Goal: Task Accomplishment & Management: Manage account settings

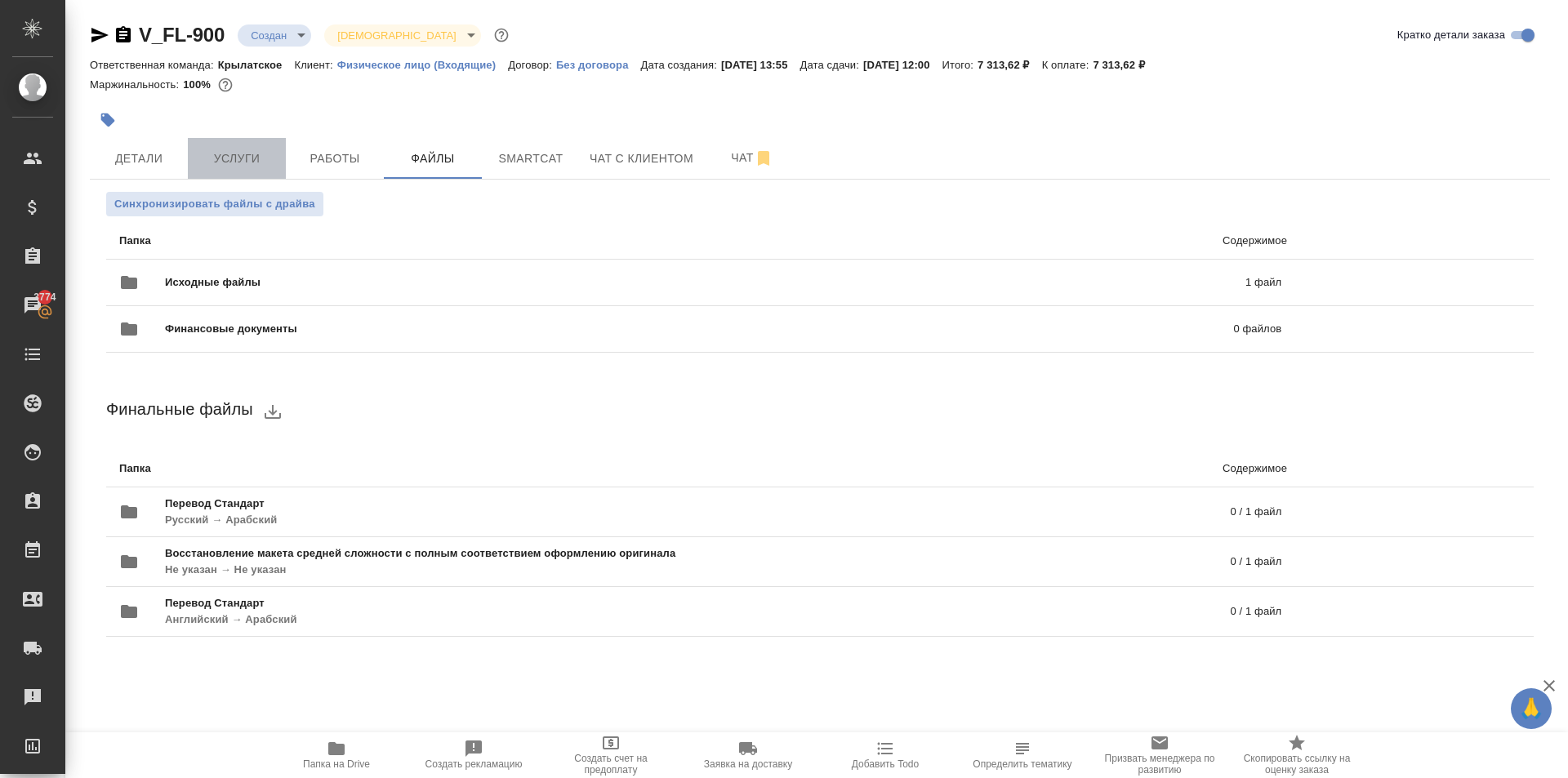
click at [272, 149] on button "Услуги" at bounding box center [237, 158] width 98 height 40
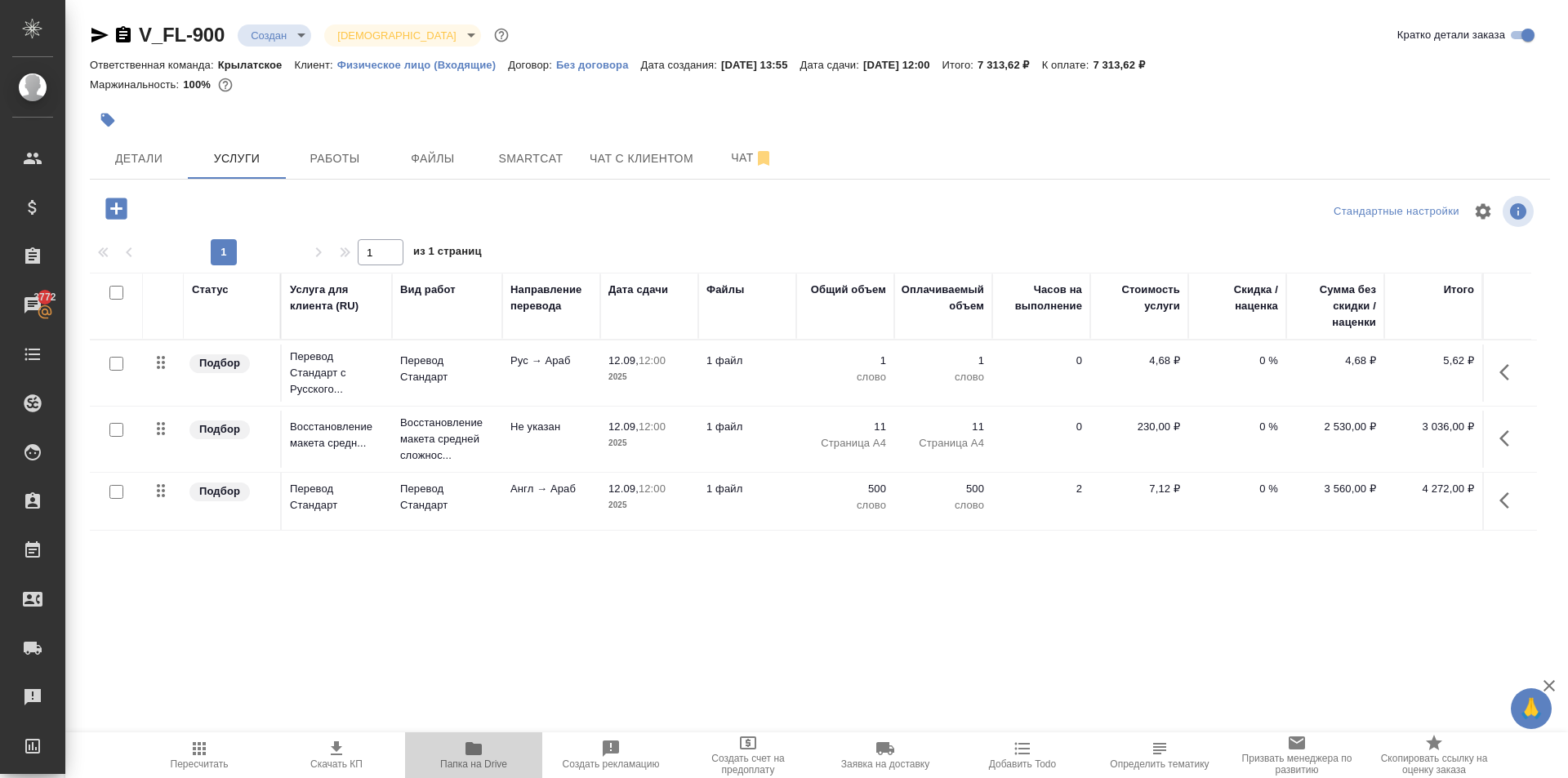
click at [472, 753] on icon "button" at bounding box center [473, 748] width 16 height 13
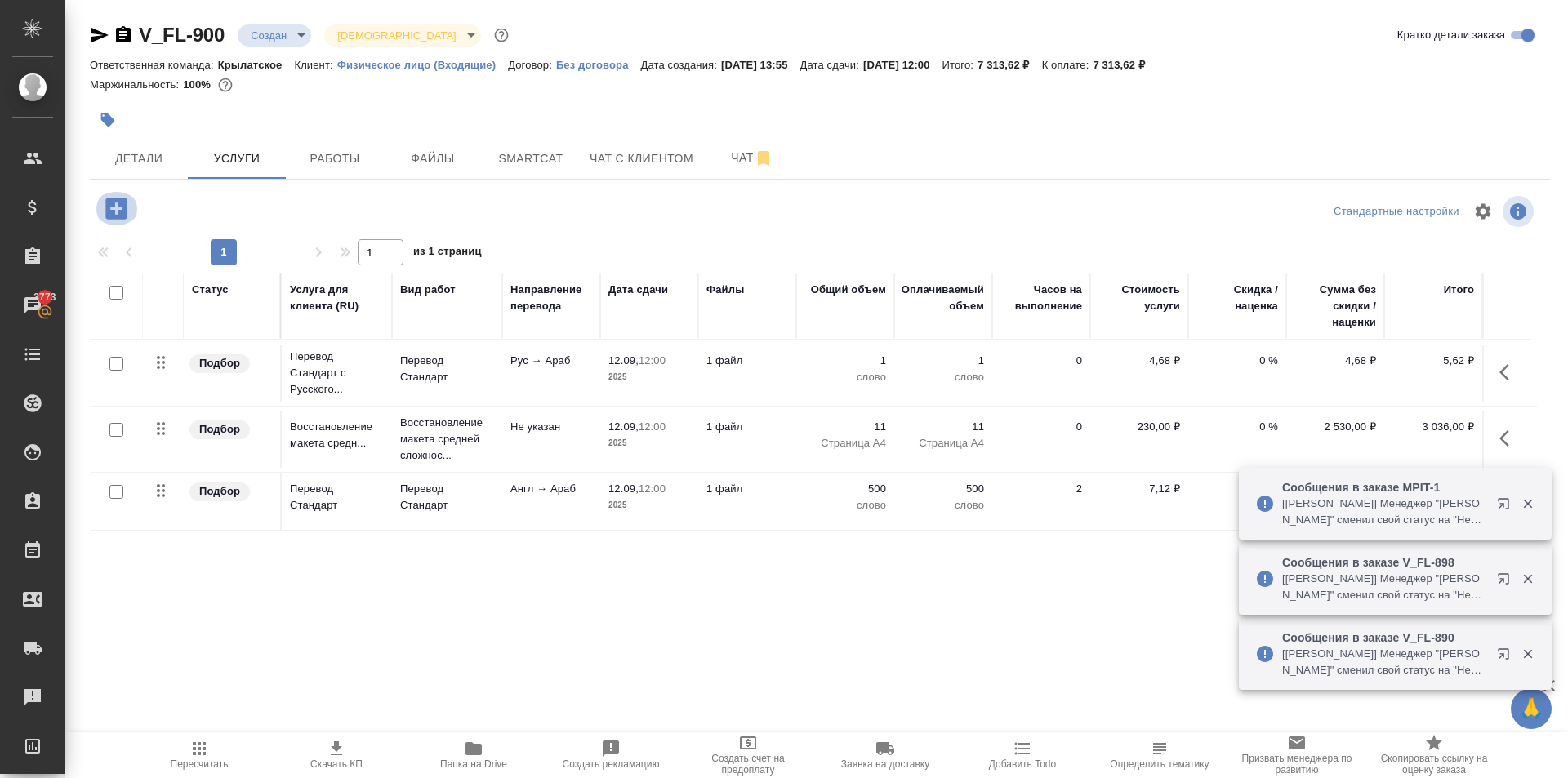
click at [130, 205] on icon "button" at bounding box center [116, 209] width 29 height 29
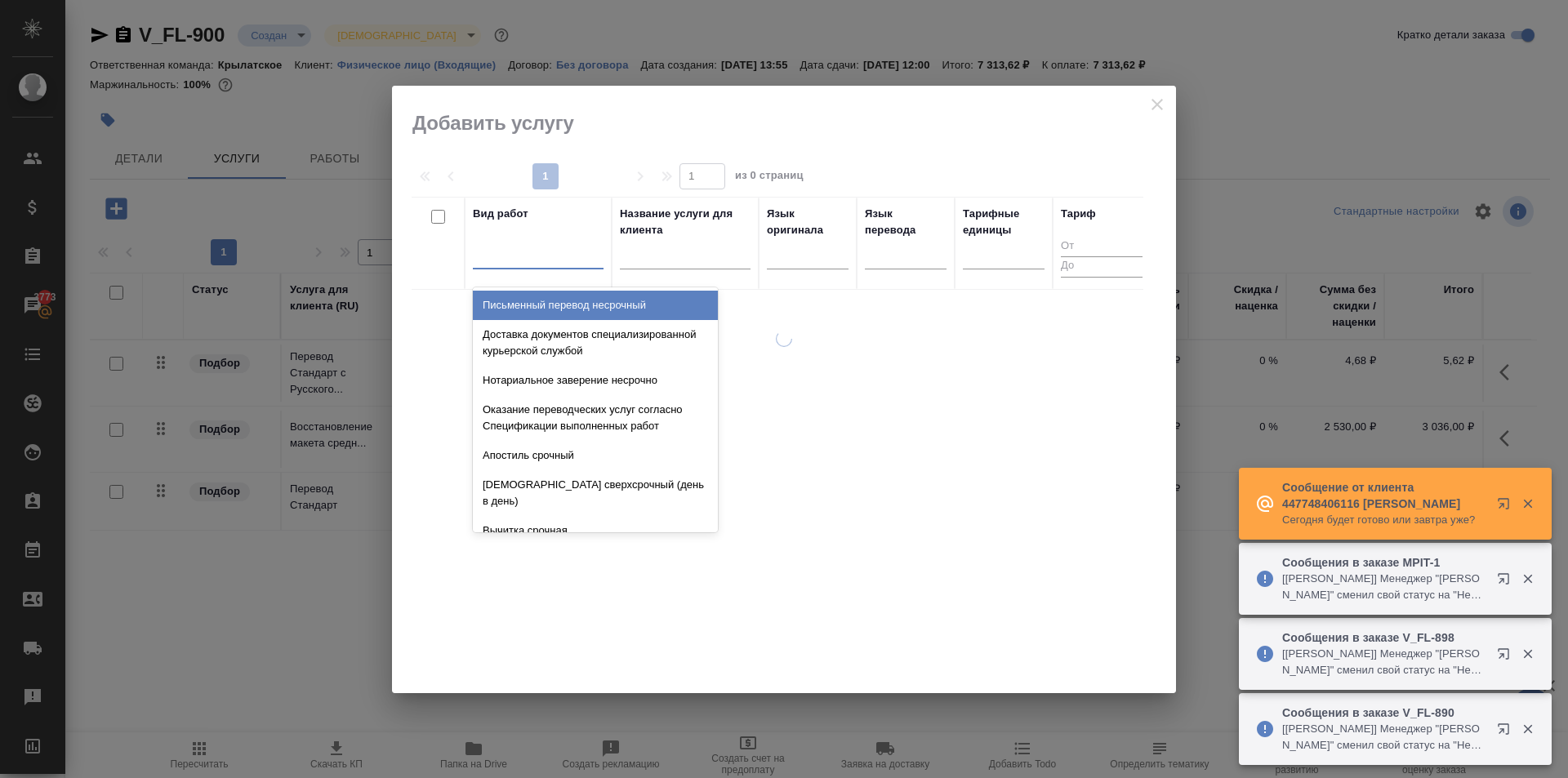
click at [537, 262] on div at bounding box center [538, 252] width 131 height 24
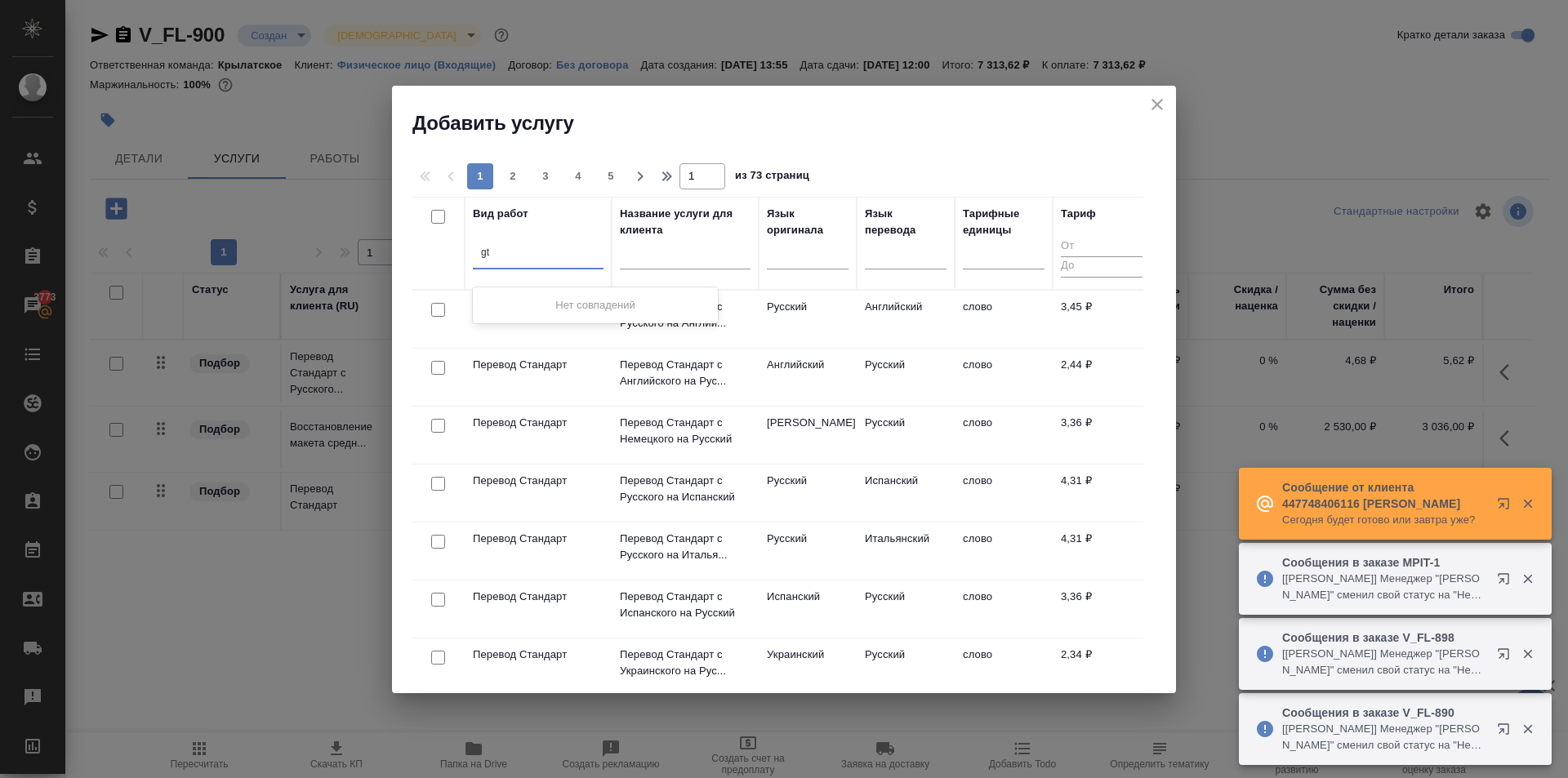
type input "g"
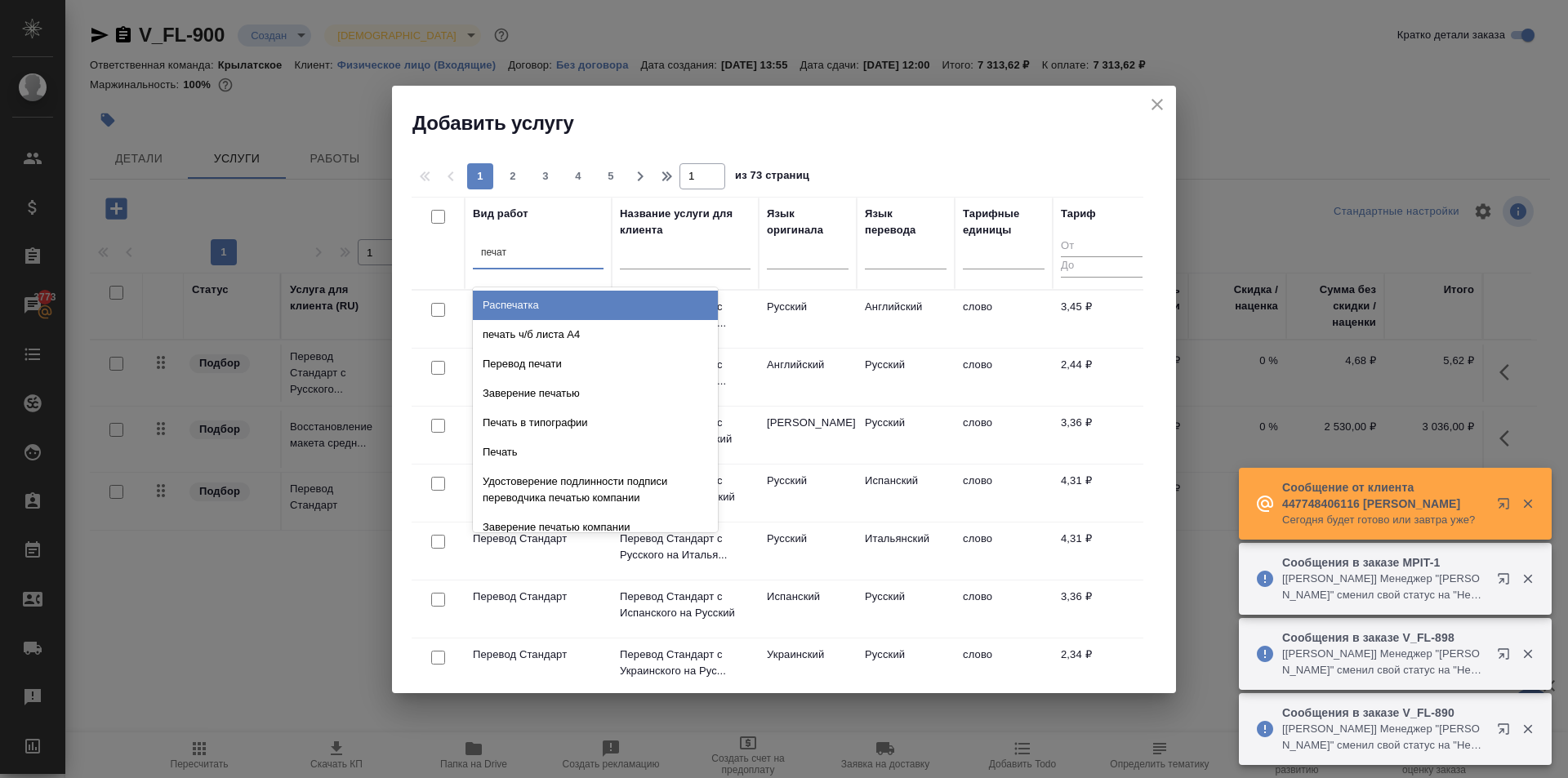
type input "печати"
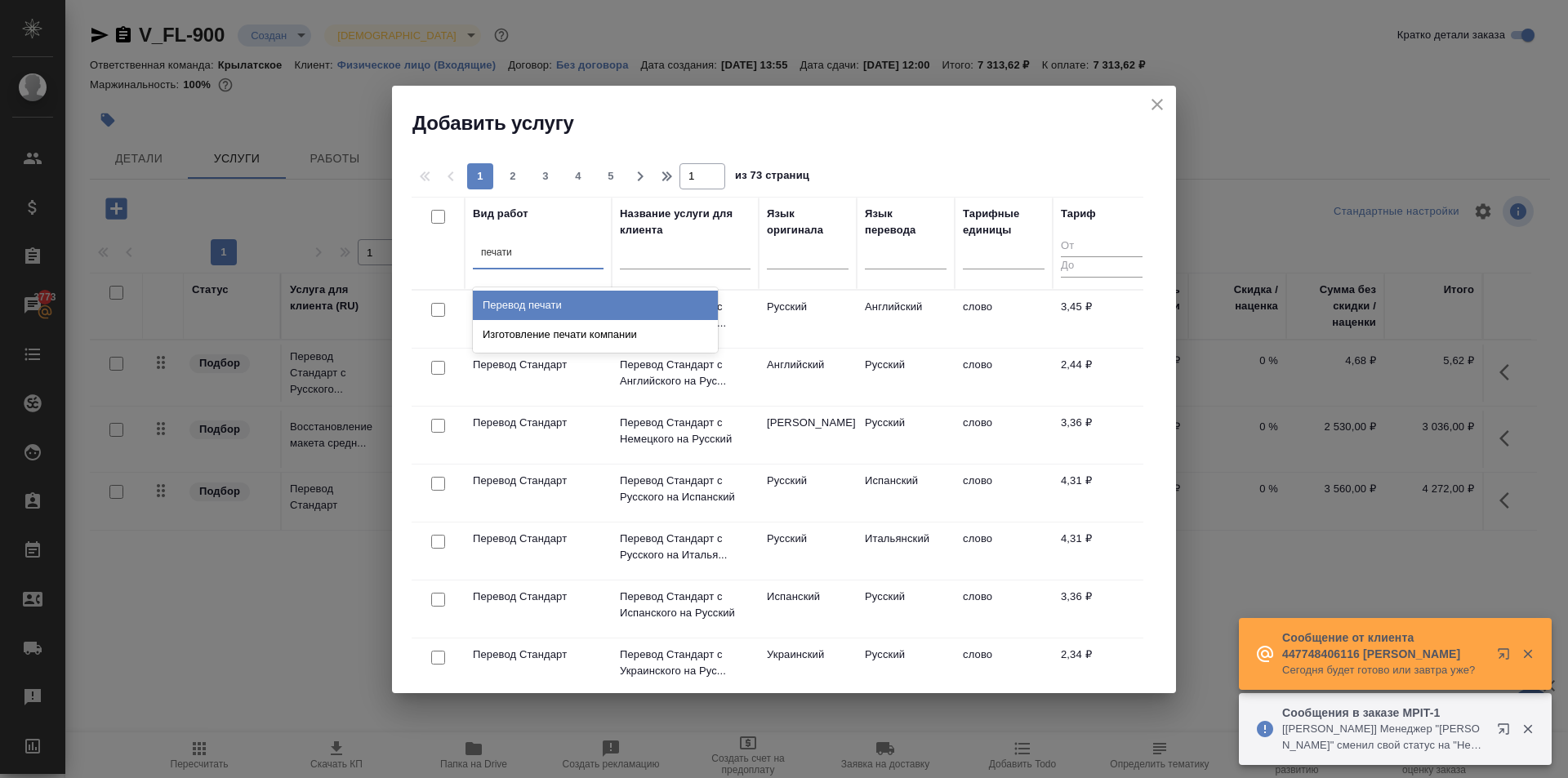
click at [594, 293] on div "Перевод печати" at bounding box center [594, 305] width 245 height 30
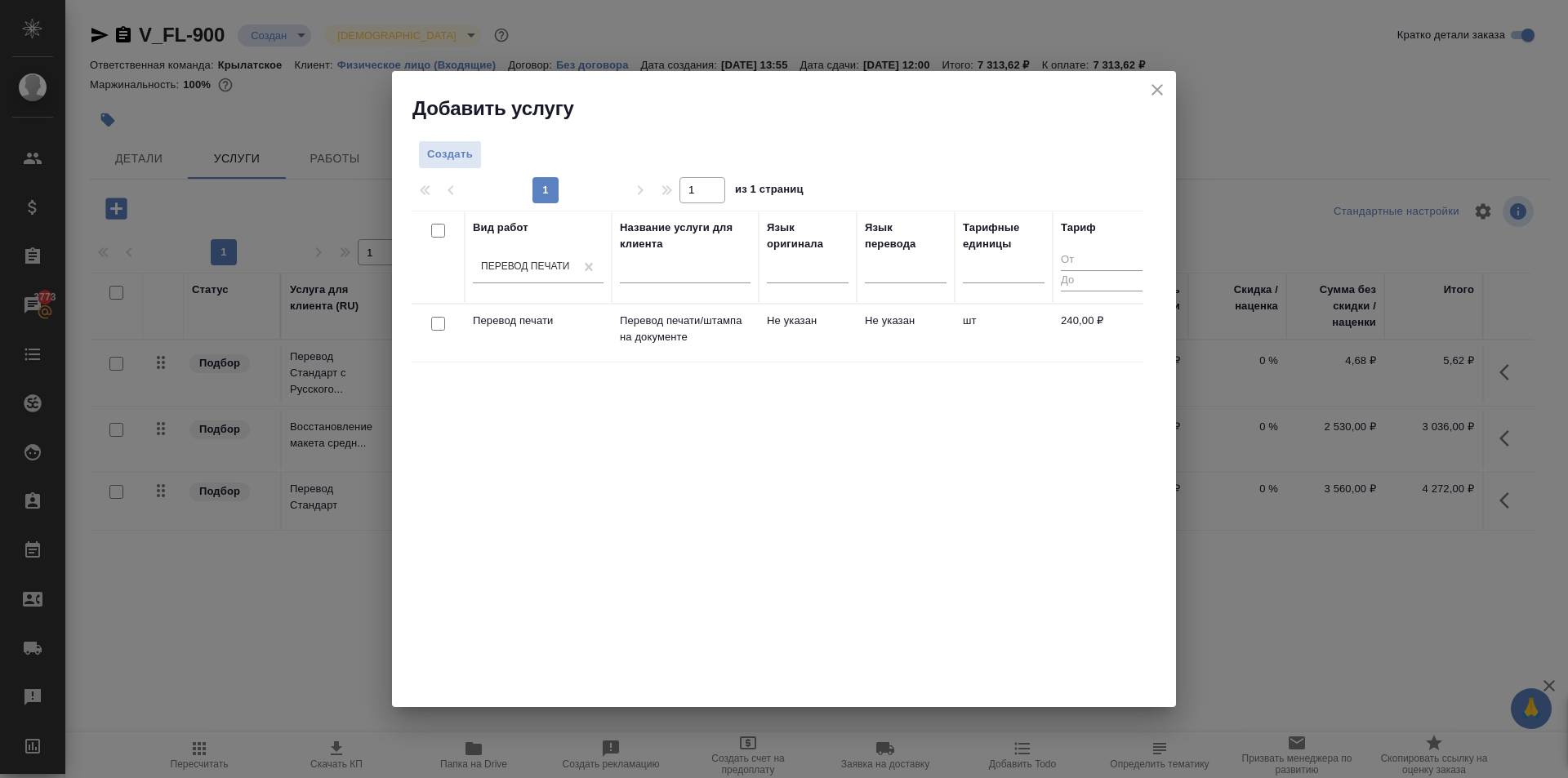
drag, startPoint x: 772, startPoint y: 229, endPoint x: 818, endPoint y: 269, distance: 61.0
click at [775, 231] on div "Язык оригинала" at bounding box center [807, 236] width 82 height 33
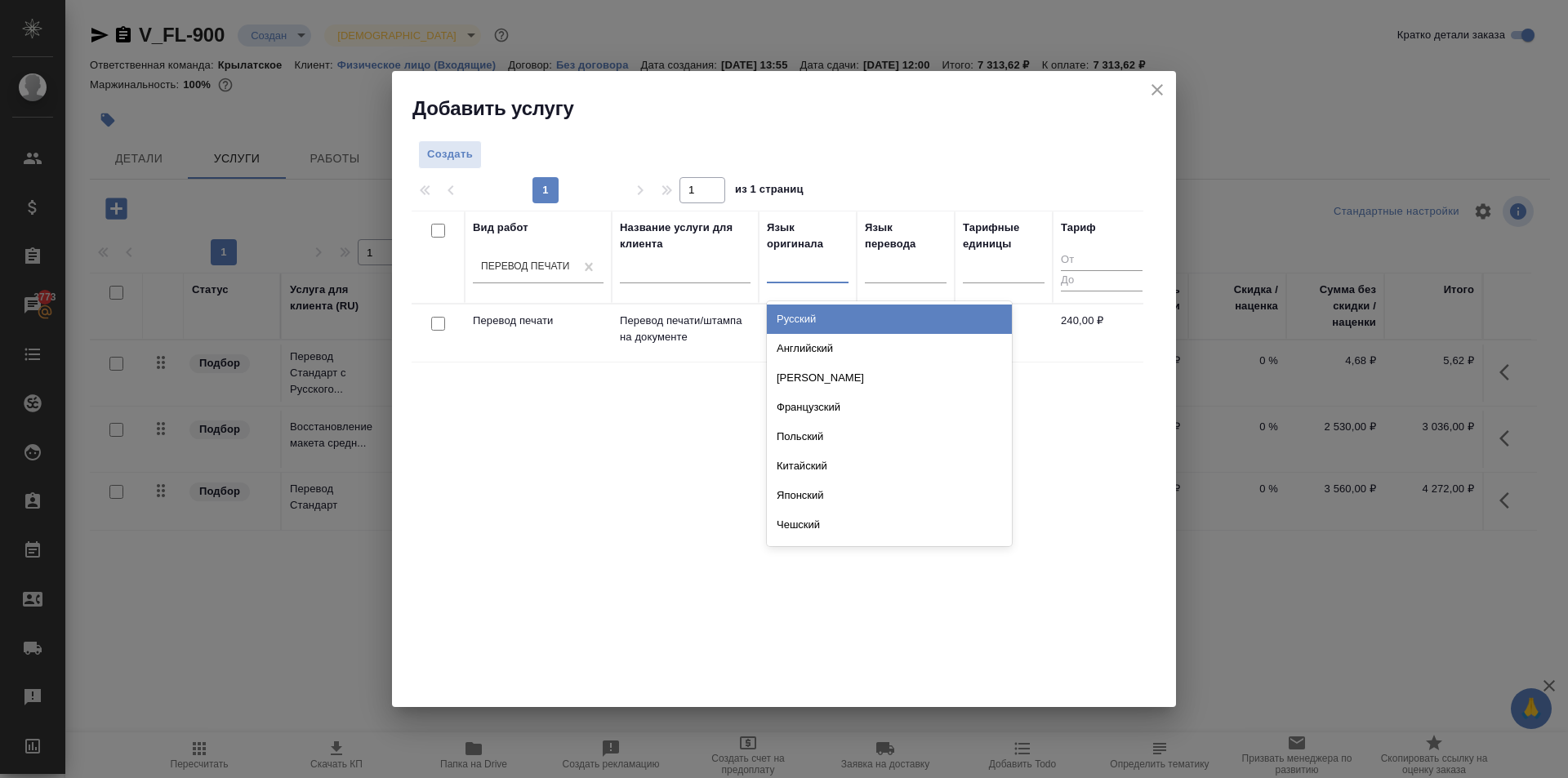
click at [818, 270] on div at bounding box center [807, 266] width 82 height 24
click at [839, 313] on div "Русский" at bounding box center [889, 319] width 245 height 30
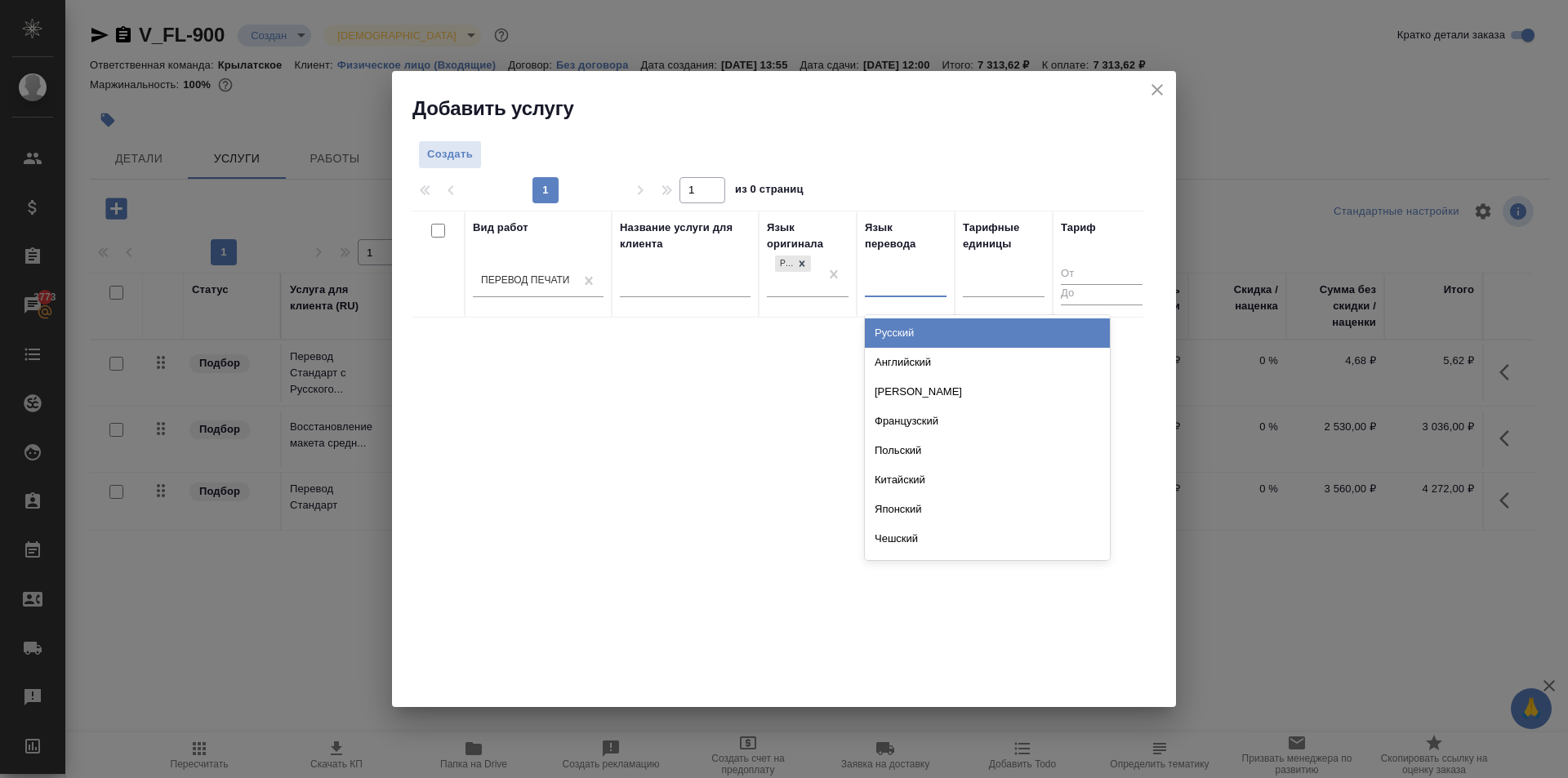
click at [892, 294] on div at bounding box center [905, 282] width 82 height 31
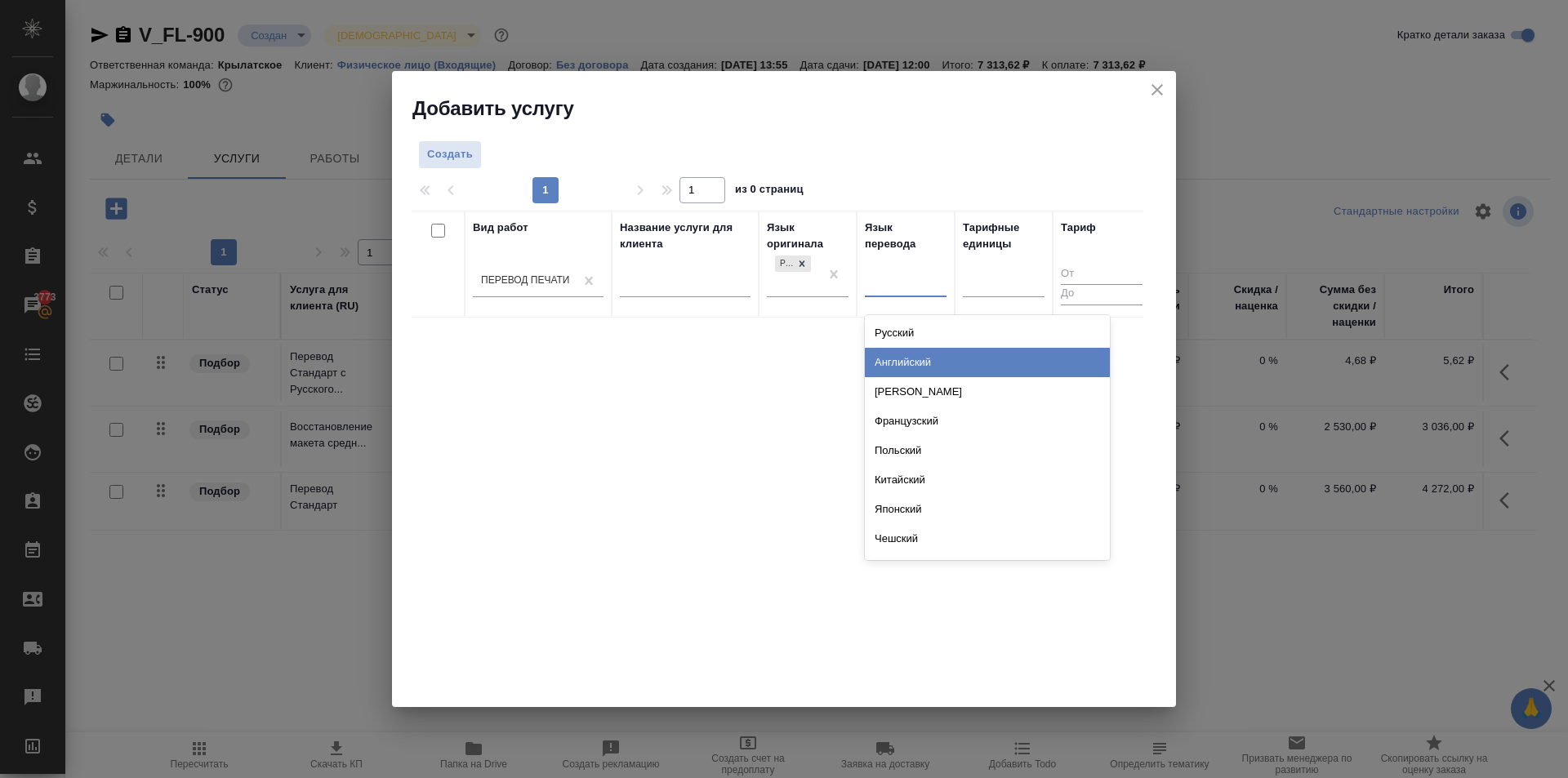
click at [932, 355] on div "Английский" at bounding box center [987, 363] width 245 height 30
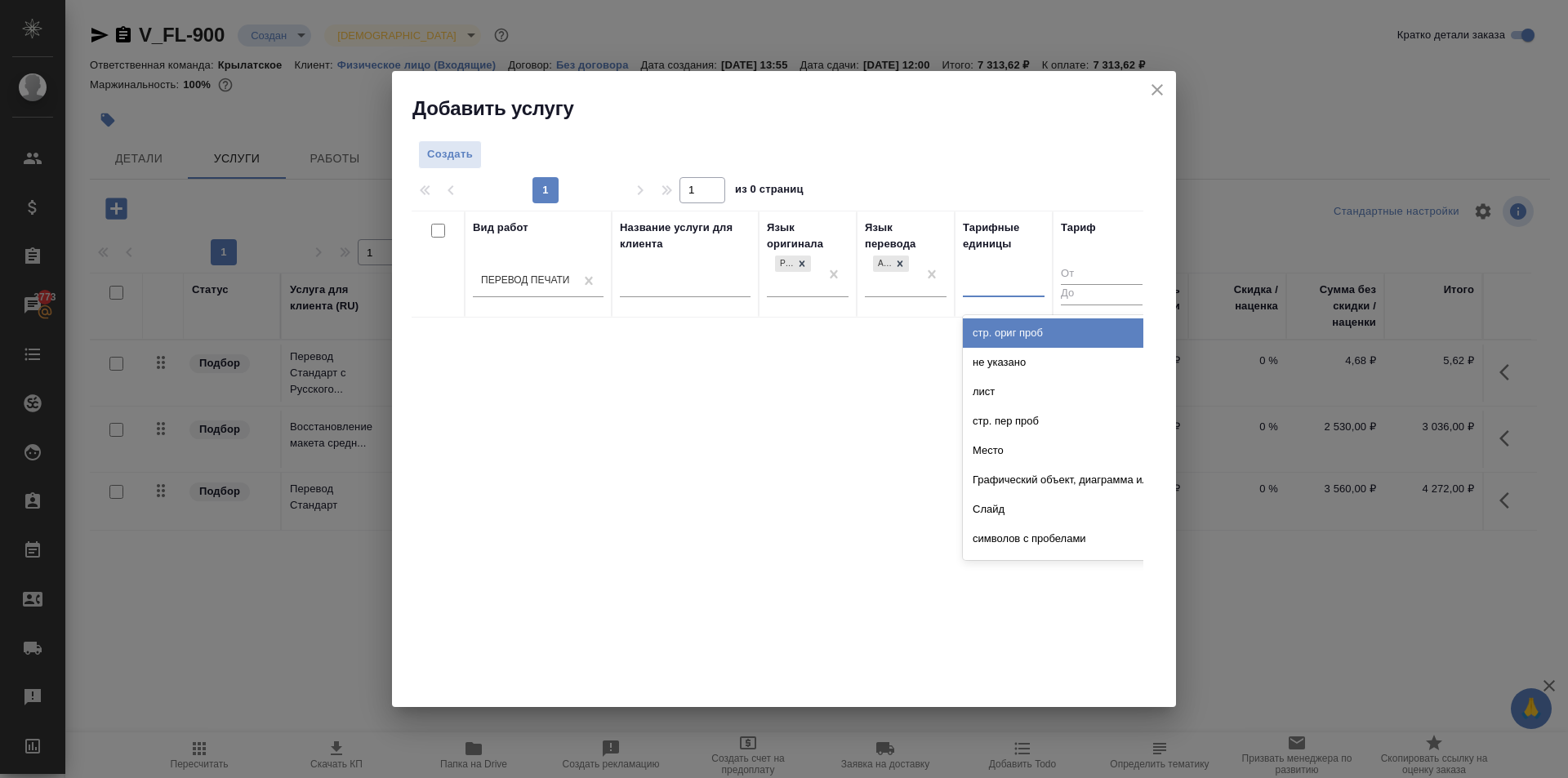
click at [1013, 294] on div at bounding box center [1003, 282] width 82 height 31
type input "шт"
click at [994, 347] on div "шт" at bounding box center [1085, 333] width 245 height 30
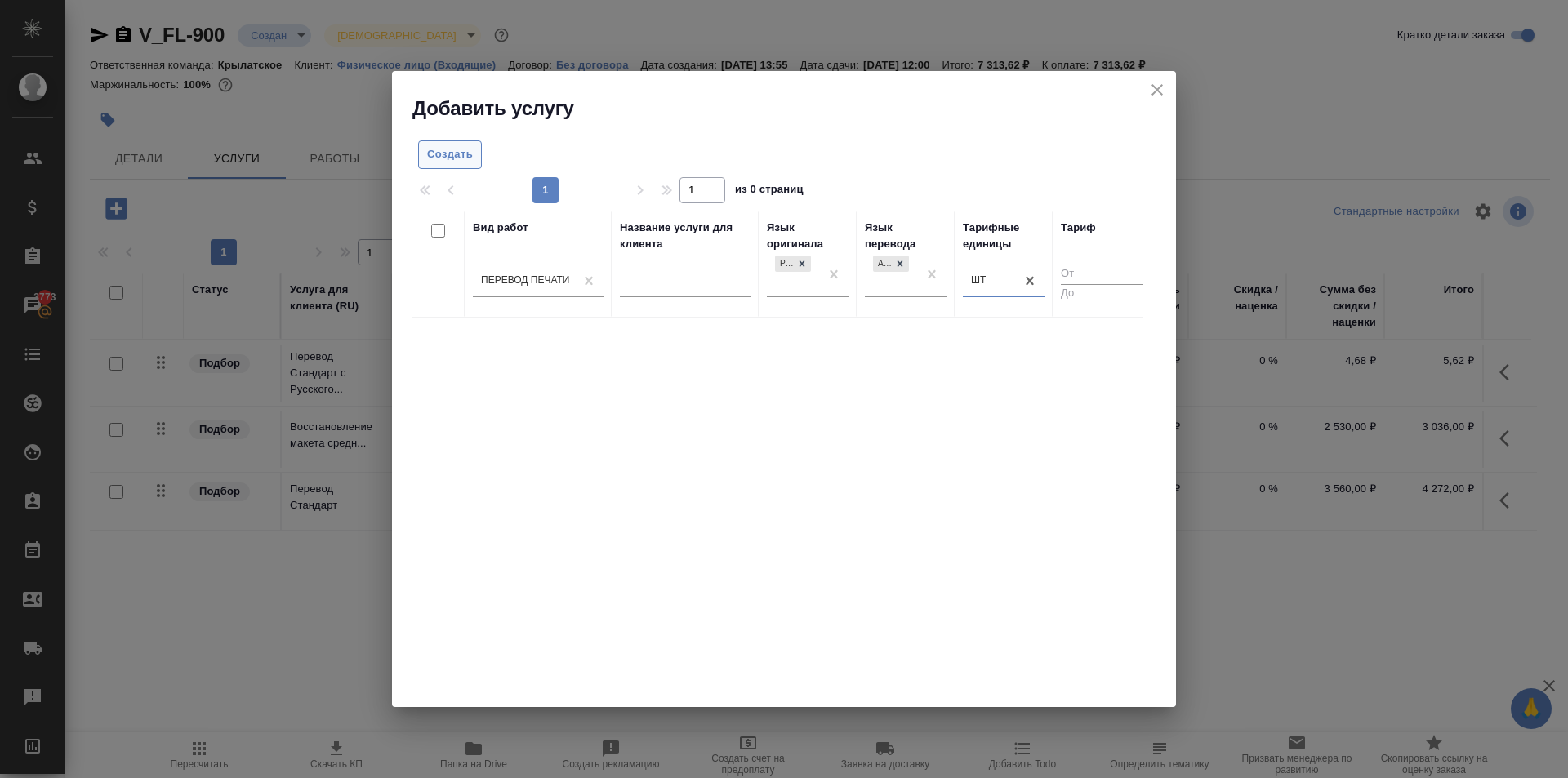
click at [466, 150] on span "Создать" at bounding box center [450, 155] width 46 height 19
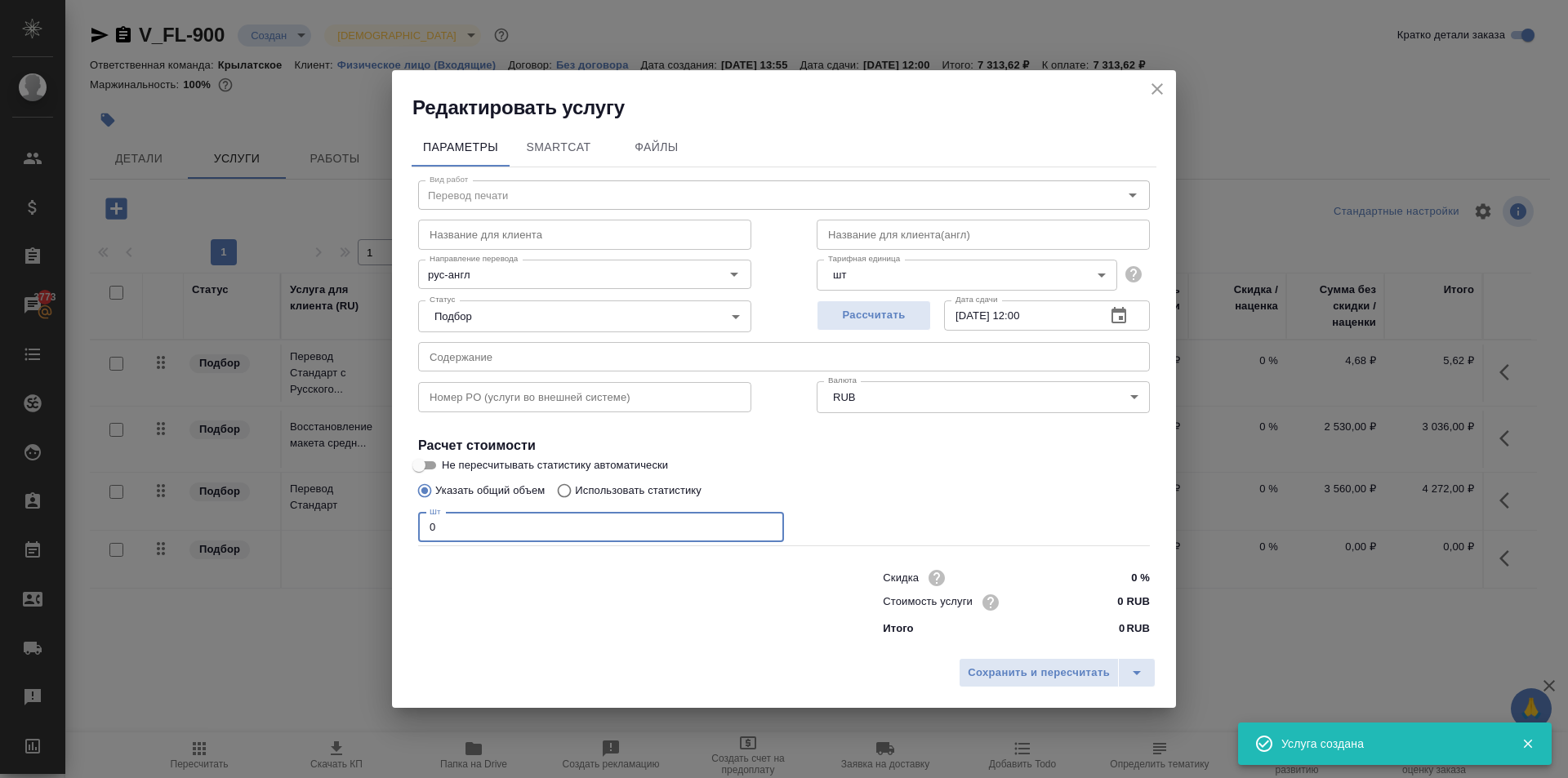
drag, startPoint x: 474, startPoint y: 538, endPoint x: 326, endPoint y: 529, distance: 148.3
click at [326, 529] on div "Редактировать услугу Параметры SmartCat Файлы Вид работ Перевод печати Вид рабо…" at bounding box center [784, 389] width 1568 height 778
type input "3"
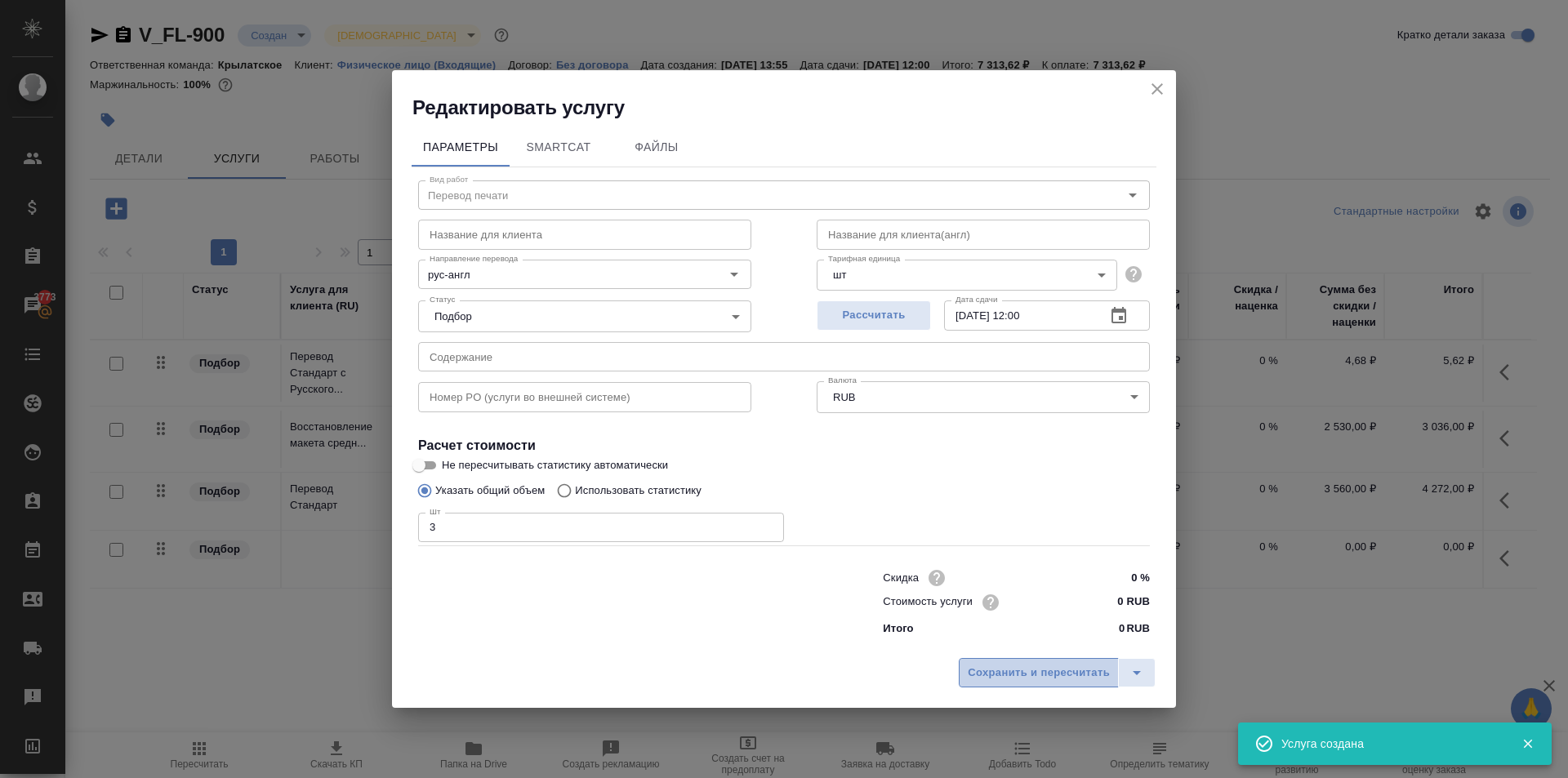
click at [1059, 672] on span "Сохранить и пересчитать" at bounding box center [1039, 673] width 142 height 19
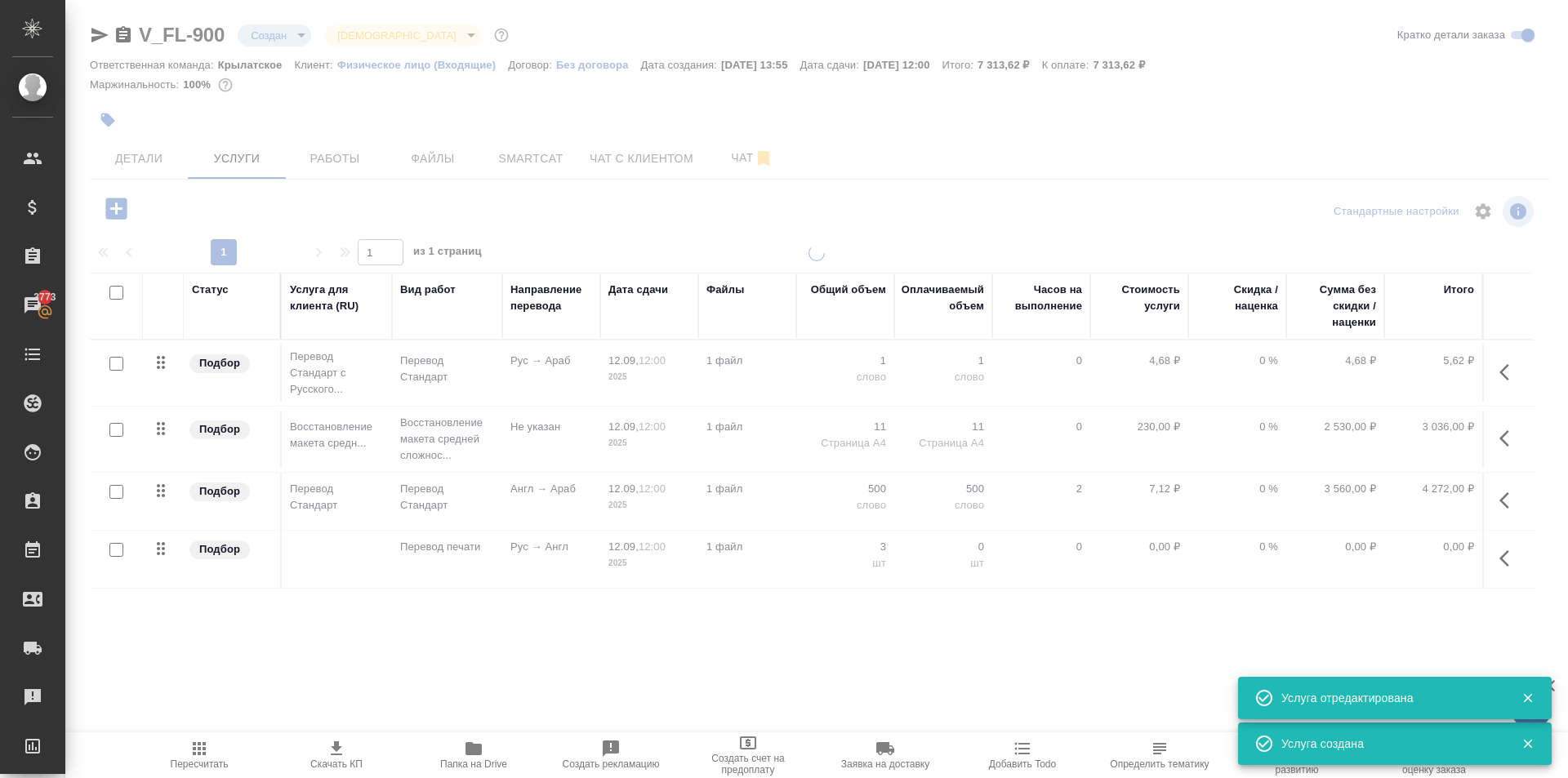
click at [1503, 558] on icon "button" at bounding box center [1504, 558] width 10 height 16
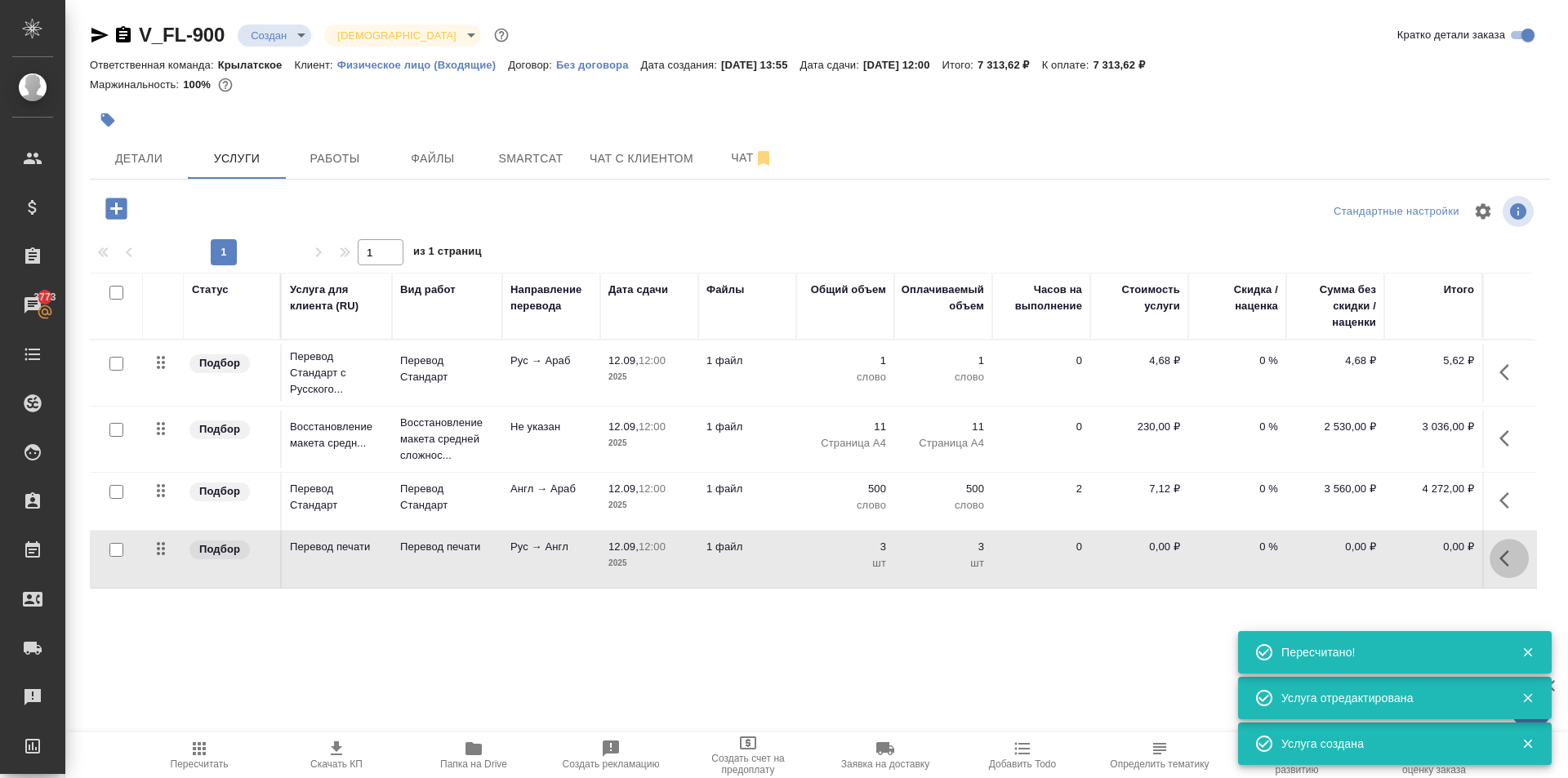
click at [1507, 565] on icon "button" at bounding box center [1504, 558] width 10 height 16
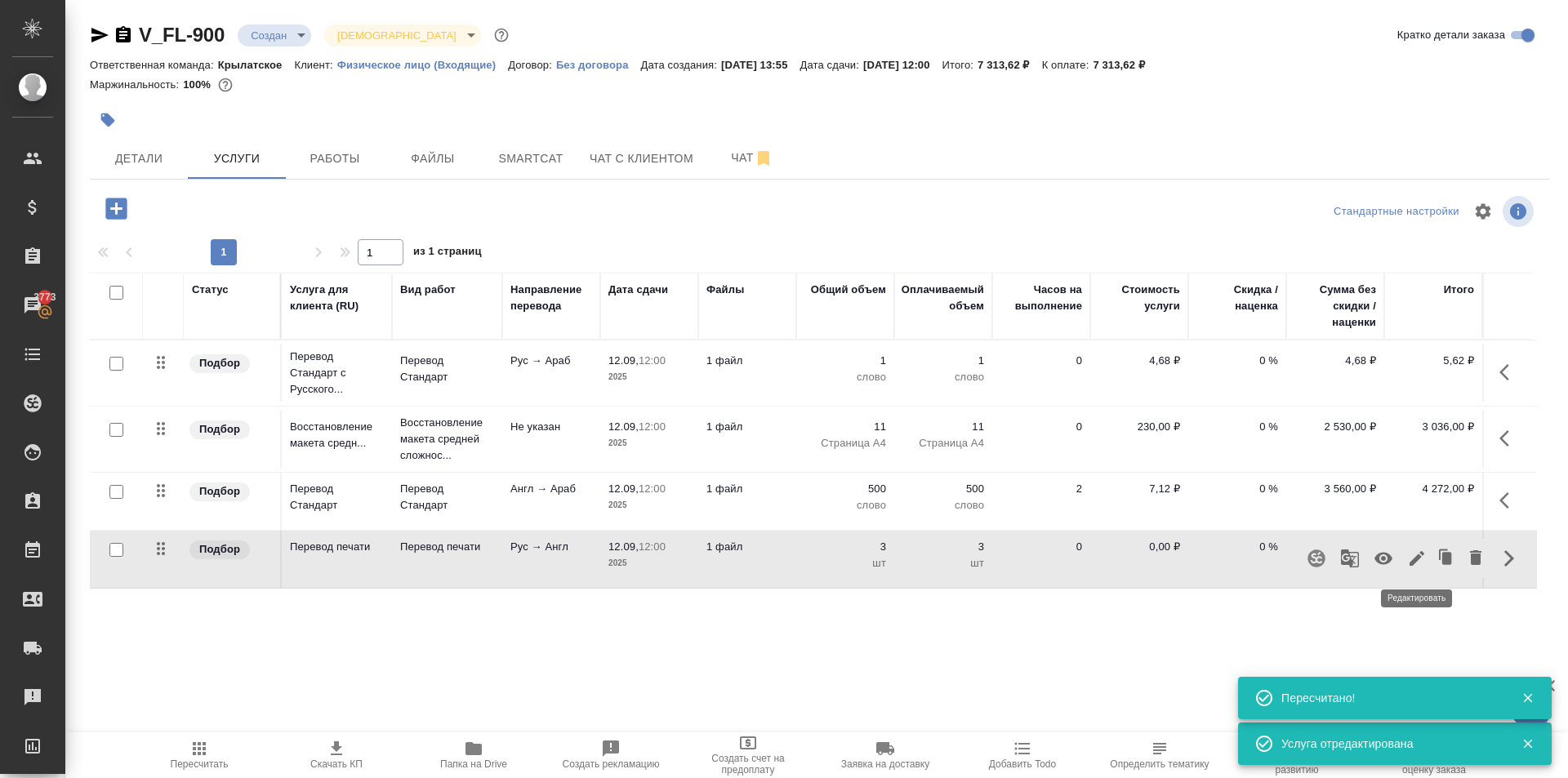
click at [1420, 561] on icon "button" at bounding box center [1416, 558] width 19 height 19
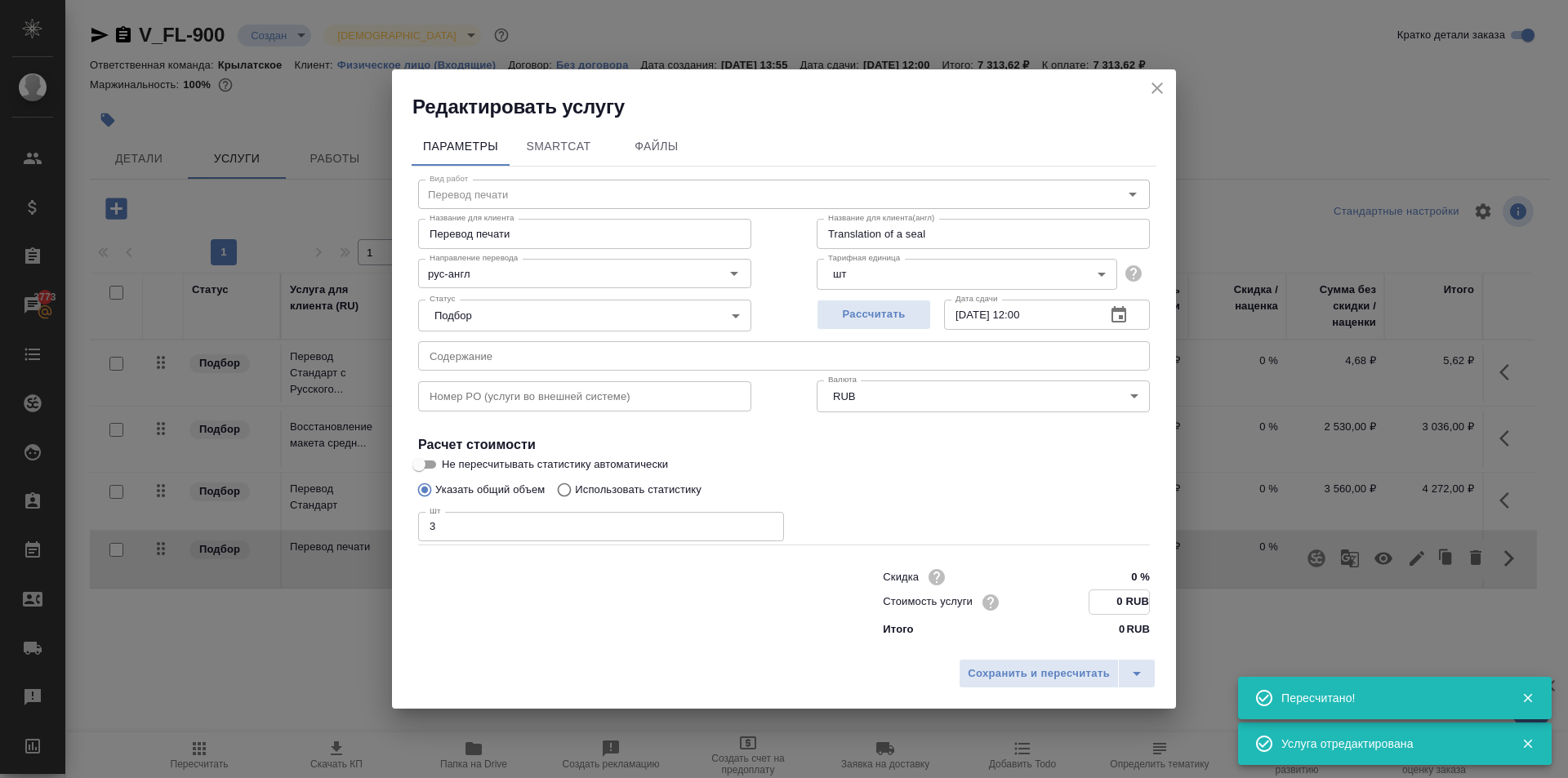
click at [1105, 604] on input "0 RUB" at bounding box center [1119, 602] width 60 height 24
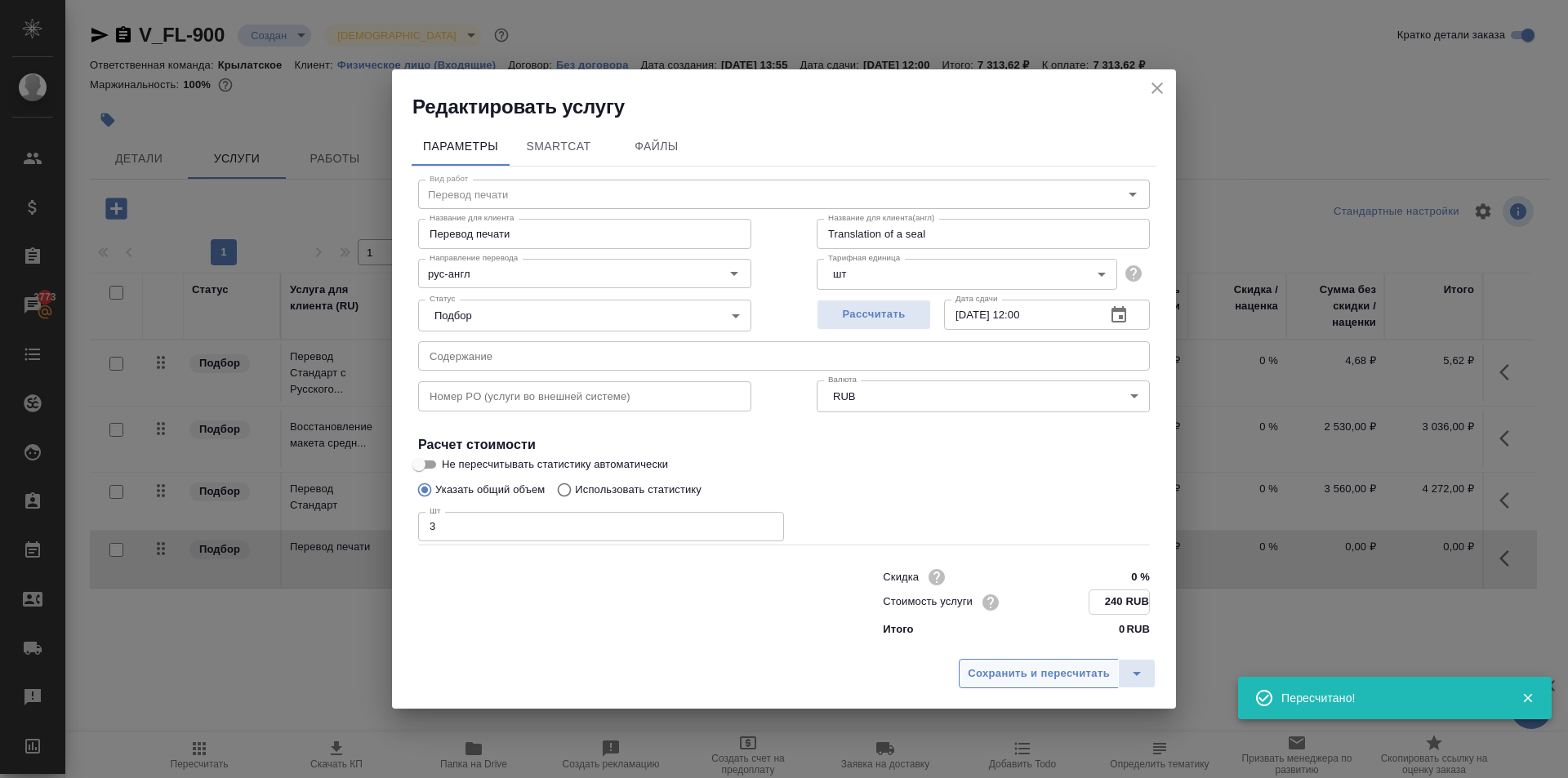
type input "240 RUB"
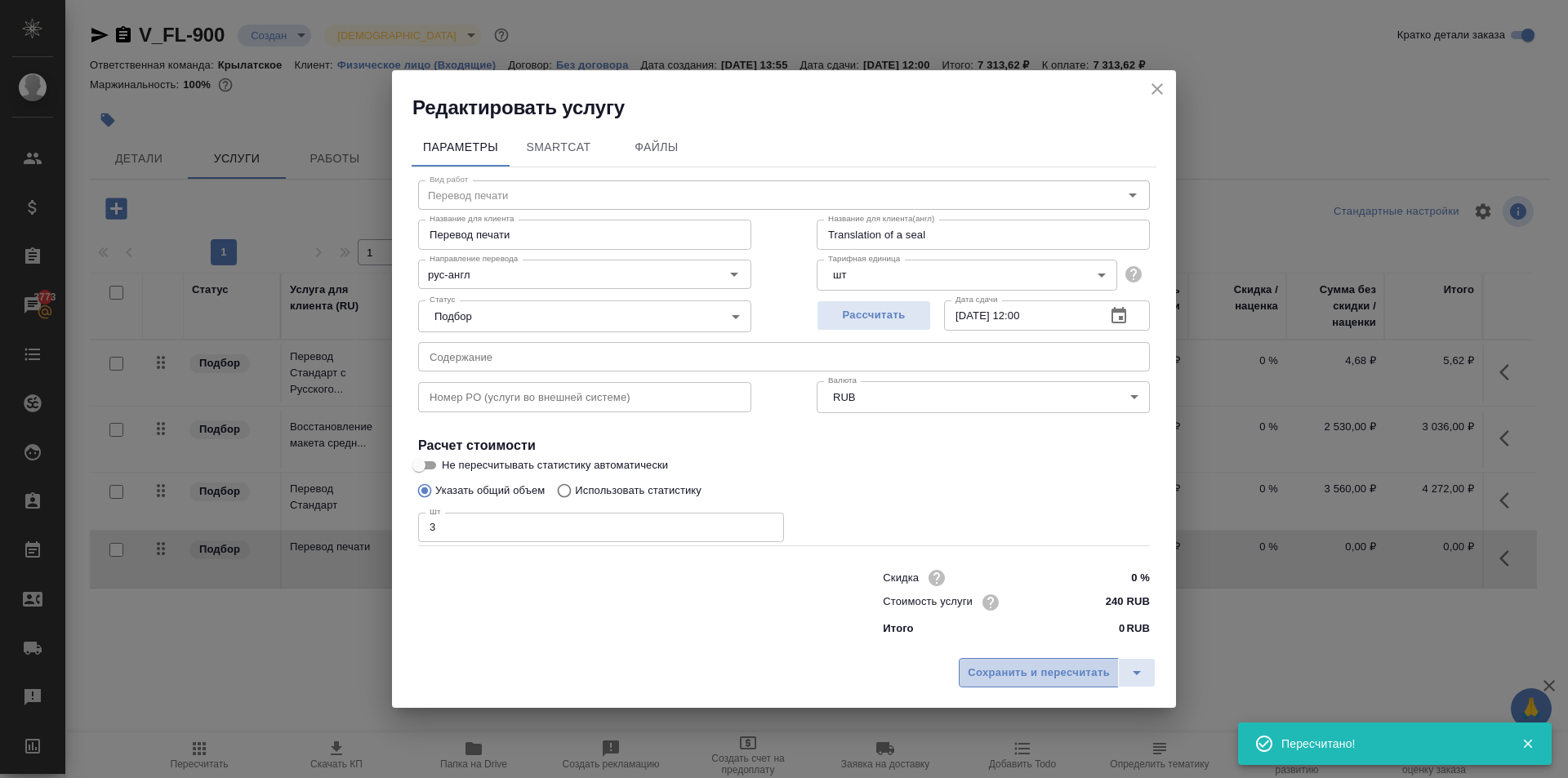
click at [1094, 665] on span "Сохранить и пересчитать" at bounding box center [1039, 673] width 142 height 19
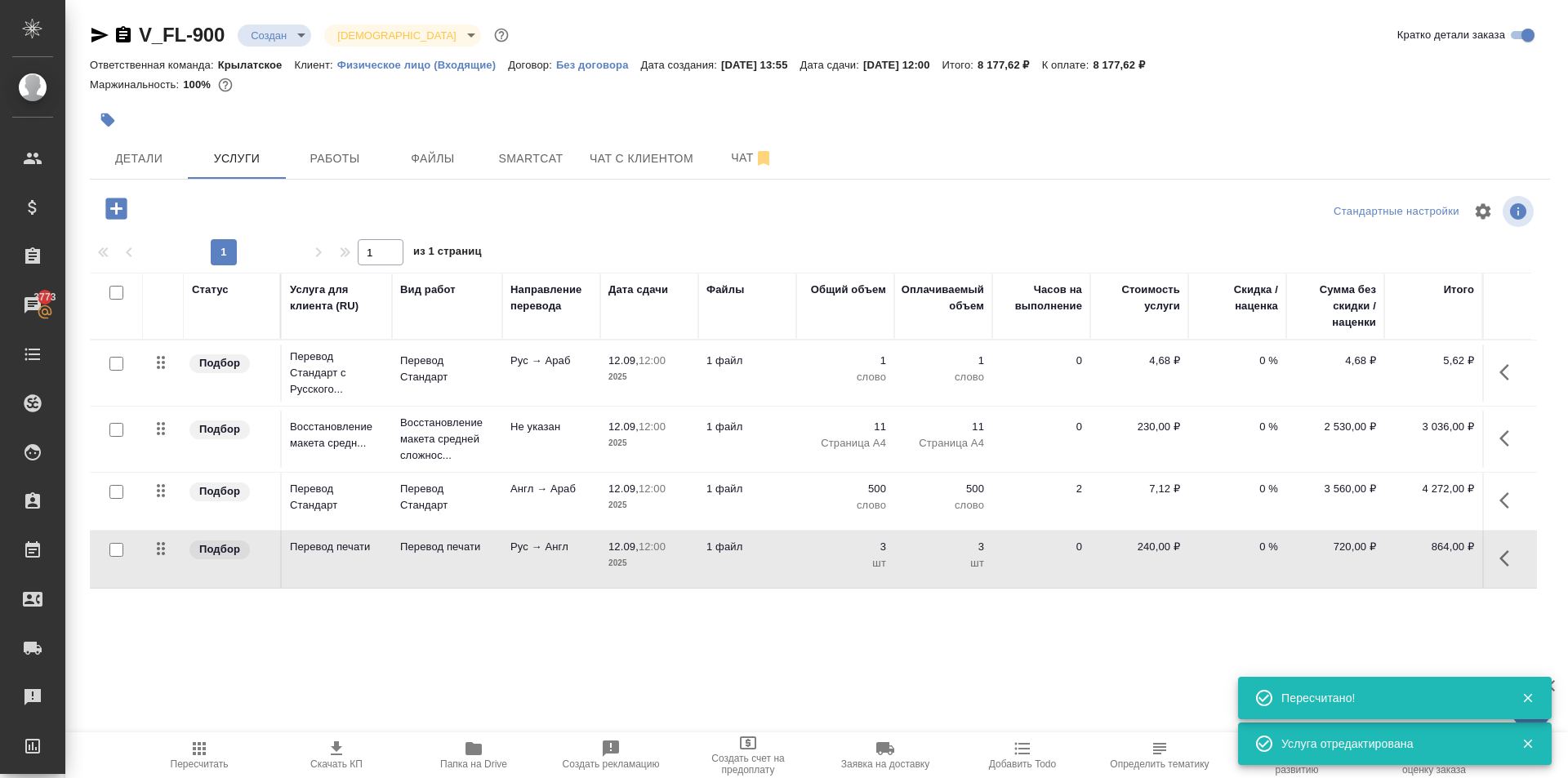
drag, startPoint x: 209, startPoint y: 752, endPoint x: 219, endPoint y: 749, distance: 10.4
click at [209, 753] on span "Пересчитать" at bounding box center [199, 754] width 117 height 31
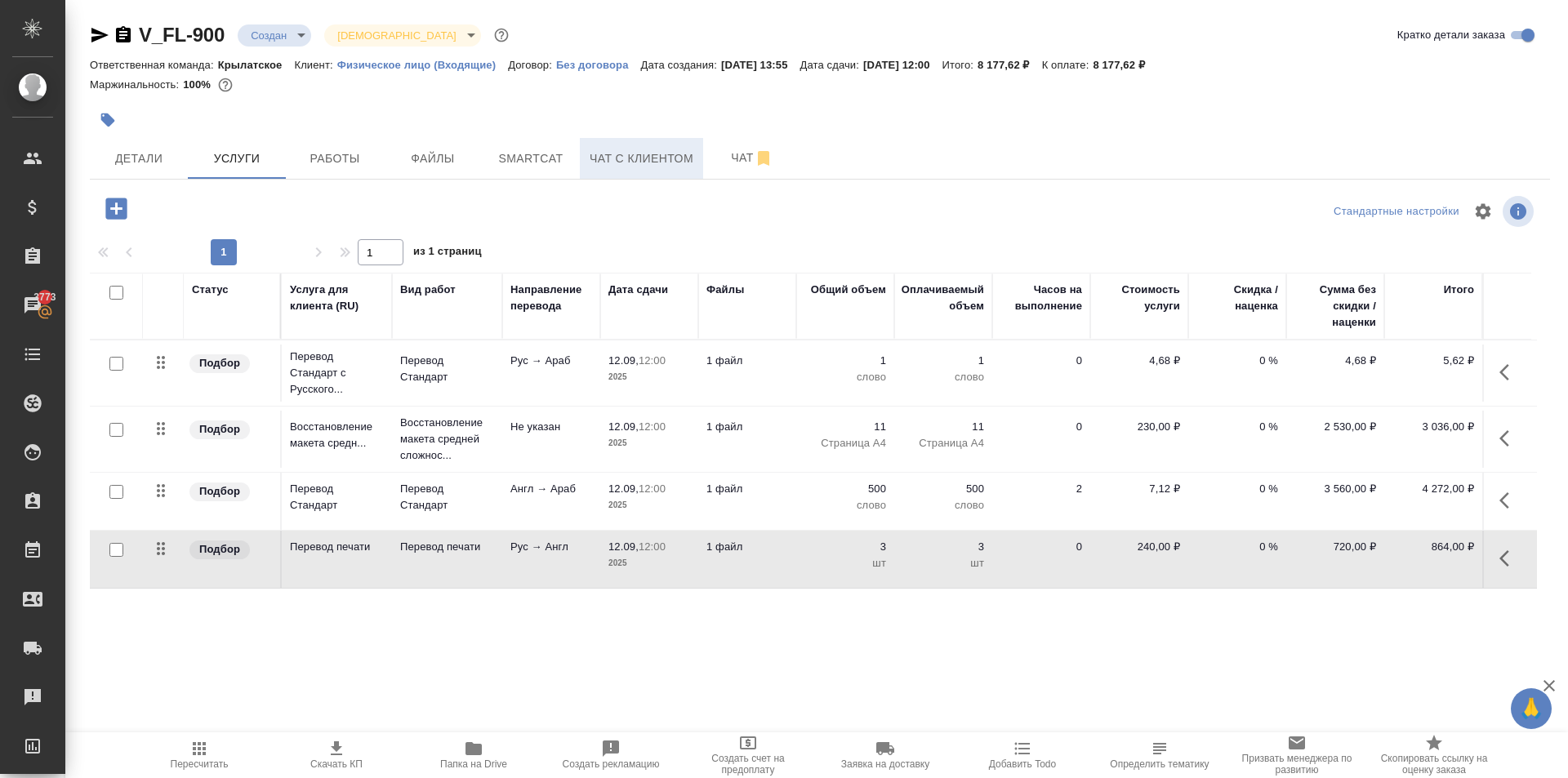
click at [599, 167] on button "Чат с клиентом" at bounding box center [642, 158] width 123 height 40
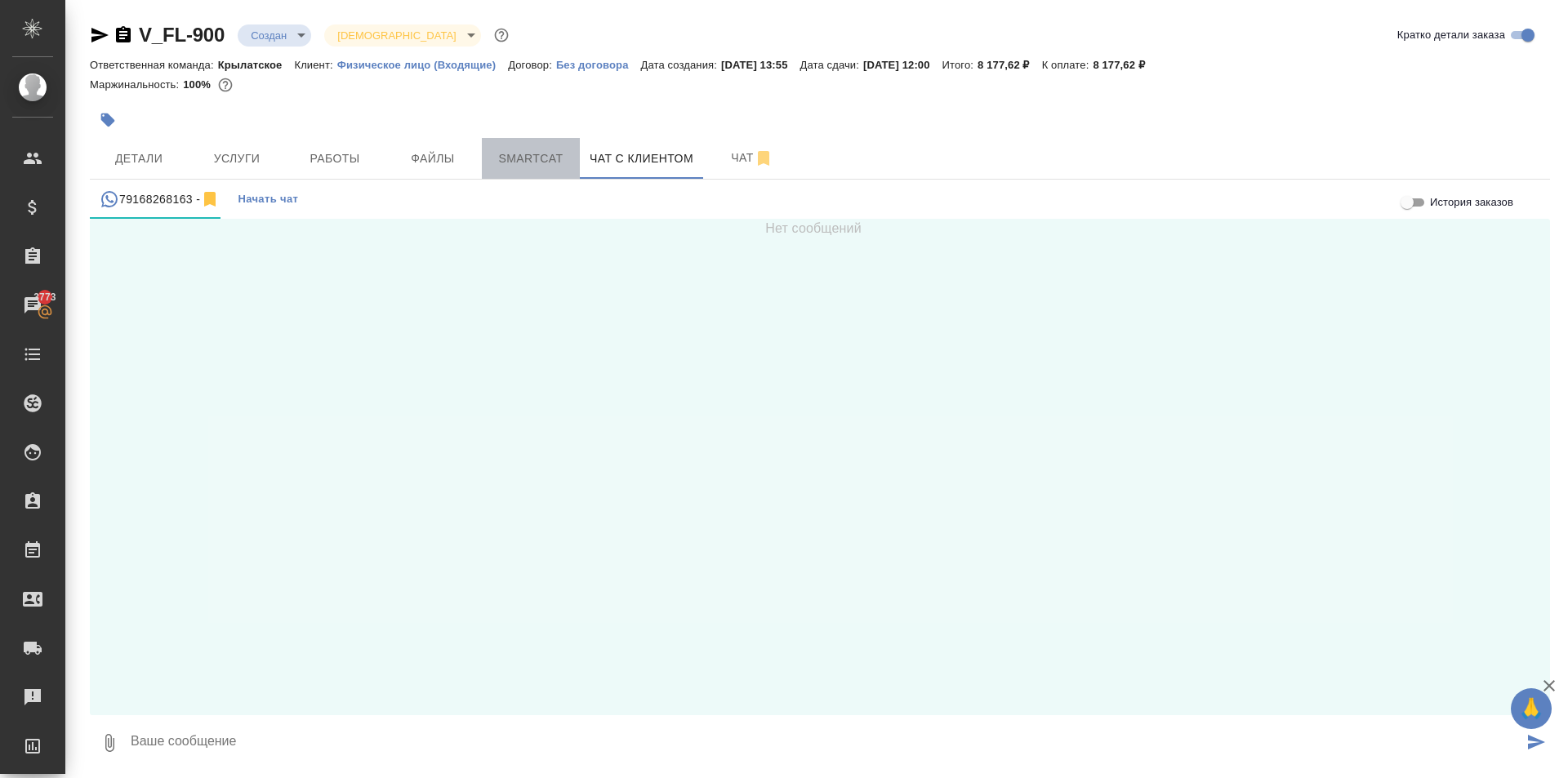
click at [518, 160] on span "Smartcat" at bounding box center [530, 158] width 78 height 20
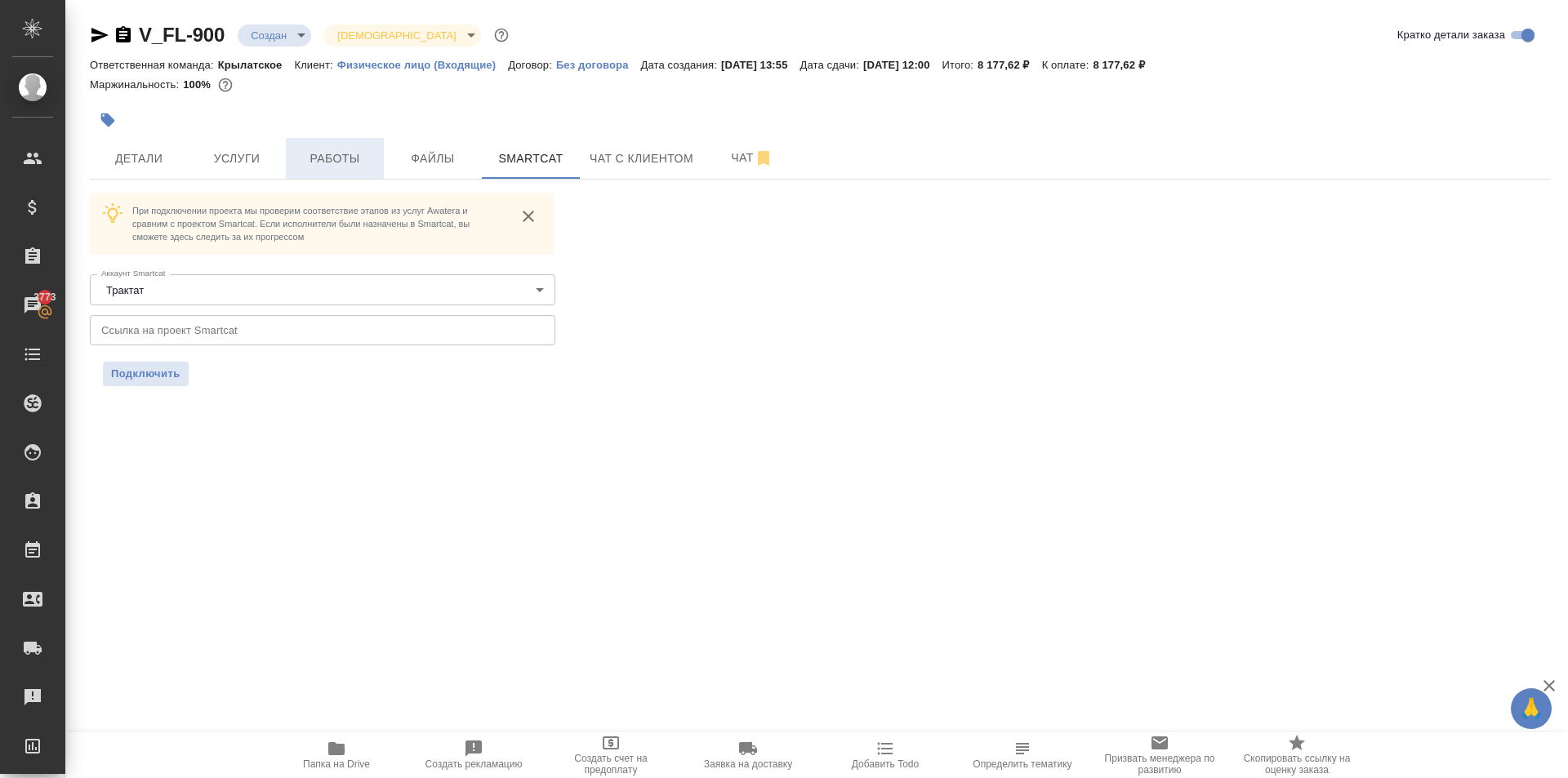
click at [356, 152] on span "Работы" at bounding box center [334, 158] width 78 height 20
click at [413, 160] on div "V_FL-900 Создан new Святая троица holyTrinity Кратко детали заказа Ответственна…" at bounding box center [820, 213] width 1478 height 428
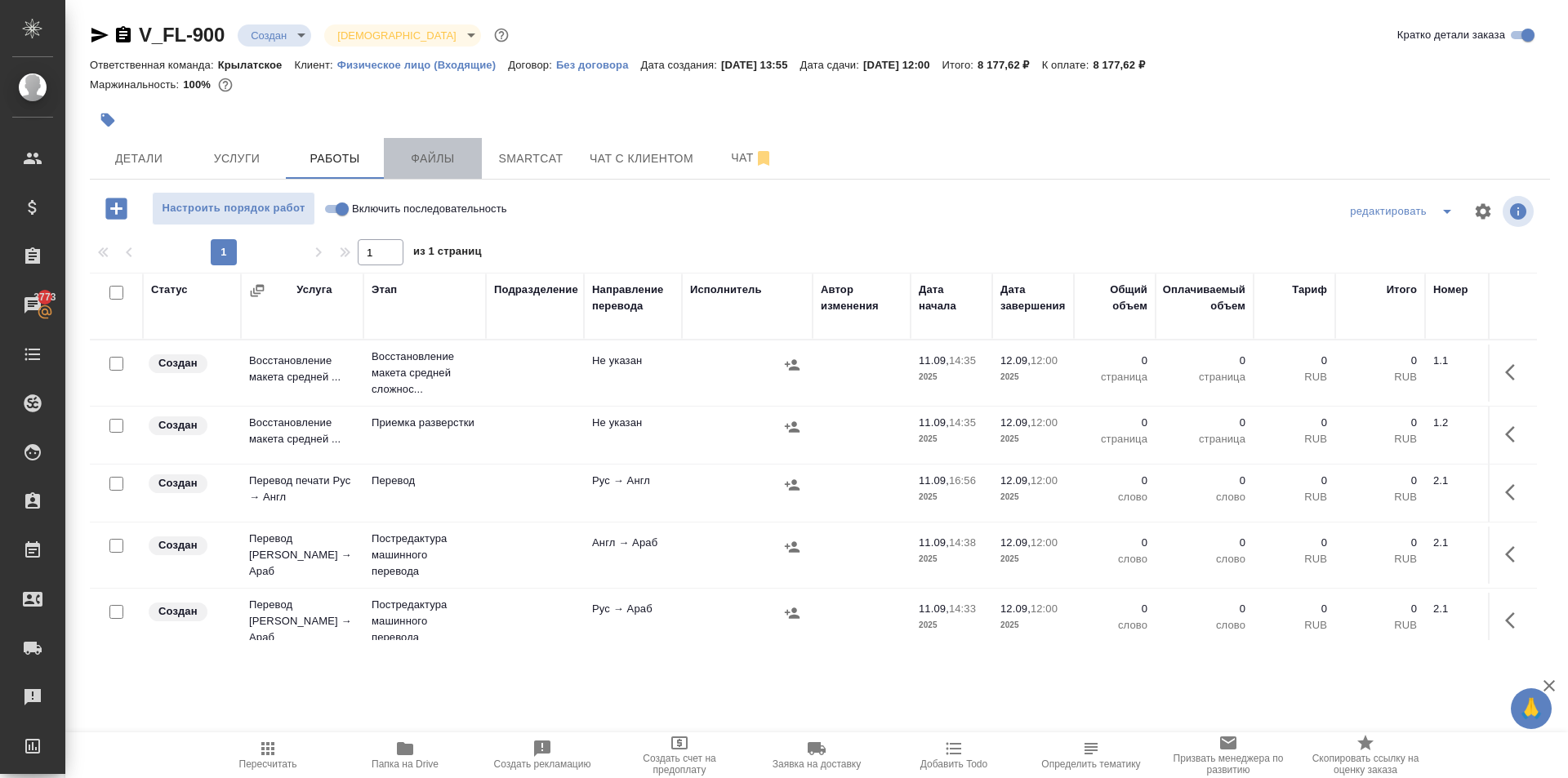
click at [423, 167] on span "Файлы" at bounding box center [432, 158] width 78 height 20
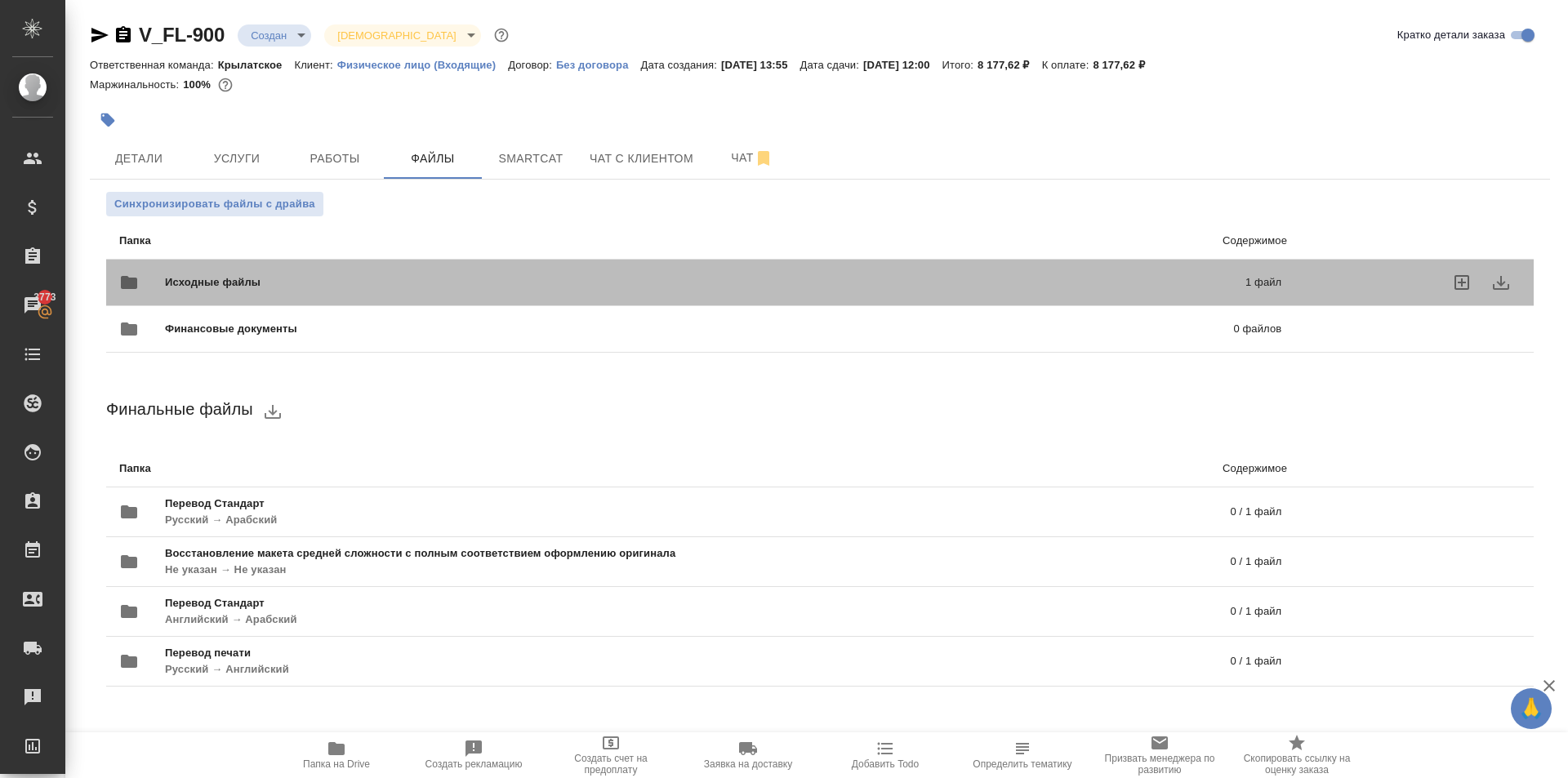
click at [245, 288] on span "Исходные файлы" at bounding box center [458, 282] width 588 height 16
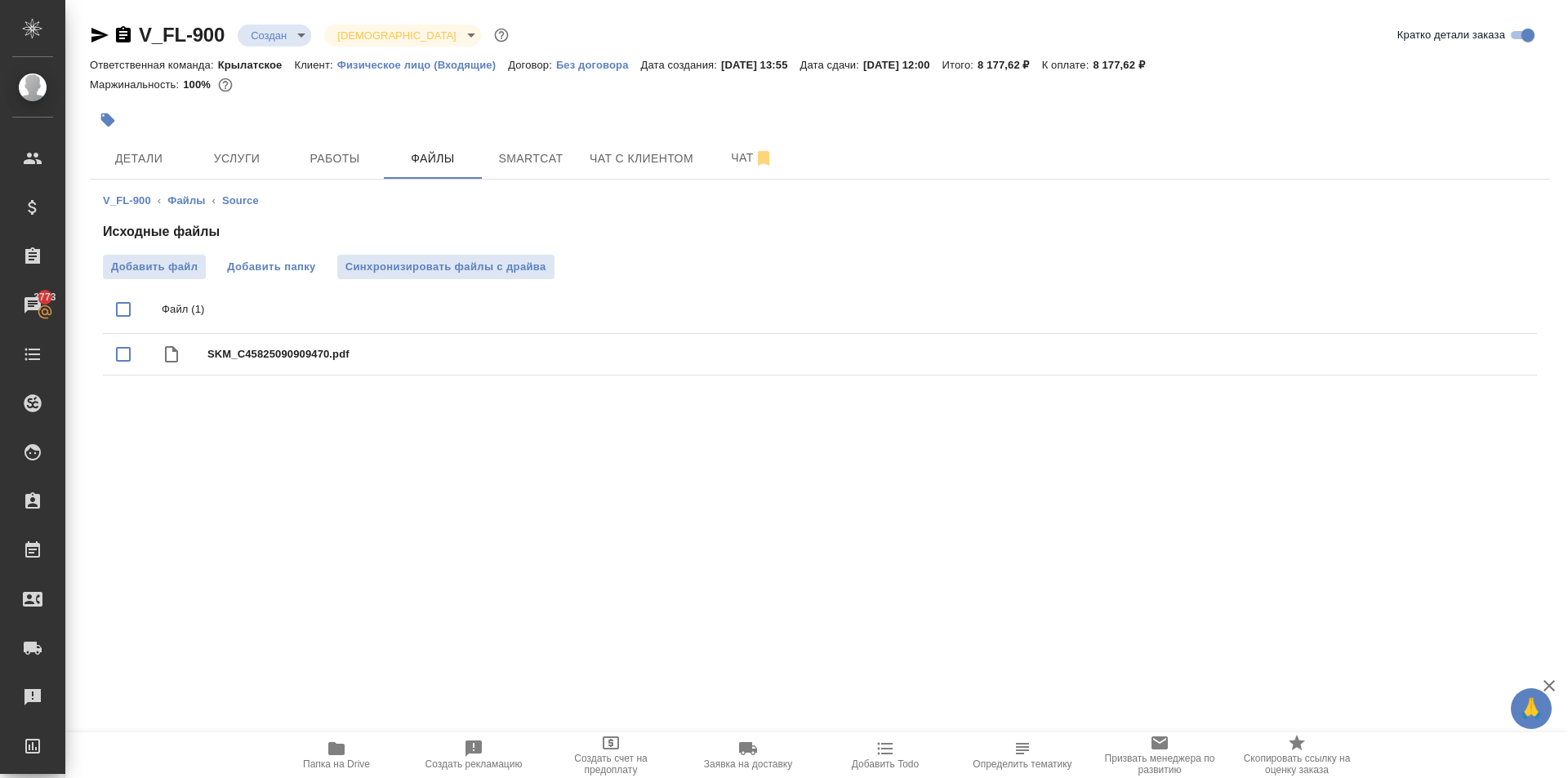
click at [260, 268] on span "Добавить папку" at bounding box center [271, 266] width 89 height 16
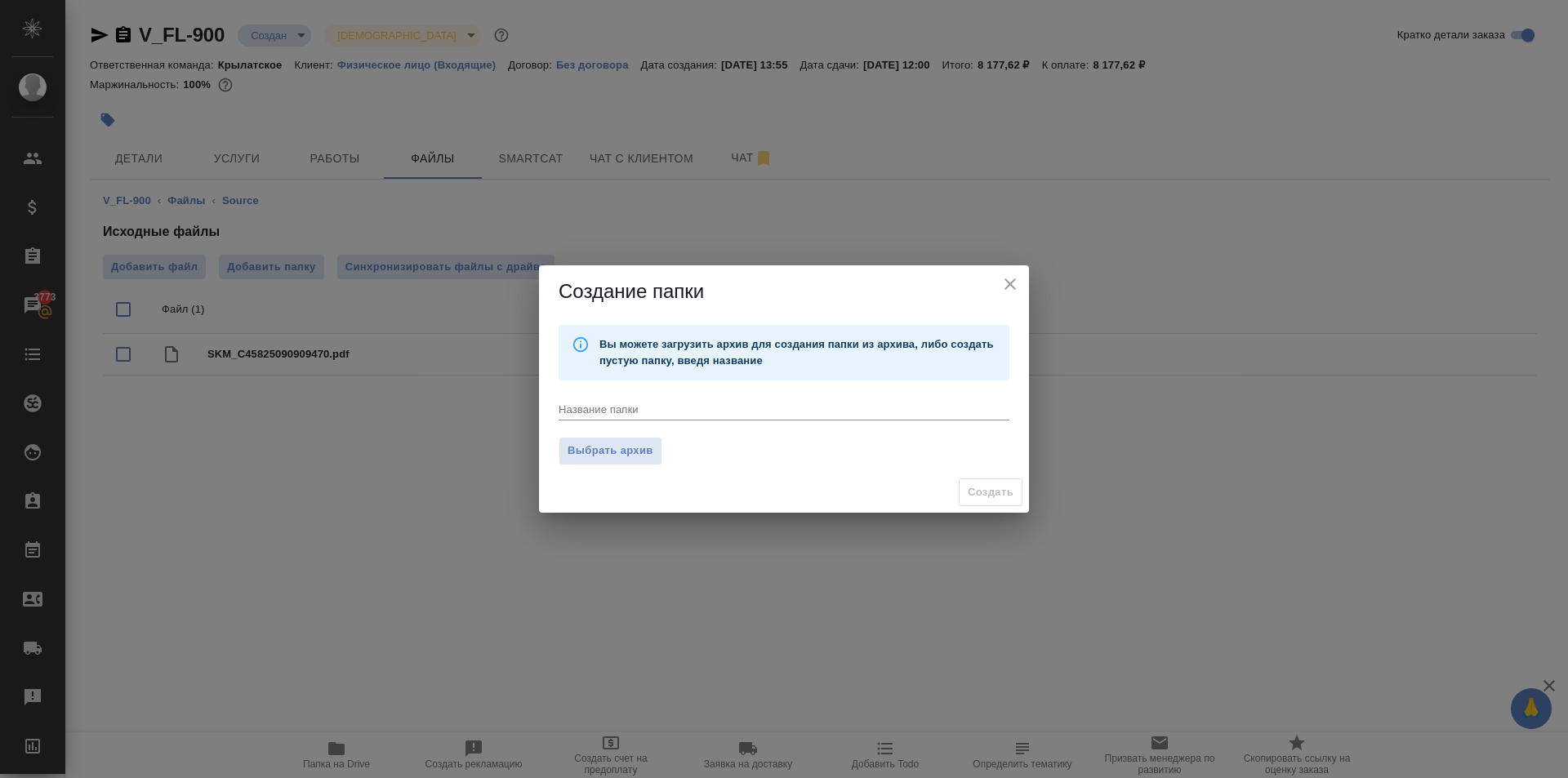
click at [651, 412] on textarea at bounding box center [784, 408] width 450 height 13
type textarea "Для перевода с рус на араб"
click at [979, 495] on span "Создать" at bounding box center [991, 492] width 46 height 19
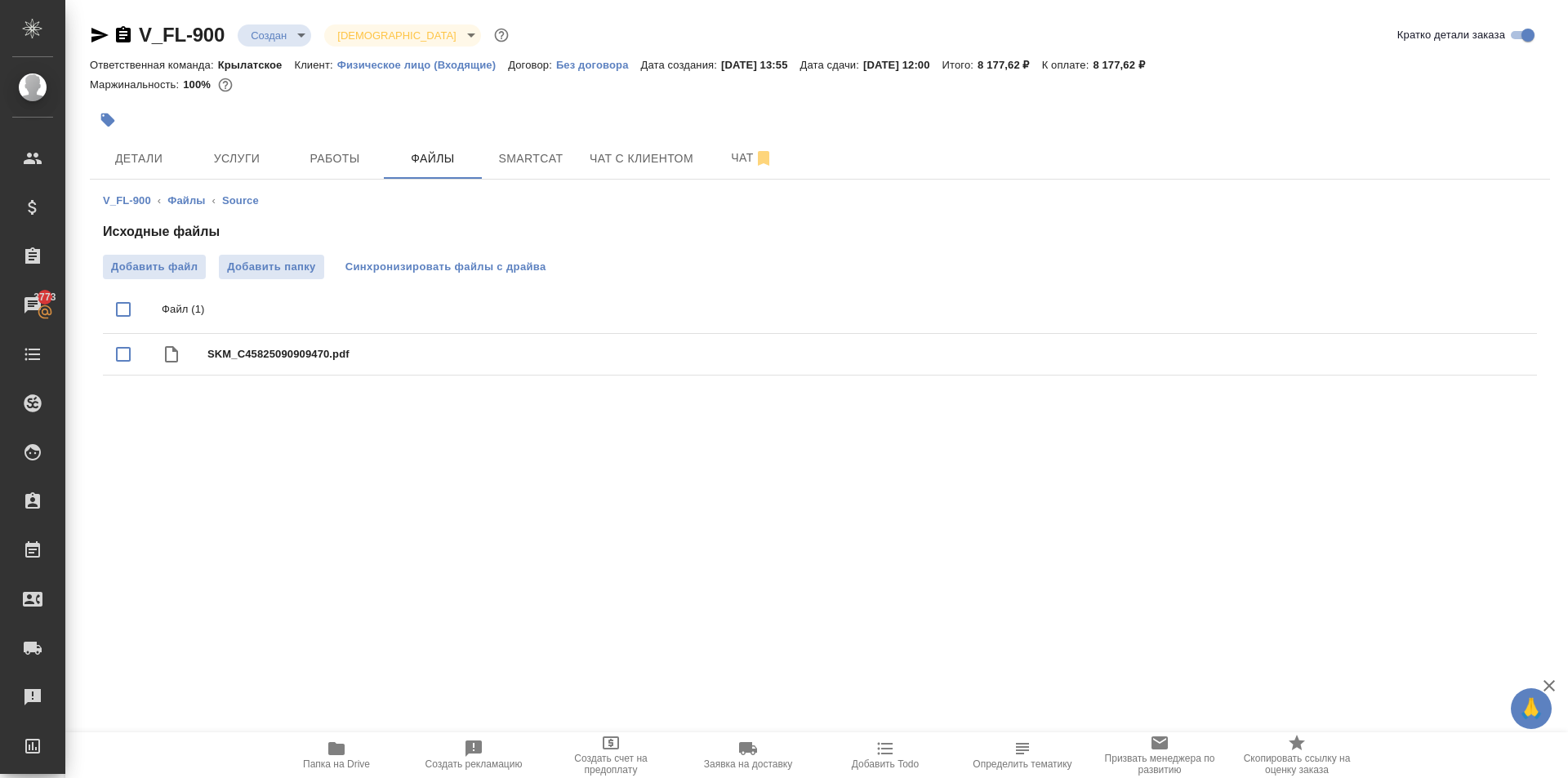
click at [487, 270] on span "Синхронизировать файлы с драйва" at bounding box center [445, 266] width 201 height 16
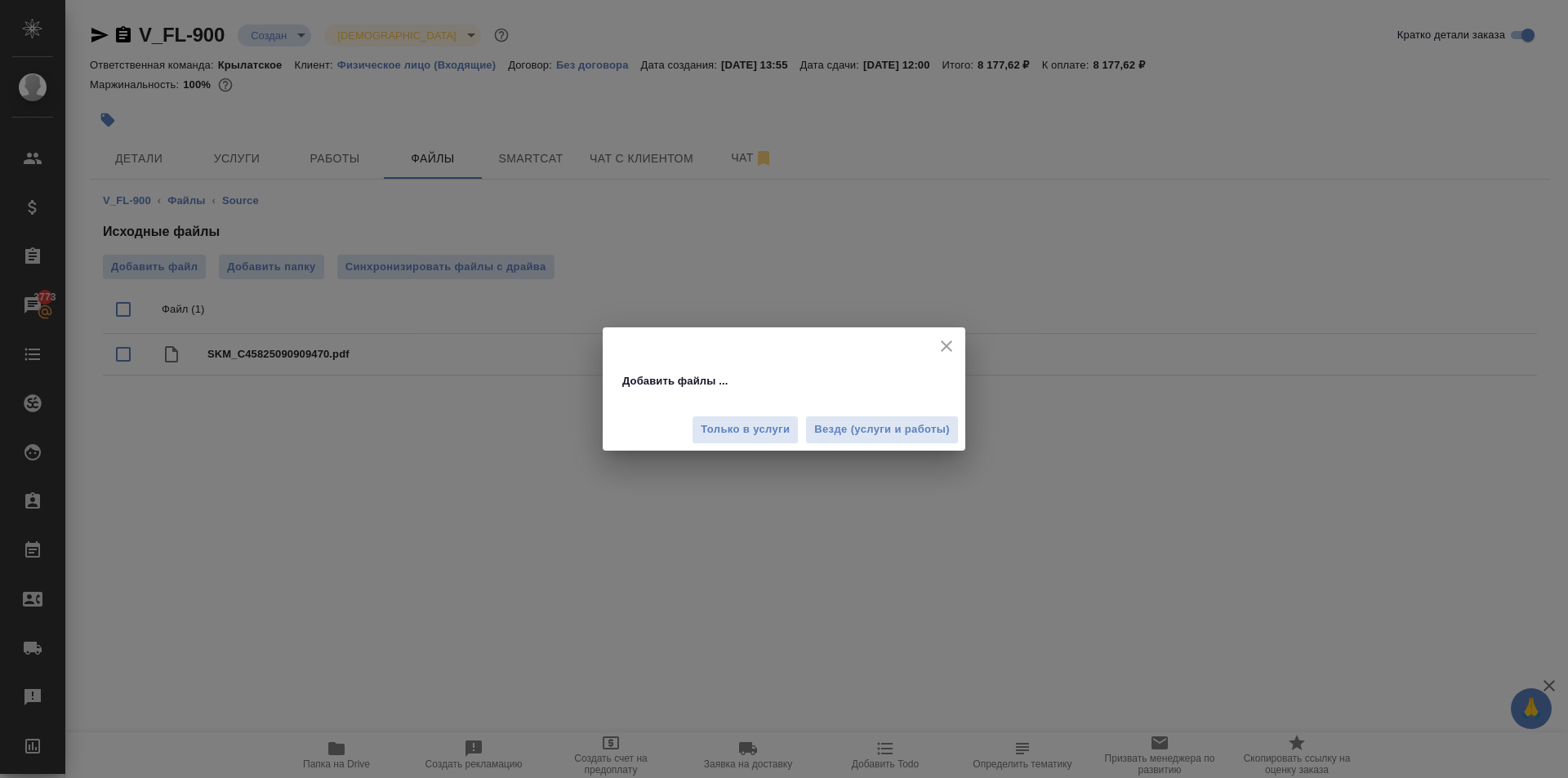
click at [915, 439] on button "Везде (услуги и работы)" at bounding box center [882, 430] width 154 height 29
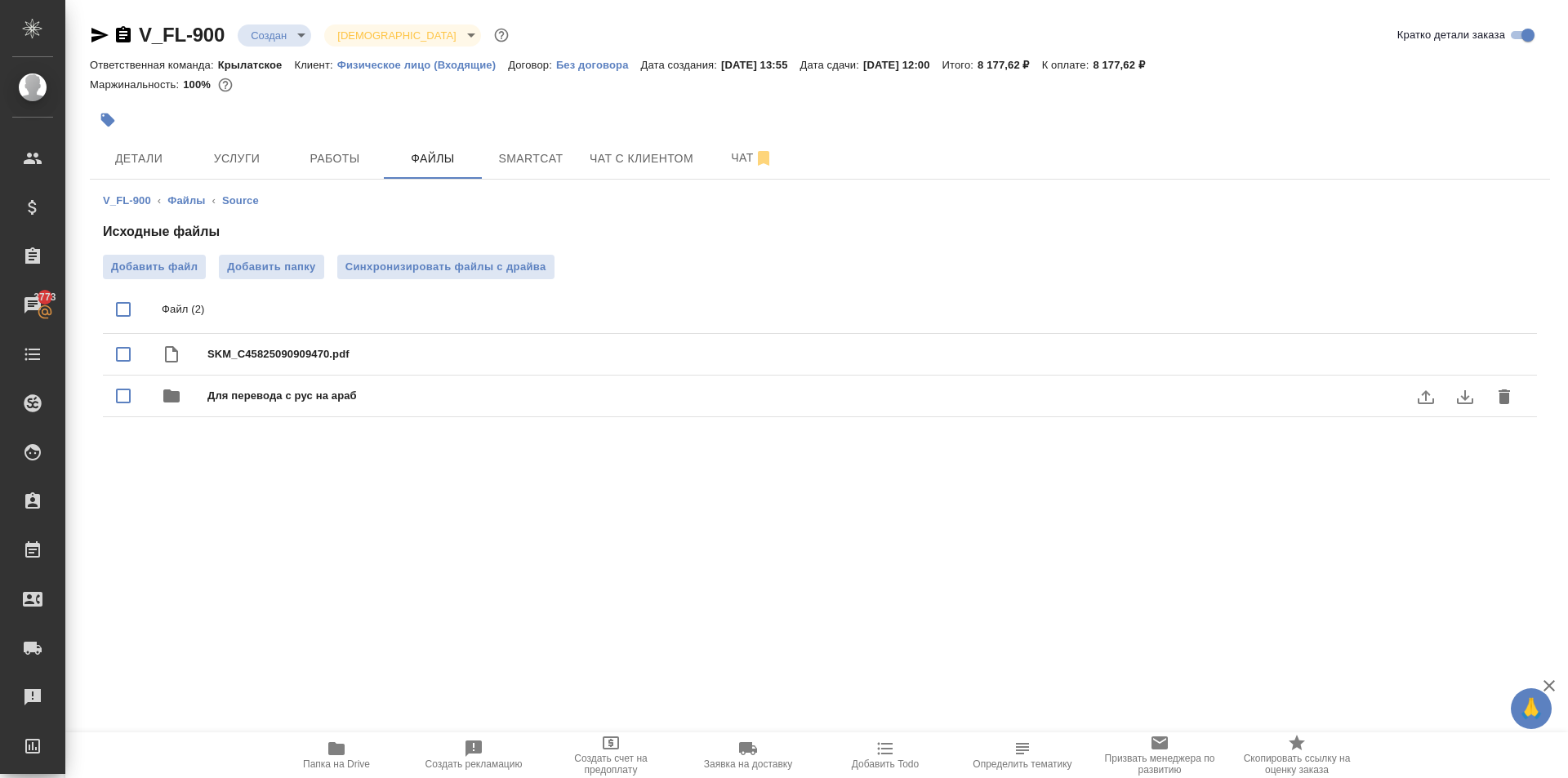
click at [402, 393] on span "Для перевода с рус на араб" at bounding box center [852, 395] width 1290 height 16
click at [159, 264] on span "Добавить файл" at bounding box center [154, 266] width 87 height 16
click at [0, 0] on input "Добавить файл" at bounding box center [0, 0] width 0 height 0
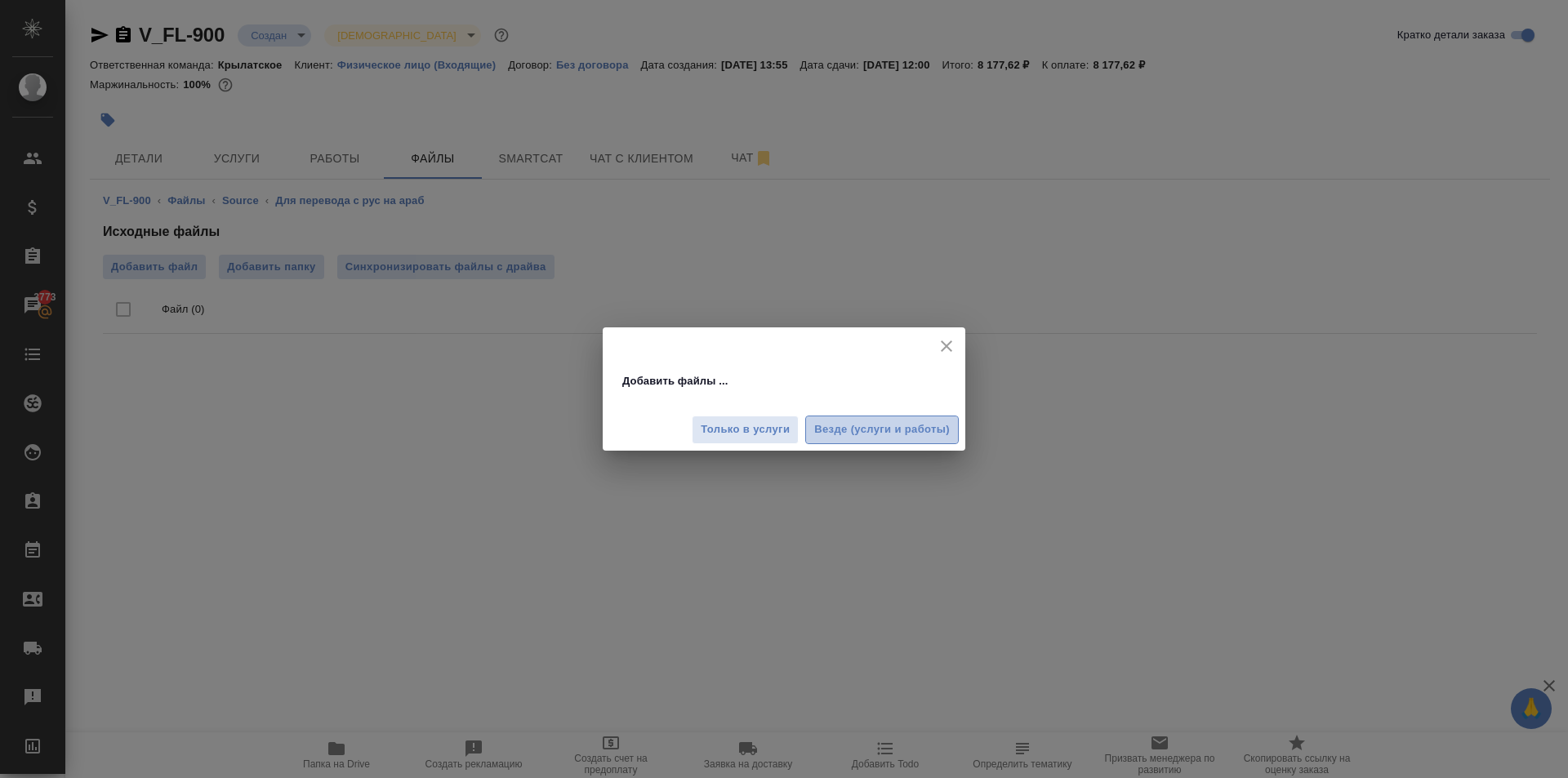
click at [871, 423] on span "Везде (услуги и работы)" at bounding box center [881, 430] width 136 height 19
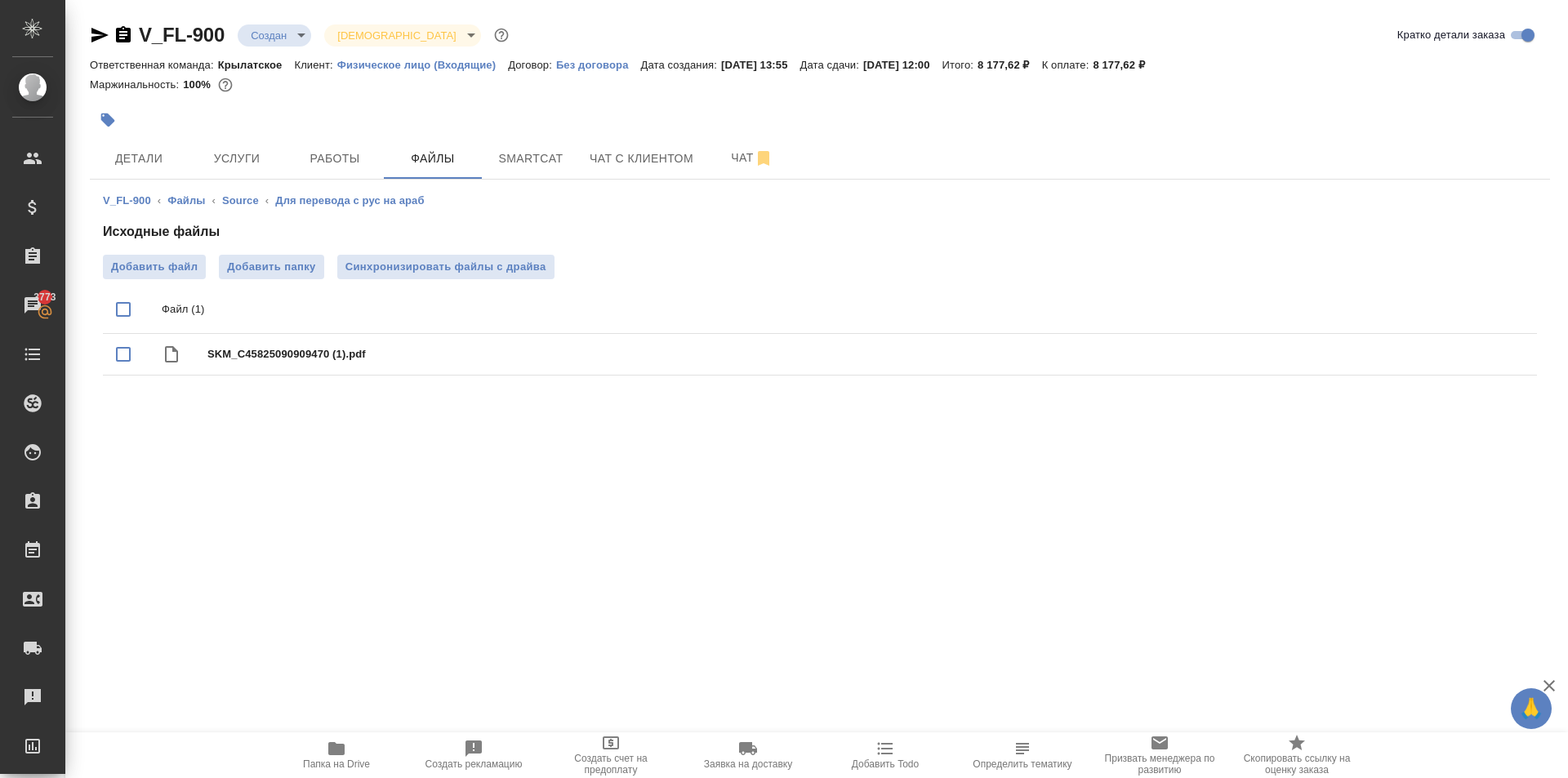
click at [420, 228] on h4 "Исходные файлы" at bounding box center [820, 232] width 1433 height 19
click at [433, 250] on div "Исходные файлы Добавить файл Добавить папку Синхронизировать файлы с драйва Фай…" at bounding box center [820, 302] width 1433 height 160
click at [458, 274] on span "Синхронизировать файлы с драйва" at bounding box center [445, 266] width 201 height 16
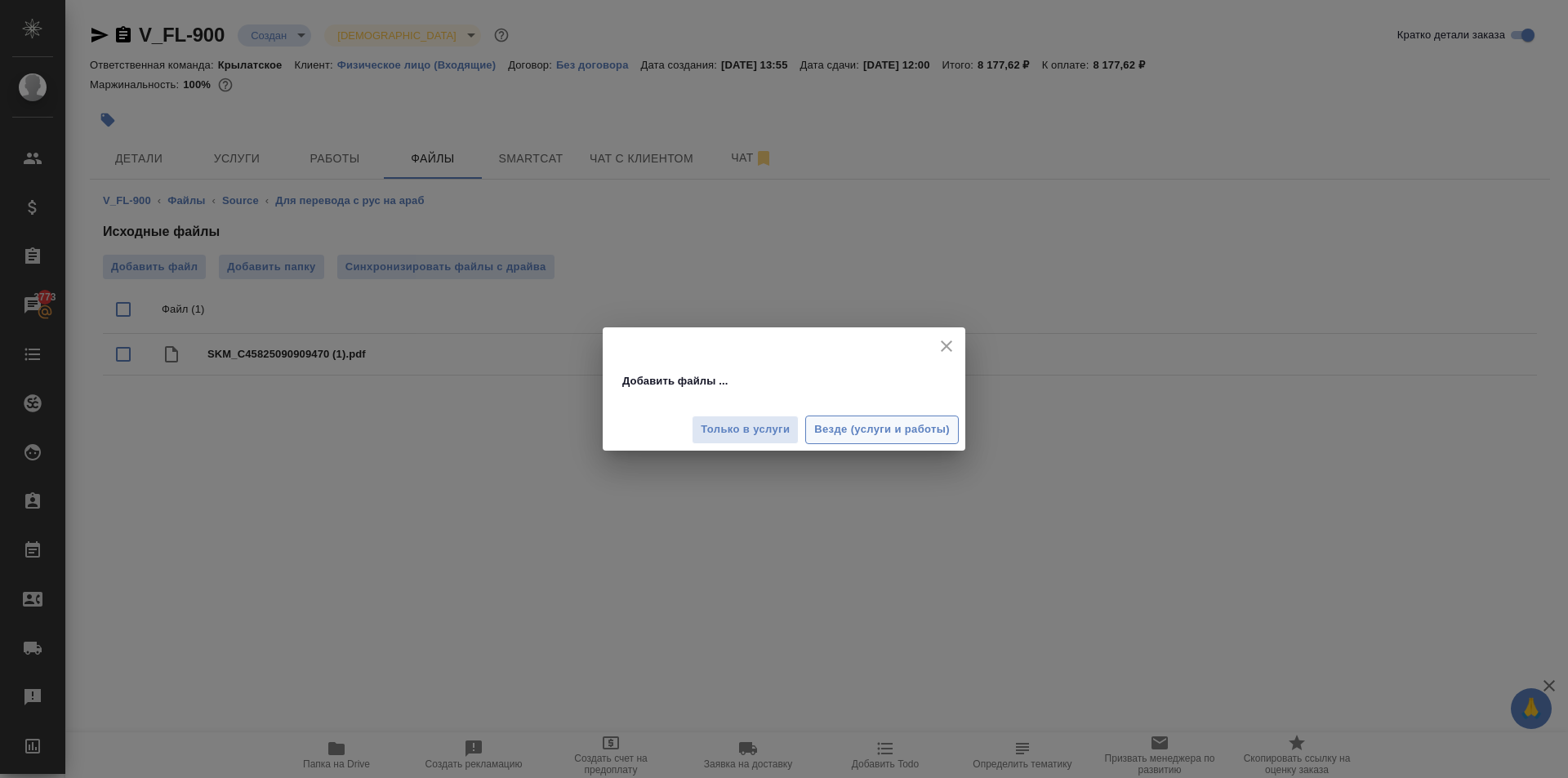
click at [891, 438] on span "Везде (услуги и работы)" at bounding box center [881, 430] width 136 height 19
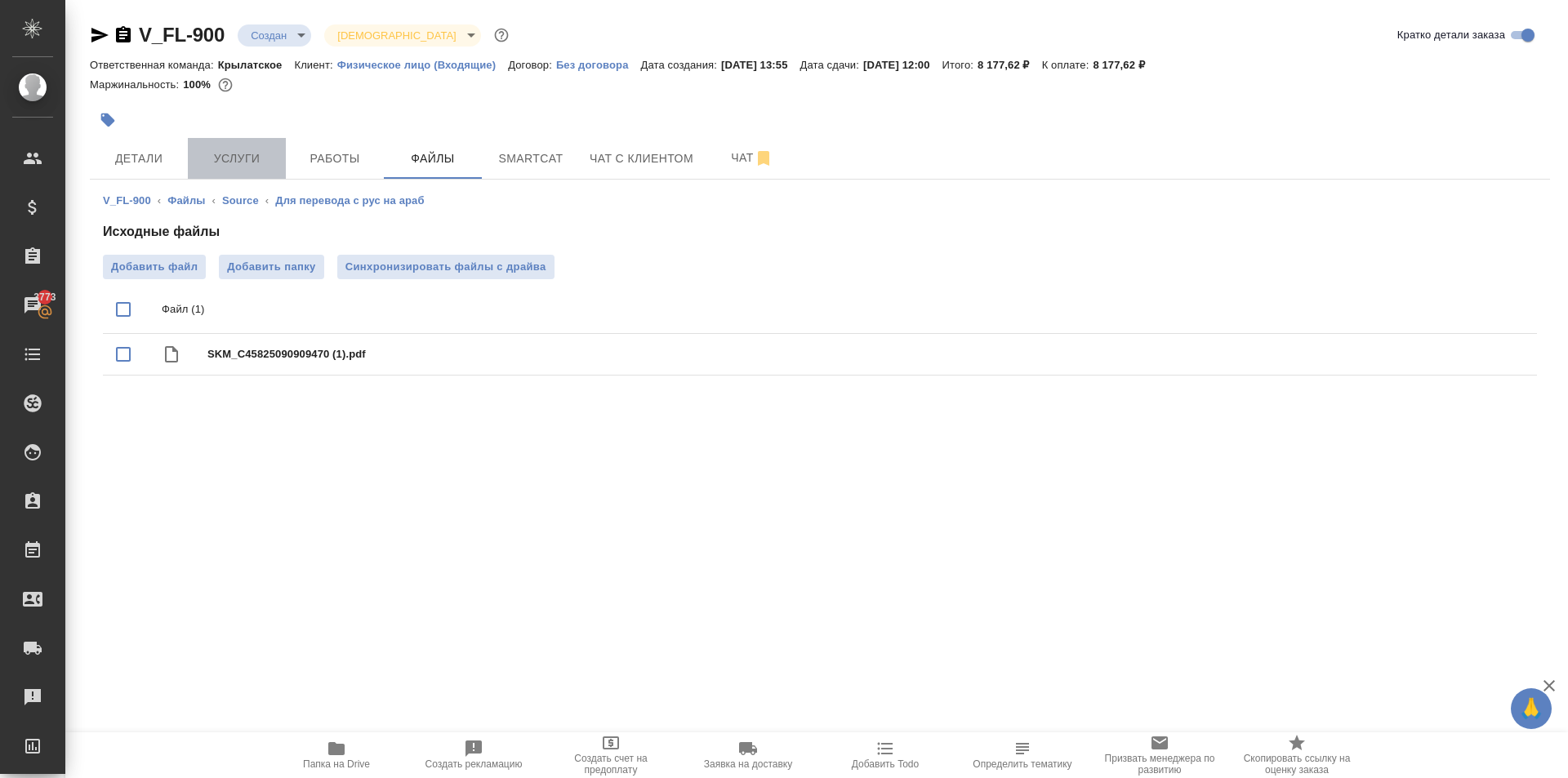
click at [245, 177] on button "Услуги" at bounding box center [237, 158] width 98 height 40
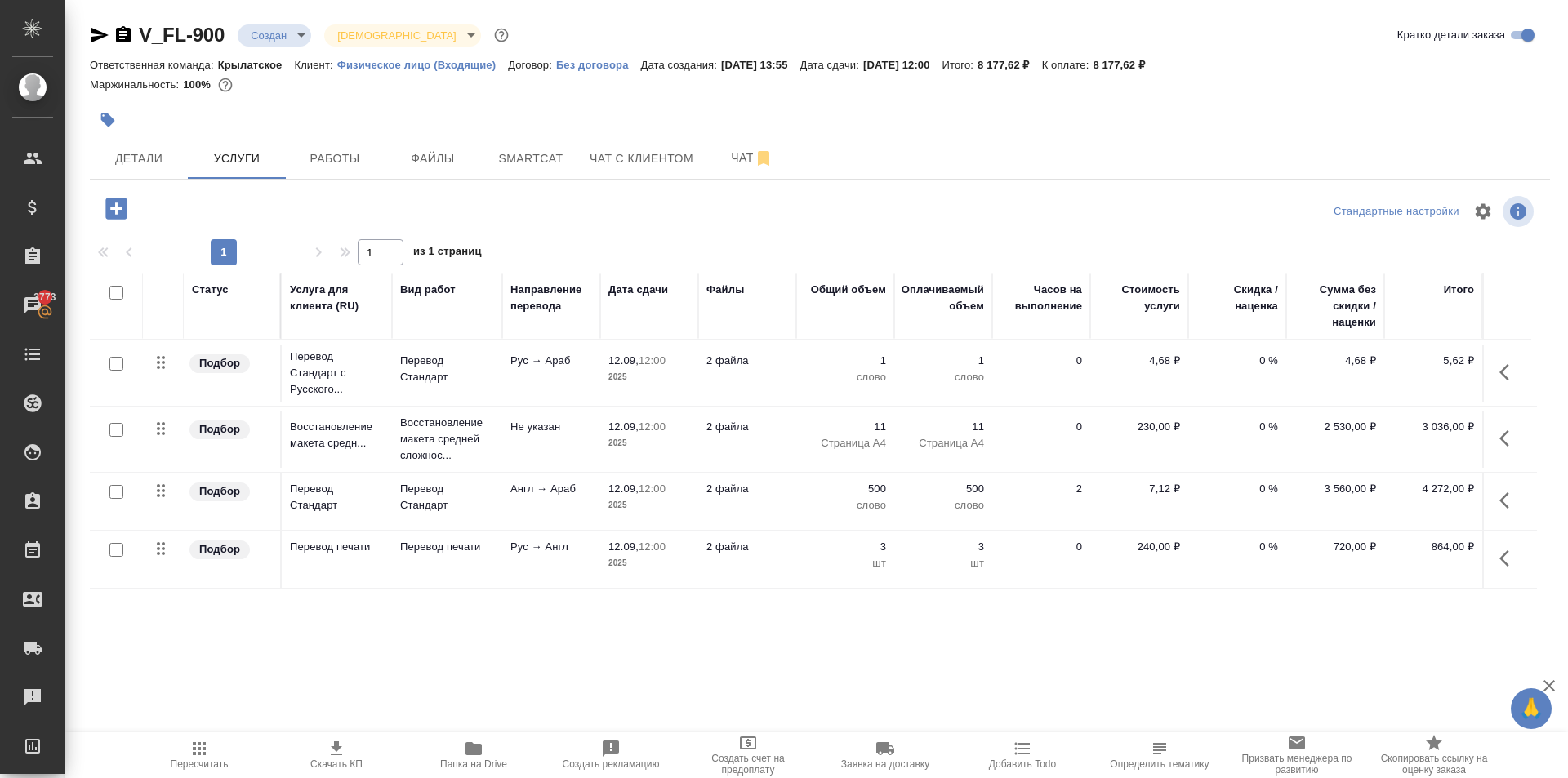
click at [115, 359] on input "checkbox" at bounding box center [116, 364] width 13 height 13
checkbox input "true"
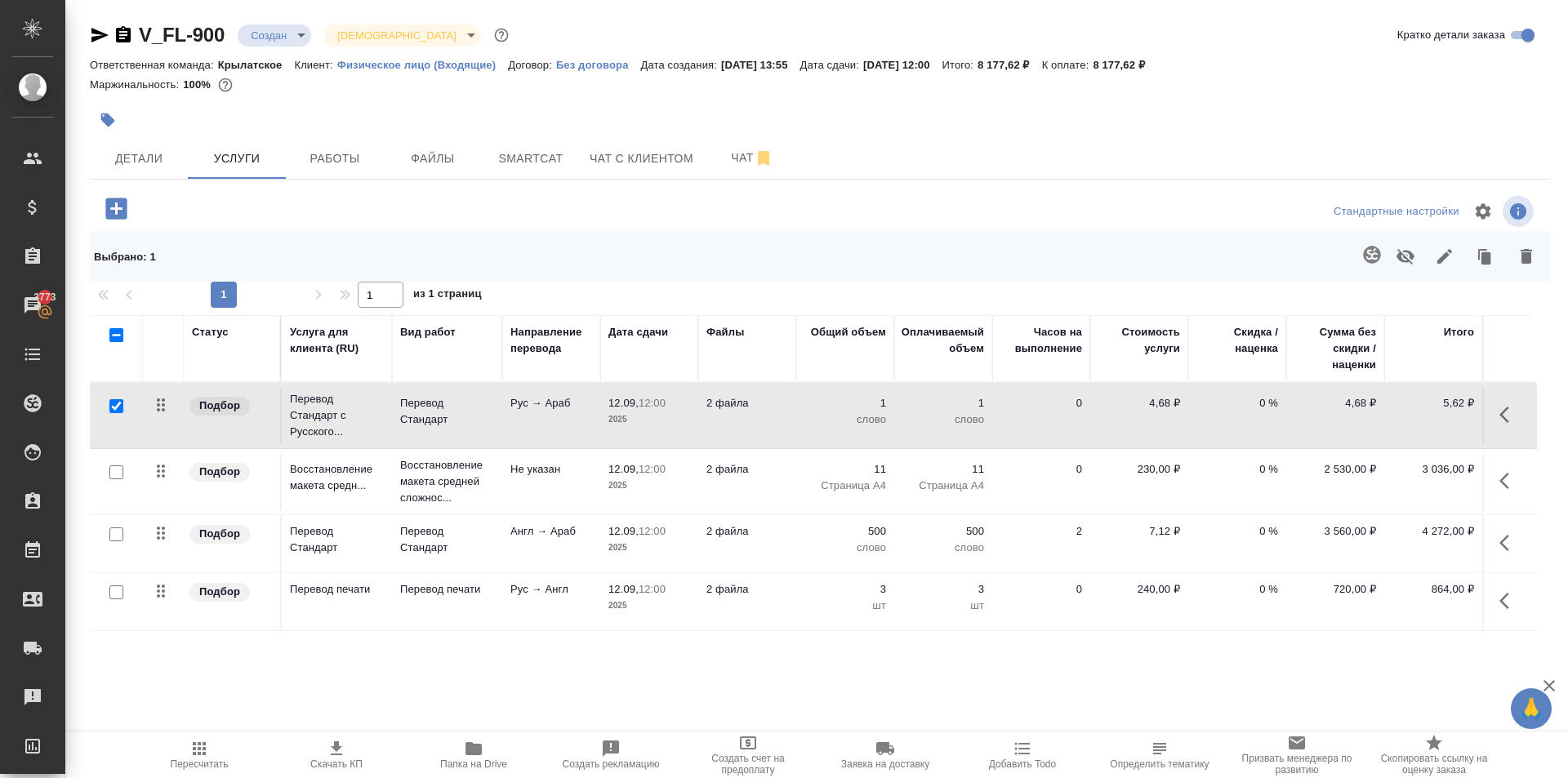
click at [1373, 266] on button "button" at bounding box center [1371, 254] width 39 height 39
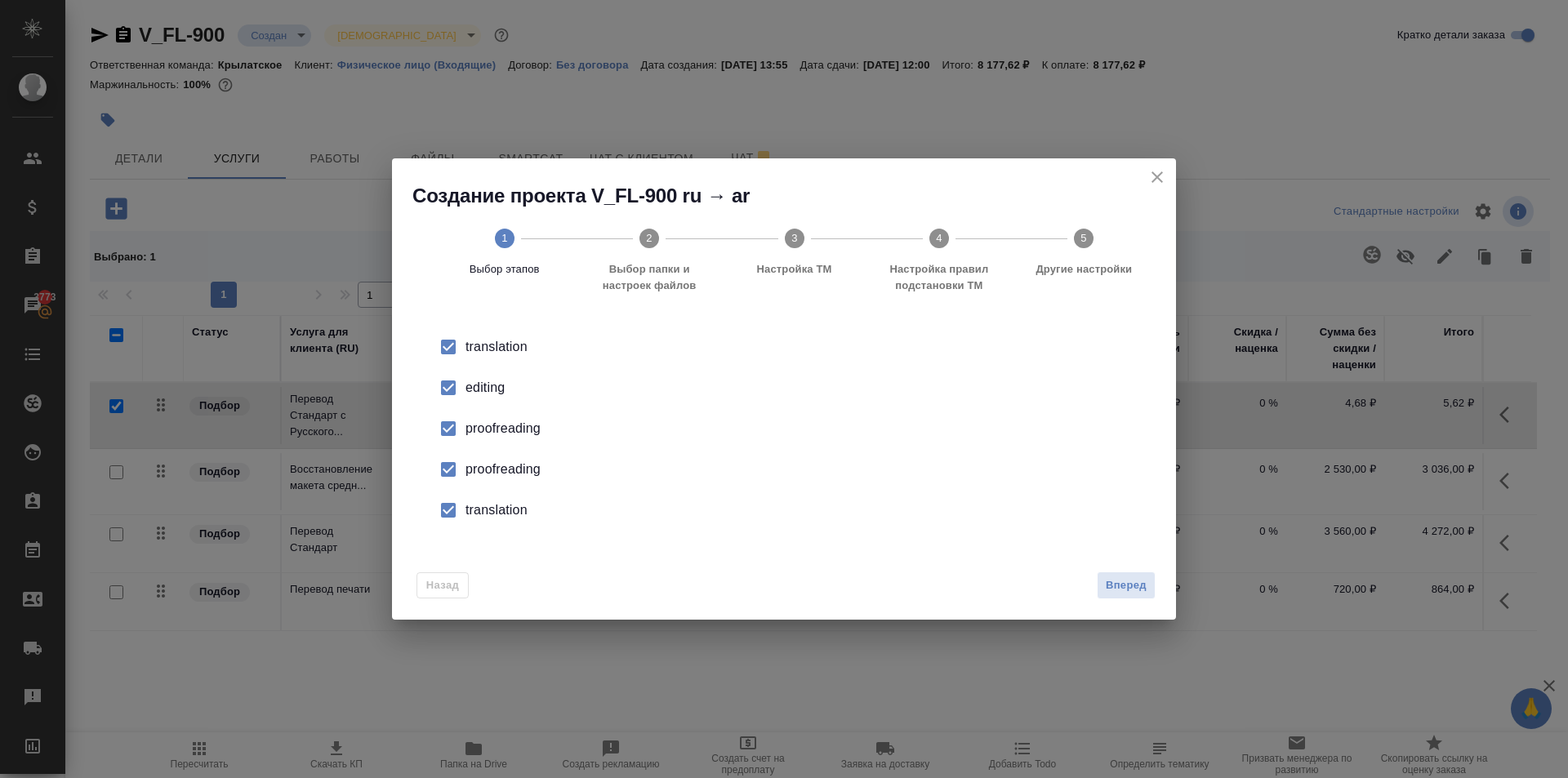
click at [443, 377] on input "checkbox" at bounding box center [448, 388] width 35 height 35
click at [451, 435] on input "checkbox" at bounding box center [448, 429] width 35 height 35
drag, startPoint x: 451, startPoint y: 435, endPoint x: 440, endPoint y: 469, distance: 35.7
click at [440, 469] on input "checkbox" at bounding box center [448, 469] width 35 height 35
click at [474, 526] on li "translation" at bounding box center [784, 510] width 731 height 40
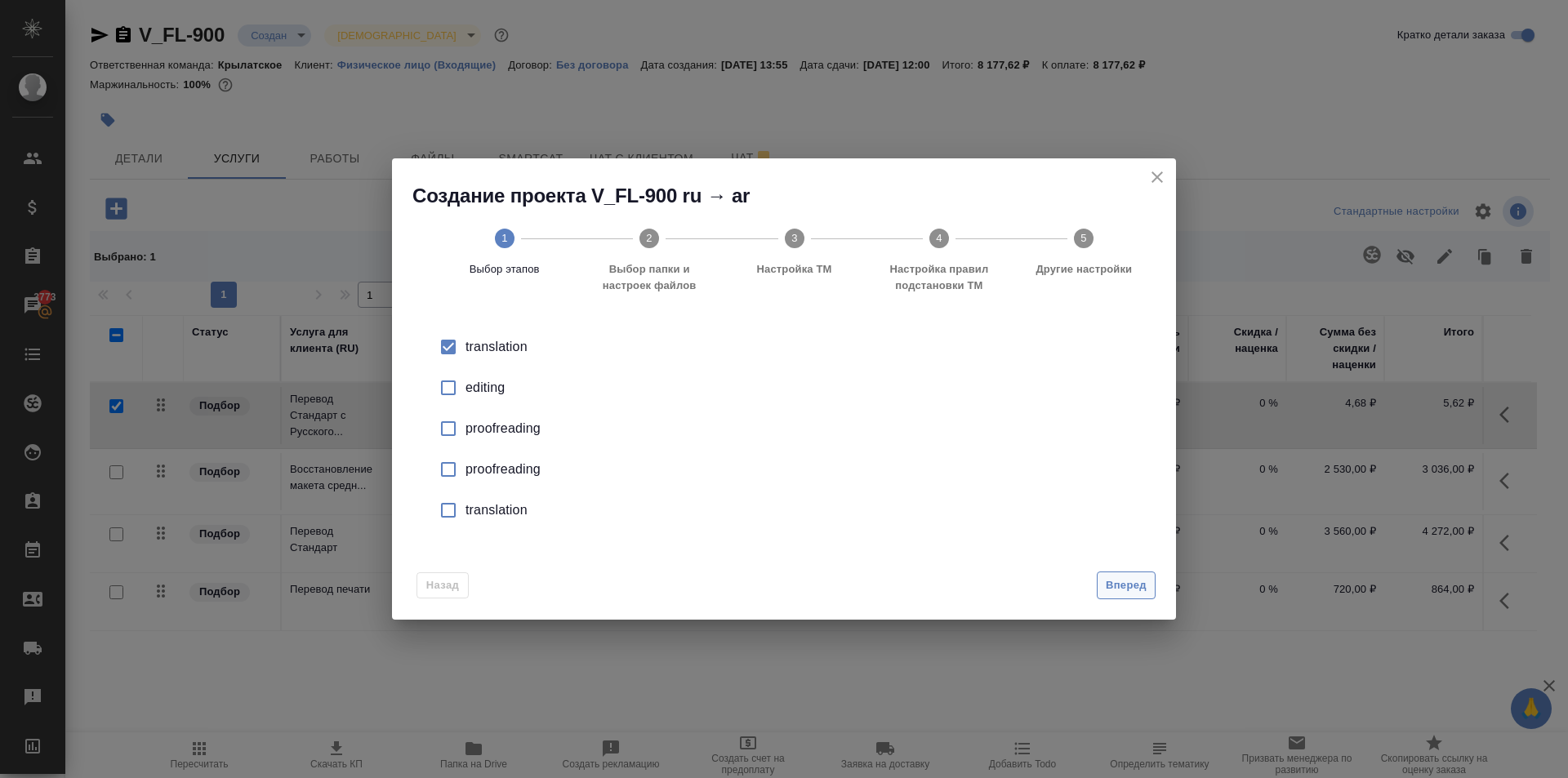
click at [1116, 592] on div "Назад Вперед" at bounding box center [783, 582] width 784 height 77
click at [1112, 587] on span "Вперед" at bounding box center [1125, 586] width 40 height 19
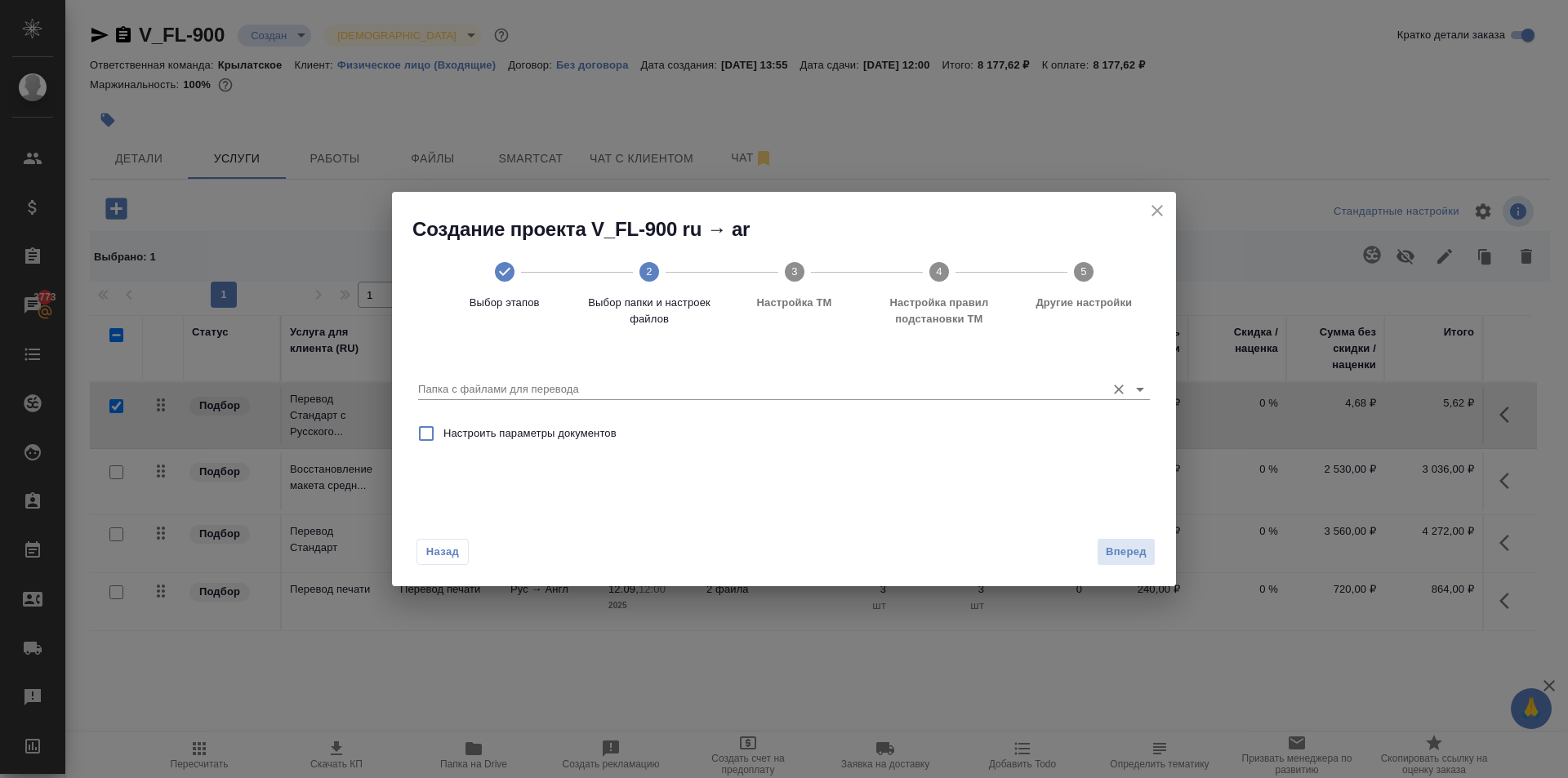
drag, startPoint x: 402, startPoint y: 365, endPoint x: 423, endPoint y: 375, distance: 23.3
click at [423, 375] on div "Папка с файлами для перевода Настроить параметры документов" at bounding box center [783, 429] width 784 height 163
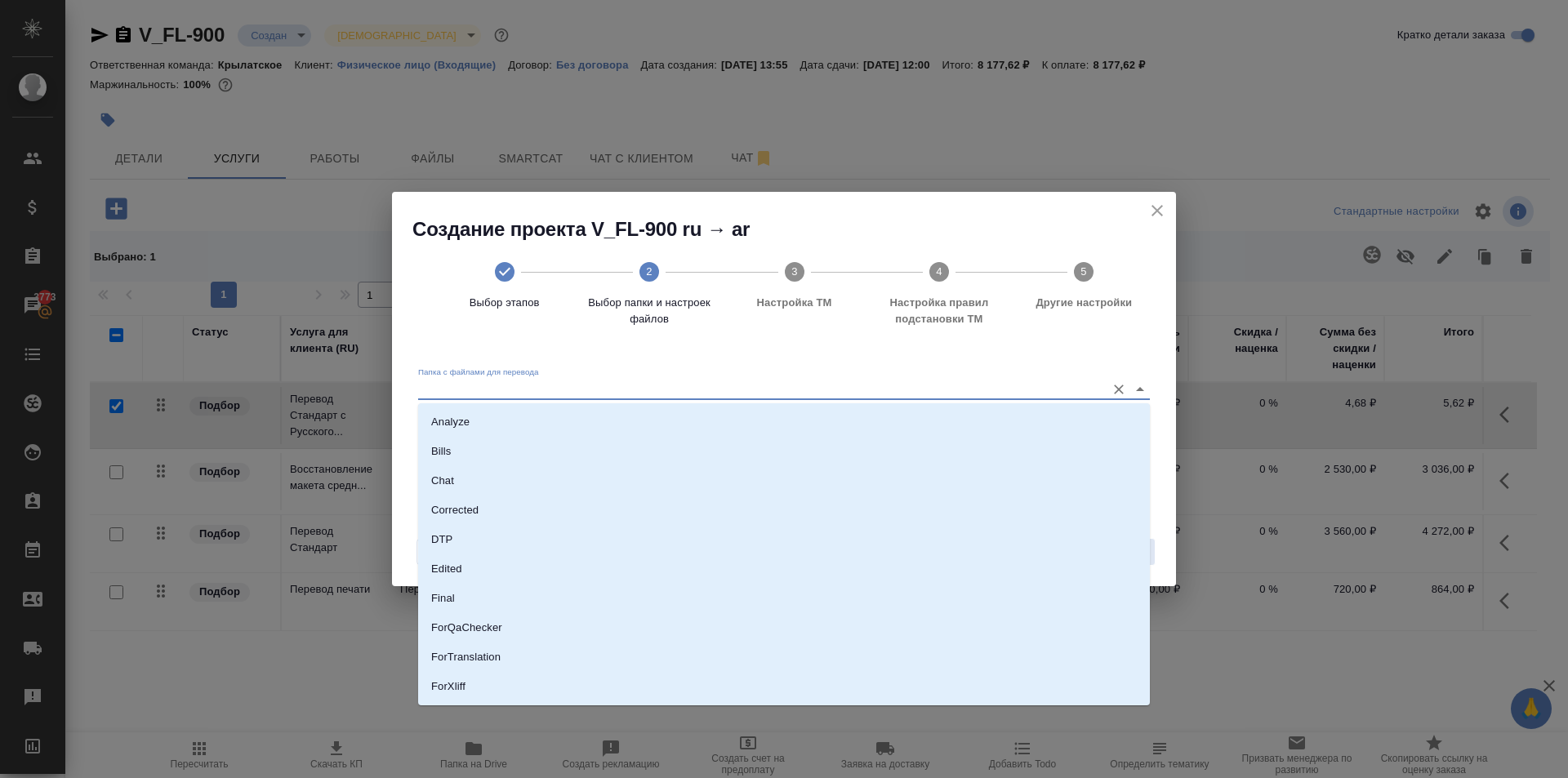
click at [464, 391] on input "Папка с файлами для перевода" at bounding box center [758, 389] width 679 height 19
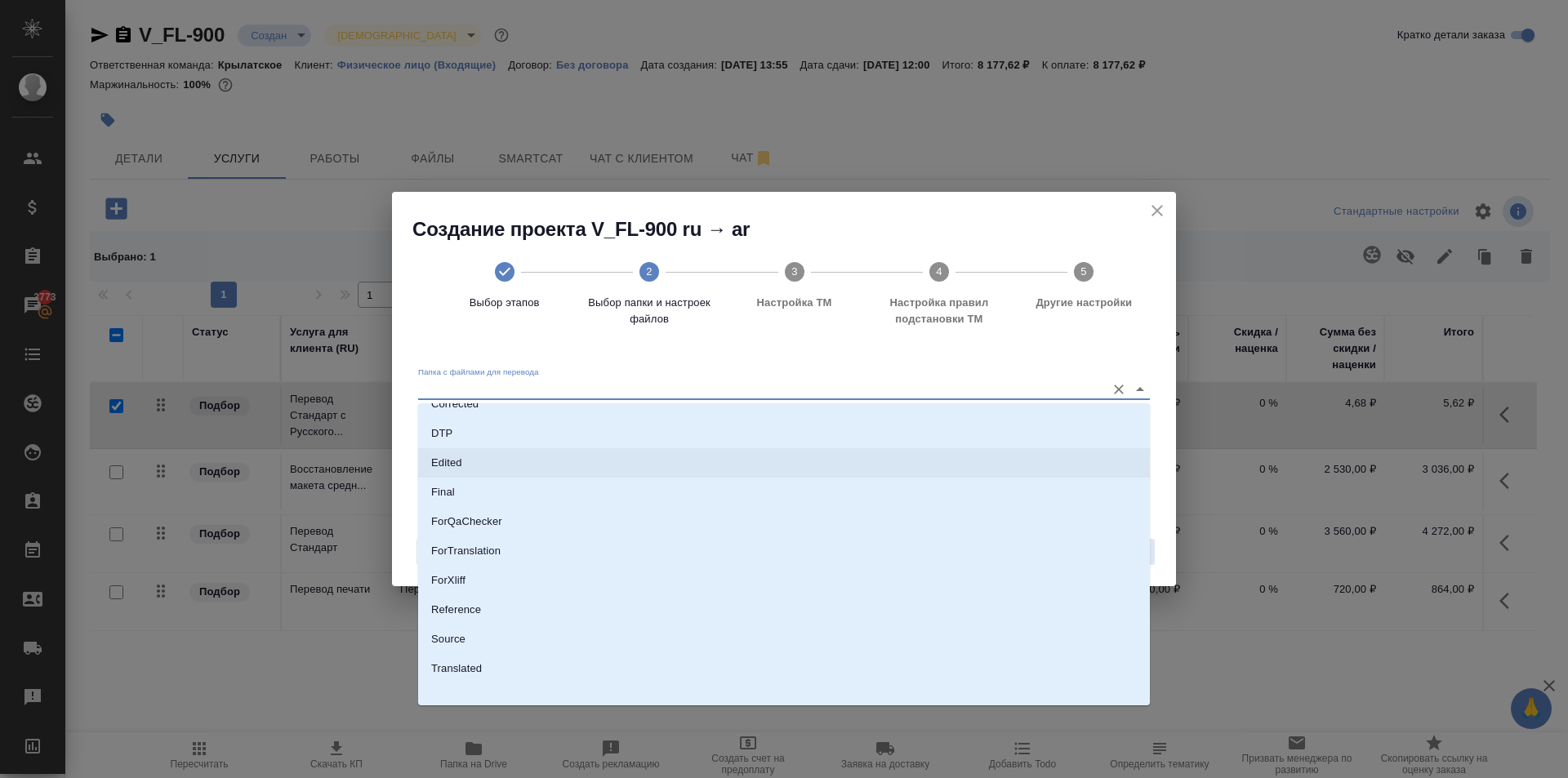
scroll to position [114, 0]
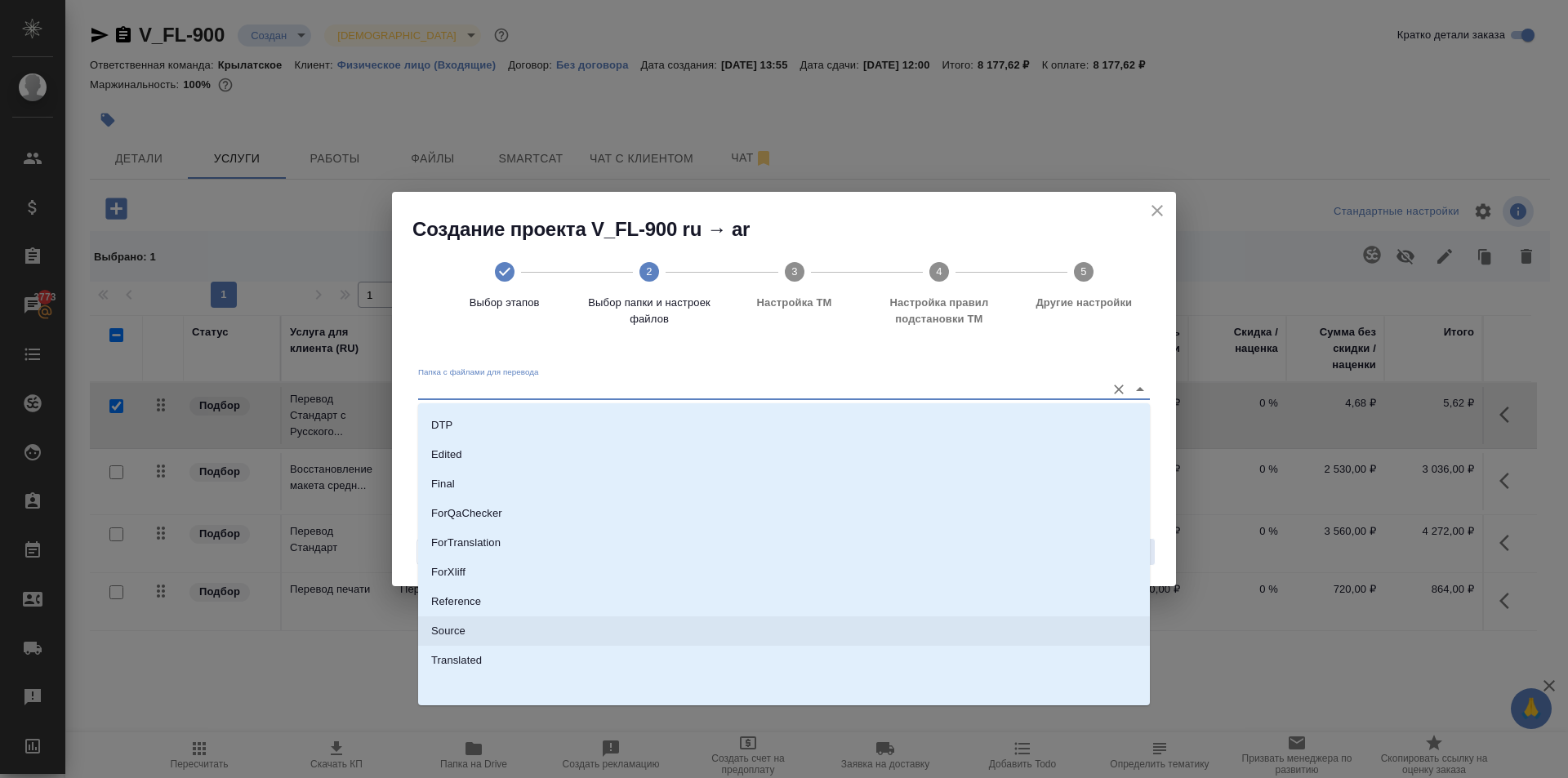
click at [467, 632] on li "Source" at bounding box center [784, 631] width 731 height 30
type input "Source"
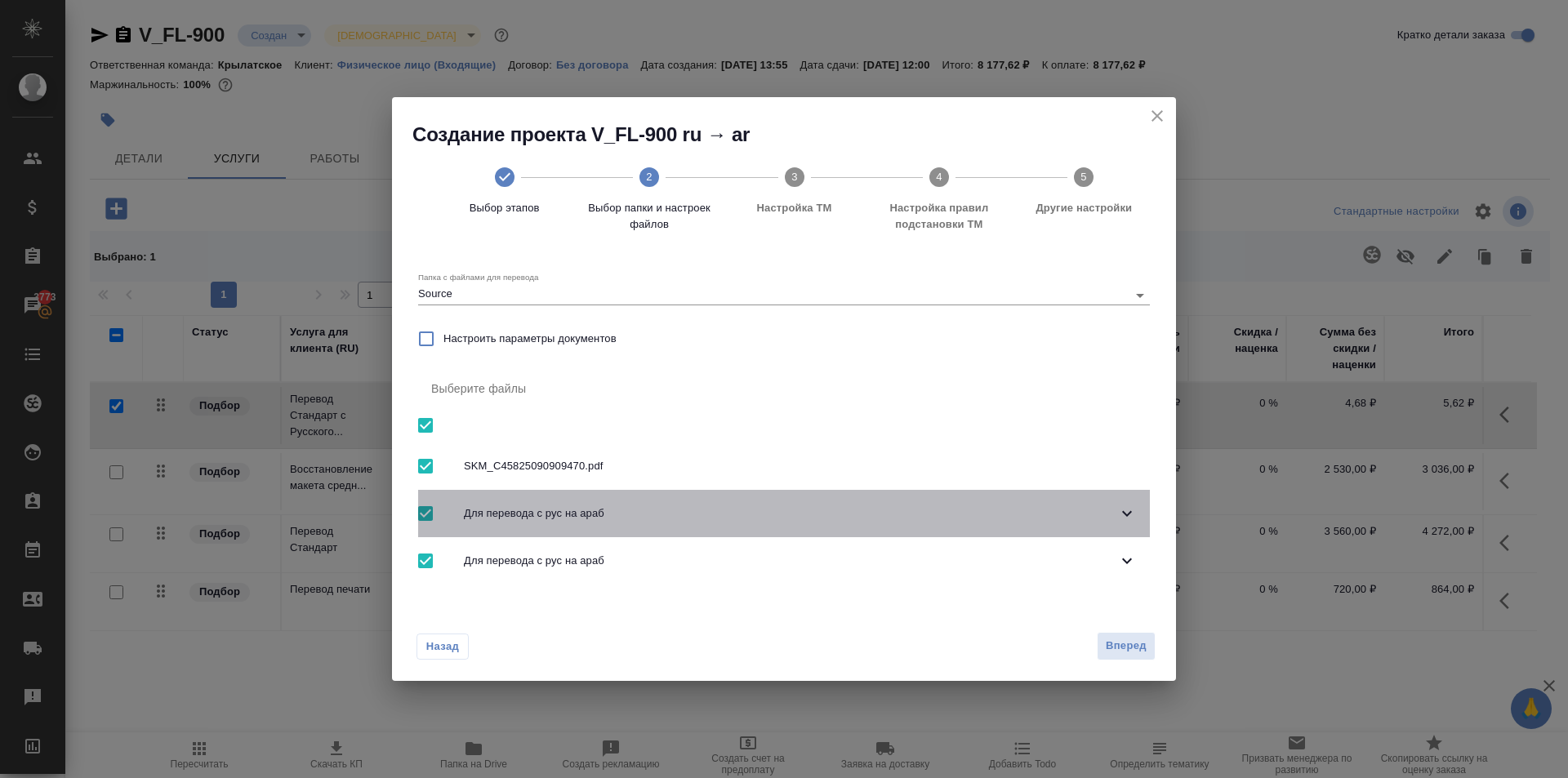
click at [1119, 513] on icon at bounding box center [1126, 514] width 19 height 19
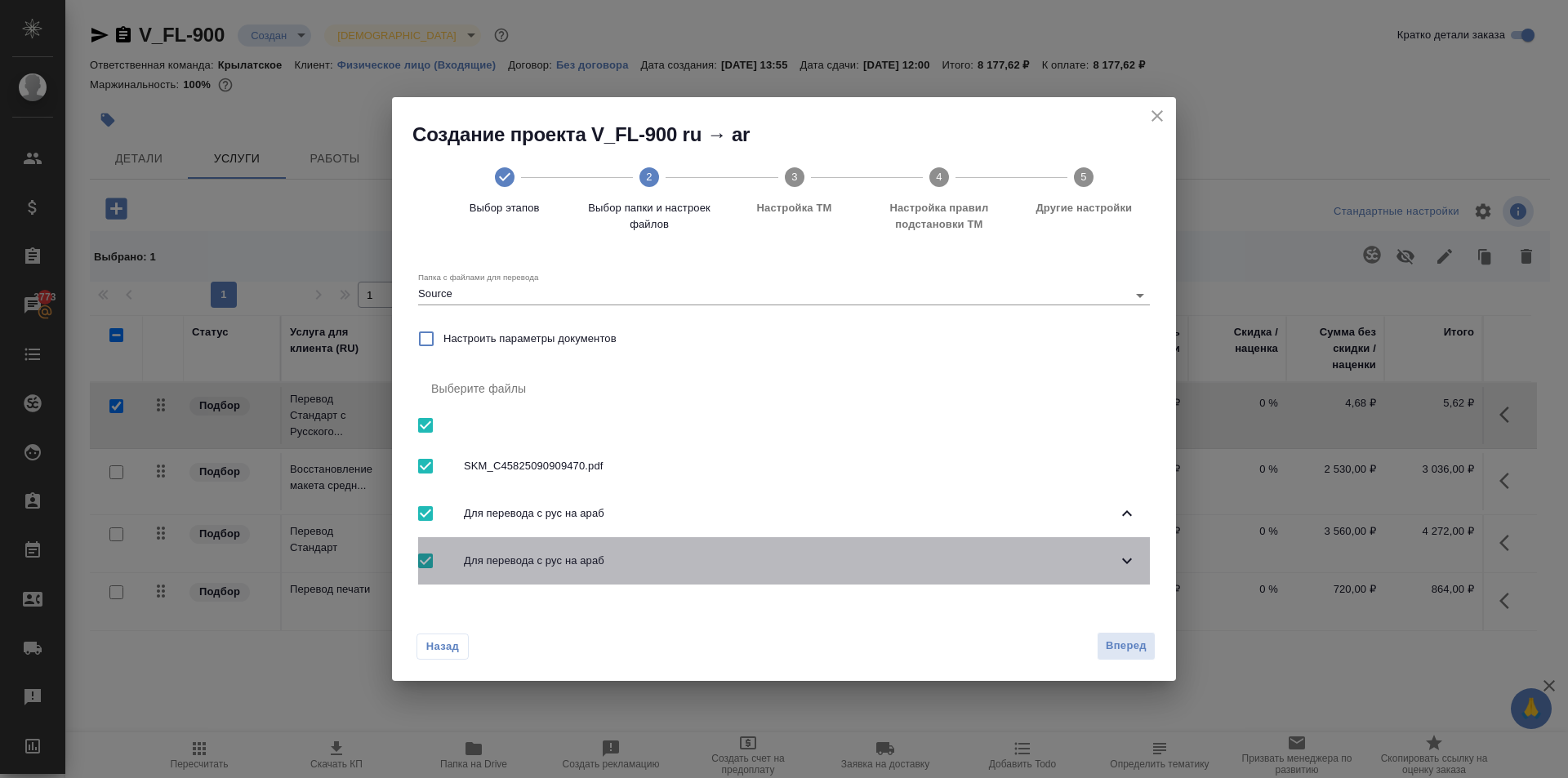
click at [1130, 558] on icon at bounding box center [1126, 561] width 19 height 19
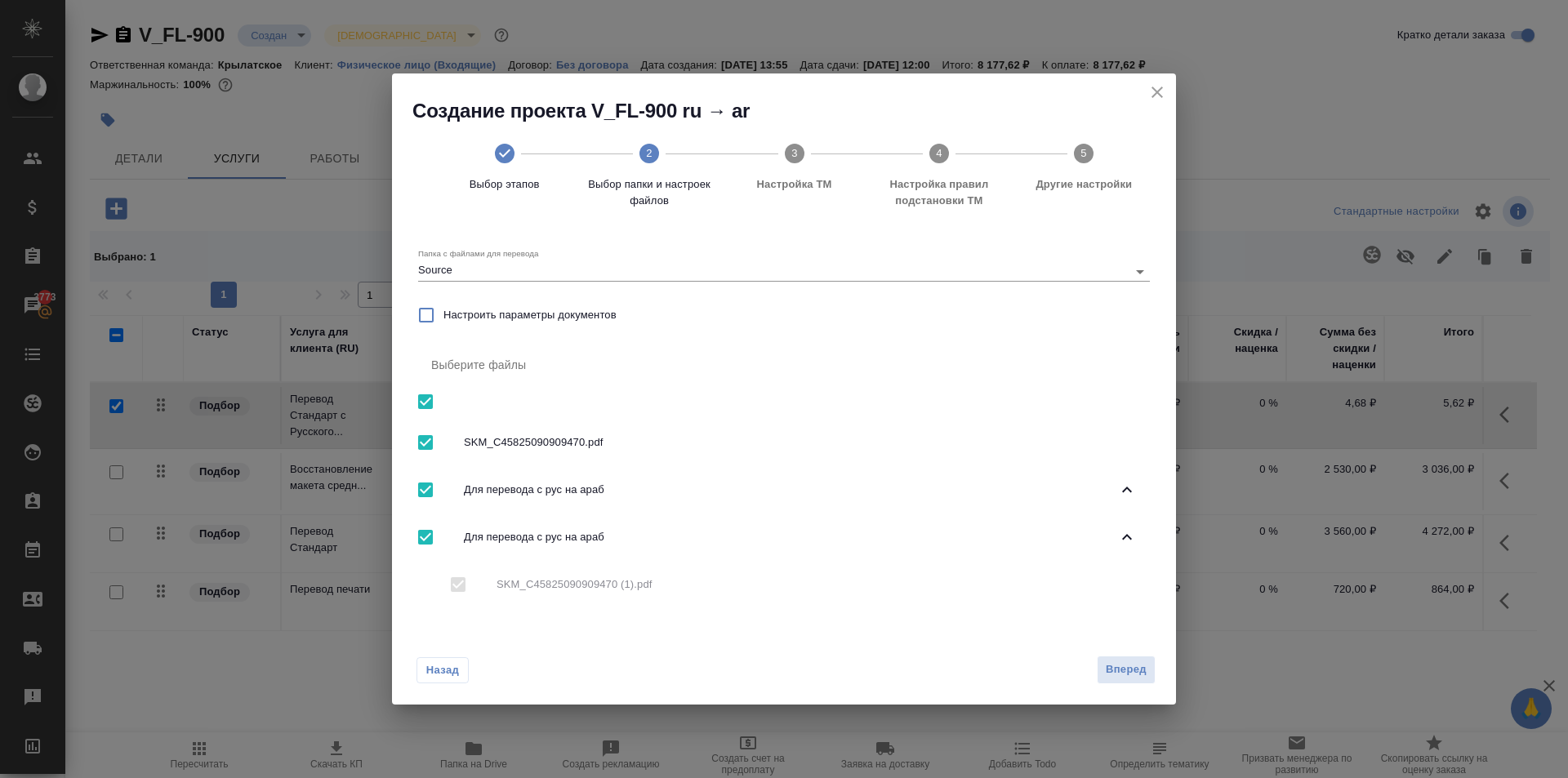
click at [427, 530] on input "checkbox" at bounding box center [425, 538] width 35 height 35
checkbox input "false"
click at [426, 546] on input "checkbox" at bounding box center [425, 538] width 35 height 35
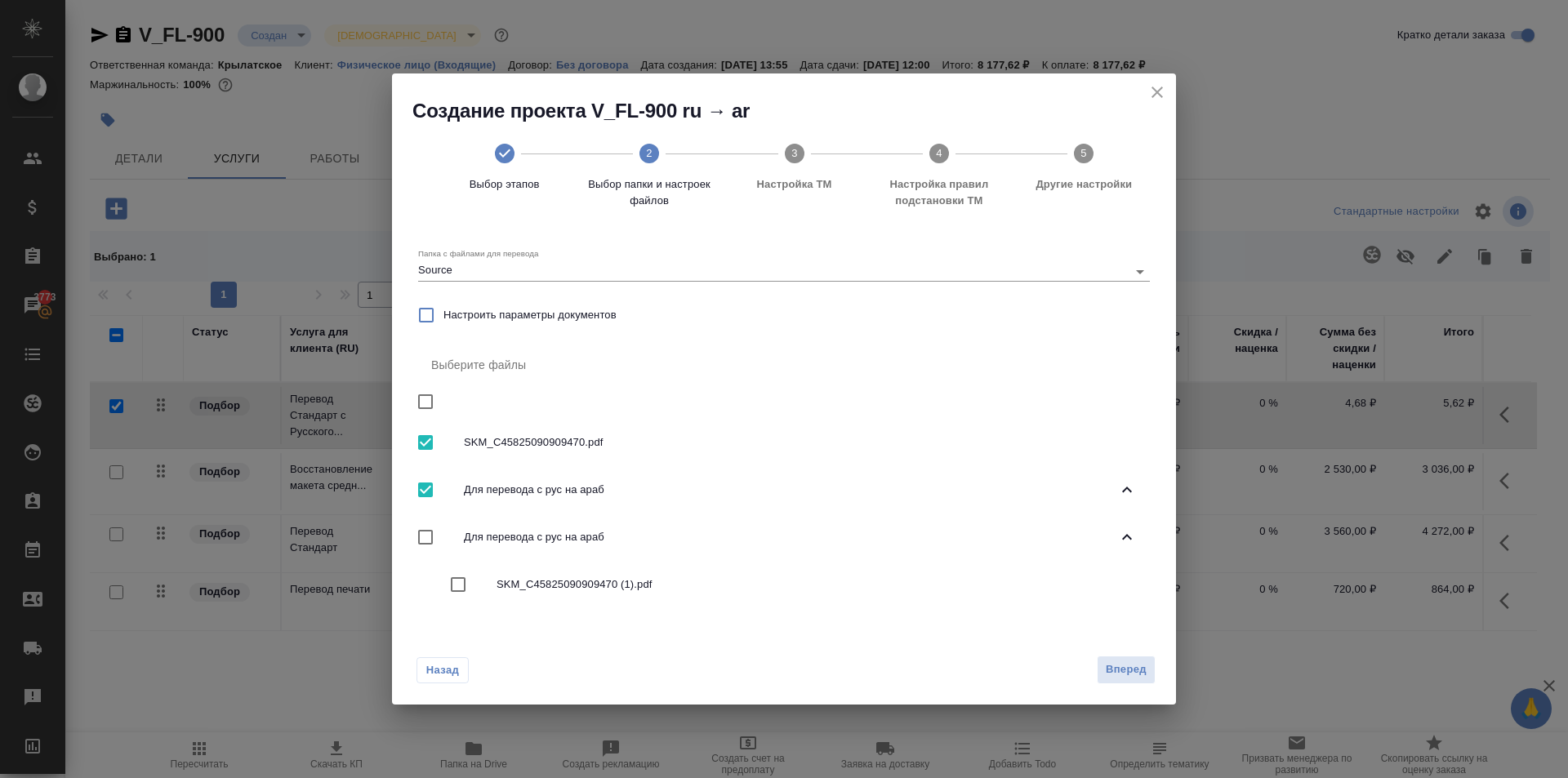
checkbox input "true"
click at [427, 484] on input "checkbox" at bounding box center [425, 489] width 35 height 35
checkbox input "false"
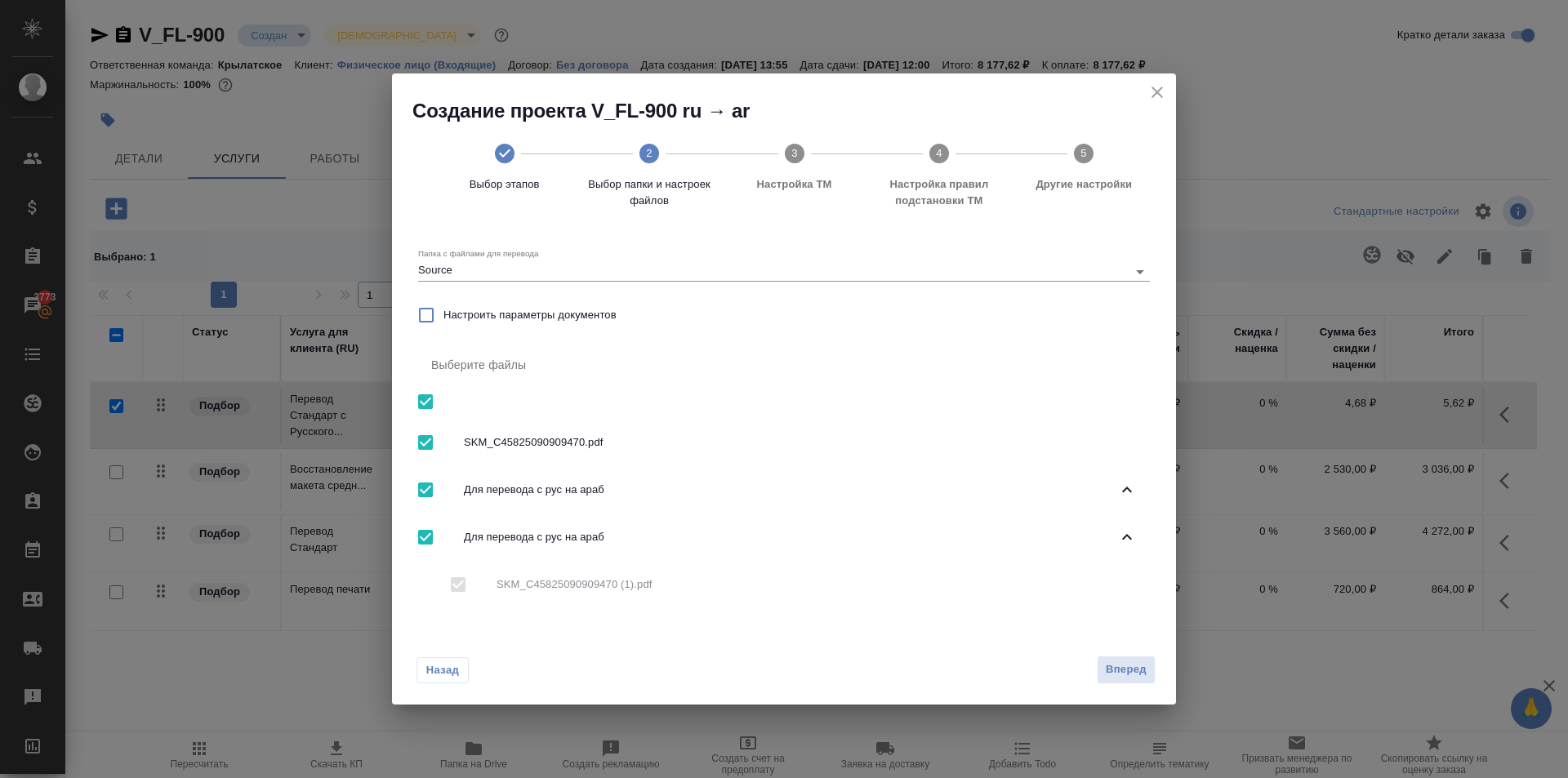
checkbox input "false"
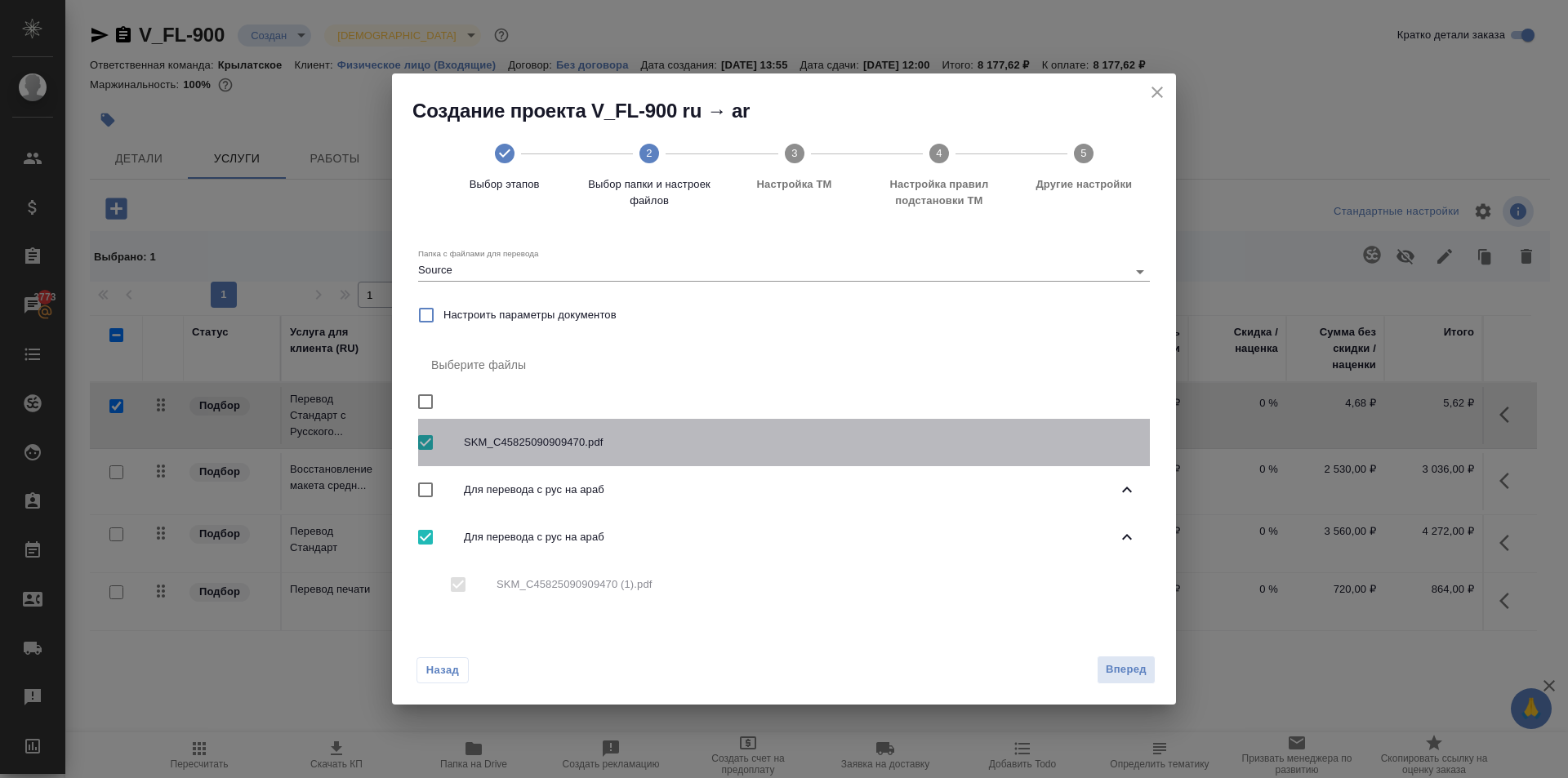
click at [428, 445] on input "checkbox" at bounding box center [425, 442] width 35 height 35
checkbox input "false"
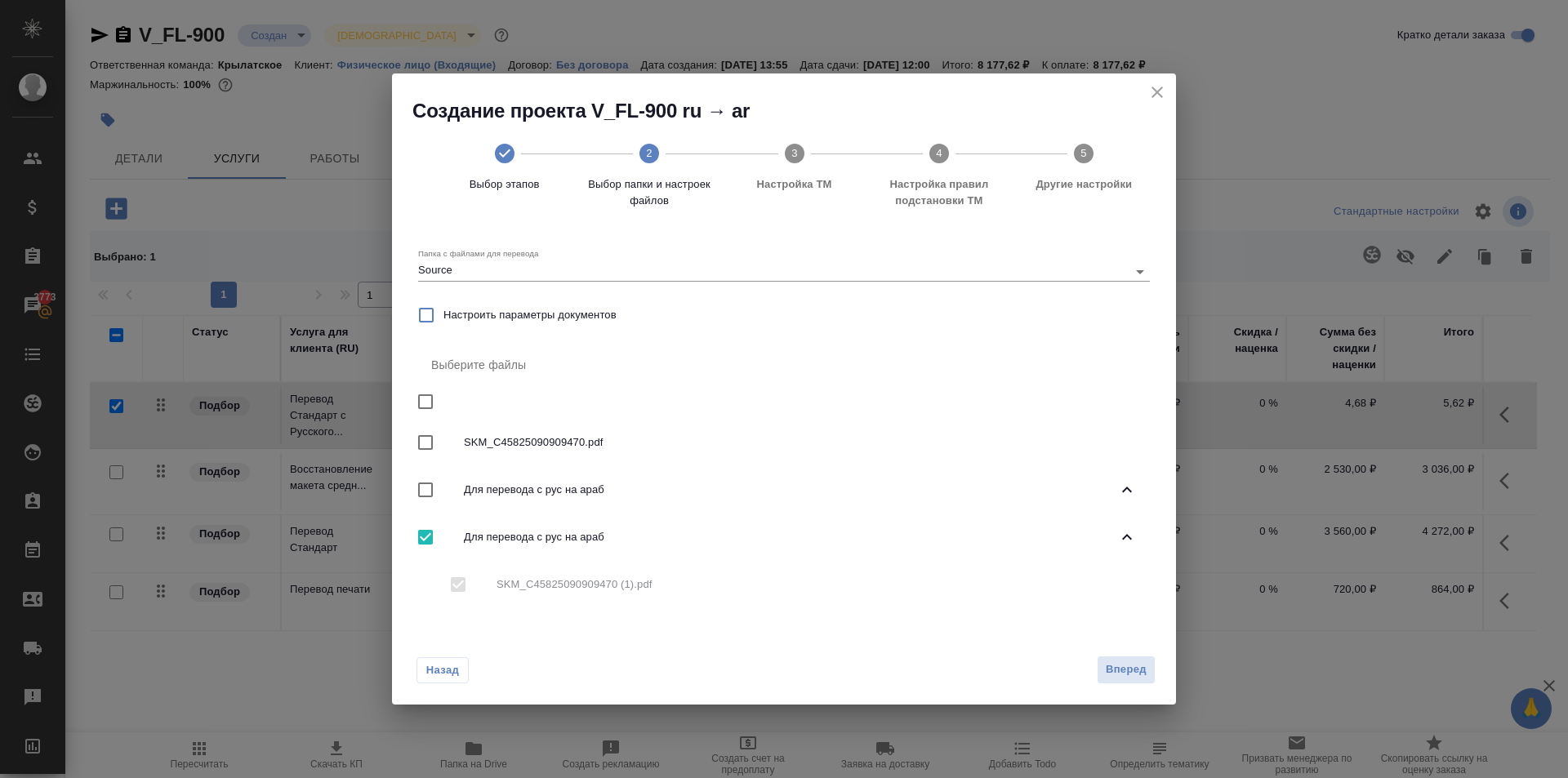
click at [420, 537] on input "checkbox" at bounding box center [425, 538] width 35 height 35
checkbox input "false"
click at [463, 590] on input "checkbox" at bounding box center [458, 585] width 35 height 35
checkbox input "true"
click at [1137, 651] on div "Назад Вперед" at bounding box center [783, 666] width 784 height 77
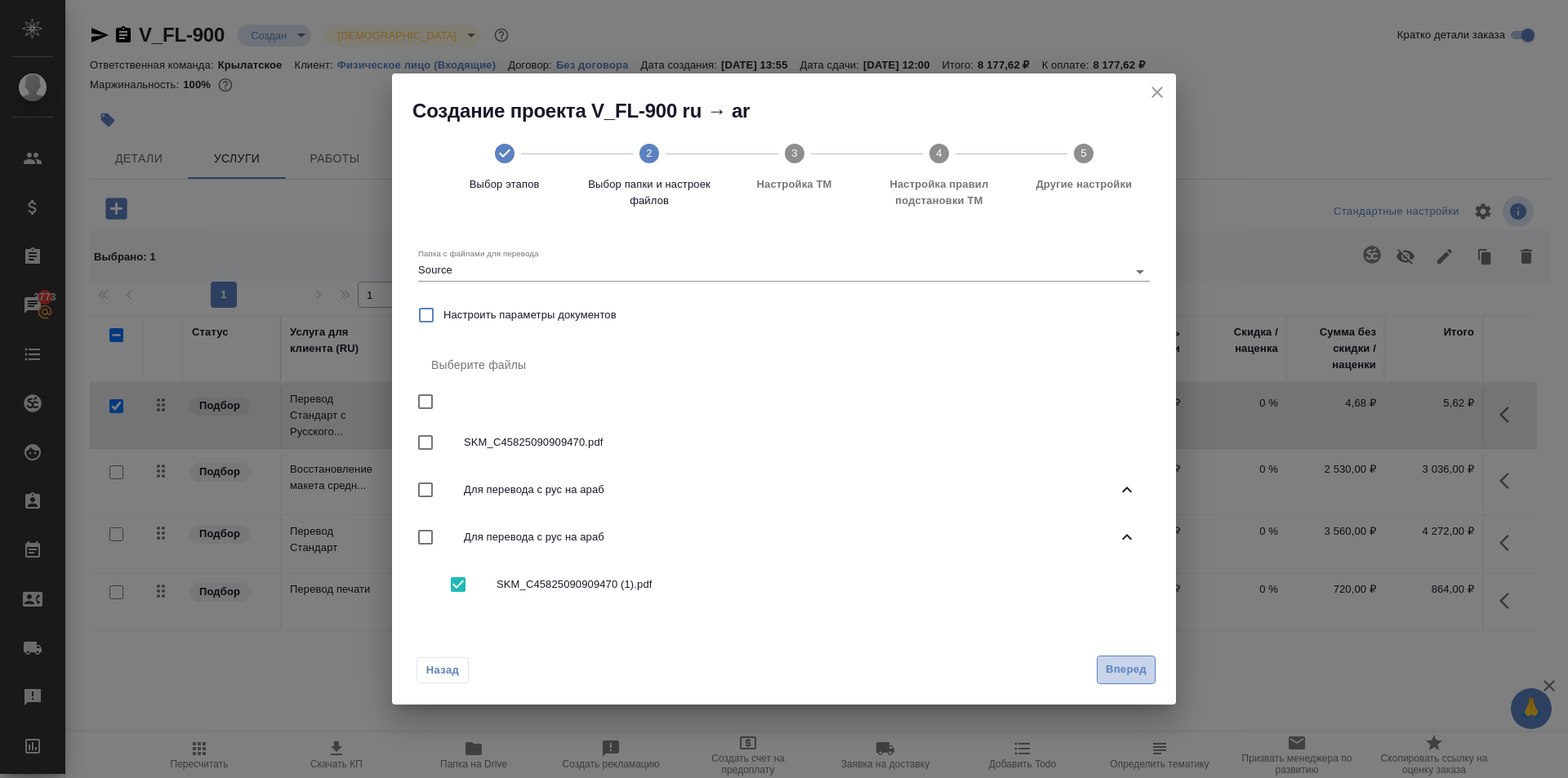
click at [1138, 657] on button "Вперед" at bounding box center [1125, 670] width 59 height 29
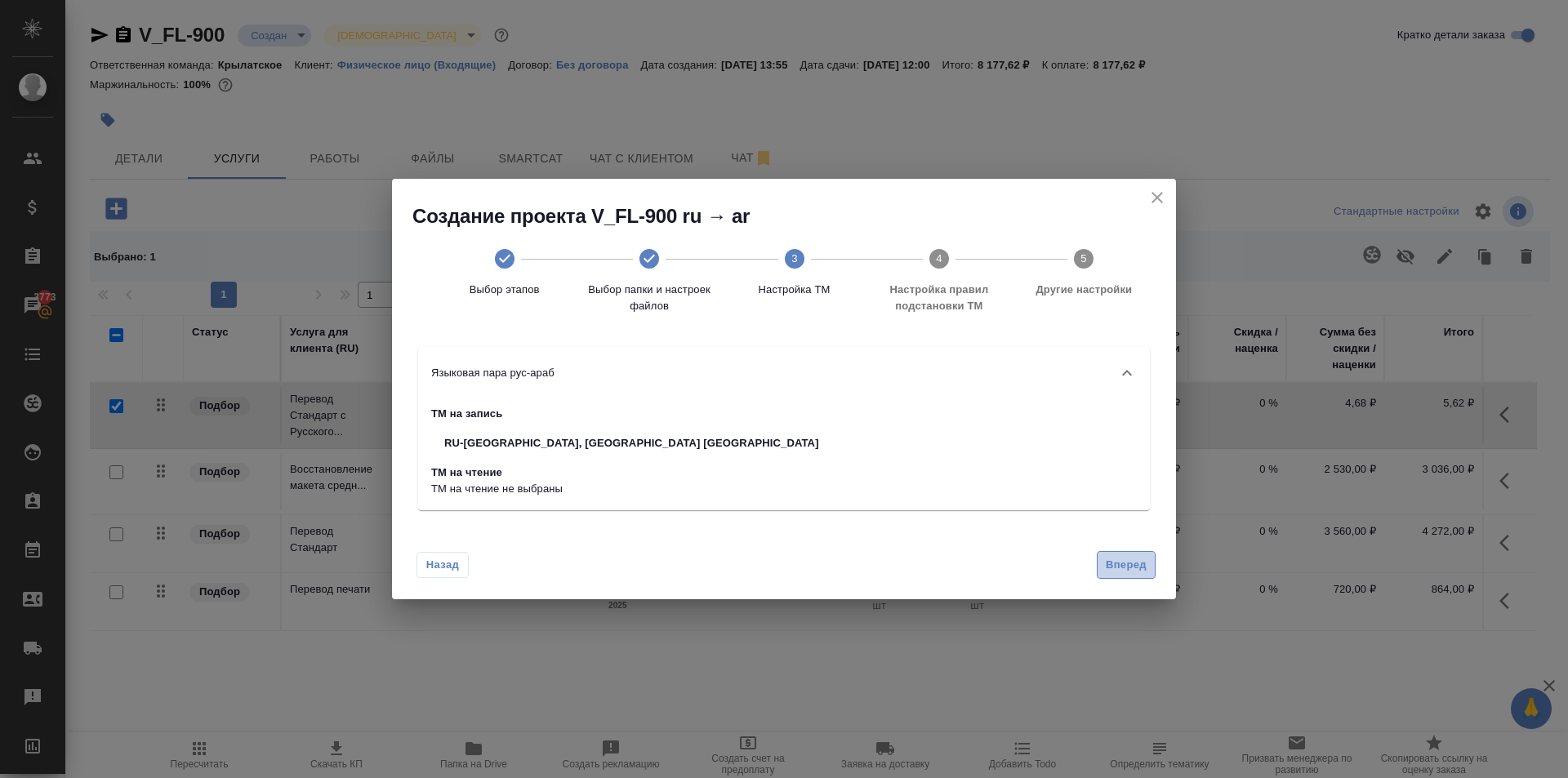
click at [1108, 559] on span "Вперед" at bounding box center [1125, 565] width 40 height 19
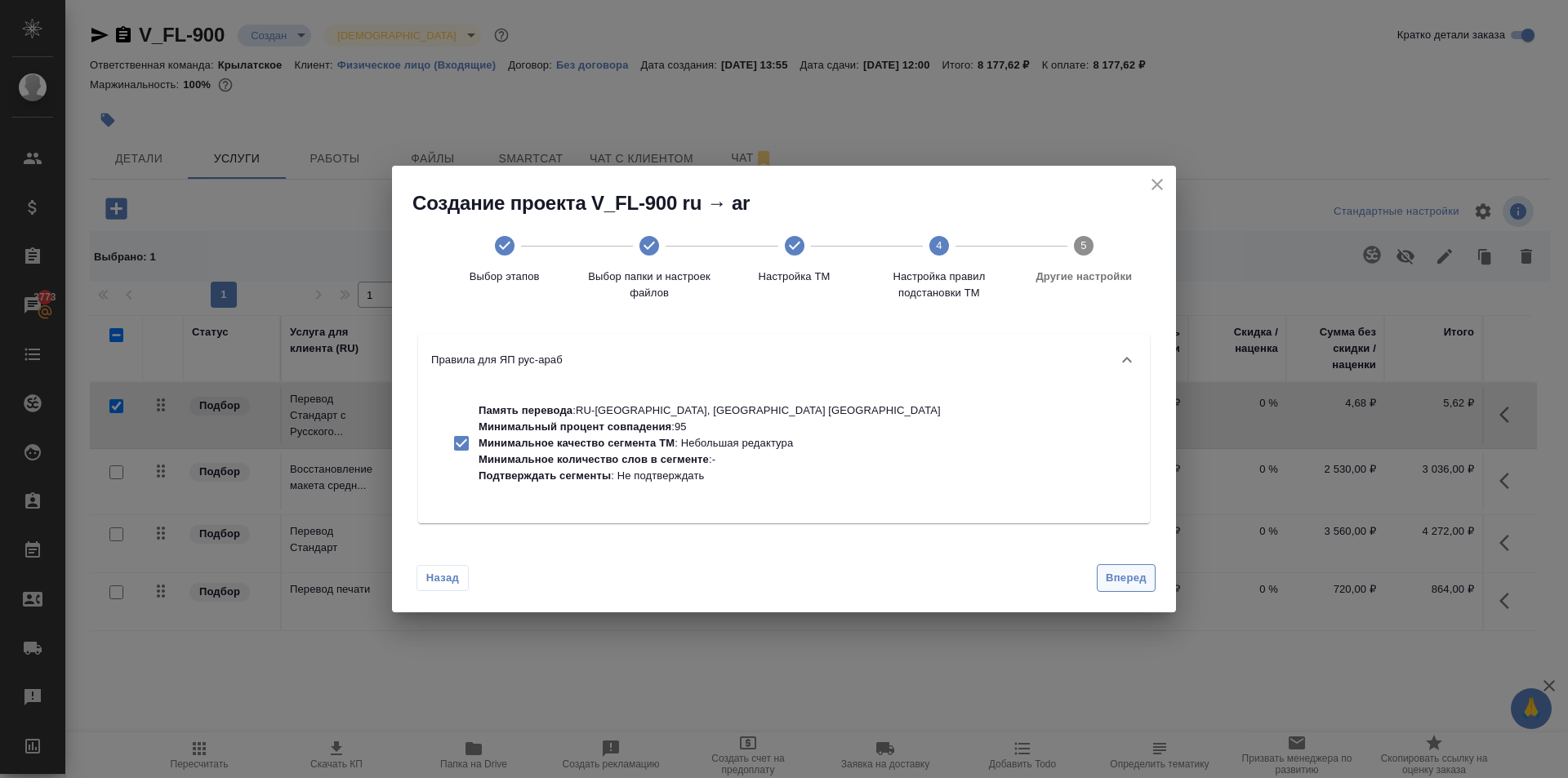
click at [1108, 559] on div "Назад Вперед" at bounding box center [783, 575] width 784 height 77
click at [1122, 580] on span "Вперед" at bounding box center [1125, 579] width 40 height 19
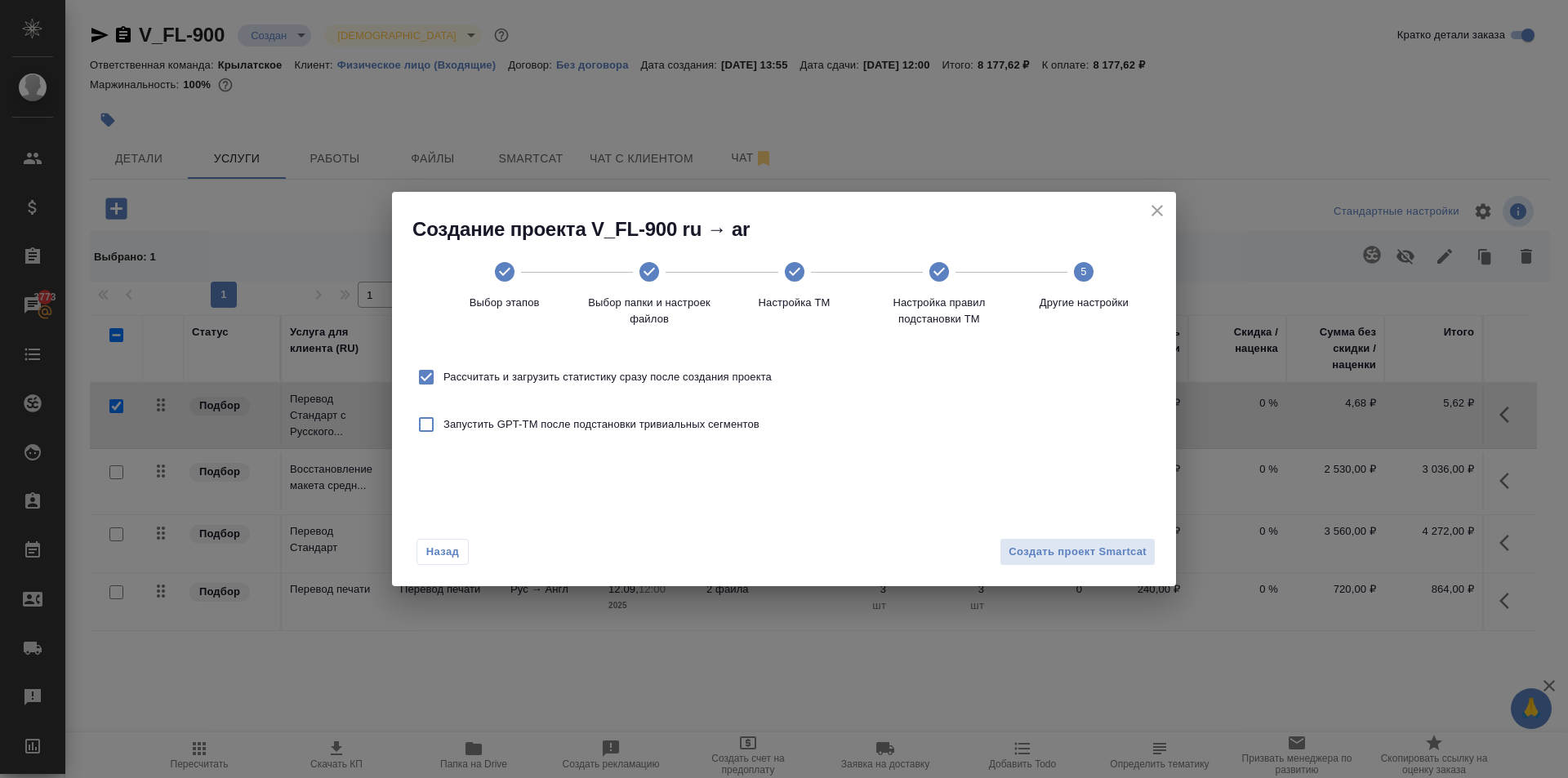
click at [633, 372] on span "Рассчитать и загрузить статистику сразу после создания проекта" at bounding box center [607, 377] width 328 height 16
click at [443, 372] on input "Рассчитать и загрузить статистику сразу после создания проекта" at bounding box center [426, 377] width 35 height 35
checkbox input "false"
click at [1016, 554] on span "Создать проект Smartcat" at bounding box center [1076, 552] width 138 height 19
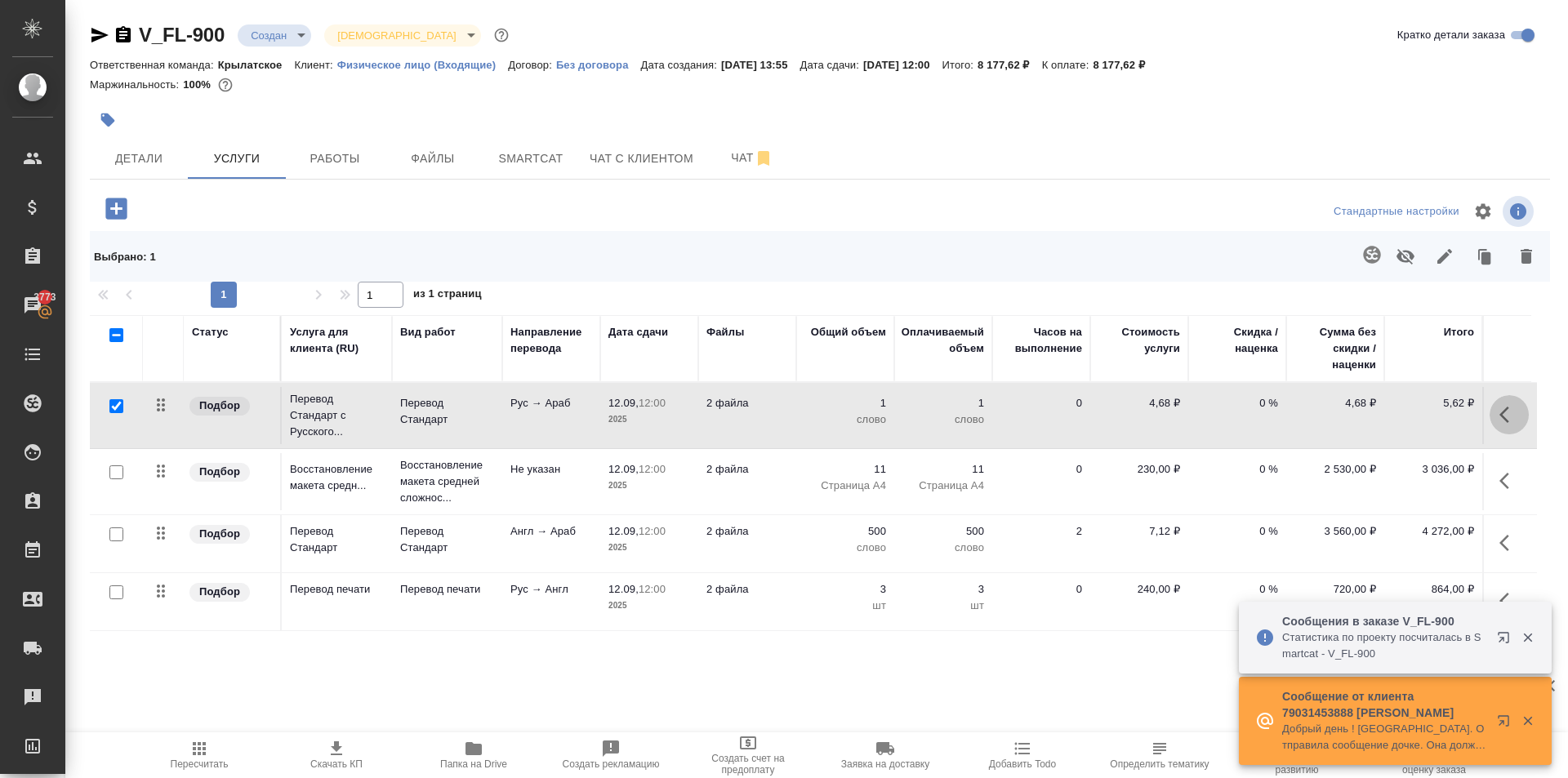
drag, startPoint x: 1510, startPoint y: 419, endPoint x: 1491, endPoint y: 418, distance: 19.0
click at [1509, 419] on icon "button" at bounding box center [1508, 414] width 19 height 19
click at [1420, 413] on icon "button" at bounding box center [1416, 414] width 14 height 14
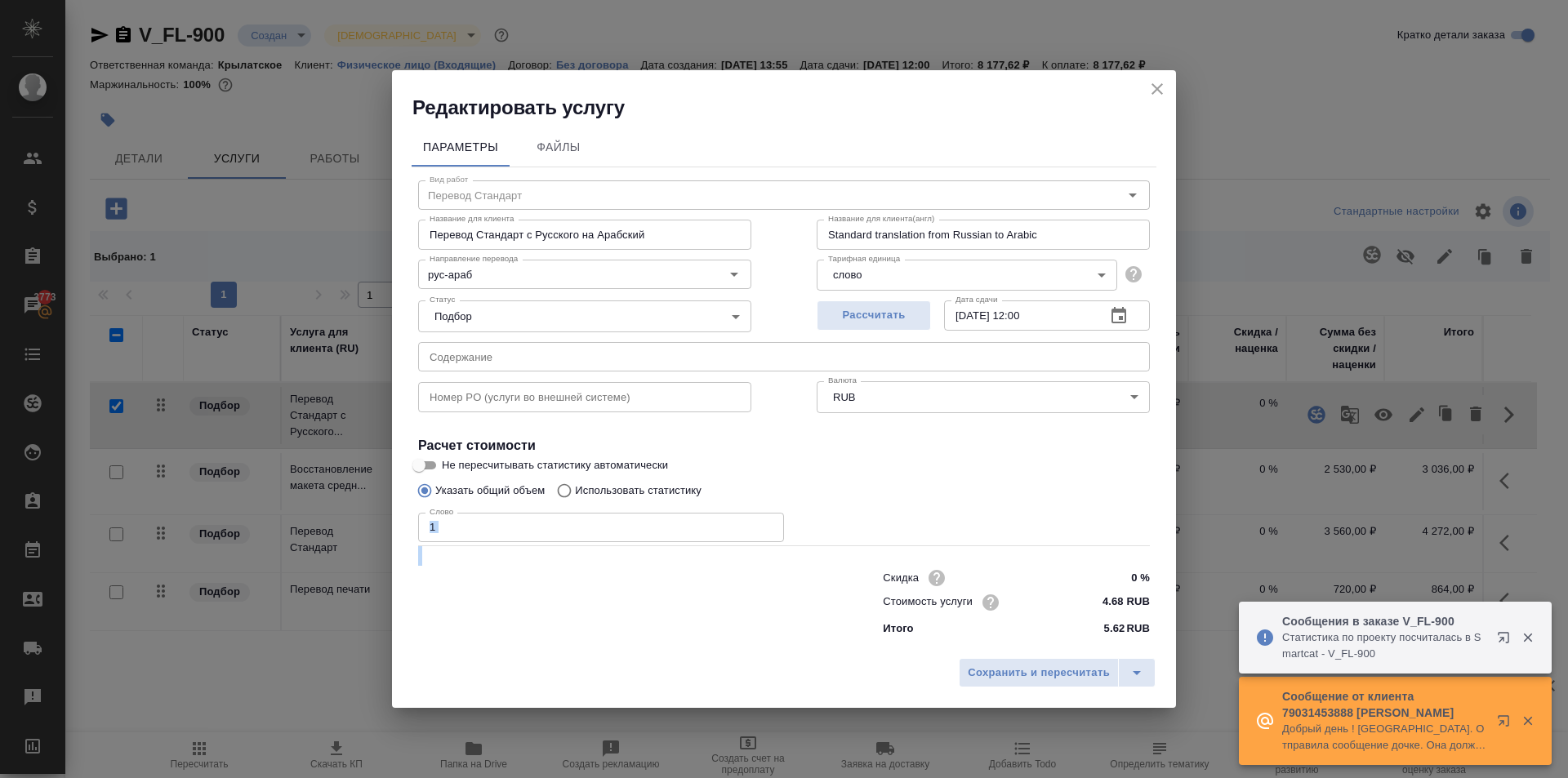
drag, startPoint x: 485, startPoint y: 548, endPoint x: 456, endPoint y: 534, distance: 32.2
click at [457, 536] on div "Вид работ Перевод Стандарт Вид работ Название для клиента Перевод Стандарт с Ру…" at bounding box center [784, 405] width 745 height 476
drag, startPoint x: 419, startPoint y: 530, endPoint x: 399, endPoint y: 533, distance: 20.2
click at [399, 533] on div "Параметры Файлы Вид работ Перевод Стандарт Вид работ Название для клиента Перев…" at bounding box center [783, 386] width 784 height 529
type input "400"
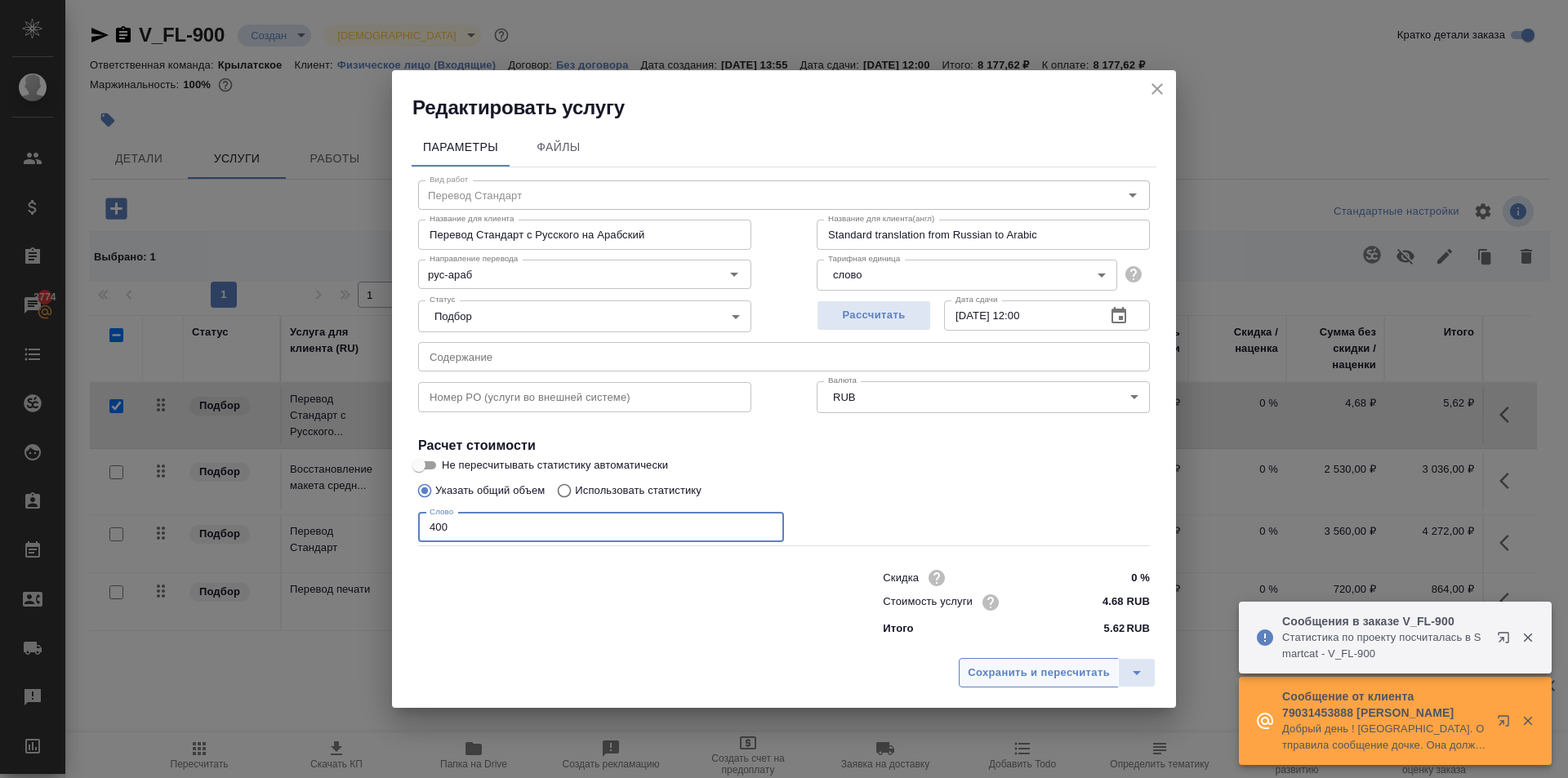
click at [1008, 660] on button "Сохранить и пересчитать" at bounding box center [1038, 672] width 160 height 30
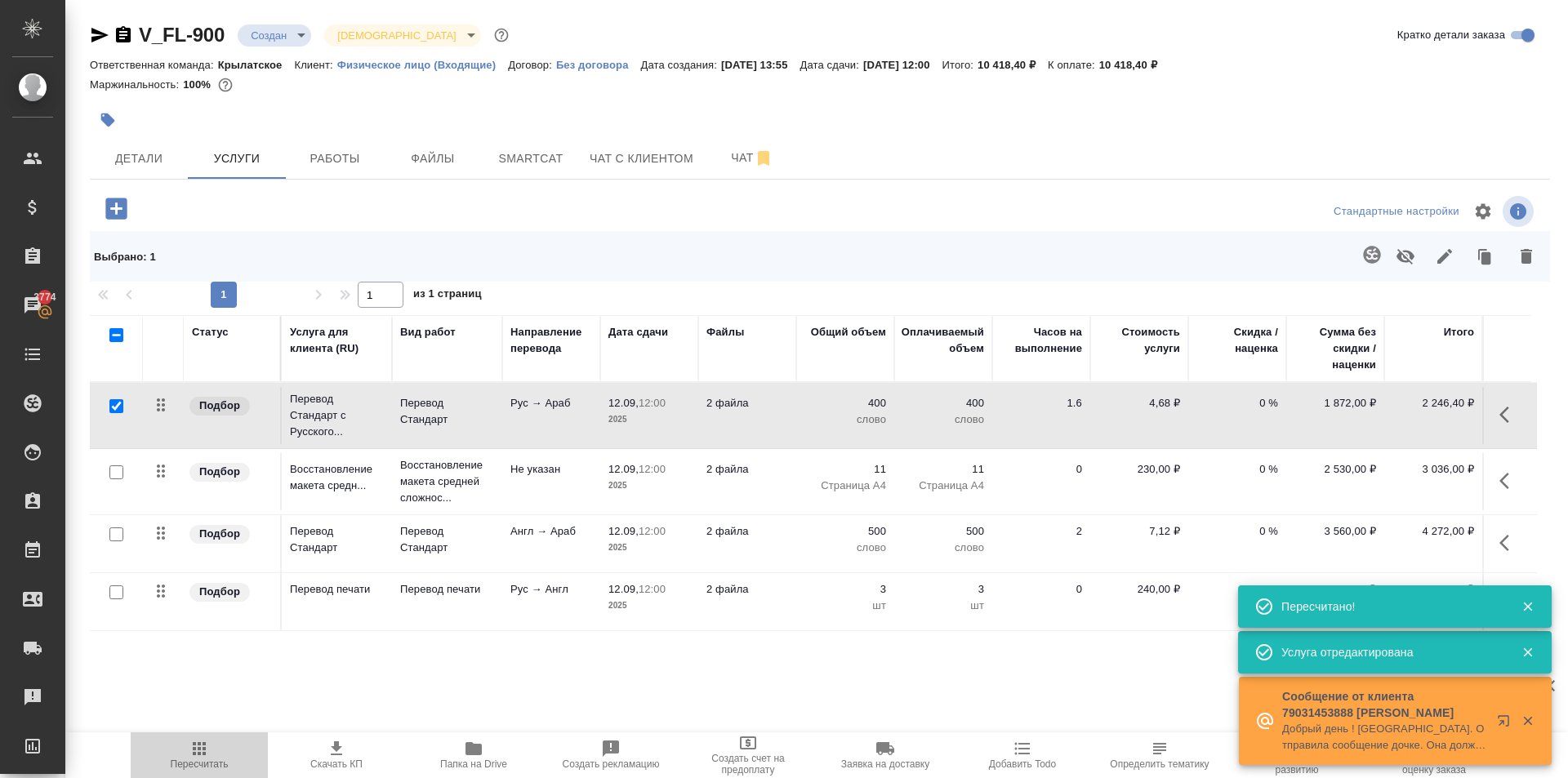
click at [196, 755] on icon "button" at bounding box center [199, 748] width 13 height 13
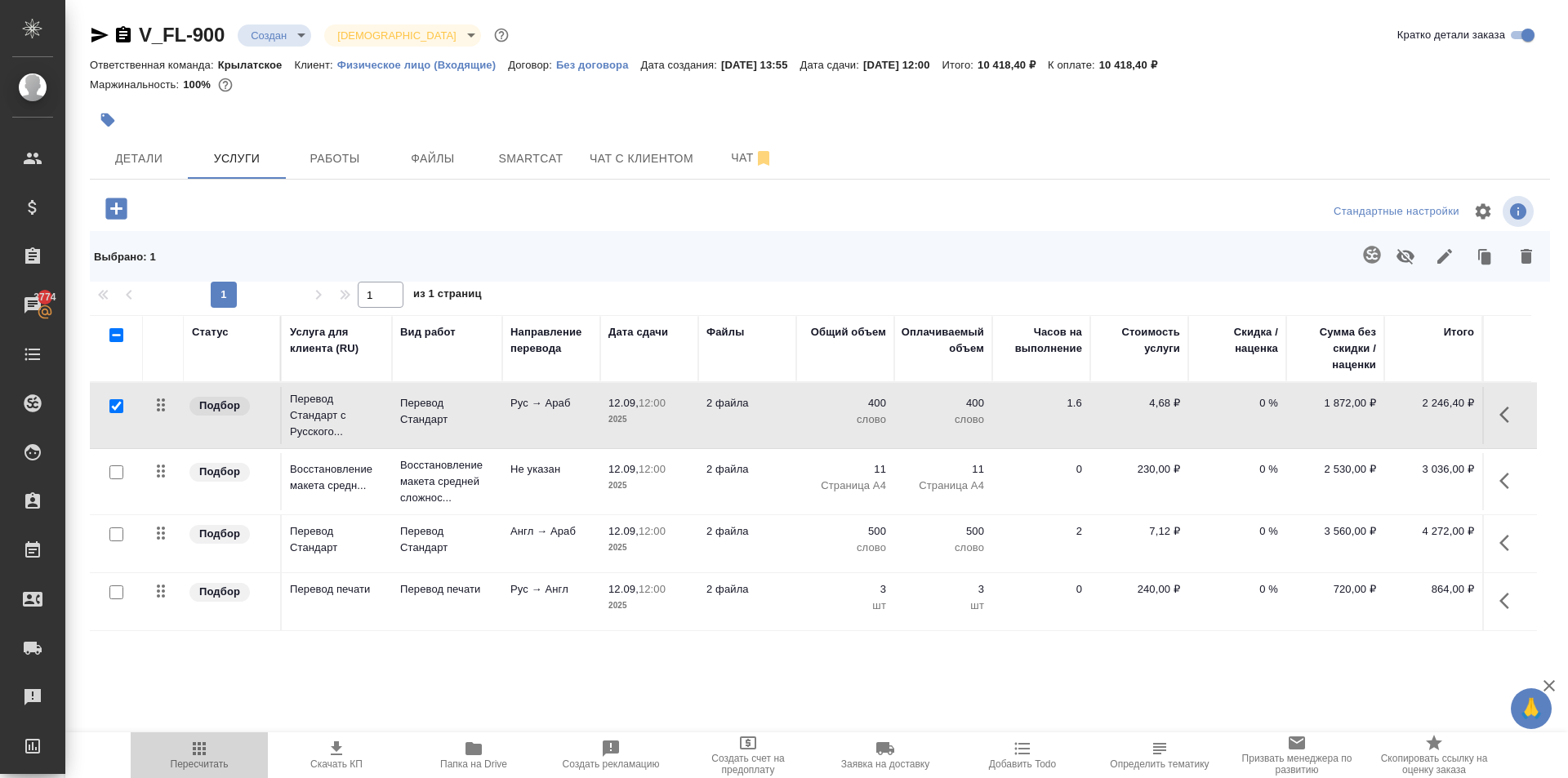
click at [218, 742] on span "Пересчитать" at bounding box center [199, 754] width 117 height 31
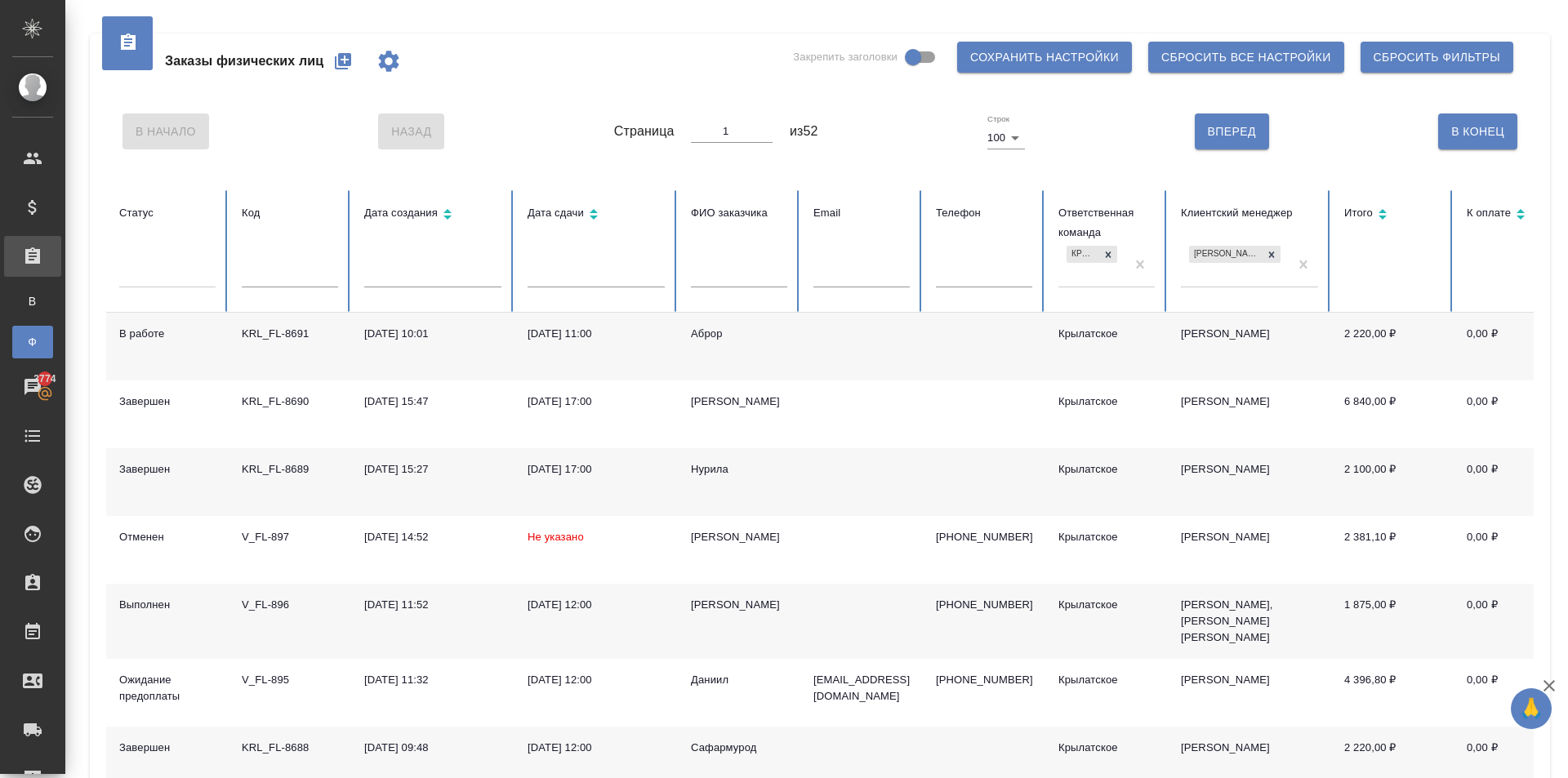
scroll to position [408, 0]
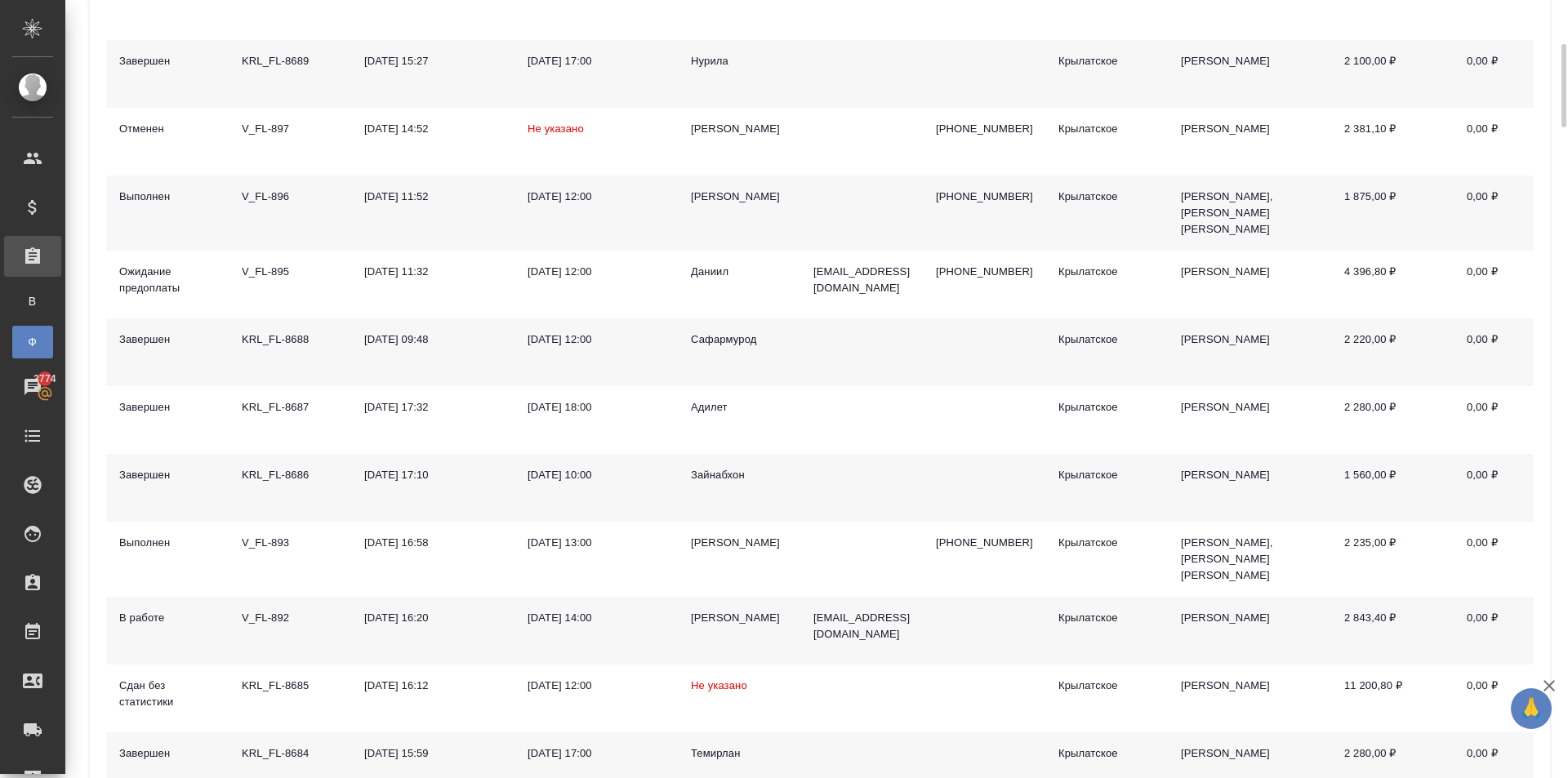
click at [720, 200] on div "Алексей" at bounding box center [739, 196] width 96 height 16
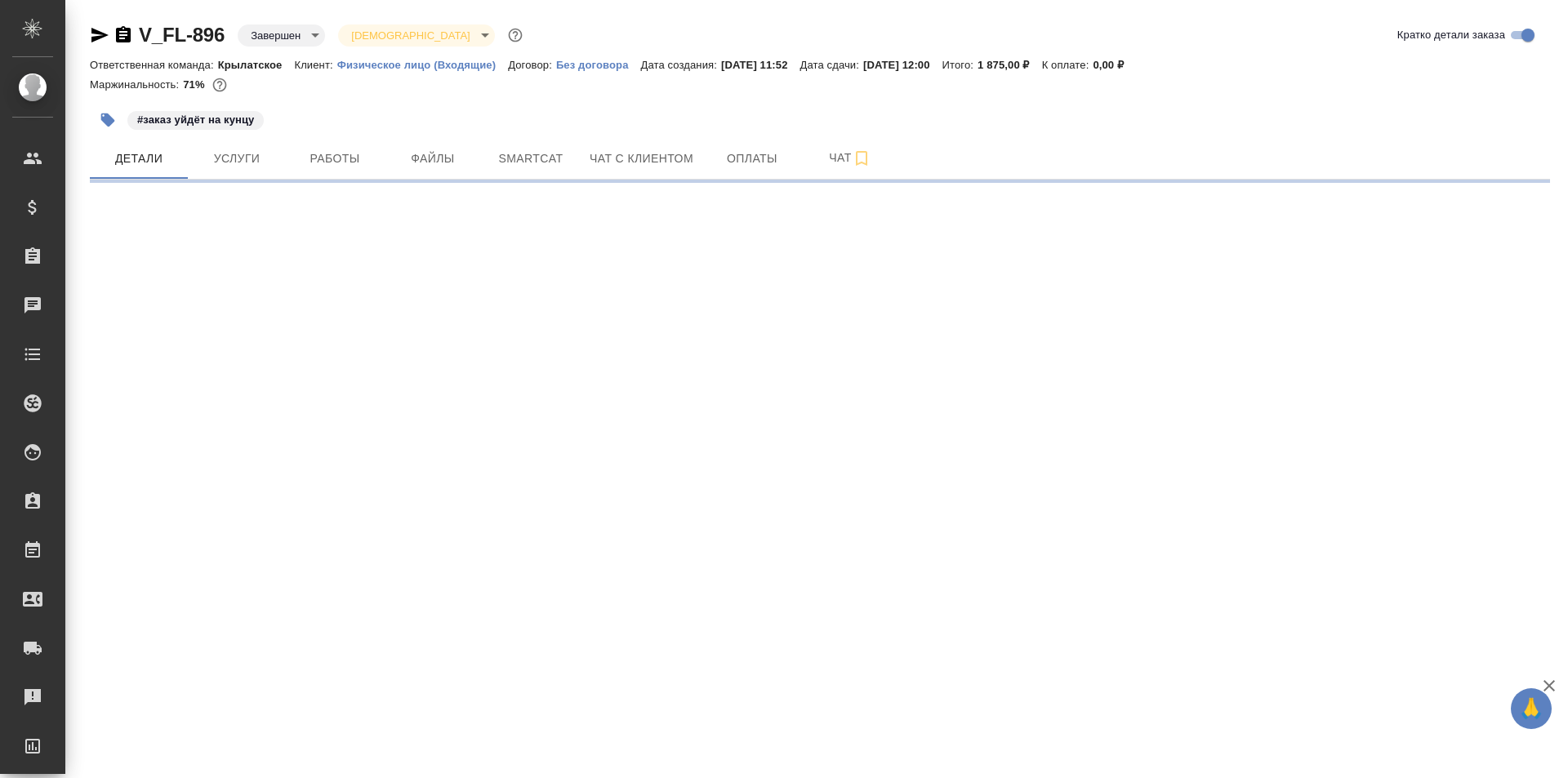
select select "RU"
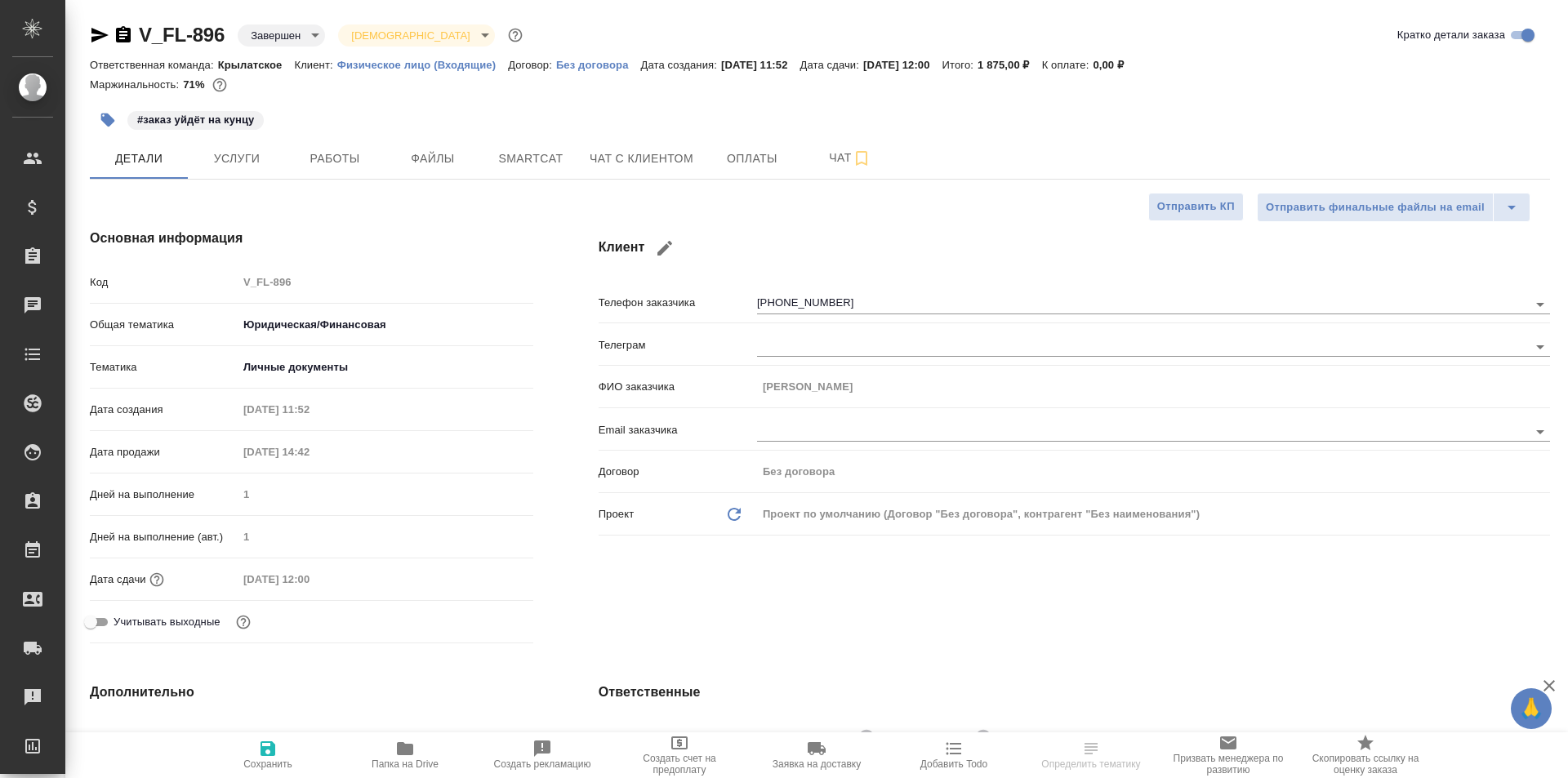
type textarea "x"
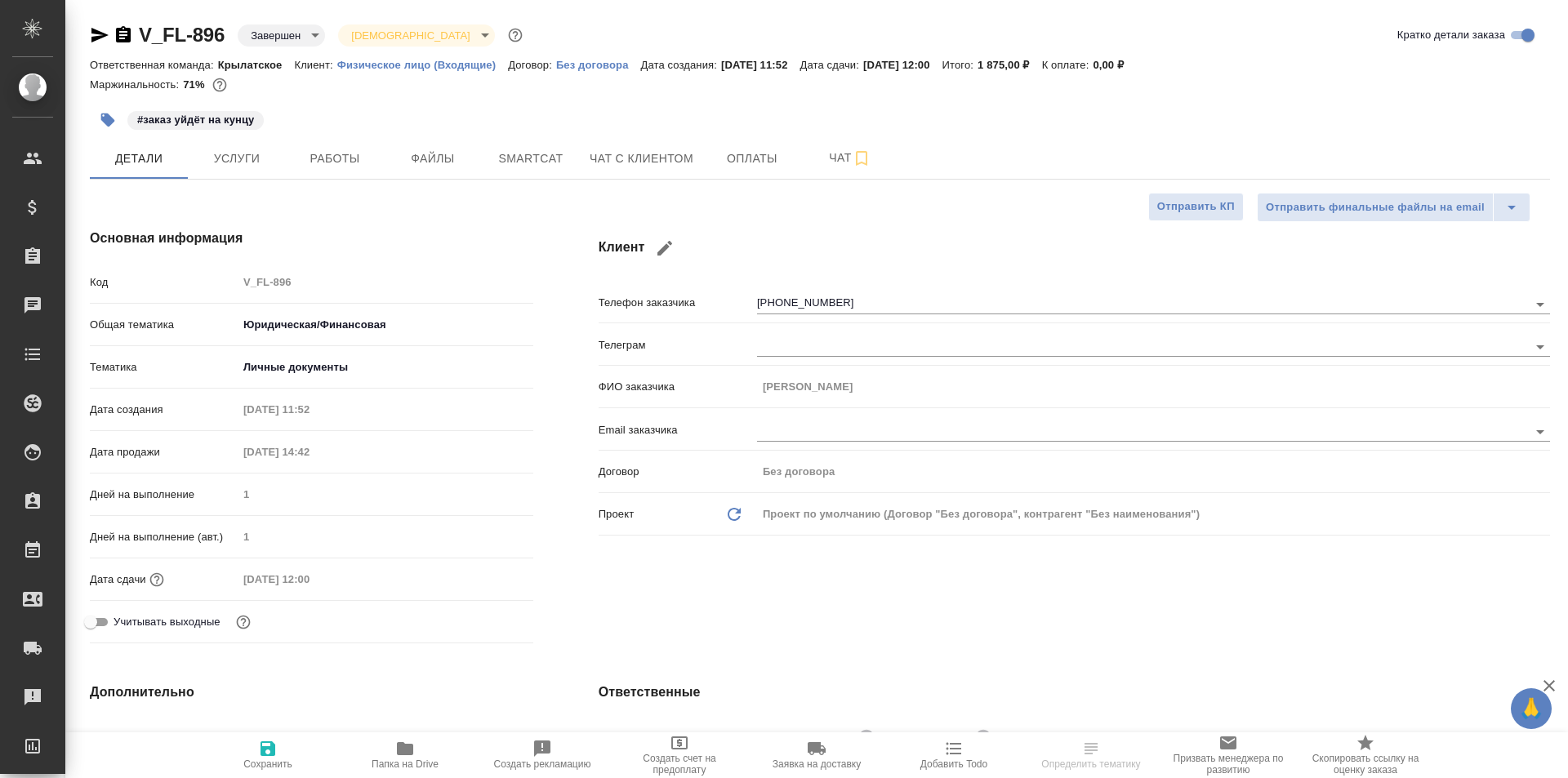
type textarea "x"
click at [670, 161] on span "Чат с клиентом" at bounding box center [642, 158] width 104 height 20
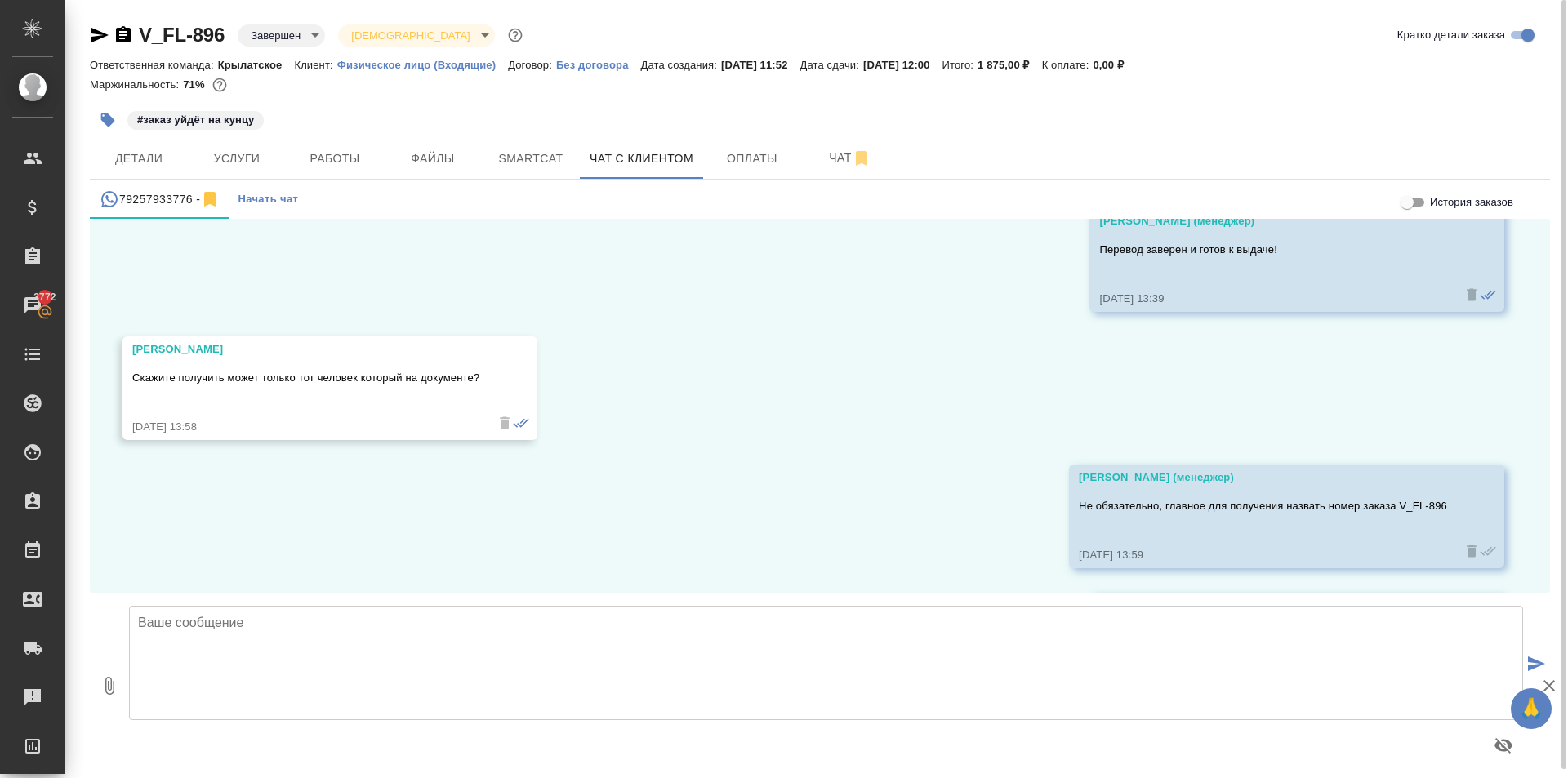
scroll to position [2381, 0]
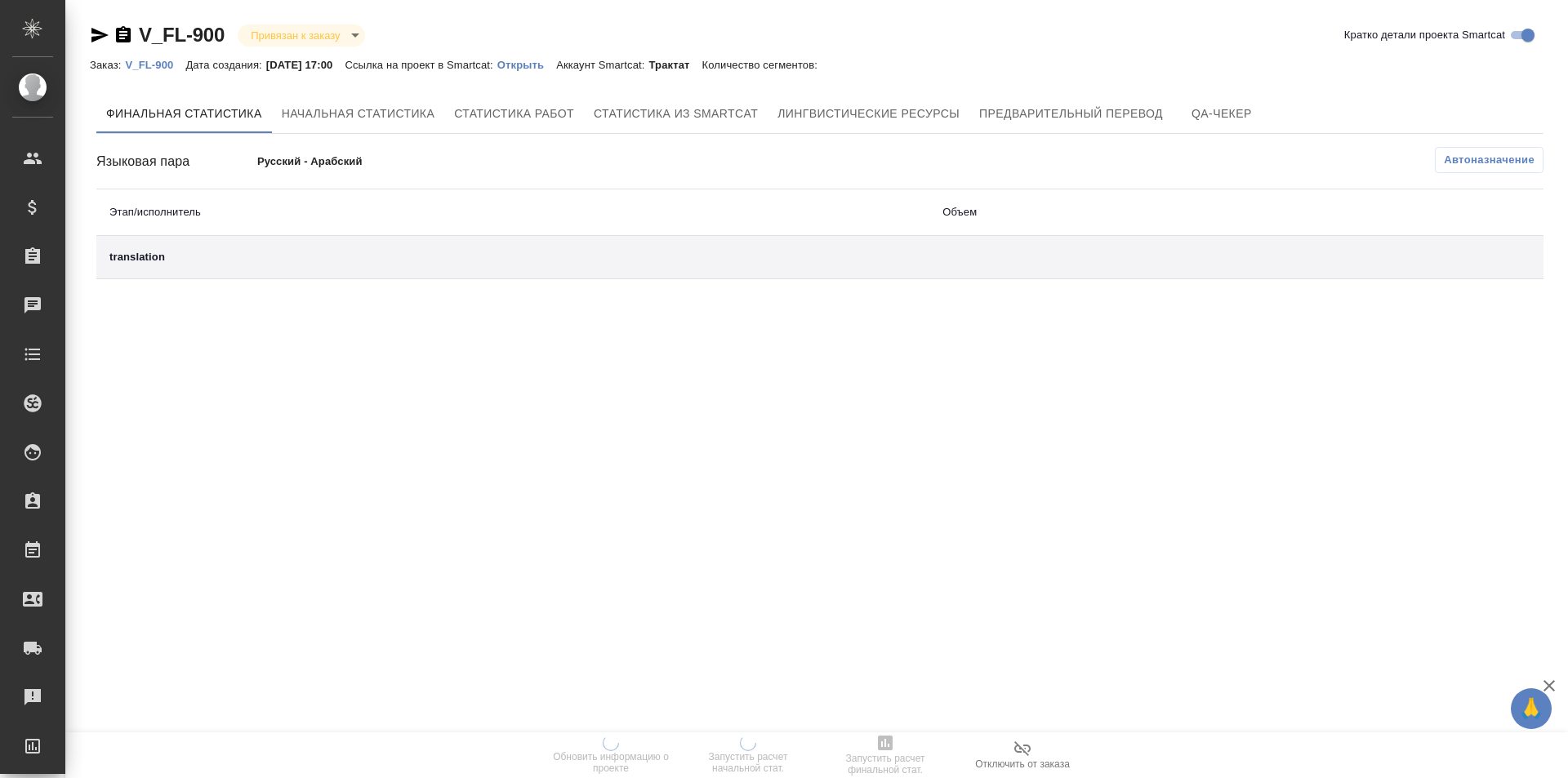
click at [526, 67] on p "Открыть" at bounding box center [526, 64] width 59 height 13
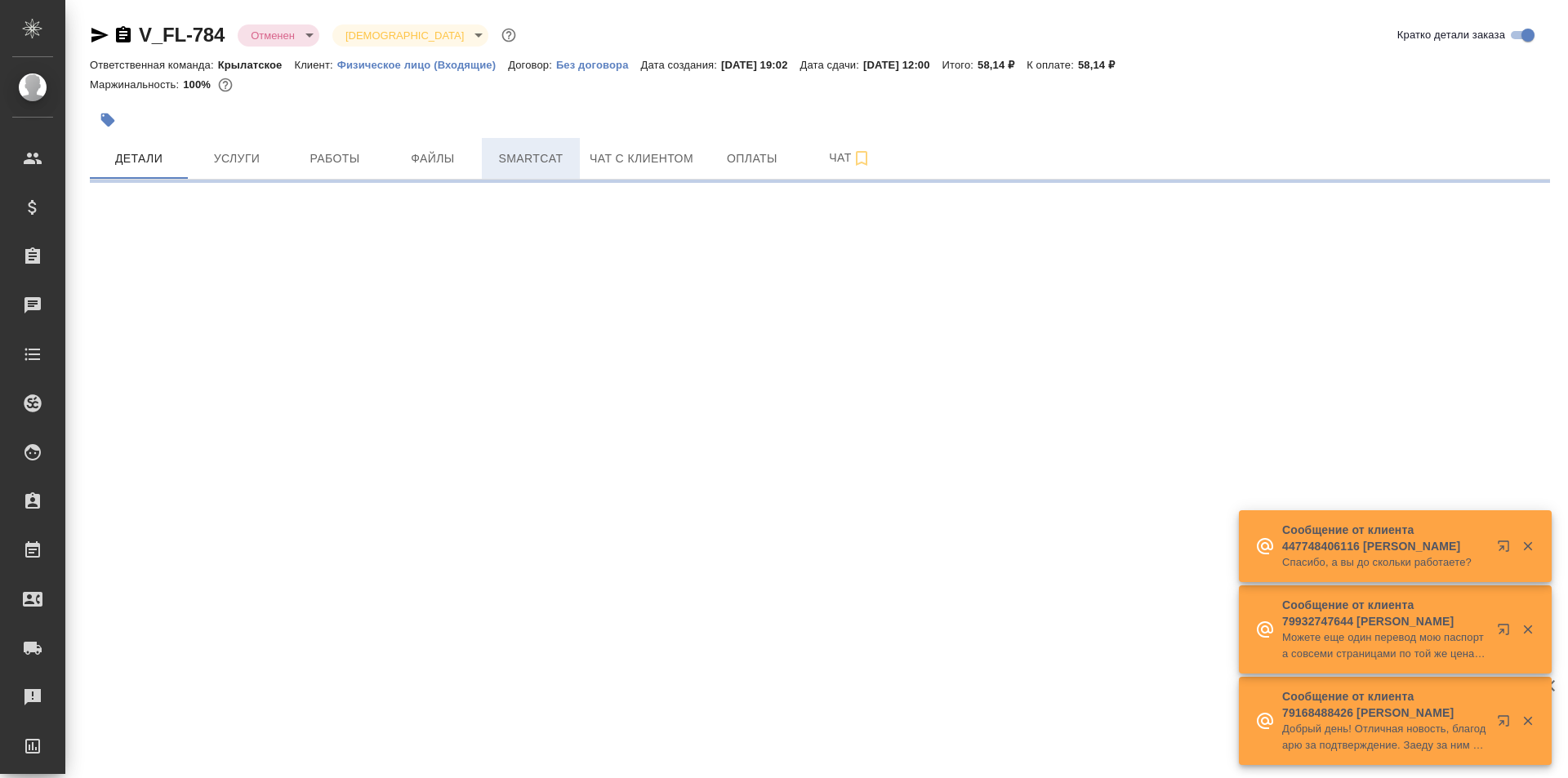
select select "RU"
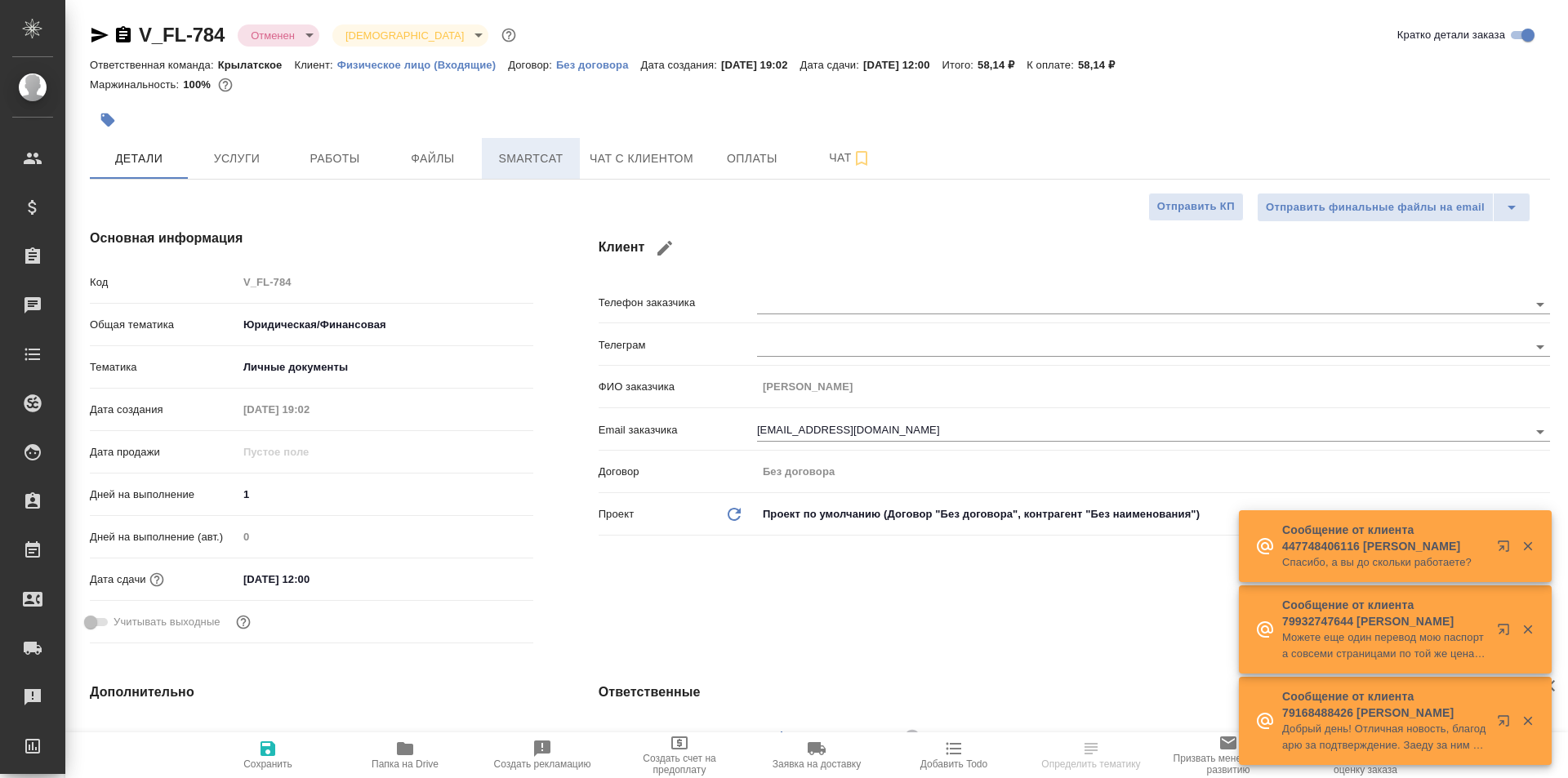
type textarea "x"
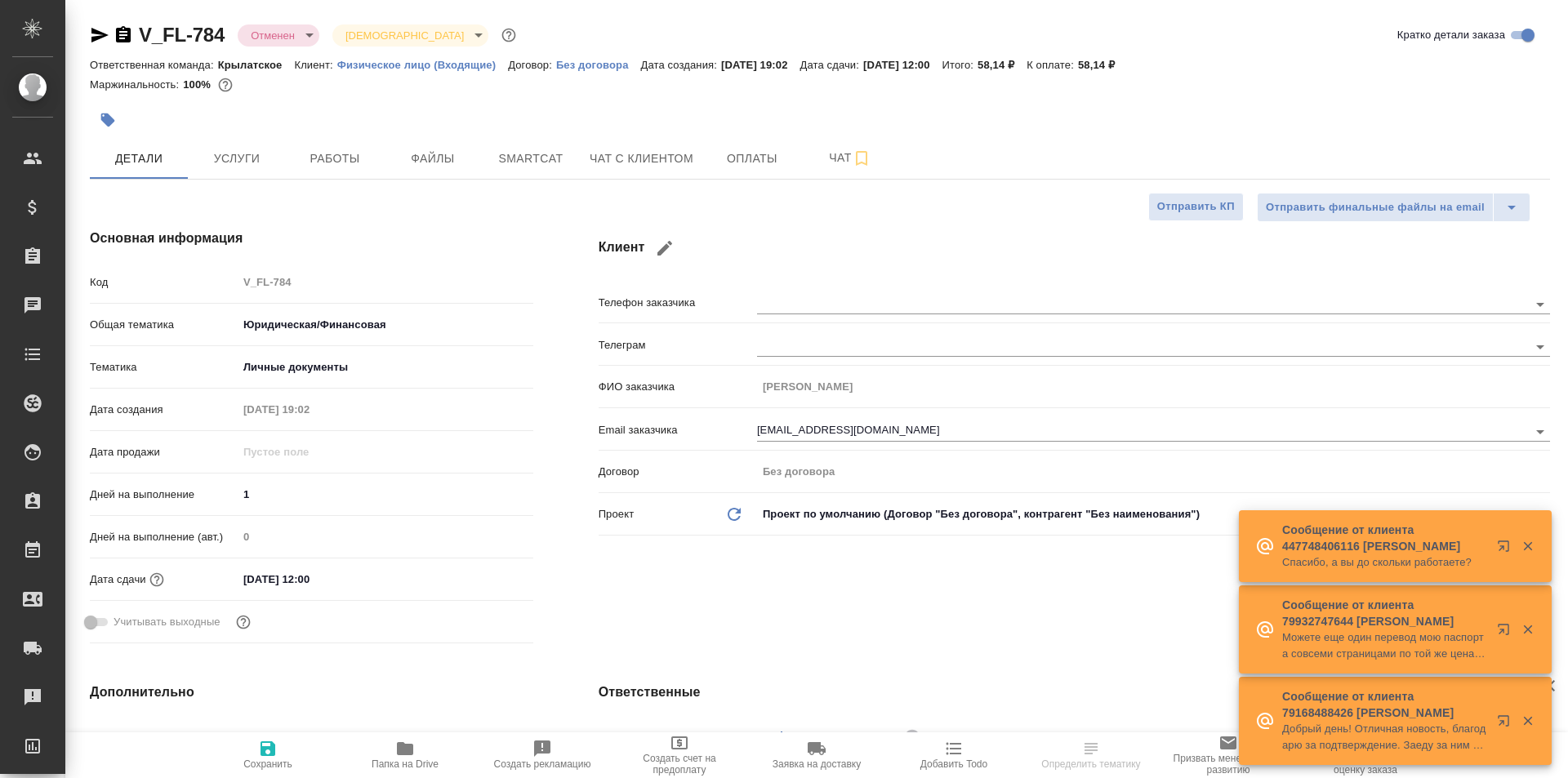
type textarea "x"
click at [683, 148] on span "Чат с клиентом" at bounding box center [642, 158] width 104 height 20
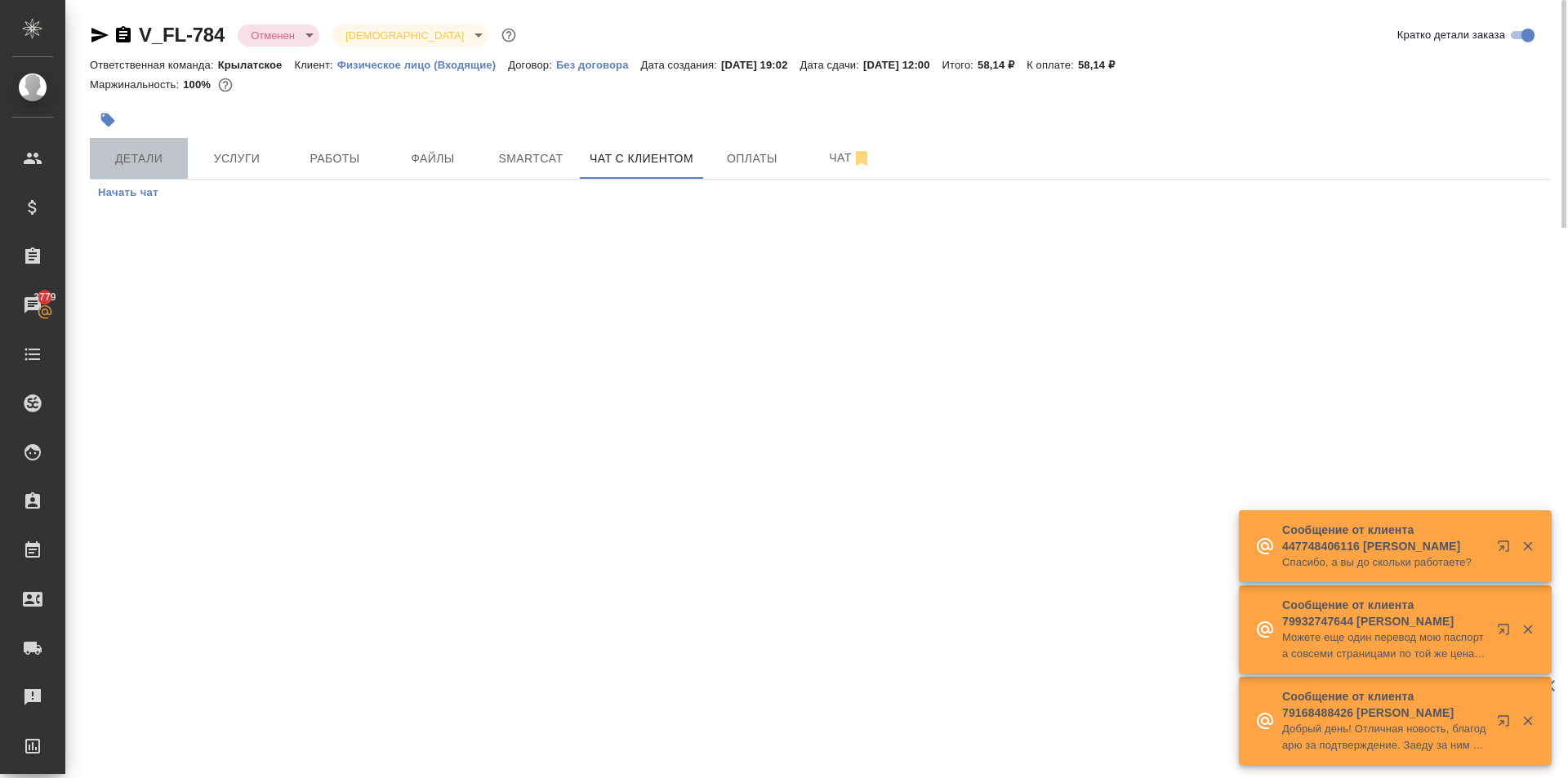
click at [147, 155] on span "Детали" at bounding box center [139, 158] width 78 height 20
select select "RU"
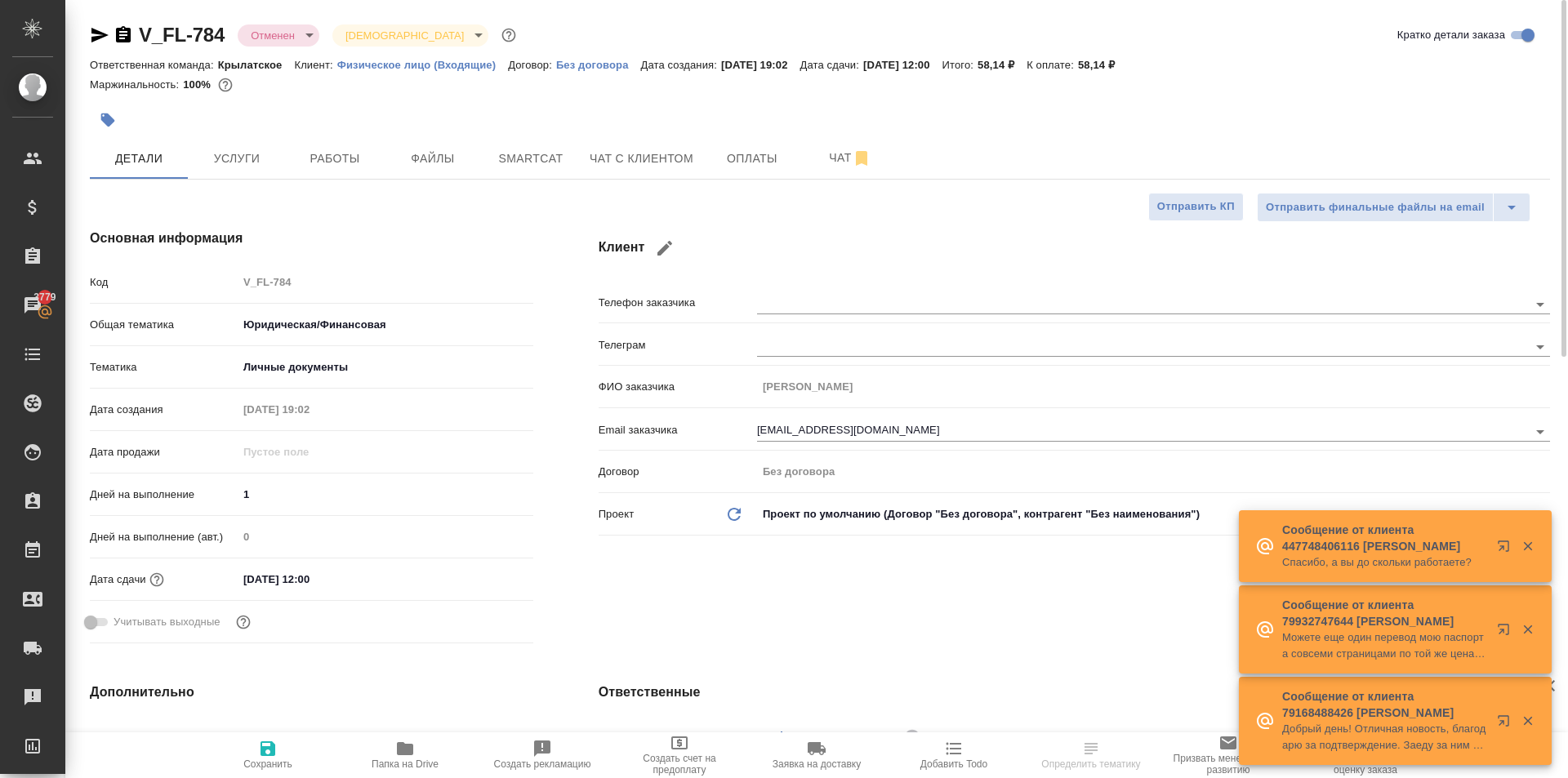
type textarea "x"
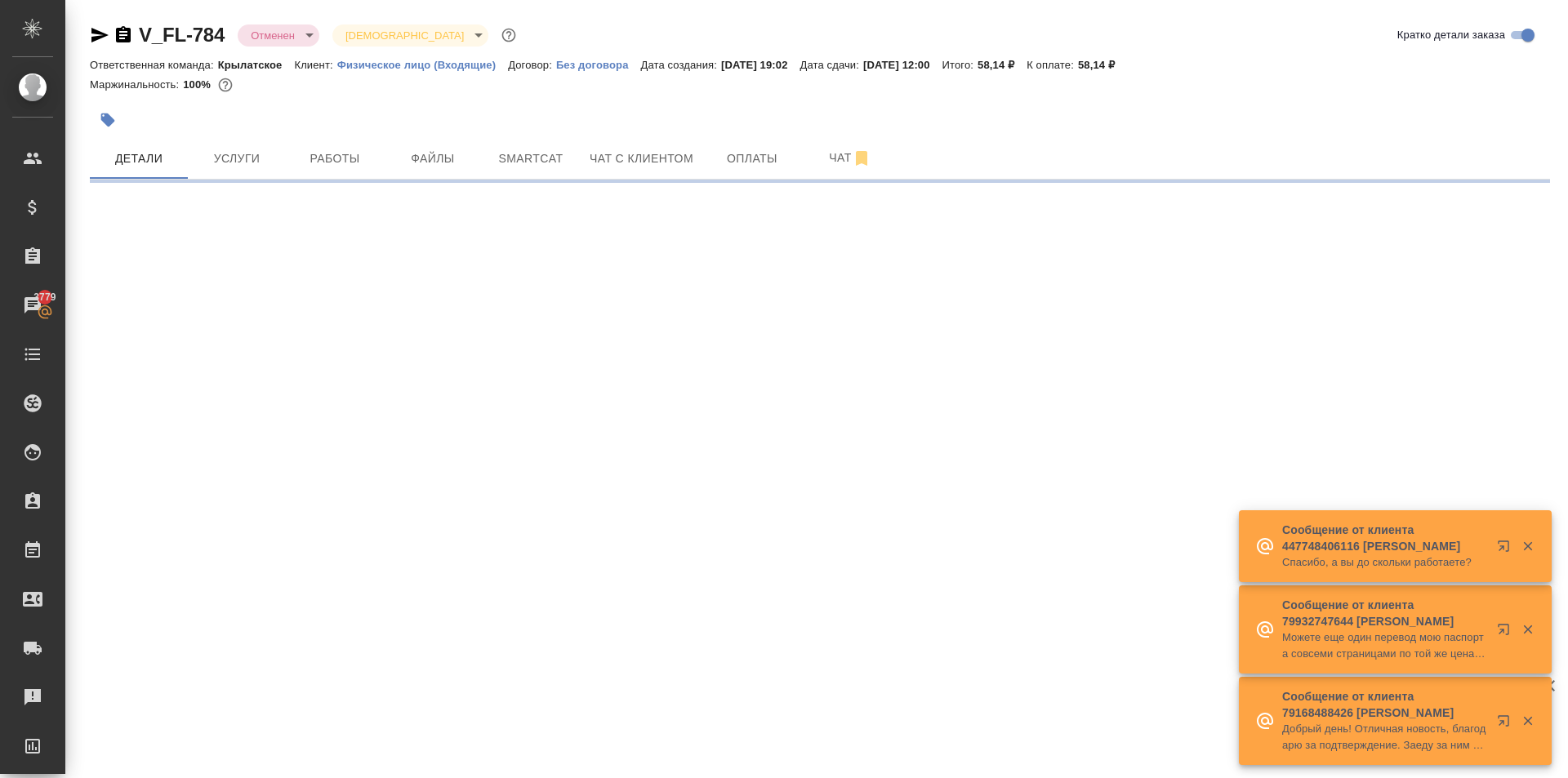
select select "RU"
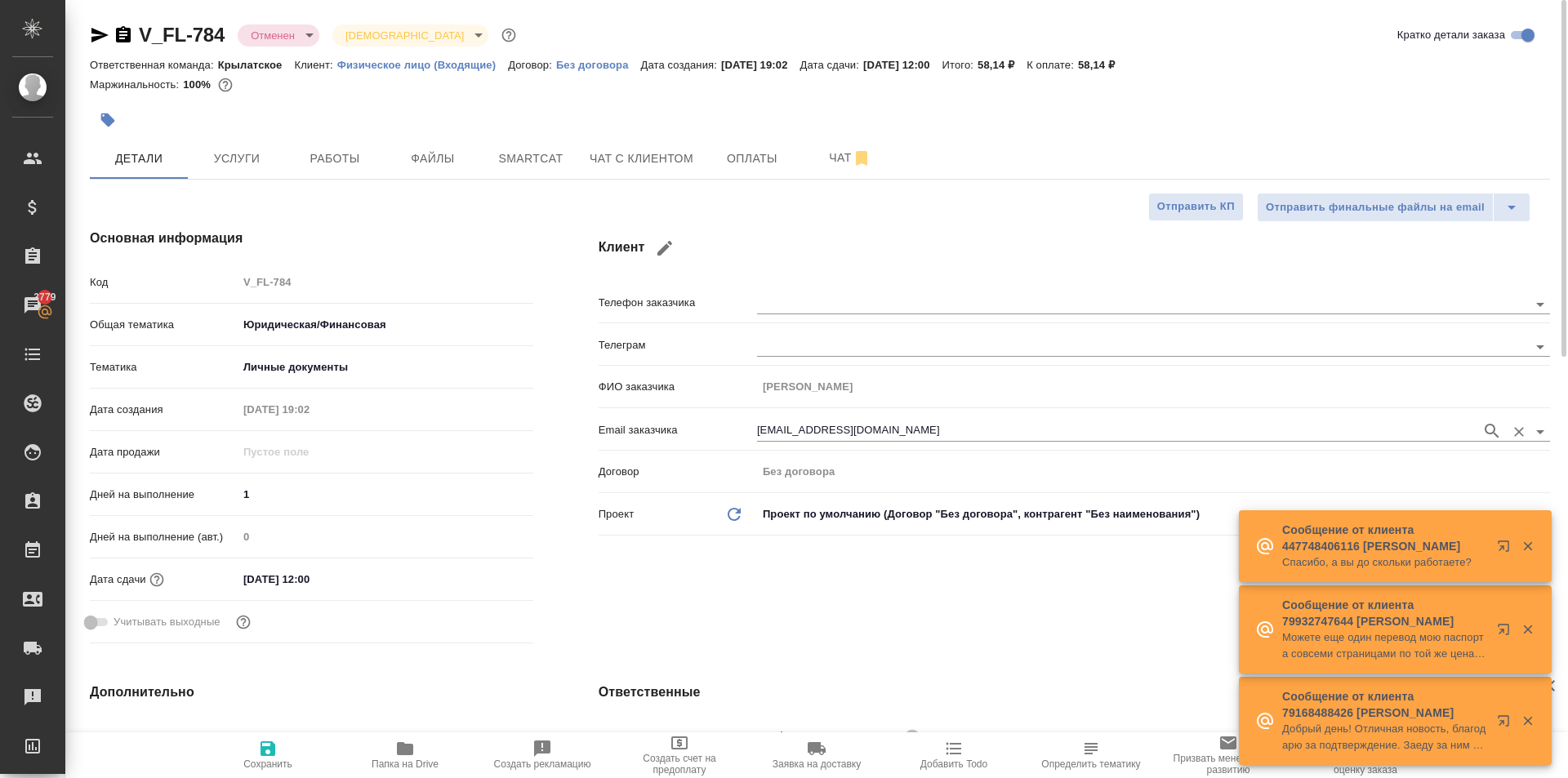
type textarea "x"
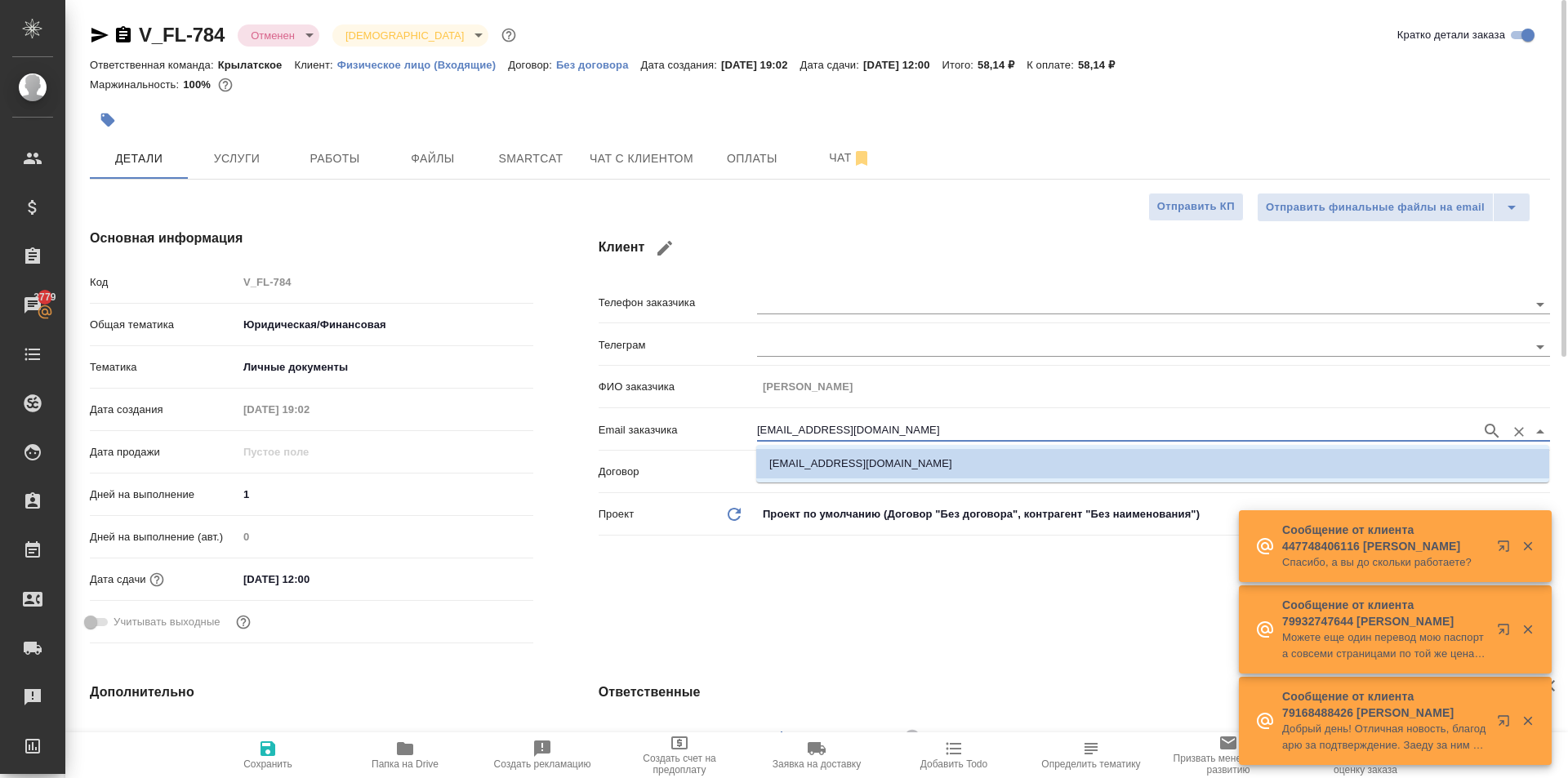
drag, startPoint x: 911, startPoint y: 438, endPoint x: 625, endPoint y: 432, distance: 286.1
click at [625, 432] on div "Email заказчика ann.nemzer@gmail.com" at bounding box center [1074, 429] width 951 height 29
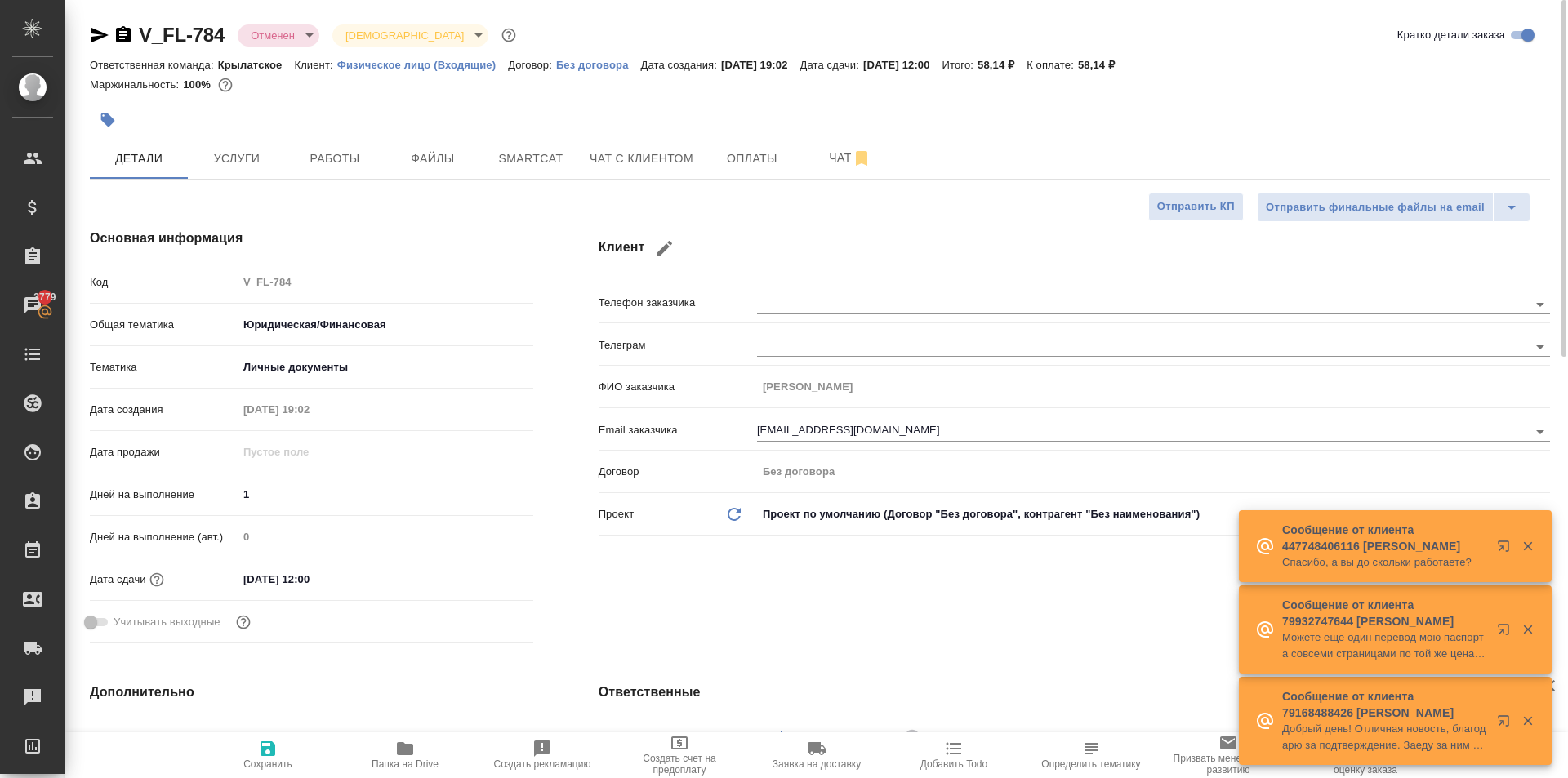
type textarea "x"
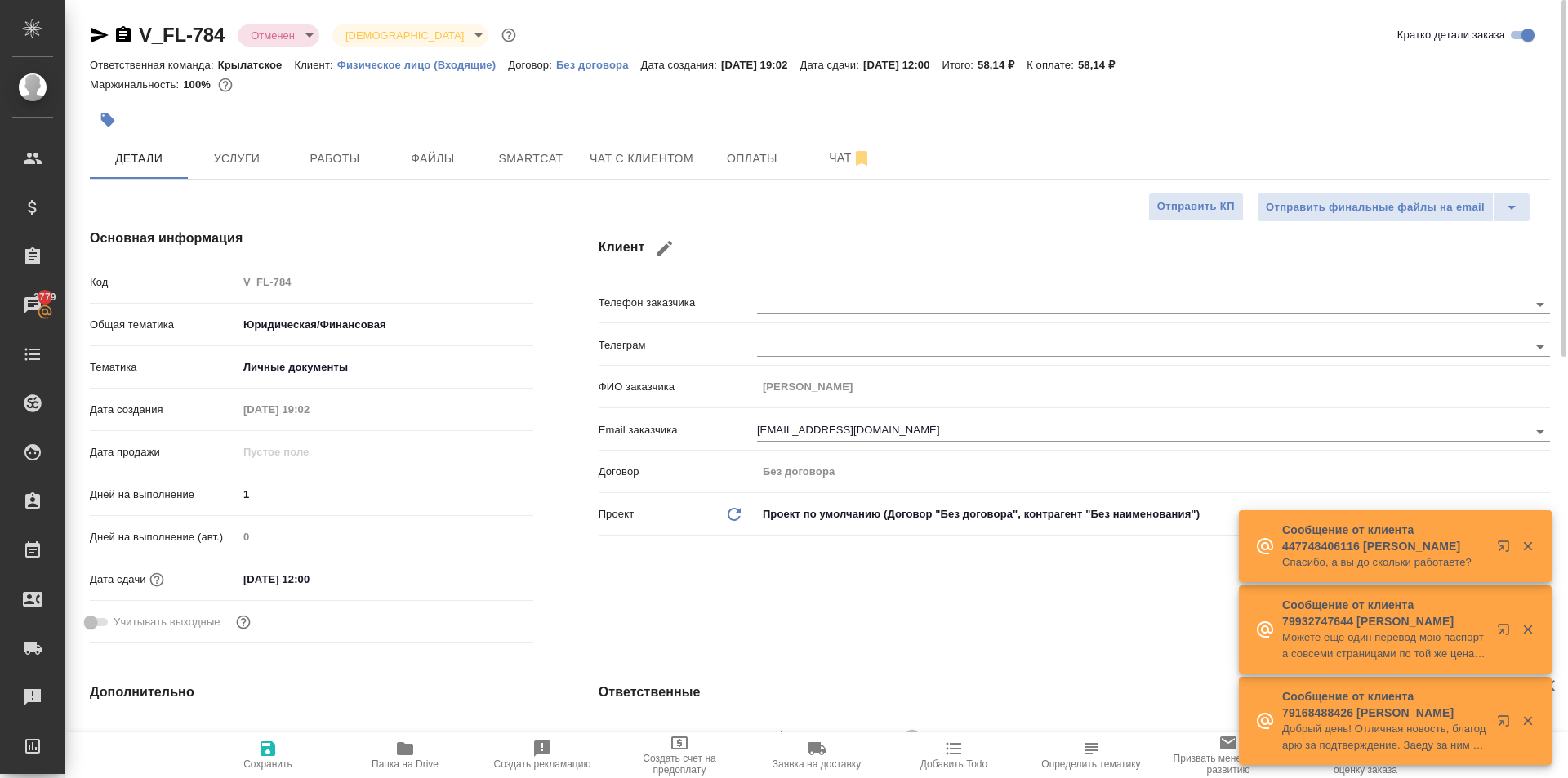
type textarea "x"
click at [429, 164] on span "Файлы" at bounding box center [432, 158] width 78 height 20
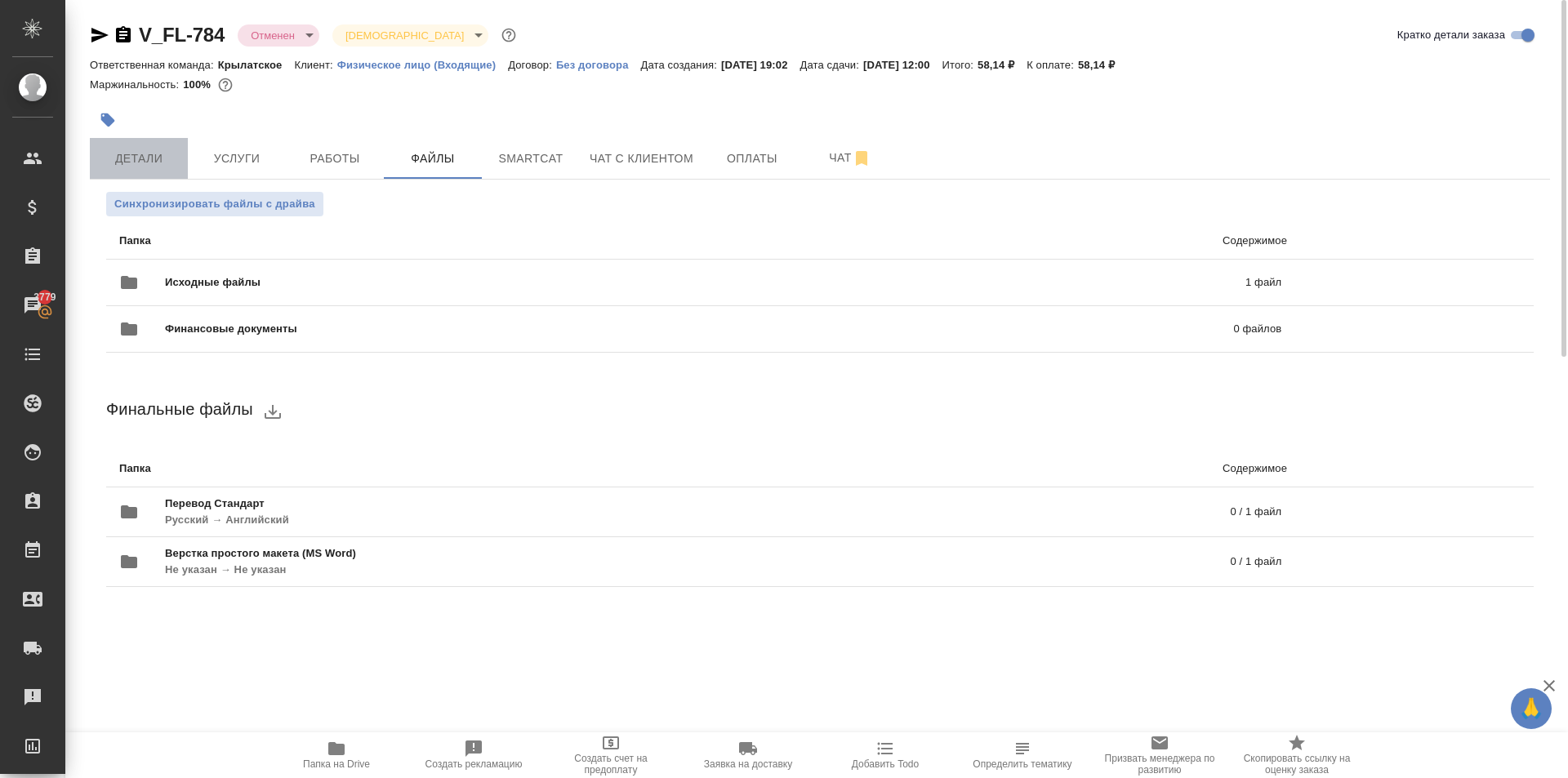
click at [160, 138] on button "Детали" at bounding box center [139, 158] width 98 height 40
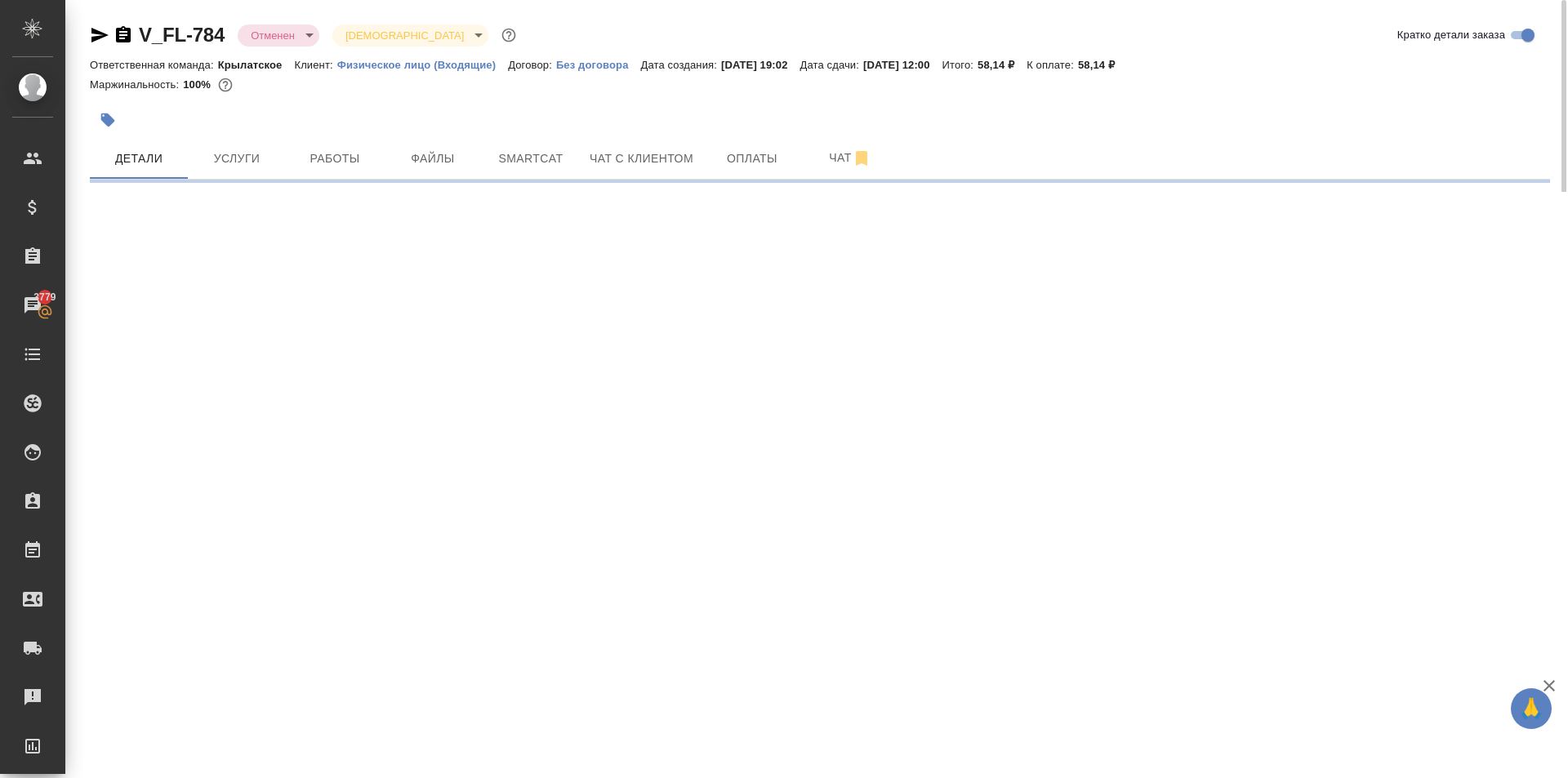
select select "RU"
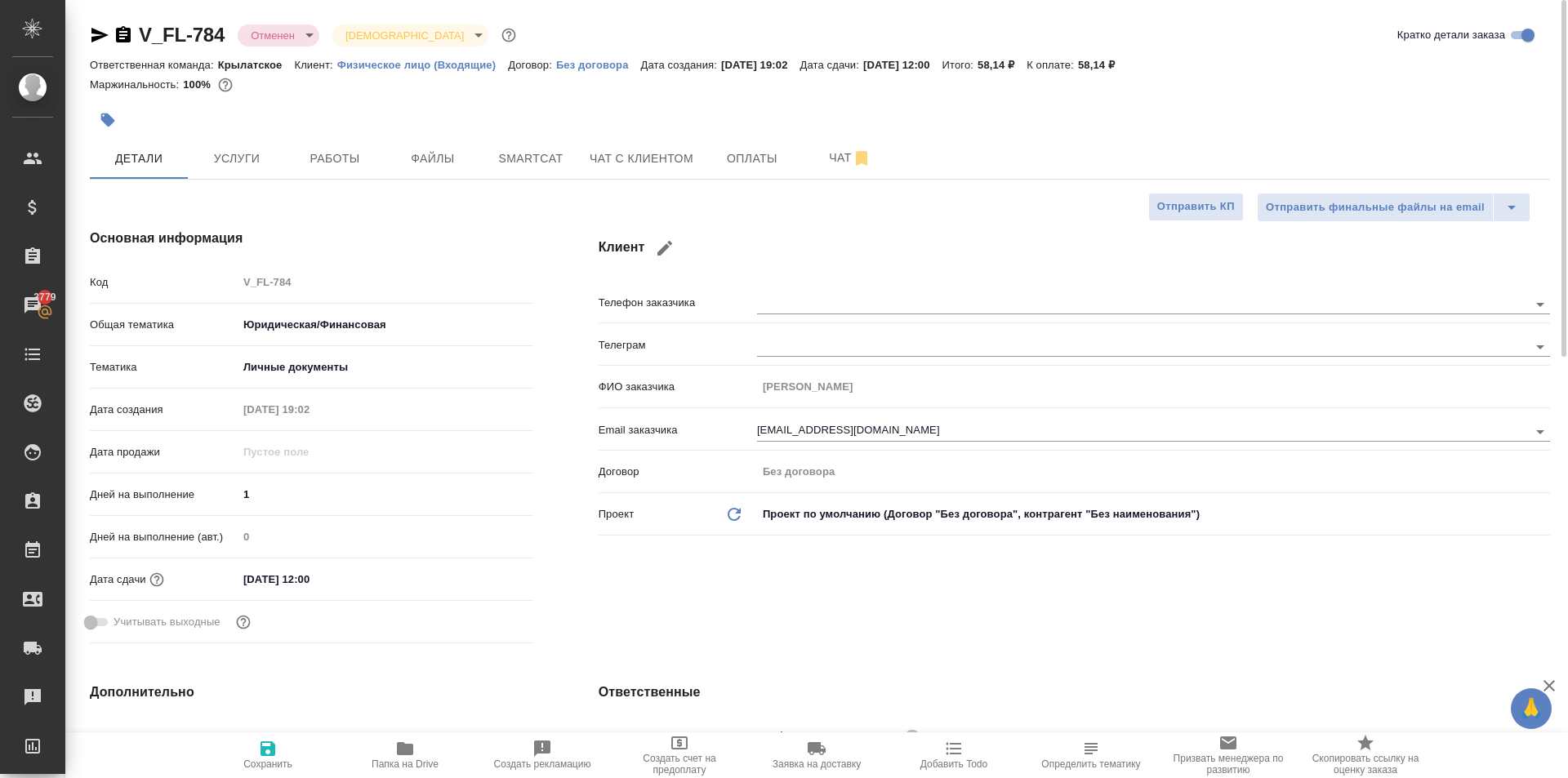
type textarea "x"
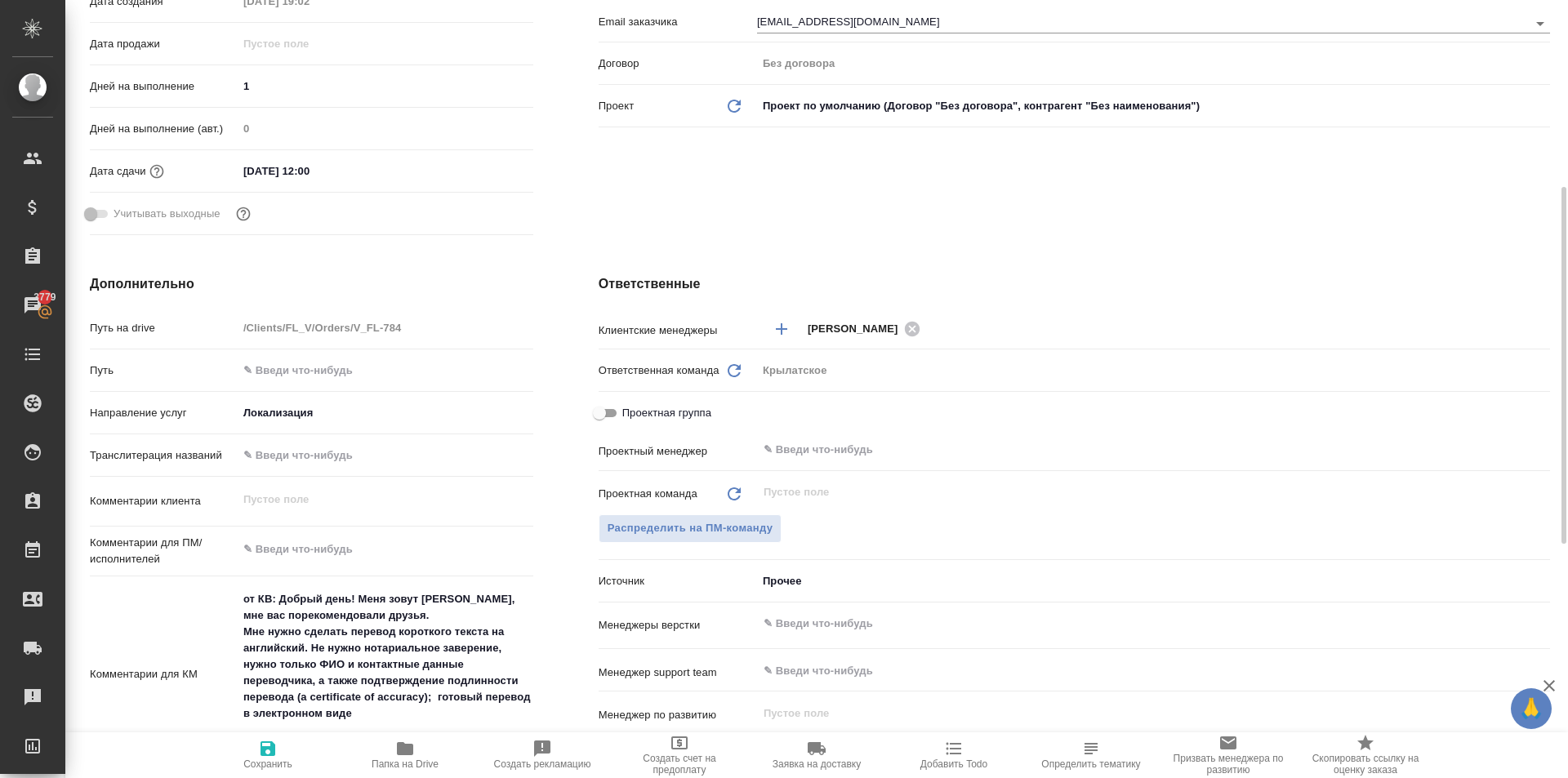
scroll to position [816, 0]
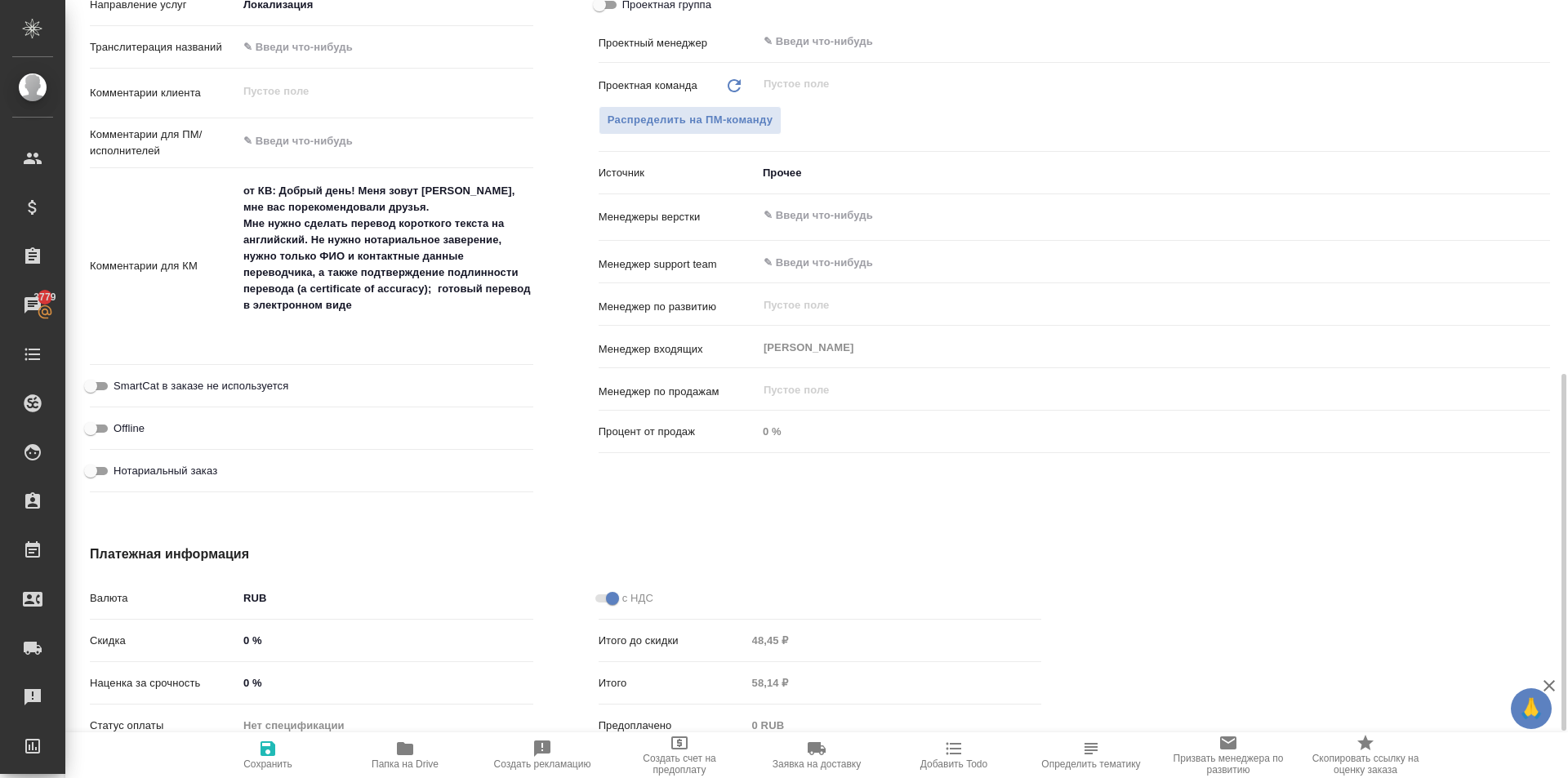
type textarea "x"
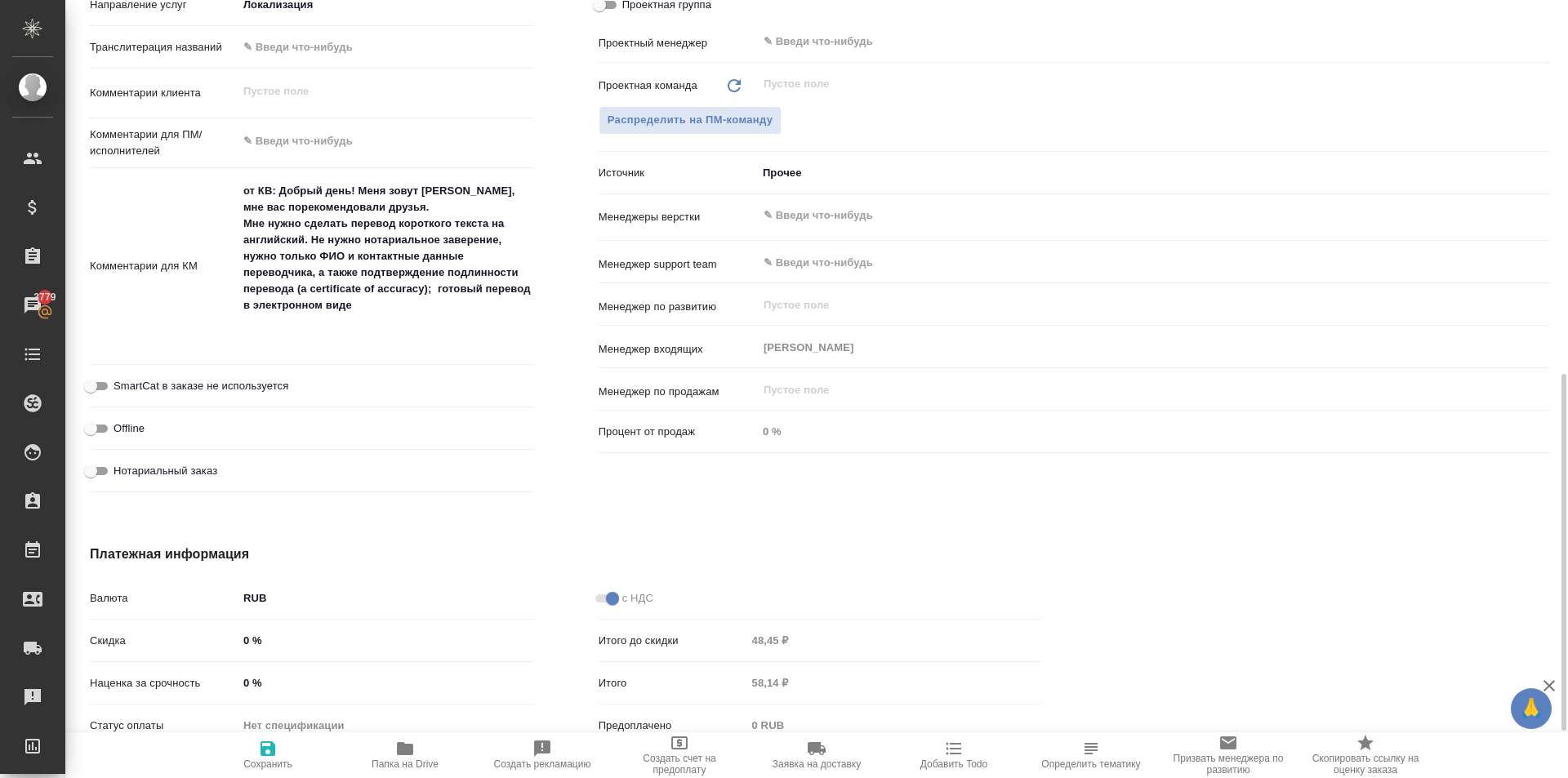
type textarea "x"
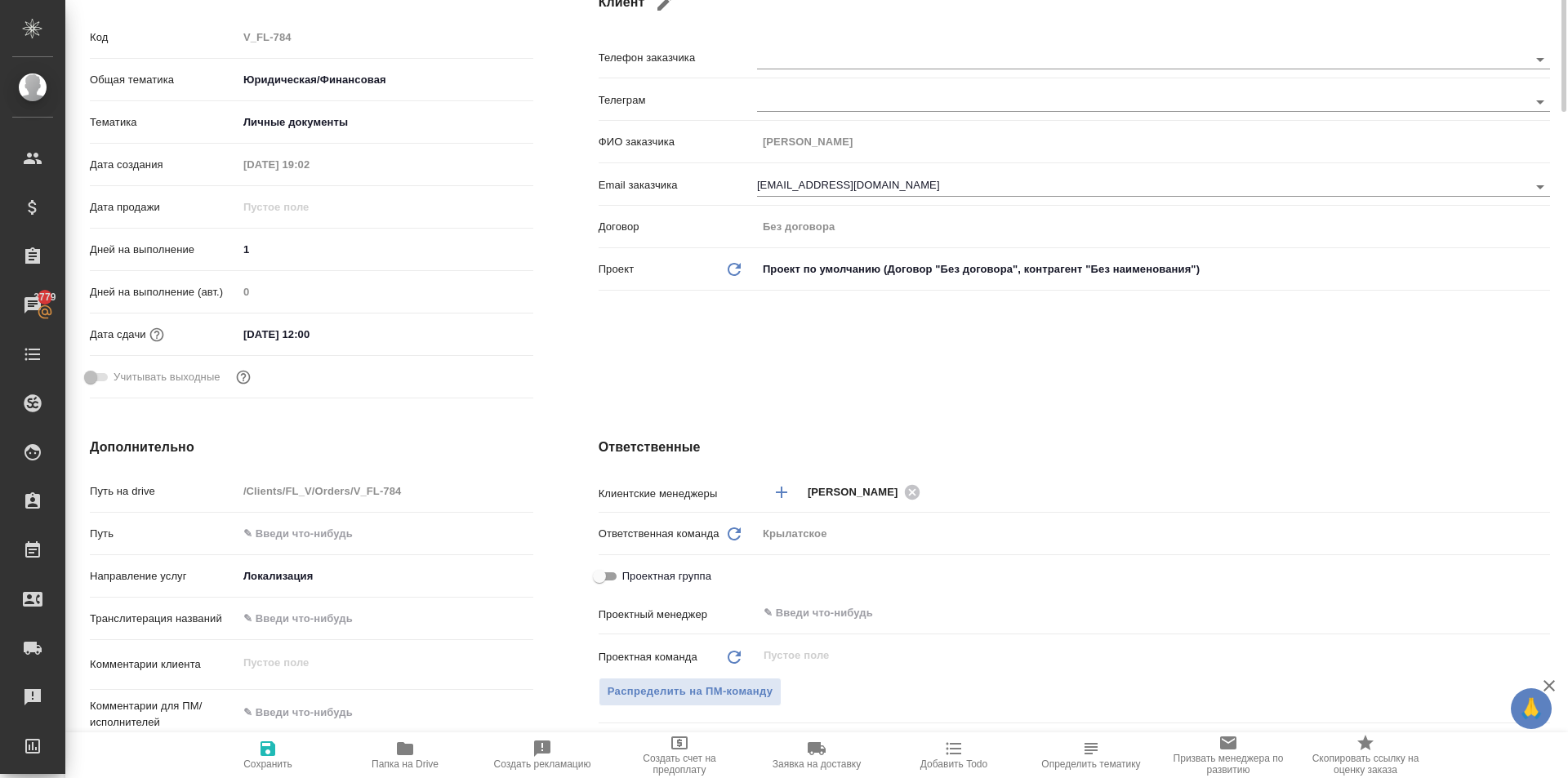
scroll to position [0, 0]
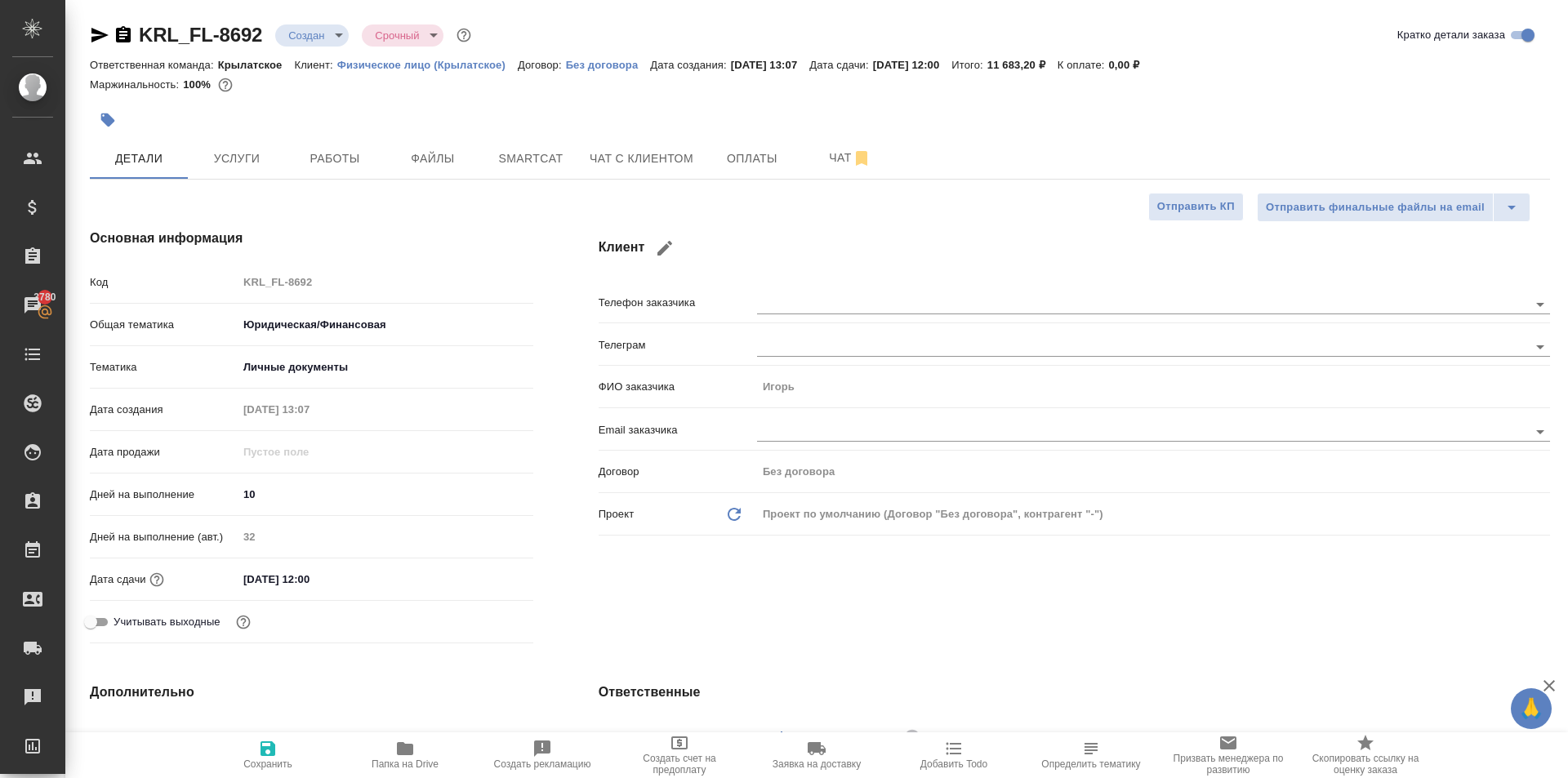
select select "RU"
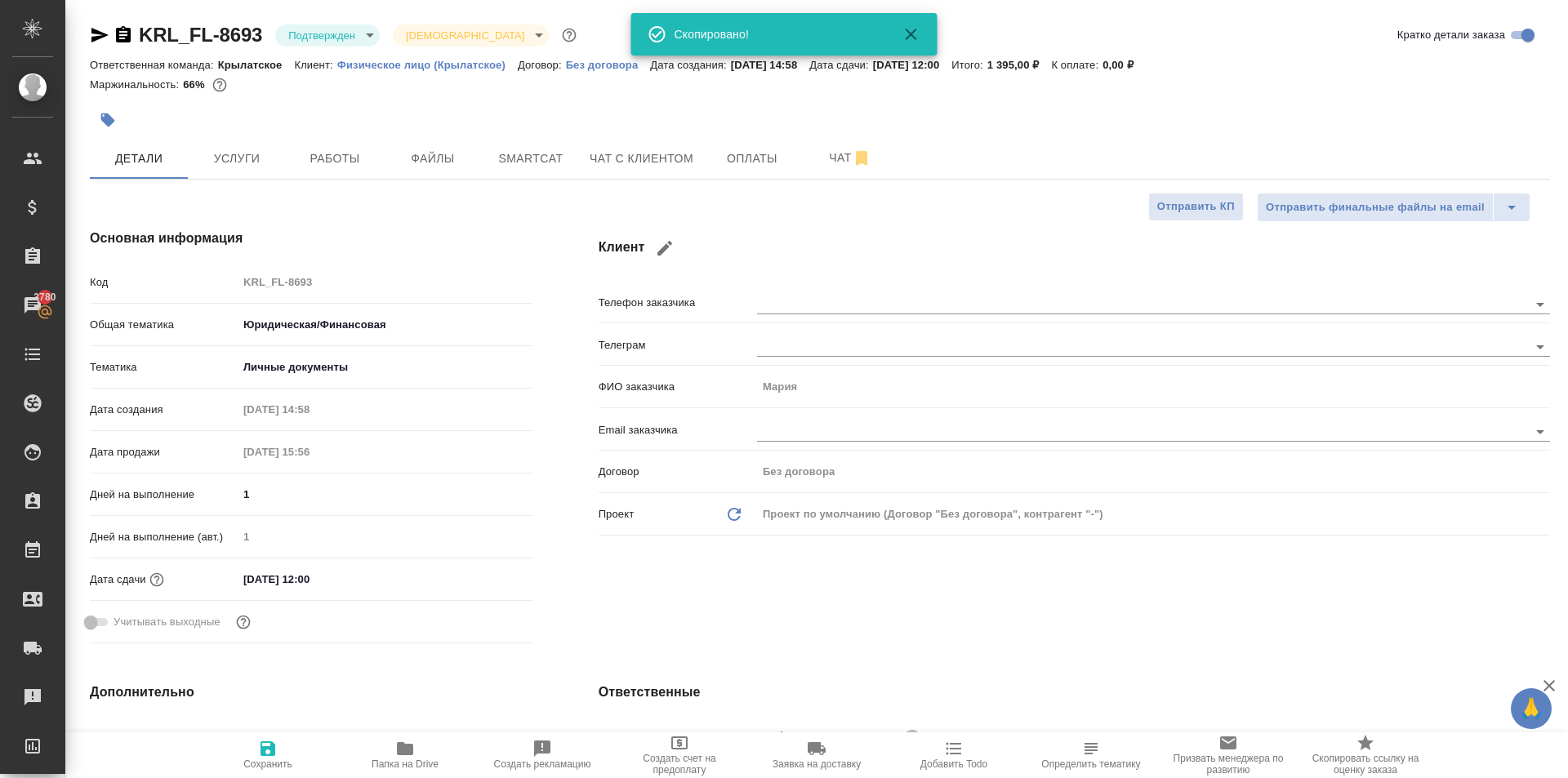
select select "RU"
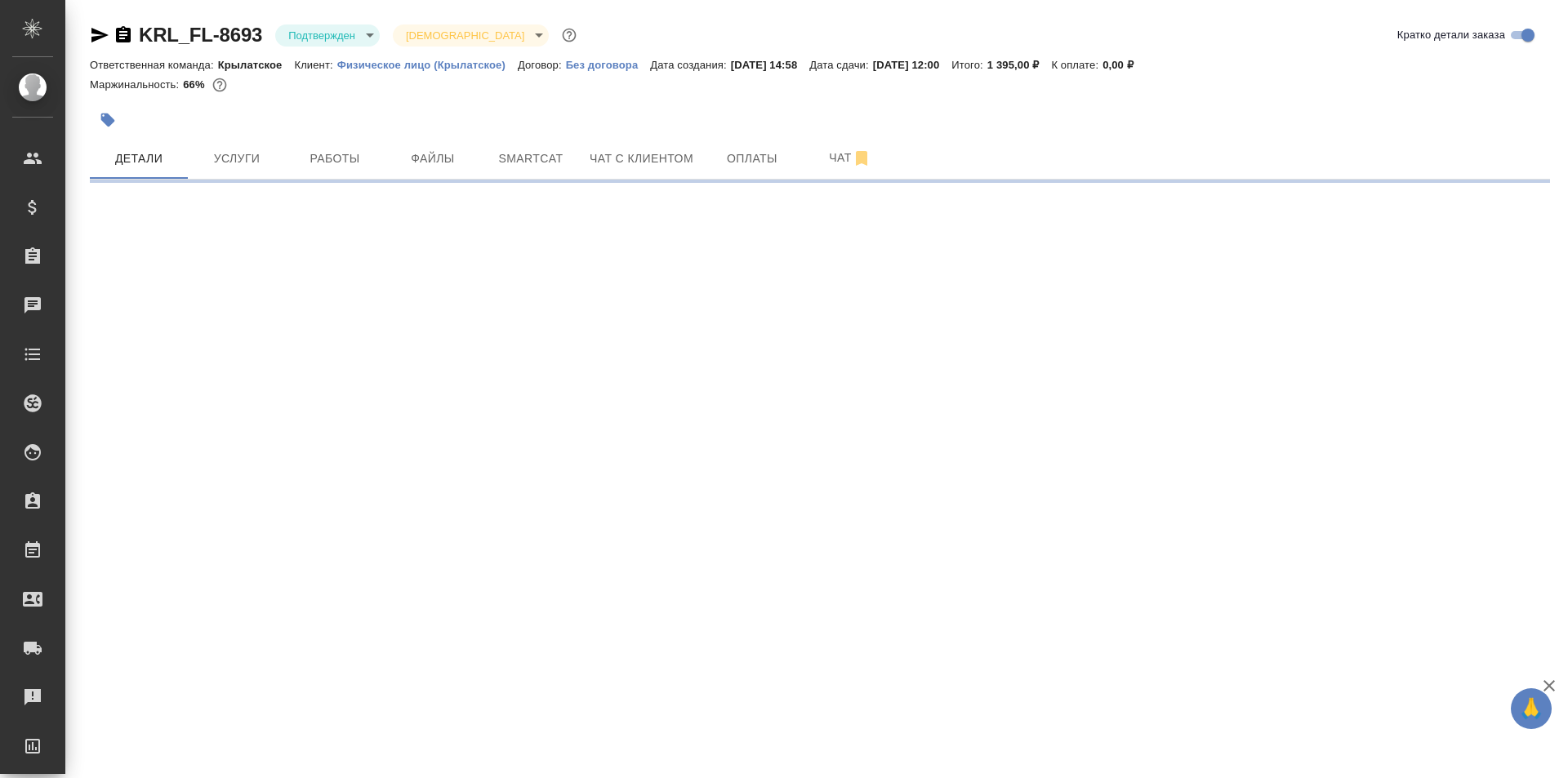
select select "RU"
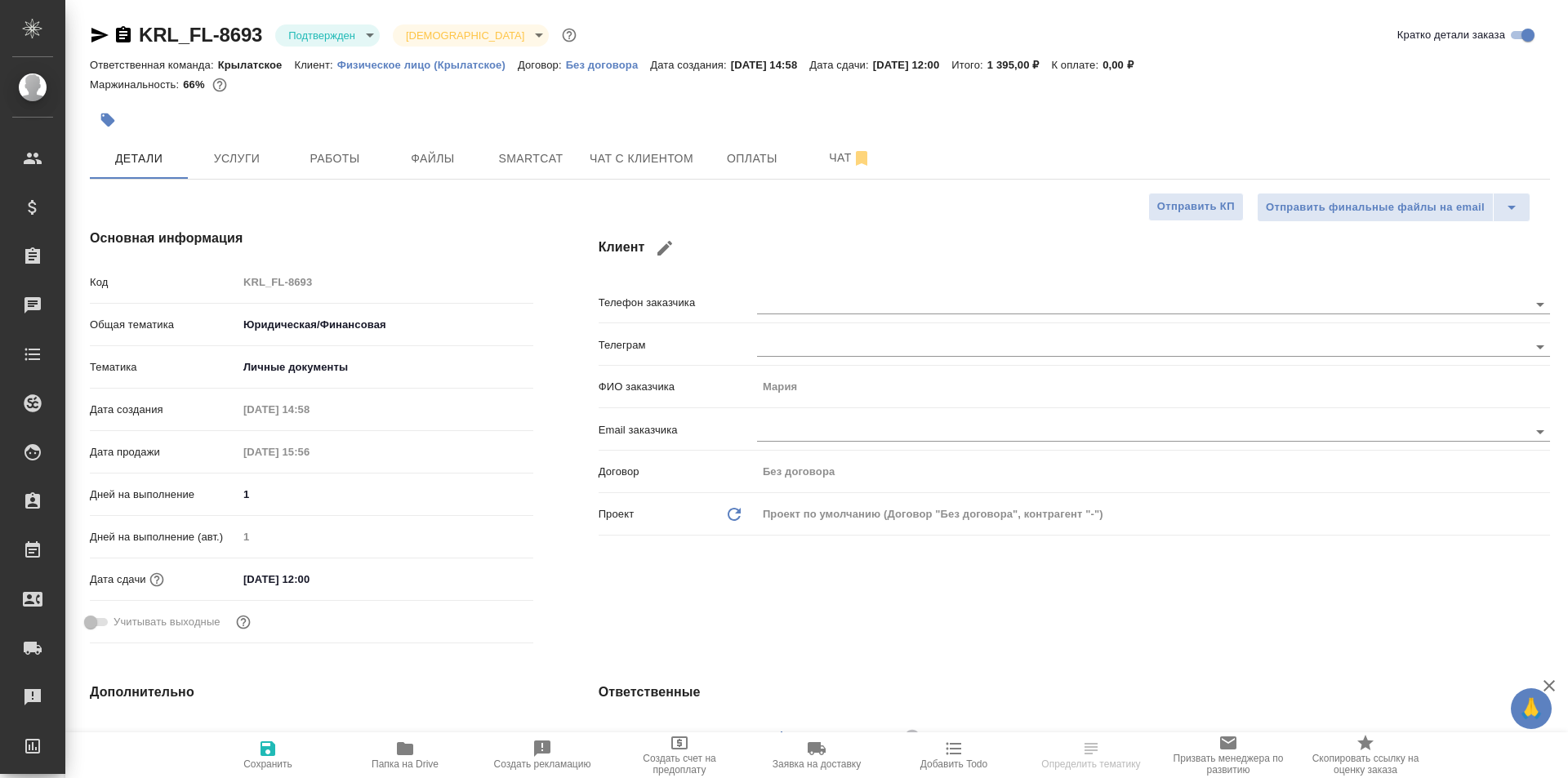
type textarea "x"
click at [373, 48] on div "KRL_FL-8693 Подтвержден confirmed Святая троица holyTrinity Кратко детали заказа" at bounding box center [819, 38] width 1459 height 33
click at [370, 41] on body "🙏 .cls-1 fill:#fff; AWATERA Kasymov Timur Клиенты Спецификации Заказы 3780 Чаты…" at bounding box center [784, 389] width 1568 height 778
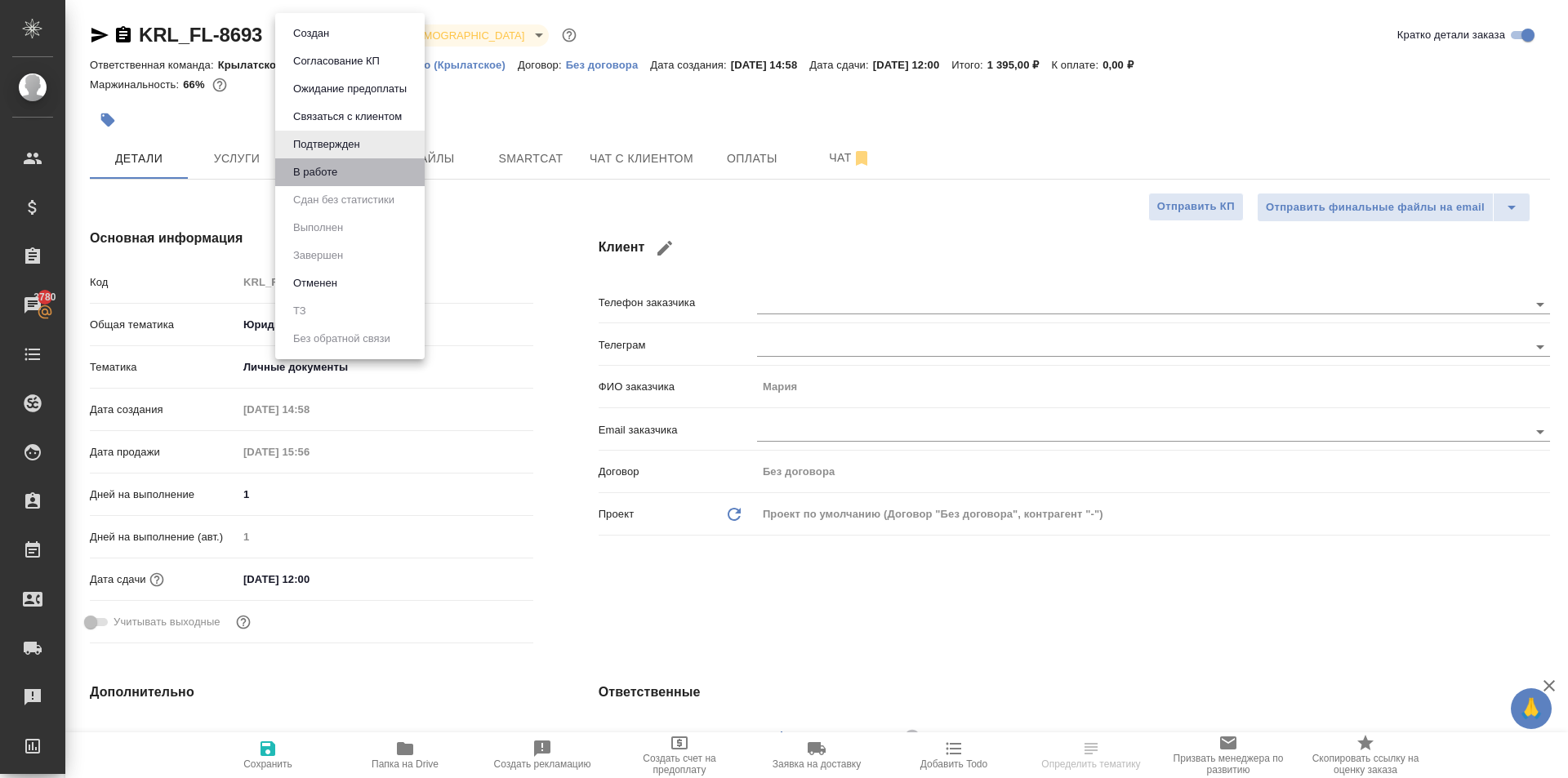
click at [355, 177] on li "В работе" at bounding box center [349, 172] width 149 height 28
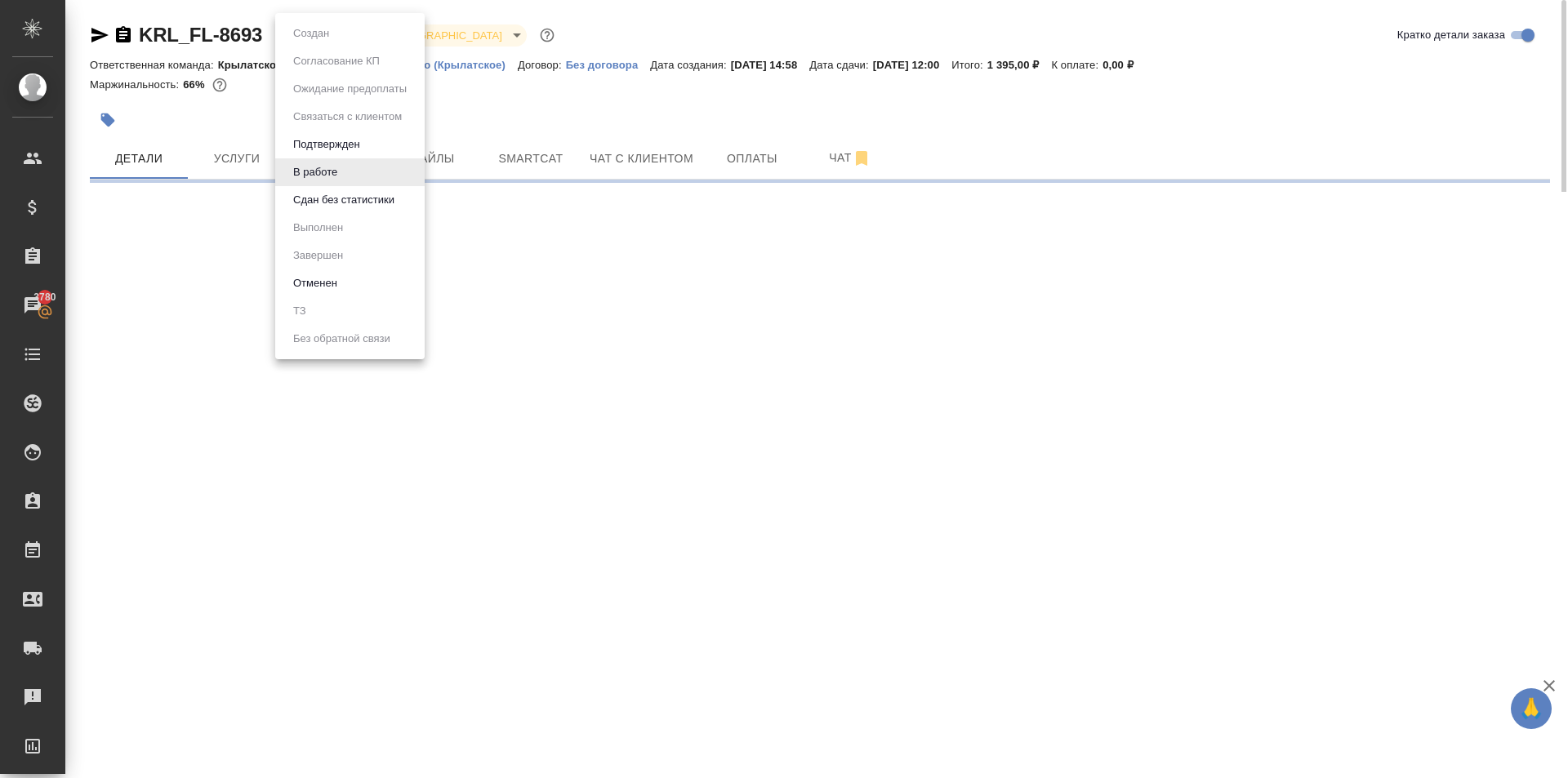
click at [349, 40] on body "🙏 .cls-1 fill:#fff; AWATERA Kasymov Timur Клиенты Спецификации Заказы 3780 Чаты…" at bounding box center [784, 389] width 1568 height 778
click at [359, 201] on button "Сдан без статистики" at bounding box center [343, 200] width 111 height 18
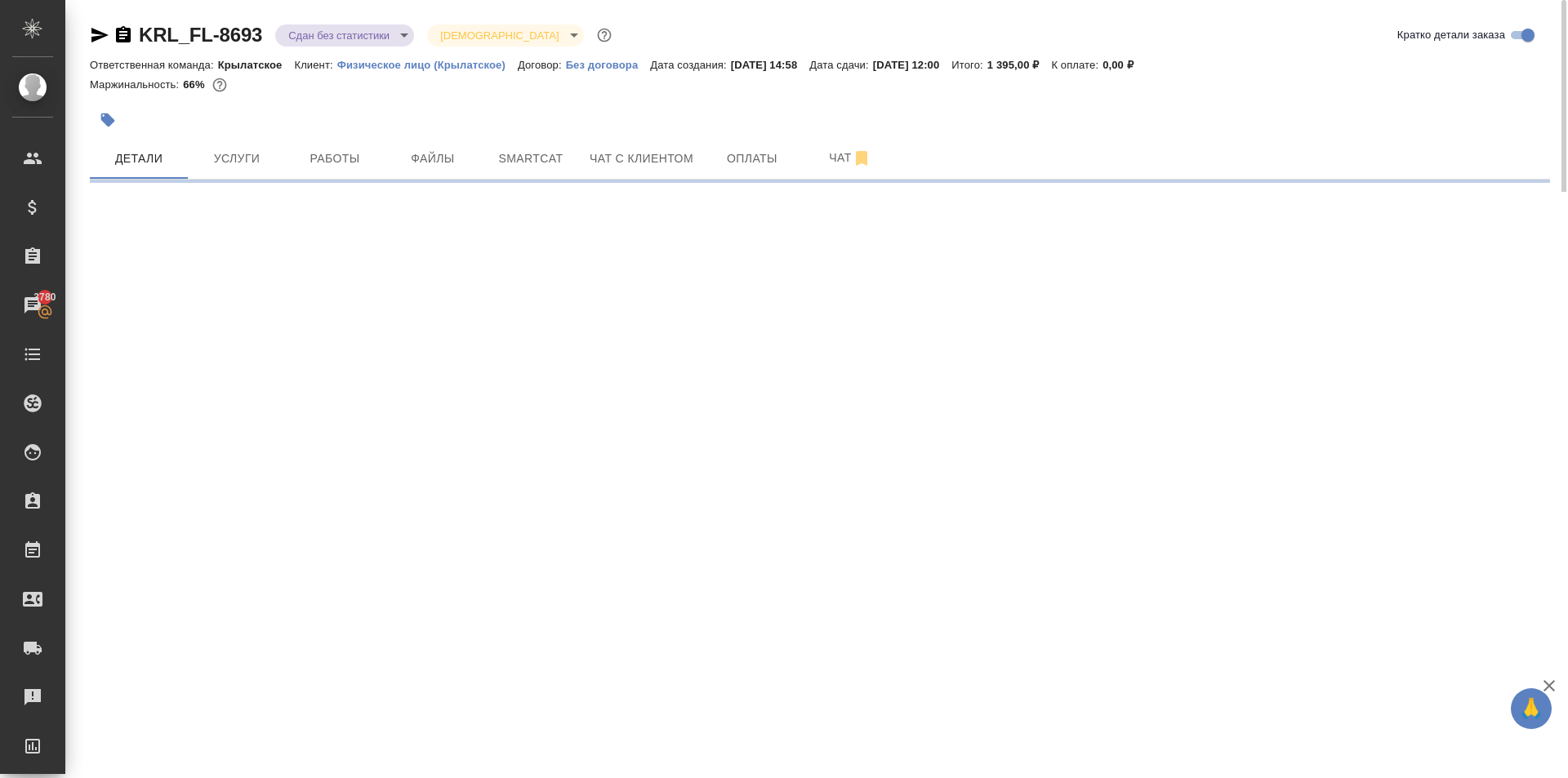
click at [363, 30] on body "🙏 .cls-1 fill:#fff; AWATERA Kasymov Timur Клиенты Спецификации Заказы 3780 Чаты…" at bounding box center [784, 389] width 1568 height 778
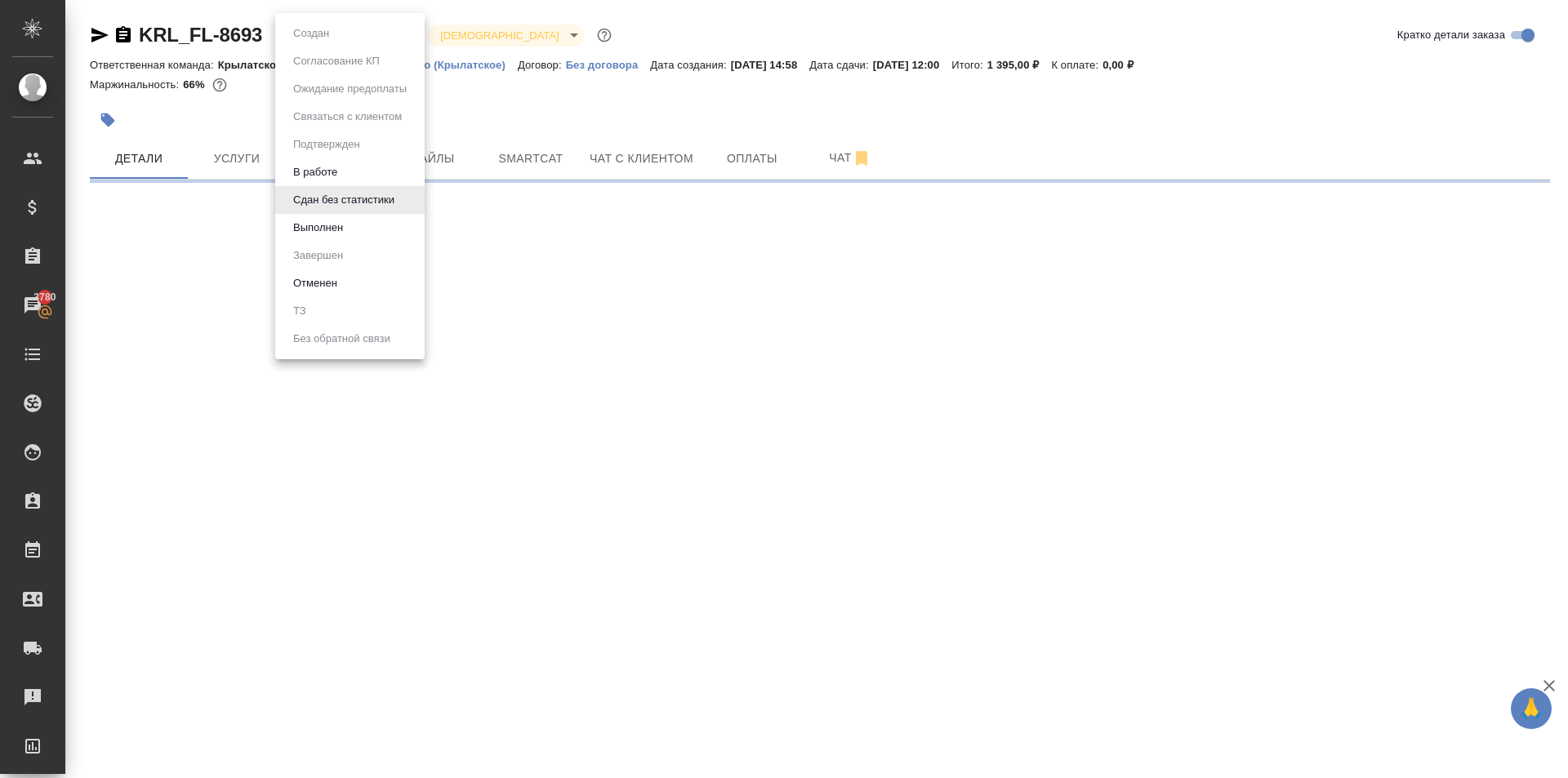
select select "RU"
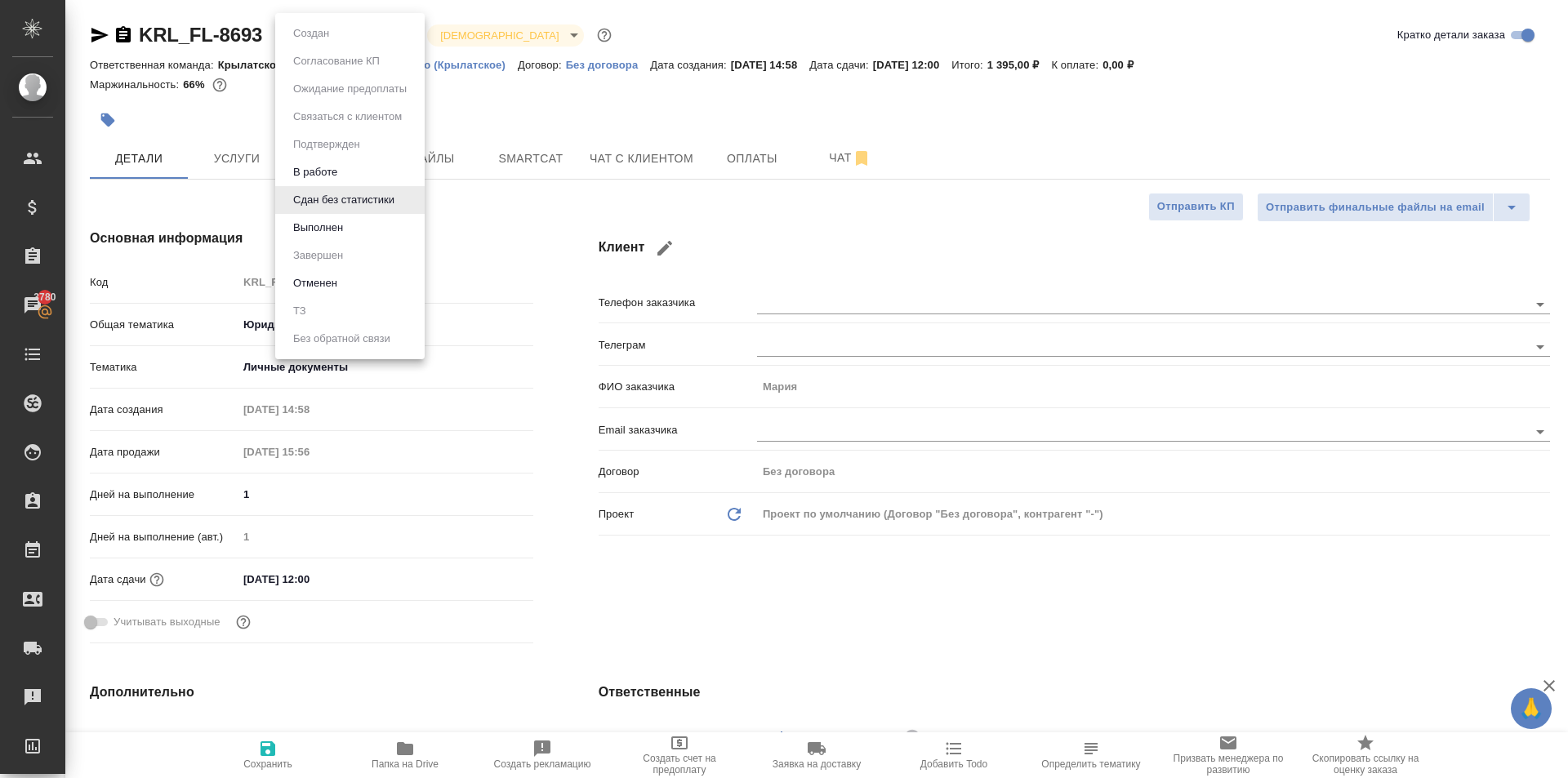
type textarea "x"
click at [501, 338] on div at bounding box center [784, 389] width 1568 height 778
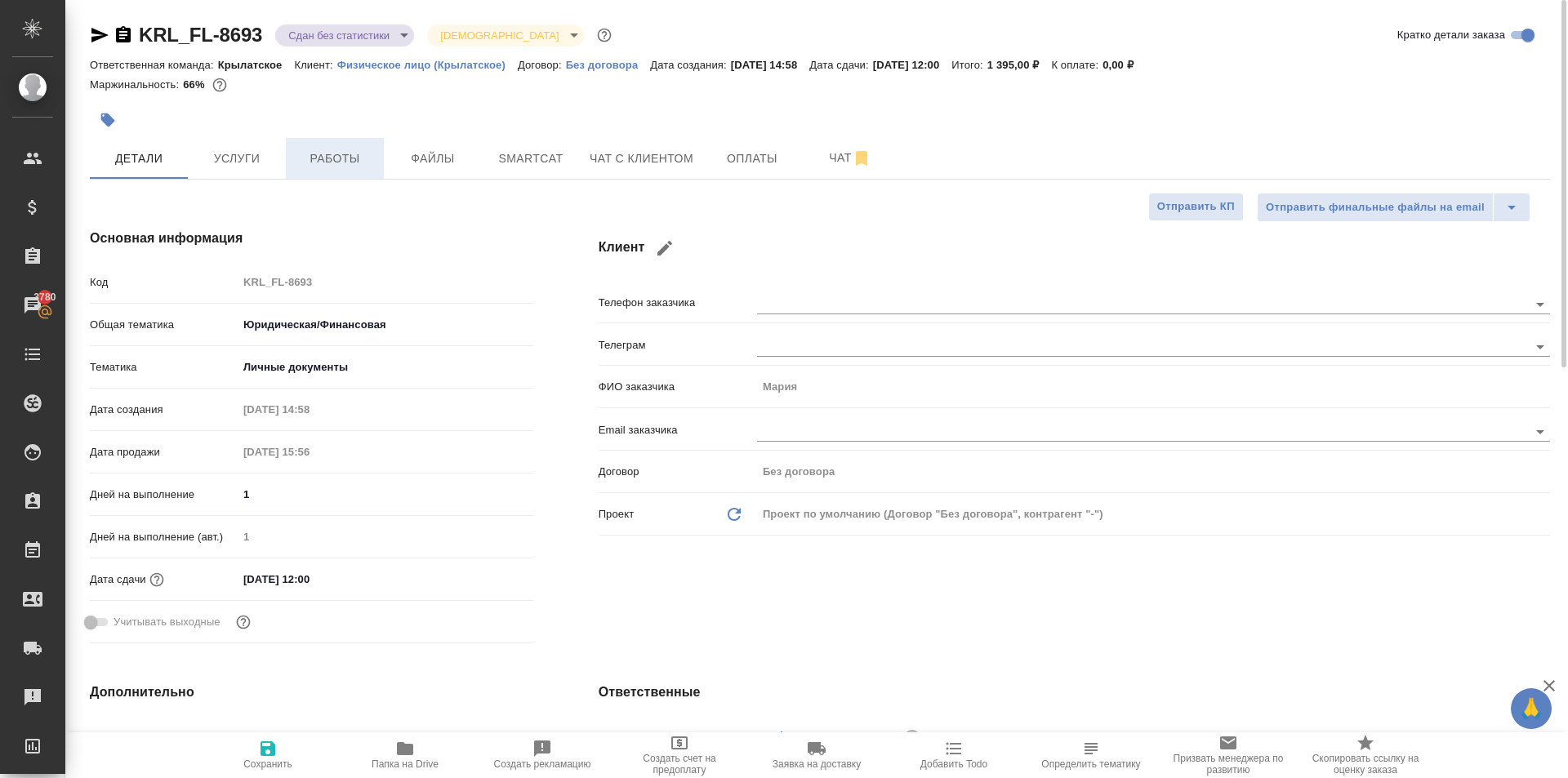
drag, startPoint x: 338, startPoint y: 148, endPoint x: 350, endPoint y: 163, distance: 19.2
click at [339, 149] on button "Работы" at bounding box center [335, 158] width 98 height 40
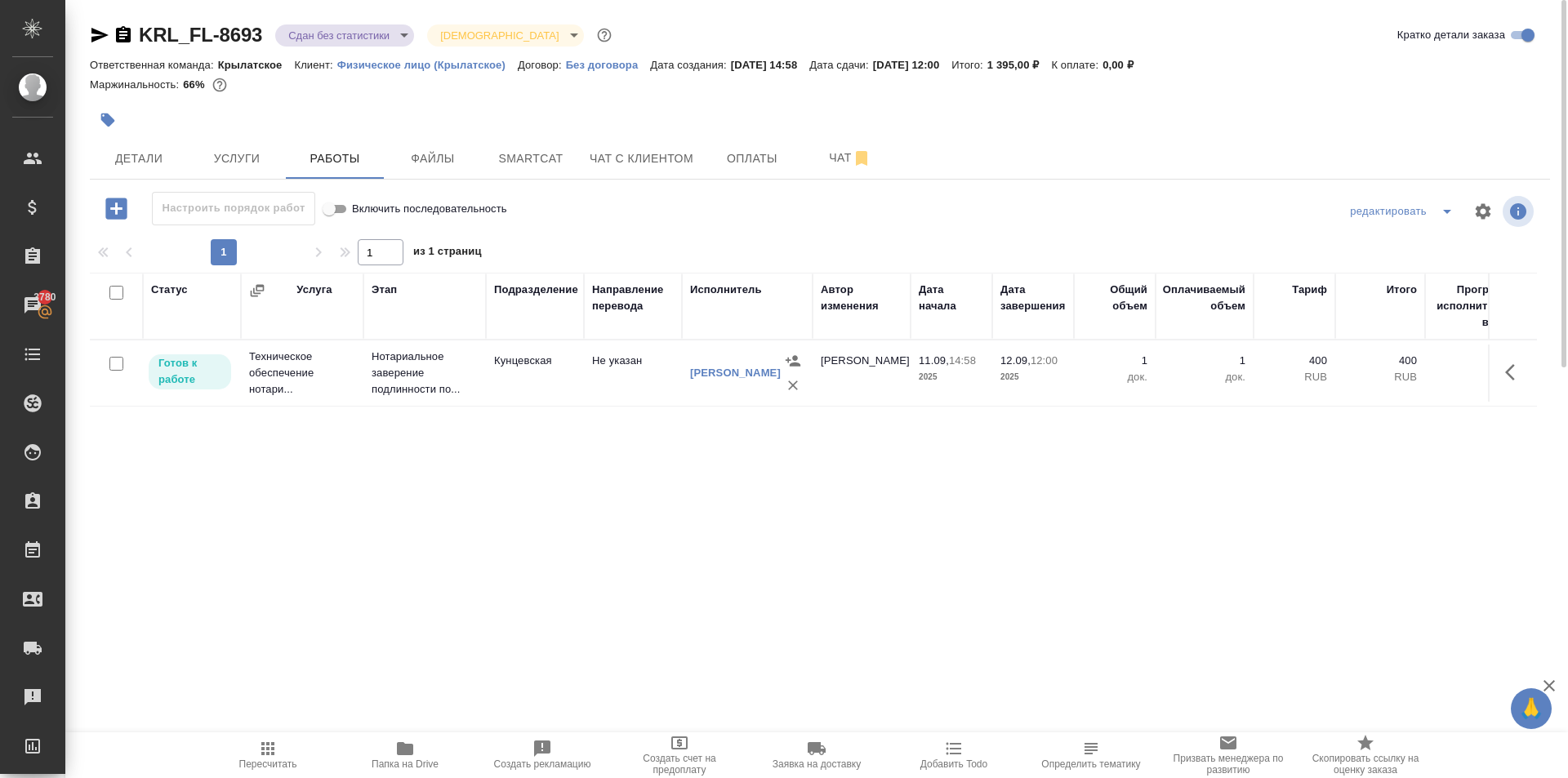
click at [272, 747] on icon "button" at bounding box center [268, 748] width 13 height 13
click at [291, 747] on span "Пересчитать" at bounding box center [267, 754] width 117 height 31
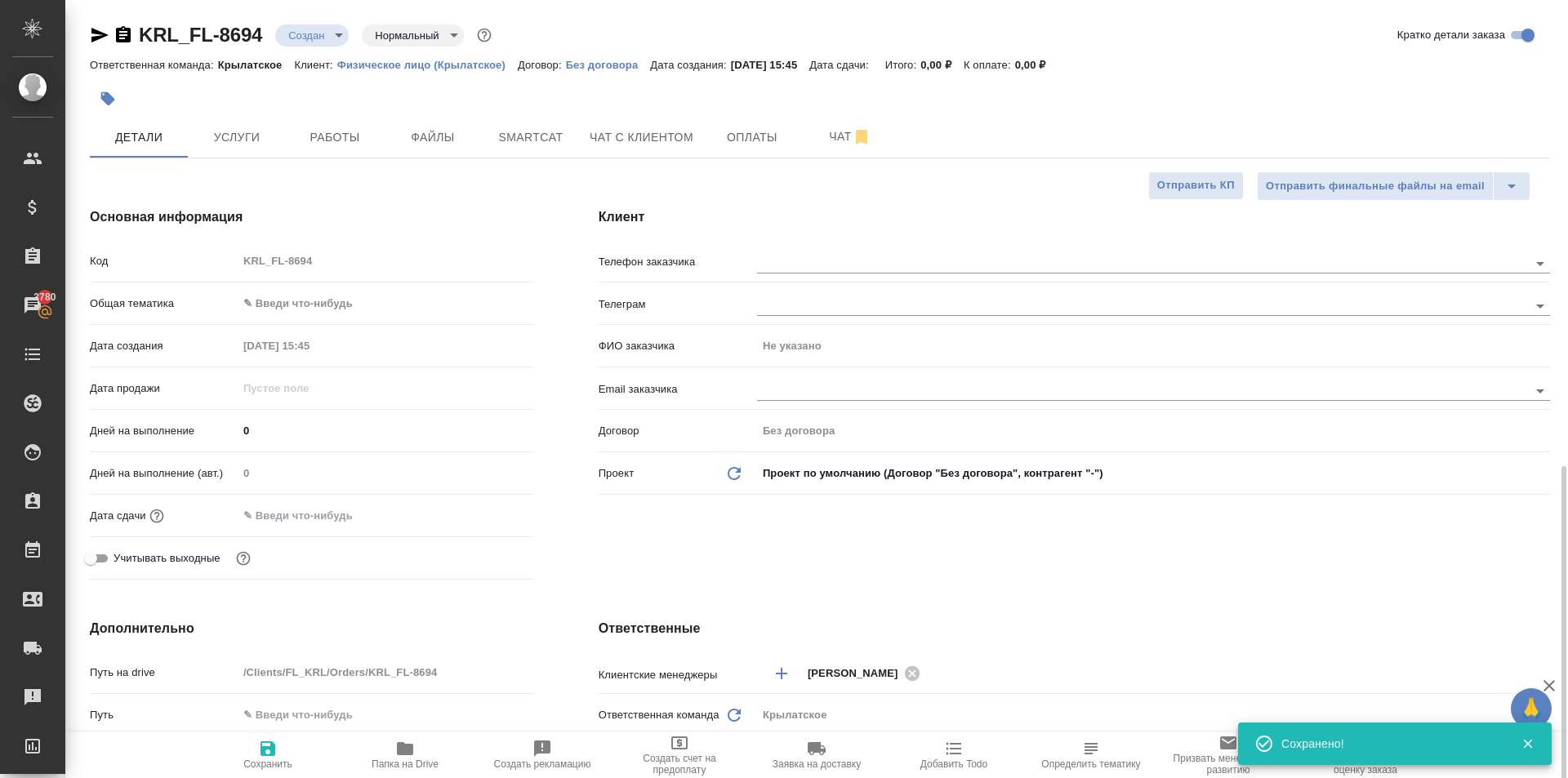
select select "RU"
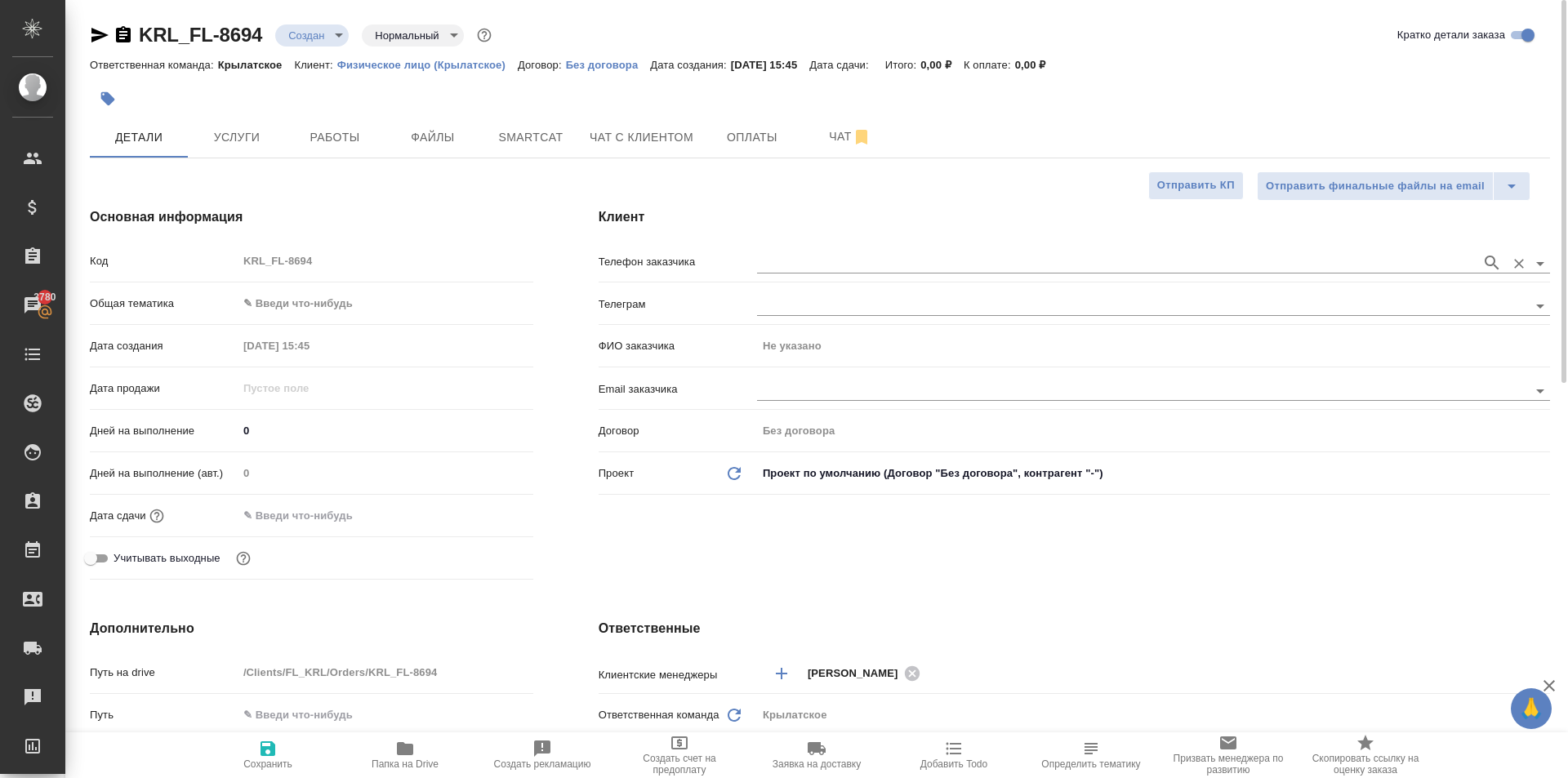
click at [763, 272] on div at bounding box center [1153, 261] width 793 height 30
click at [768, 268] on input "text" at bounding box center [1115, 263] width 716 height 19
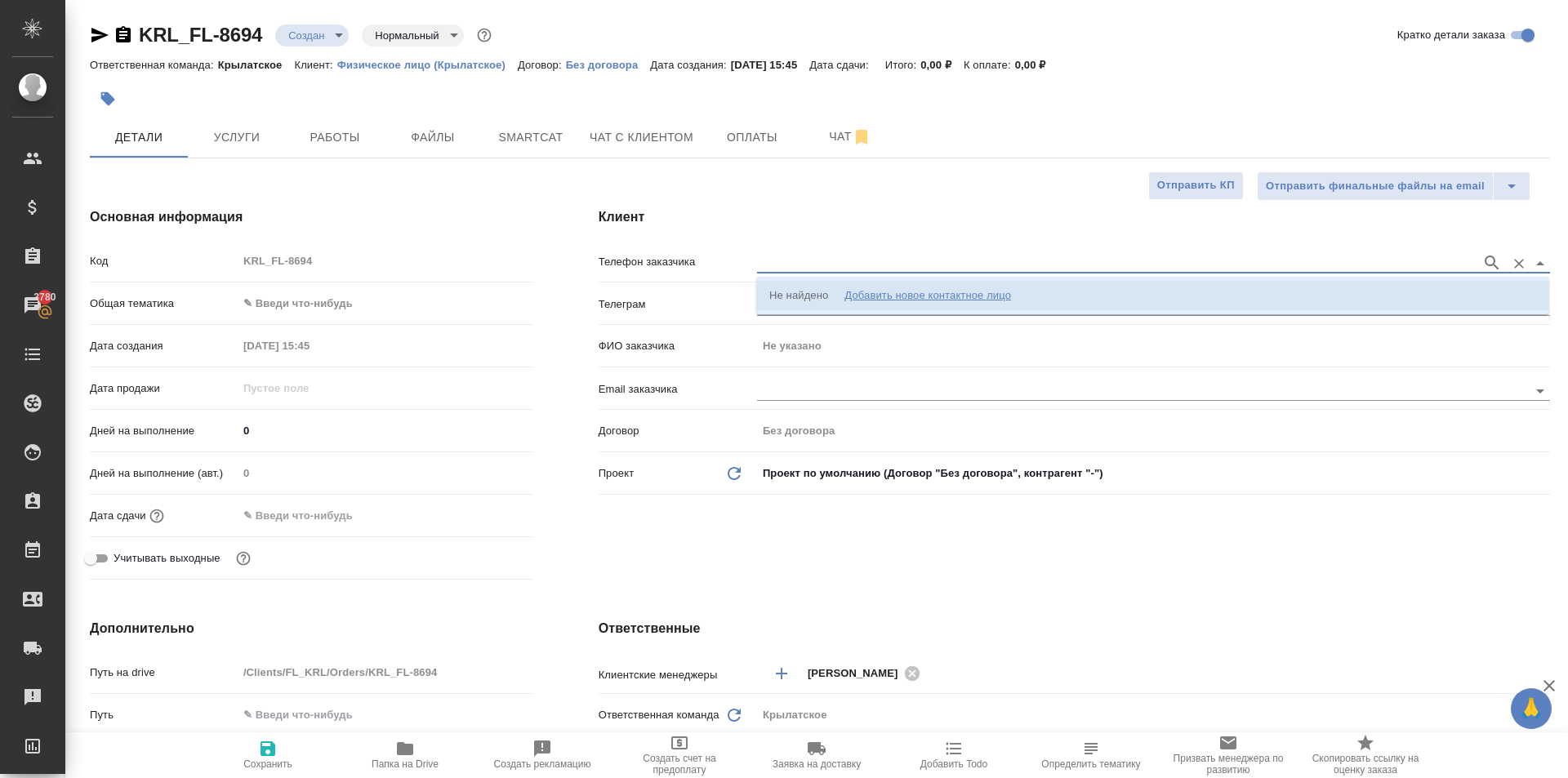
click at [788, 295] on div "Не найдено" at bounding box center [797, 295] width 59 height 16
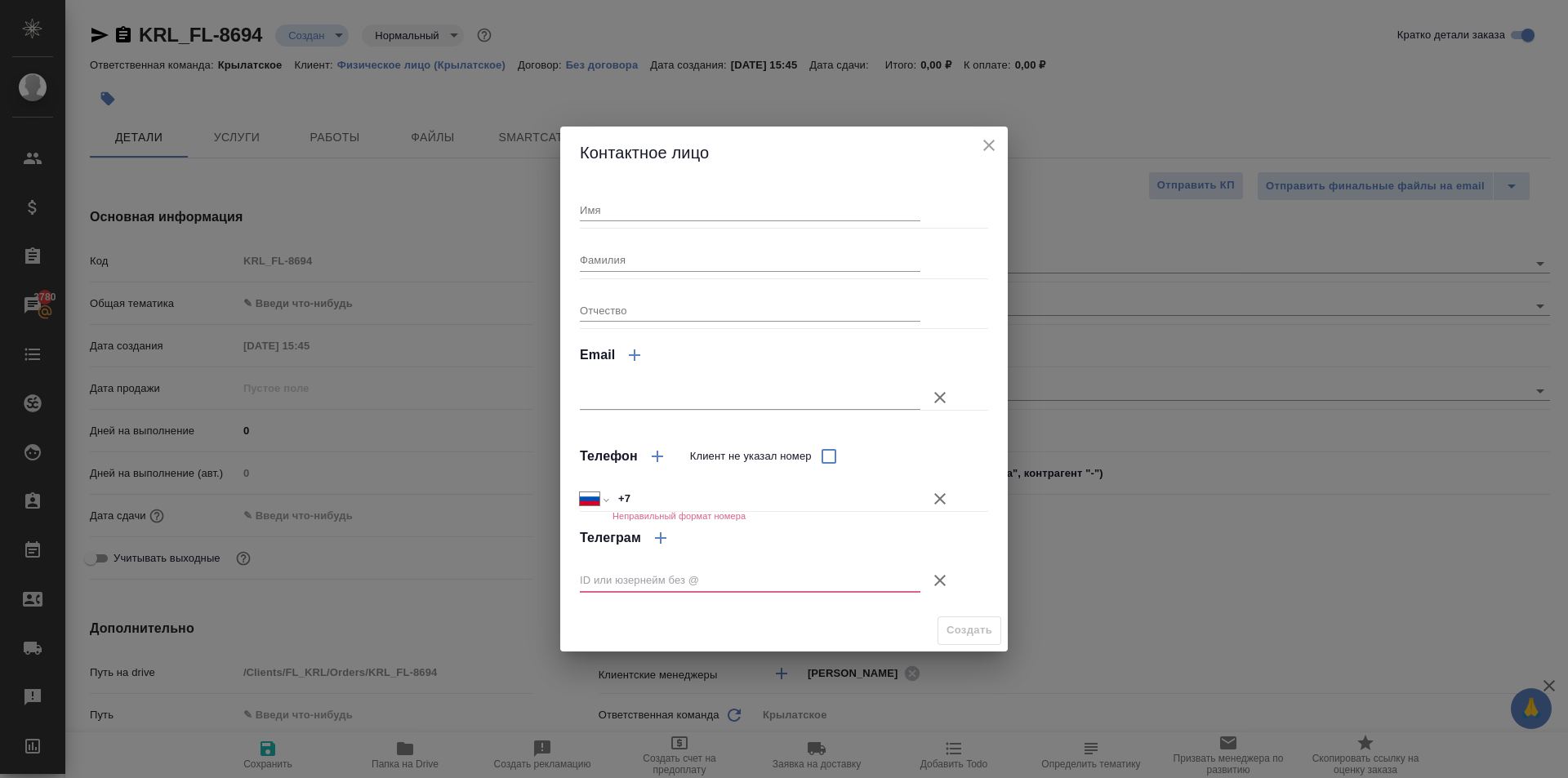
click at [675, 213] on input "Имя" at bounding box center [750, 210] width 341 height 23
type input ">"
type input "Юлдузхон"
click at [942, 573] on icon "button" at bounding box center [940, 580] width 19 height 19
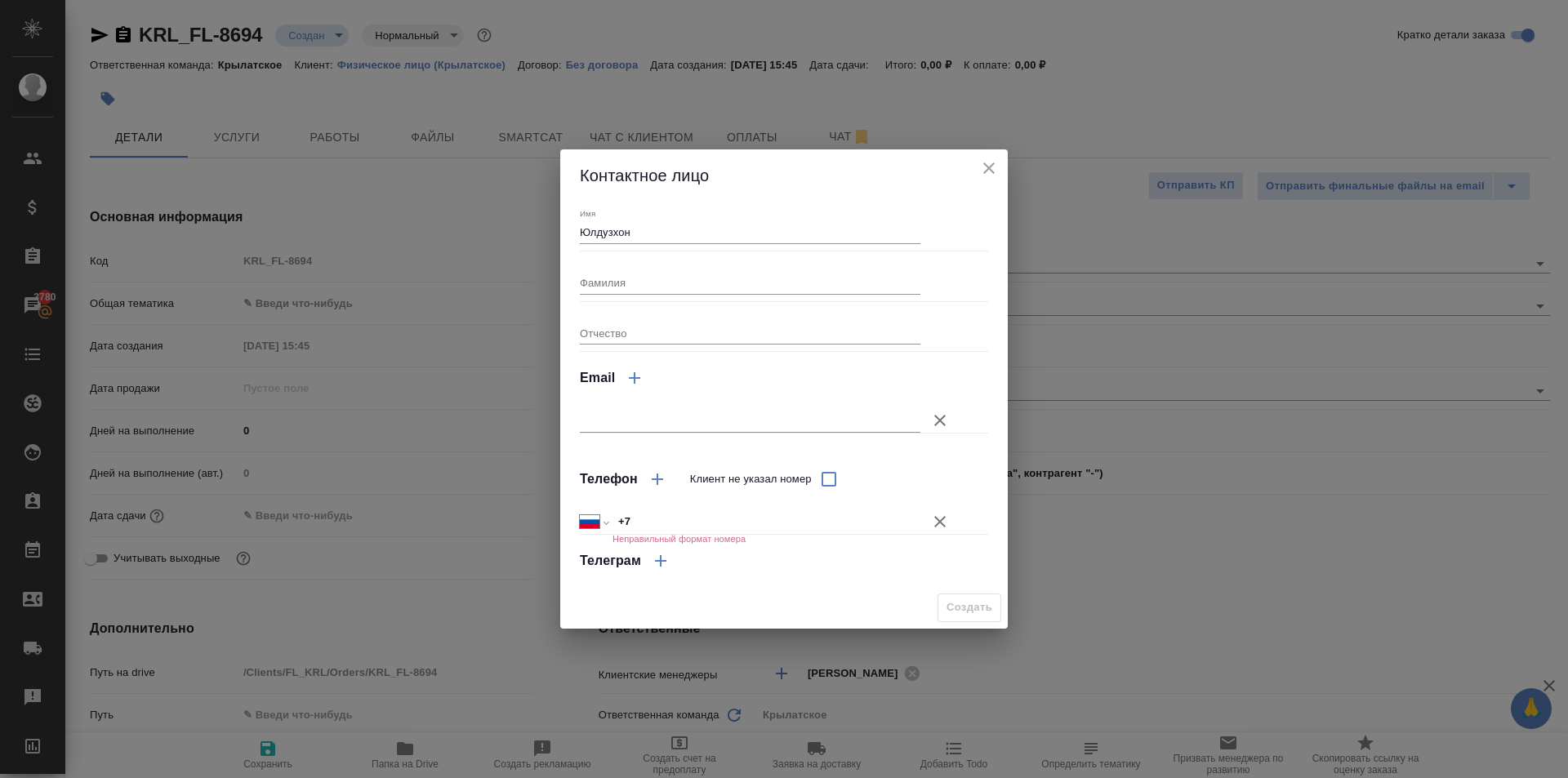
click at [946, 535] on button "Клиент не указал номер" at bounding box center [939, 521] width 39 height 39
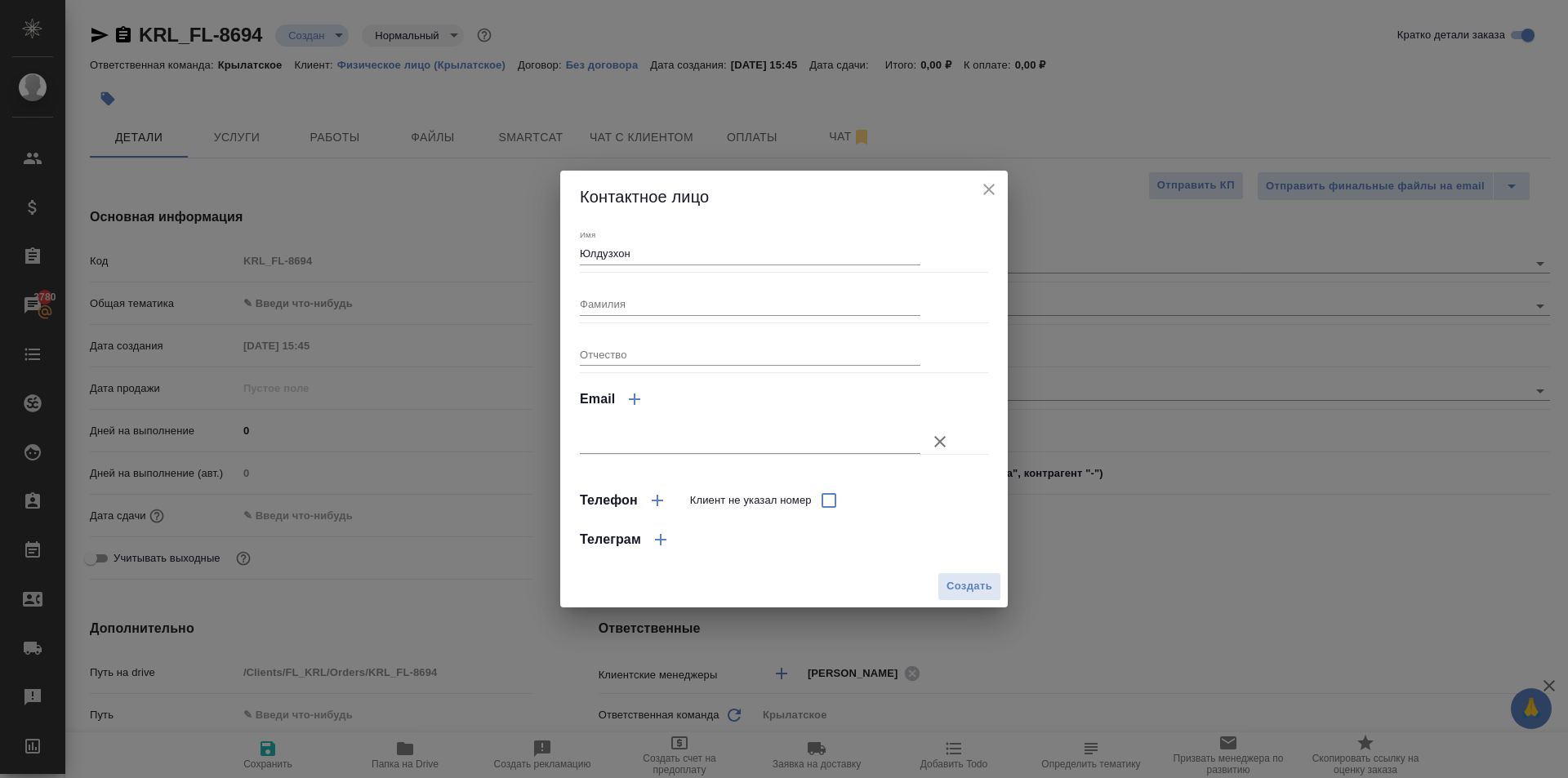
drag, startPoint x: 953, startPoint y: 585, endPoint x: 963, endPoint y: 583, distance: 10.2
click at [959, 582] on span "Создать" at bounding box center [970, 587] width 46 height 19
type input "Юлдузхон"
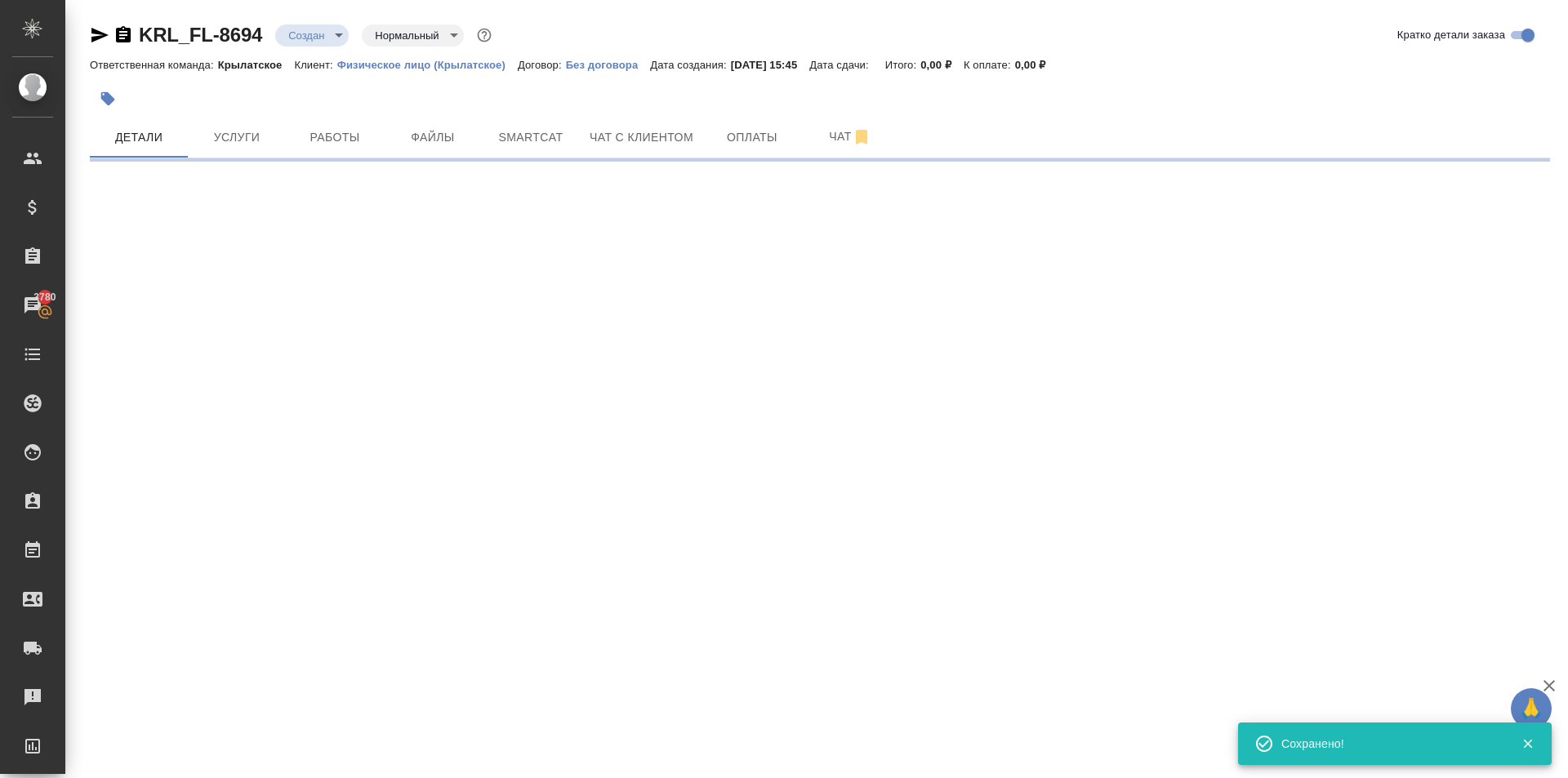
type input "holyTrinity"
select select "RU"
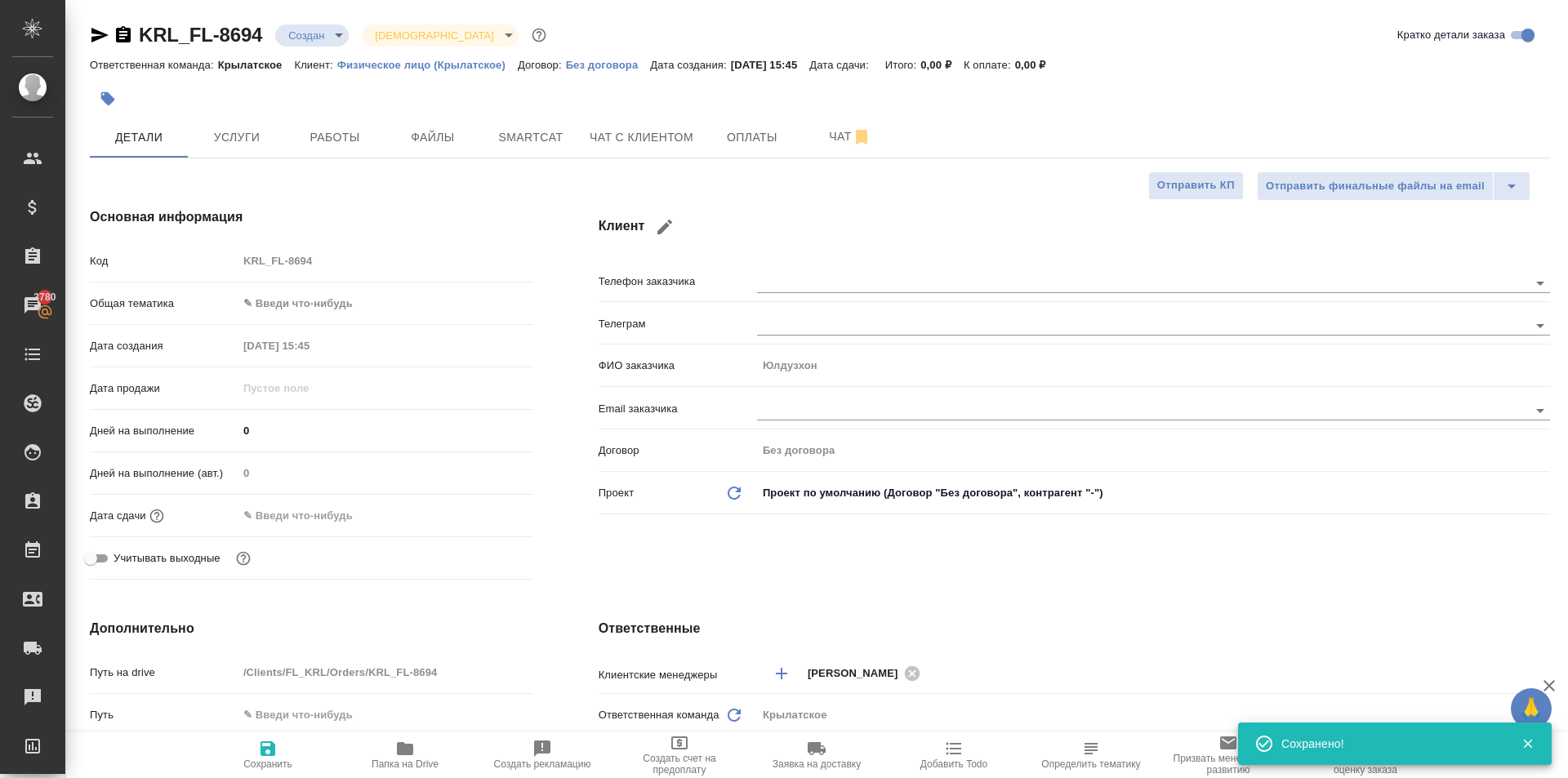
type textarea "x"
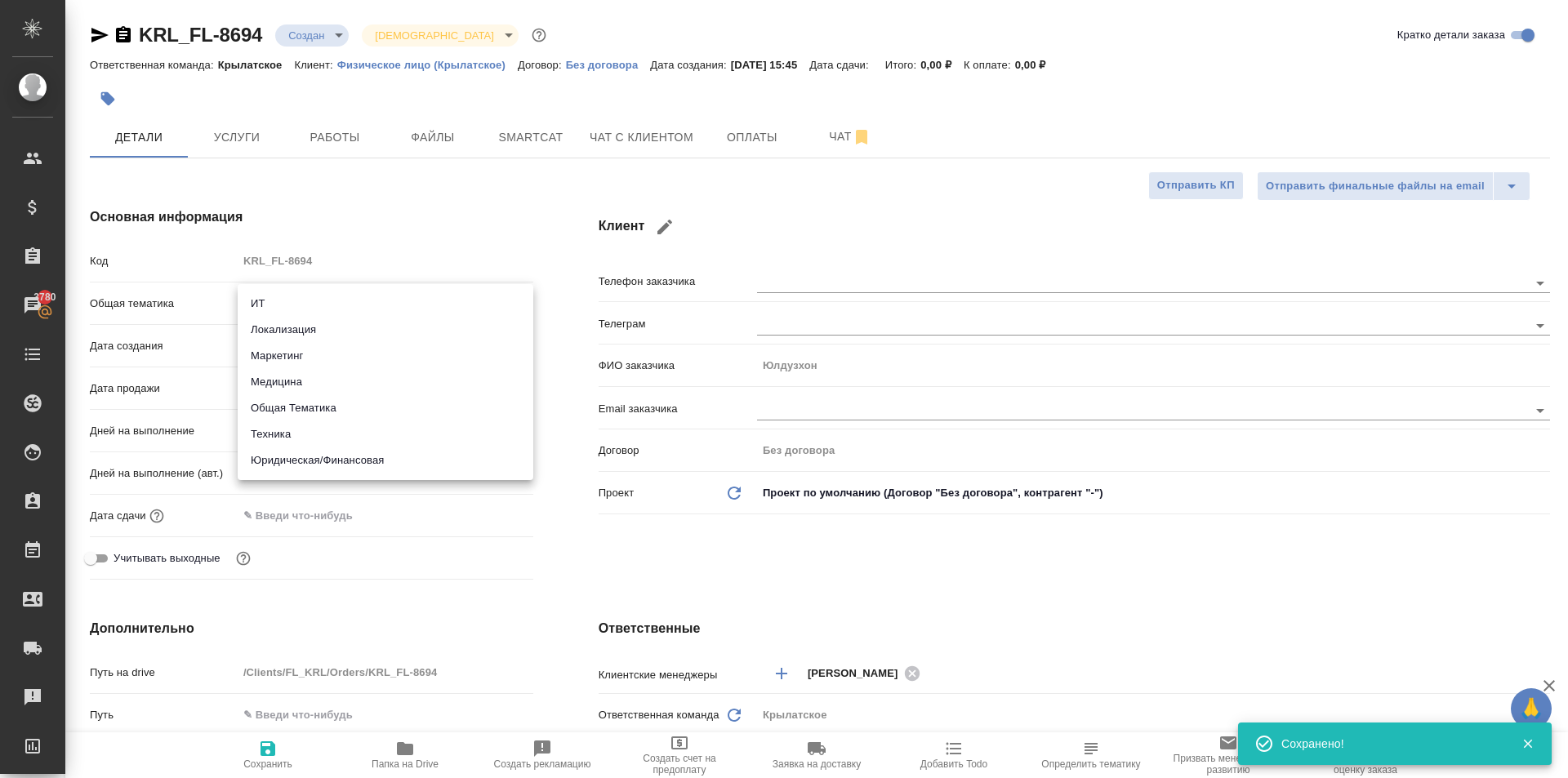
click at [321, 303] on body "🙏 .cls-1 fill:#fff; AWATERA Kasymov Timur Клиенты Спецификации Заказы 3780 Чаты…" at bounding box center [784, 389] width 1568 height 778
click at [329, 462] on li "Юридическая/Финансовая" at bounding box center [385, 460] width 295 height 26
type input "yr-fn"
type textarea "x"
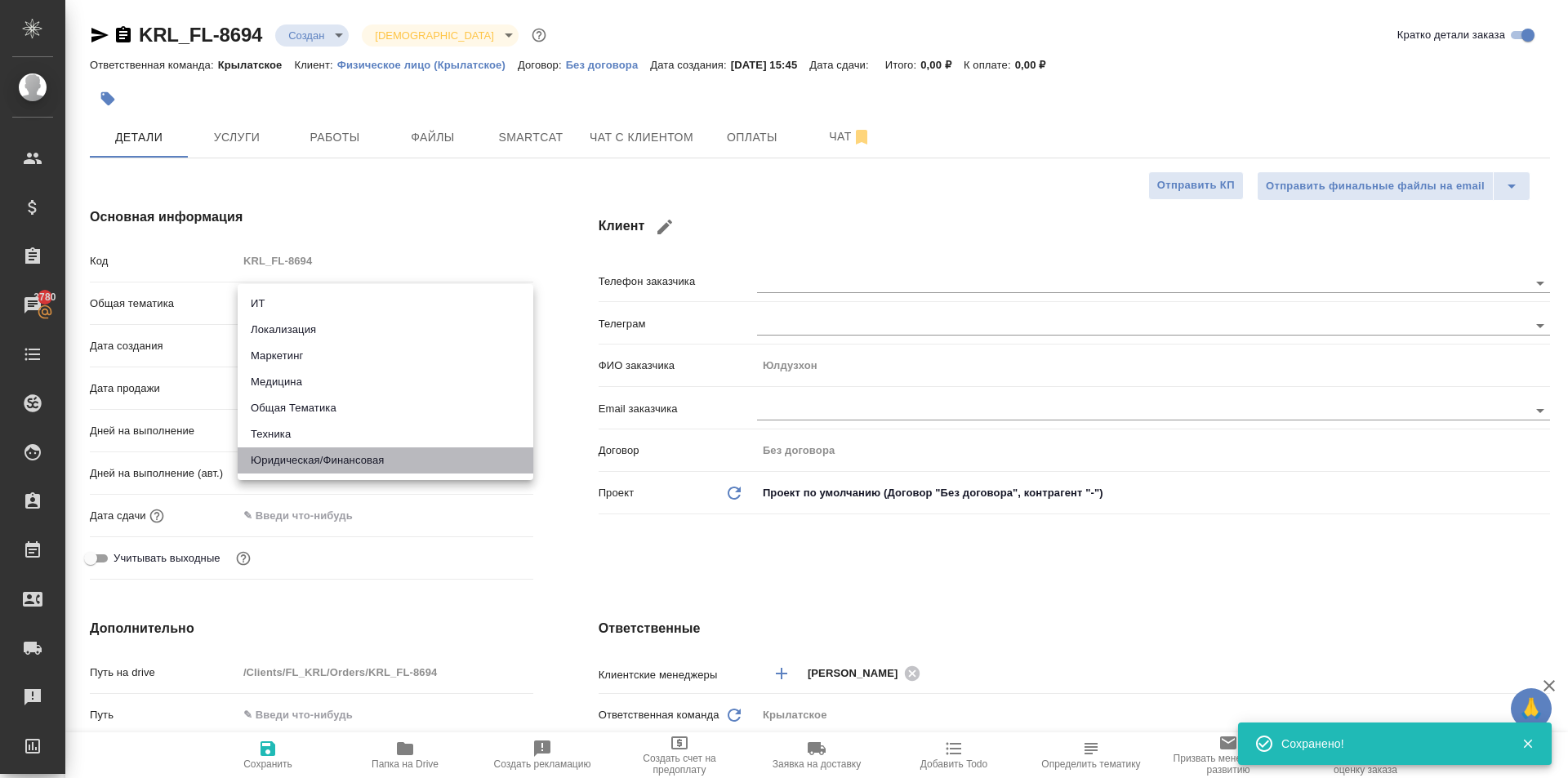
type textarea "x"
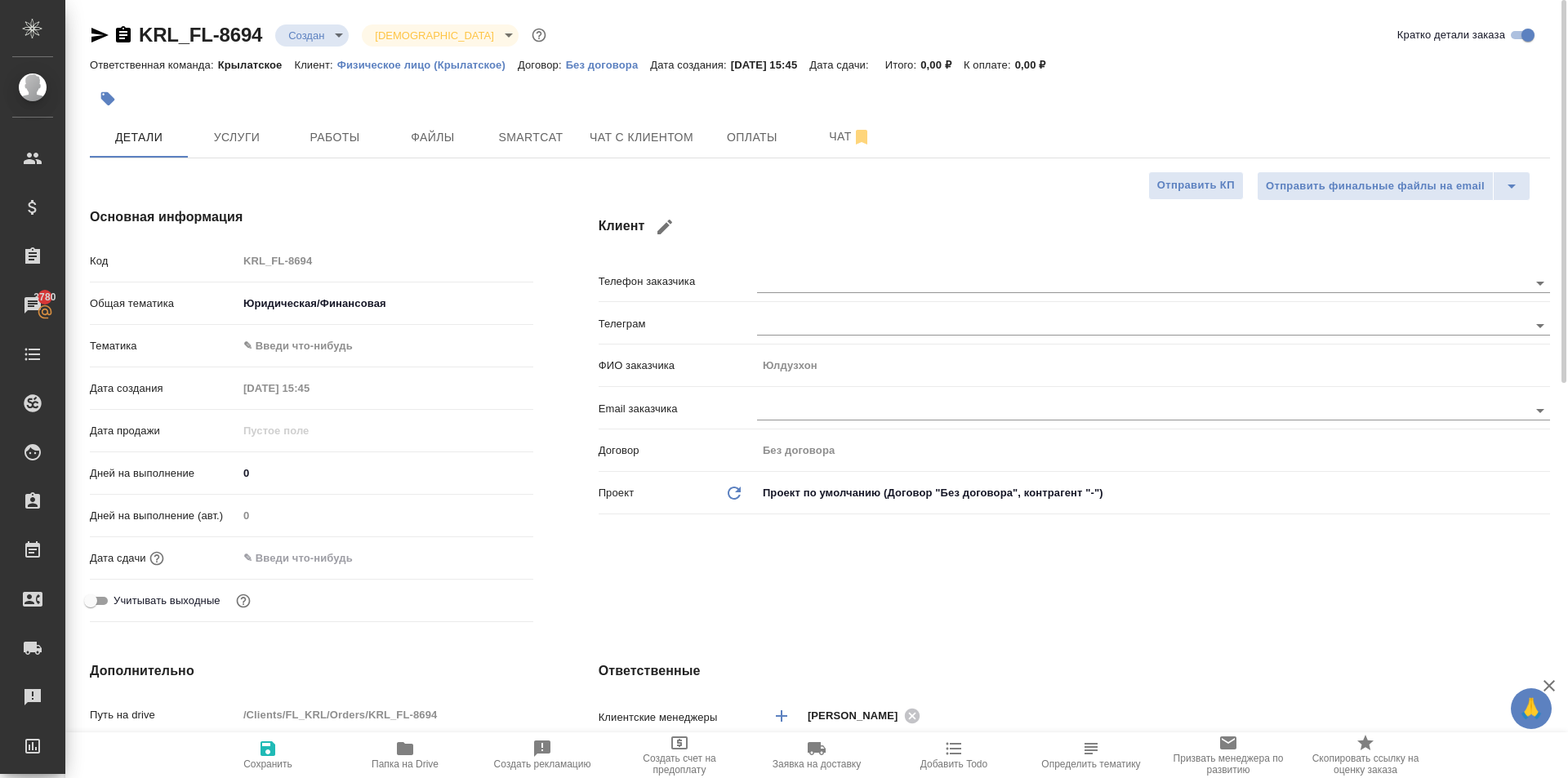
click at [277, 358] on body "🙏 .cls-1 fill:#fff; AWATERA Kasymov Timur Клиенты Спецификации Заказы 3780 Чаты…" at bounding box center [784, 389] width 1568 height 778
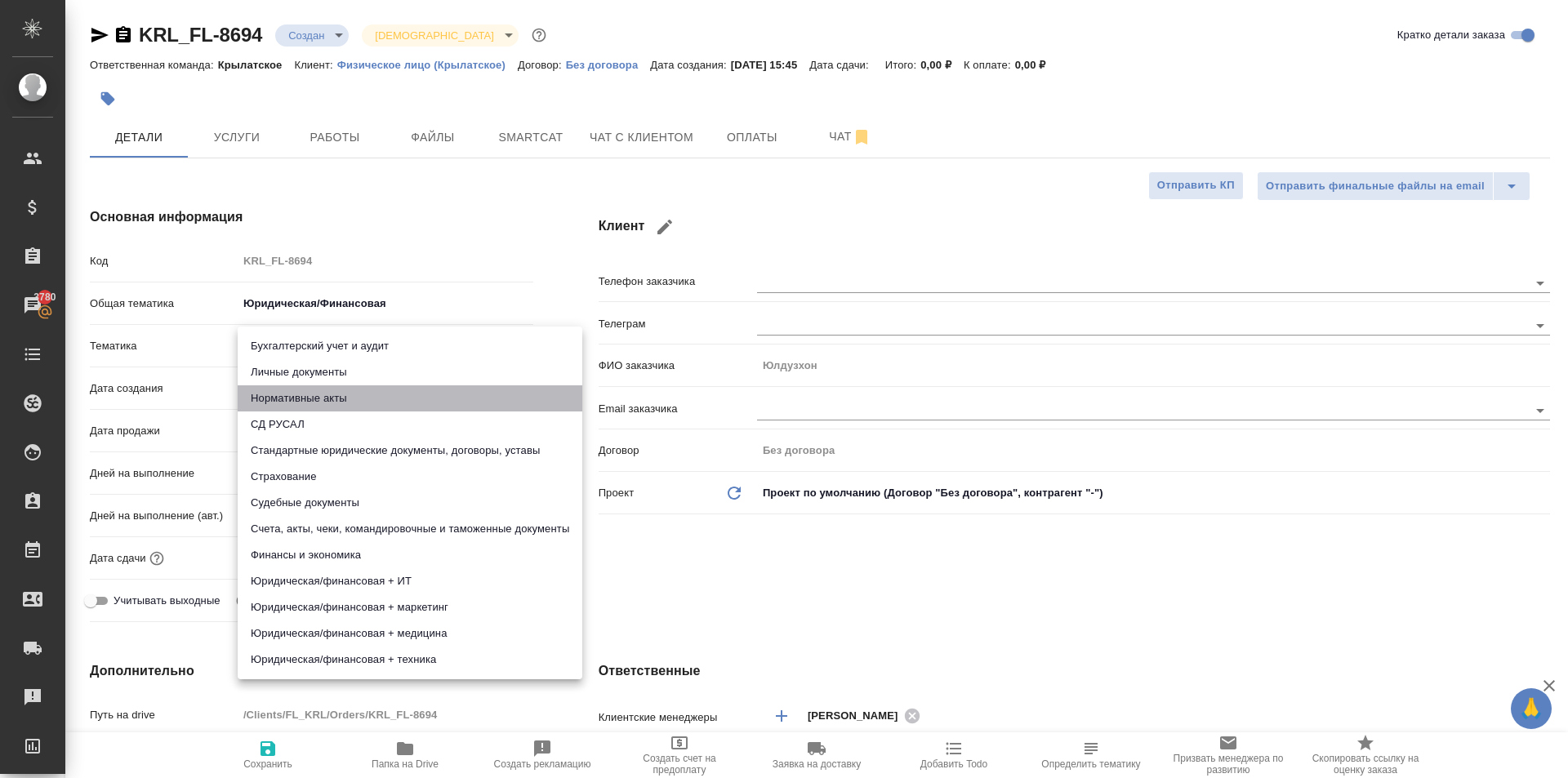
click at [294, 388] on li "Нормативные акты" at bounding box center [410, 398] width 344 height 26
type textarea "x"
type input "5f647205b73bc97568ca66b7"
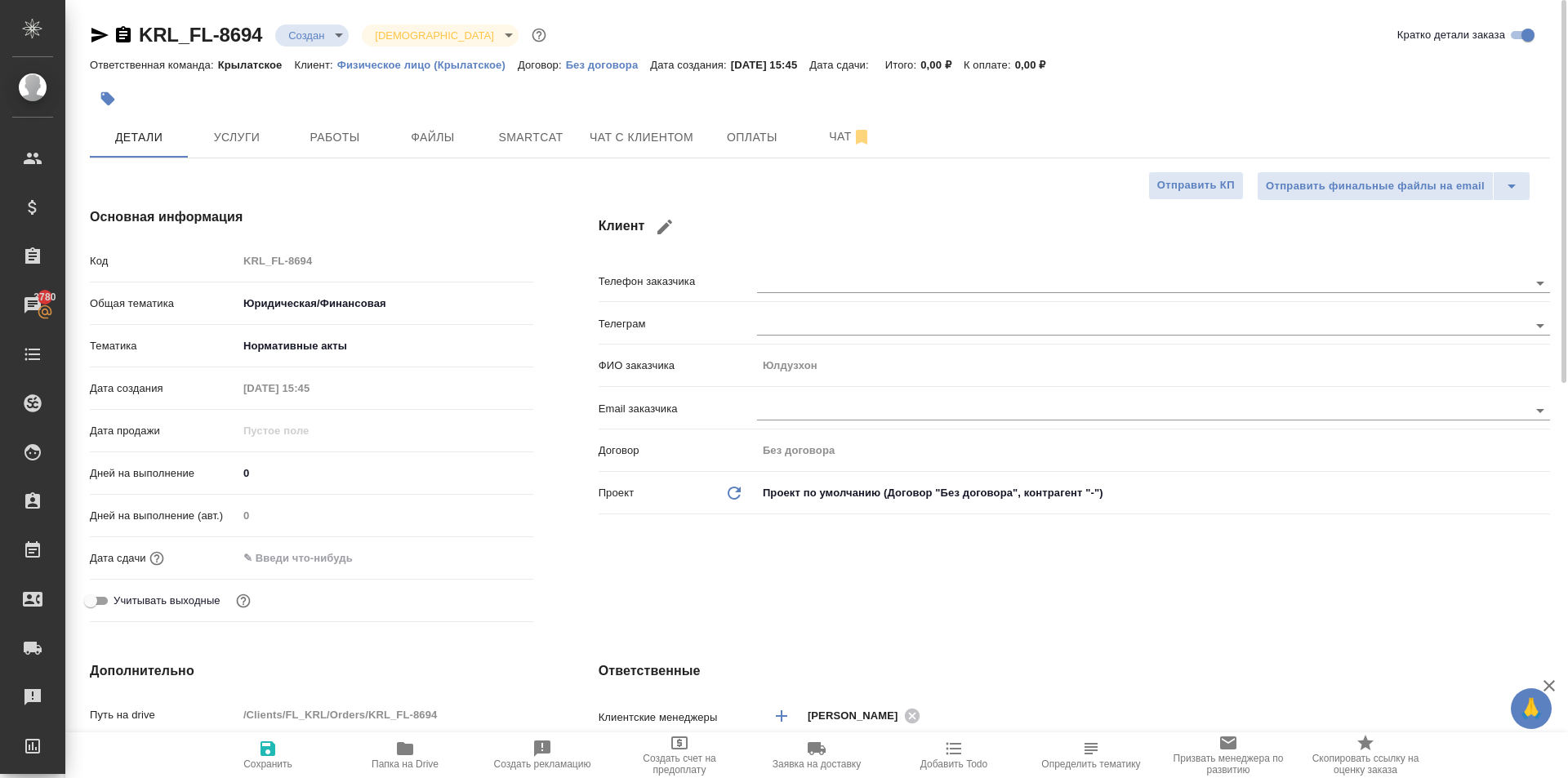
click at [287, 348] on body "🙏 .cls-1 fill:#fff; AWATERA Kasymov Timur Клиенты Спецификации Заказы 3780 Чаты…" at bounding box center [784, 389] width 1568 height 778
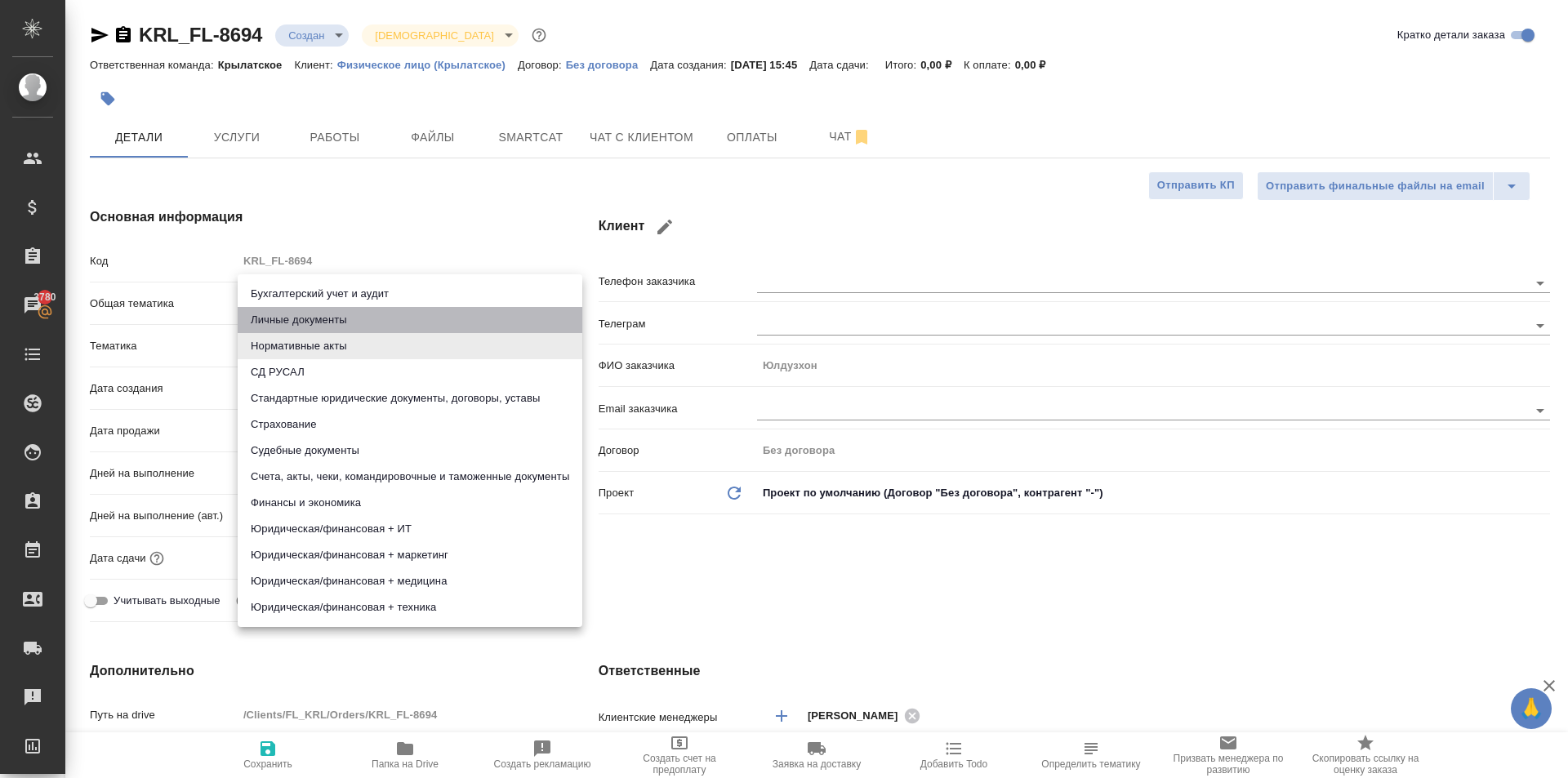
click at [272, 323] on li "Личные документы" at bounding box center [410, 319] width 344 height 26
type textarea "x"
type input "5a8b8b956a9677013d343cfe"
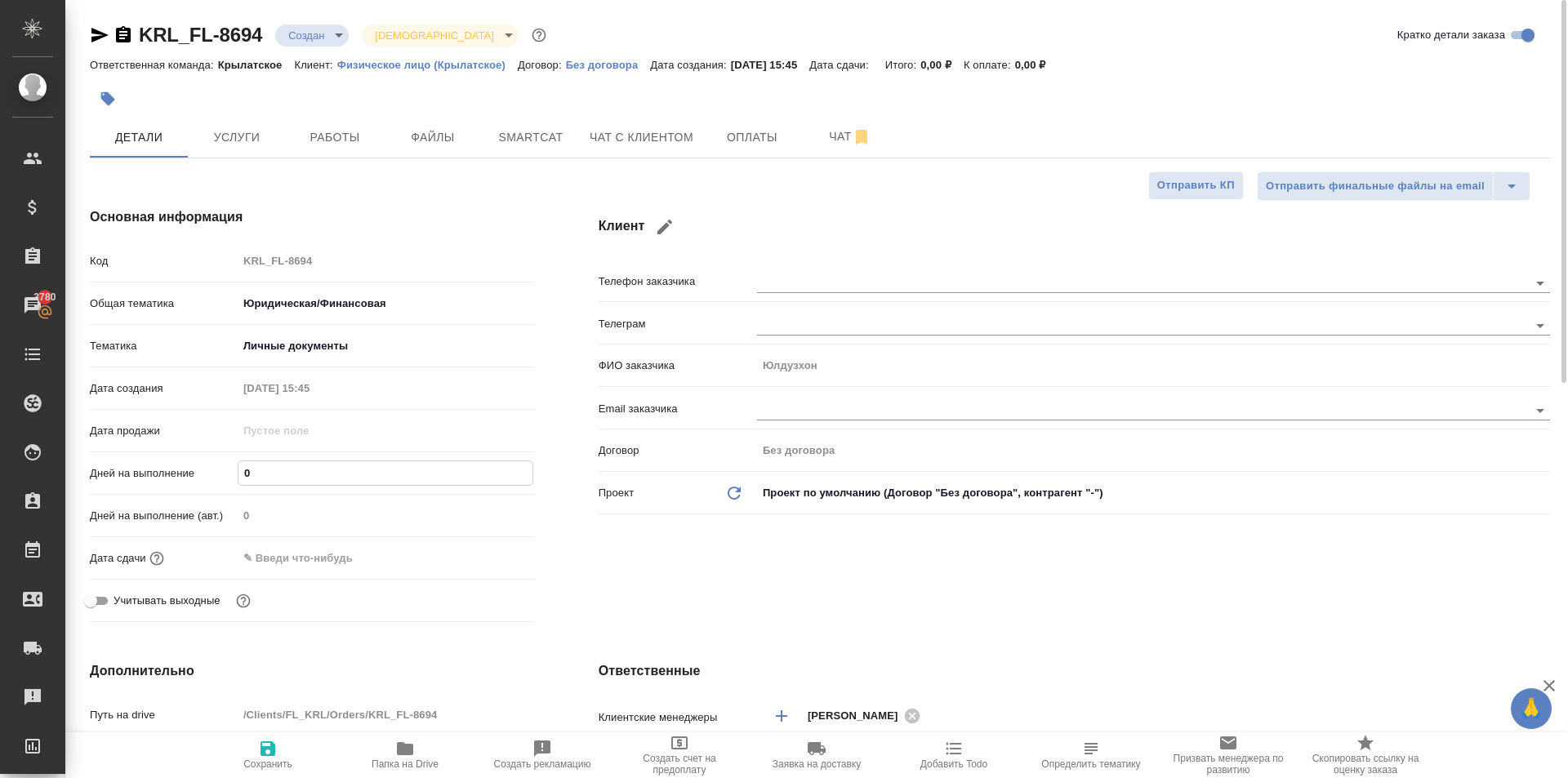
drag, startPoint x: 266, startPoint y: 473, endPoint x: 77, endPoint y: 477, distance: 189.0
click at [77, 477] on div "Основная информация Код KRL_FL-8694 Общая тематика Юридическая/Финансовая yr-fn…" at bounding box center [311, 418] width 509 height 487
type input "1"
type textarea "x"
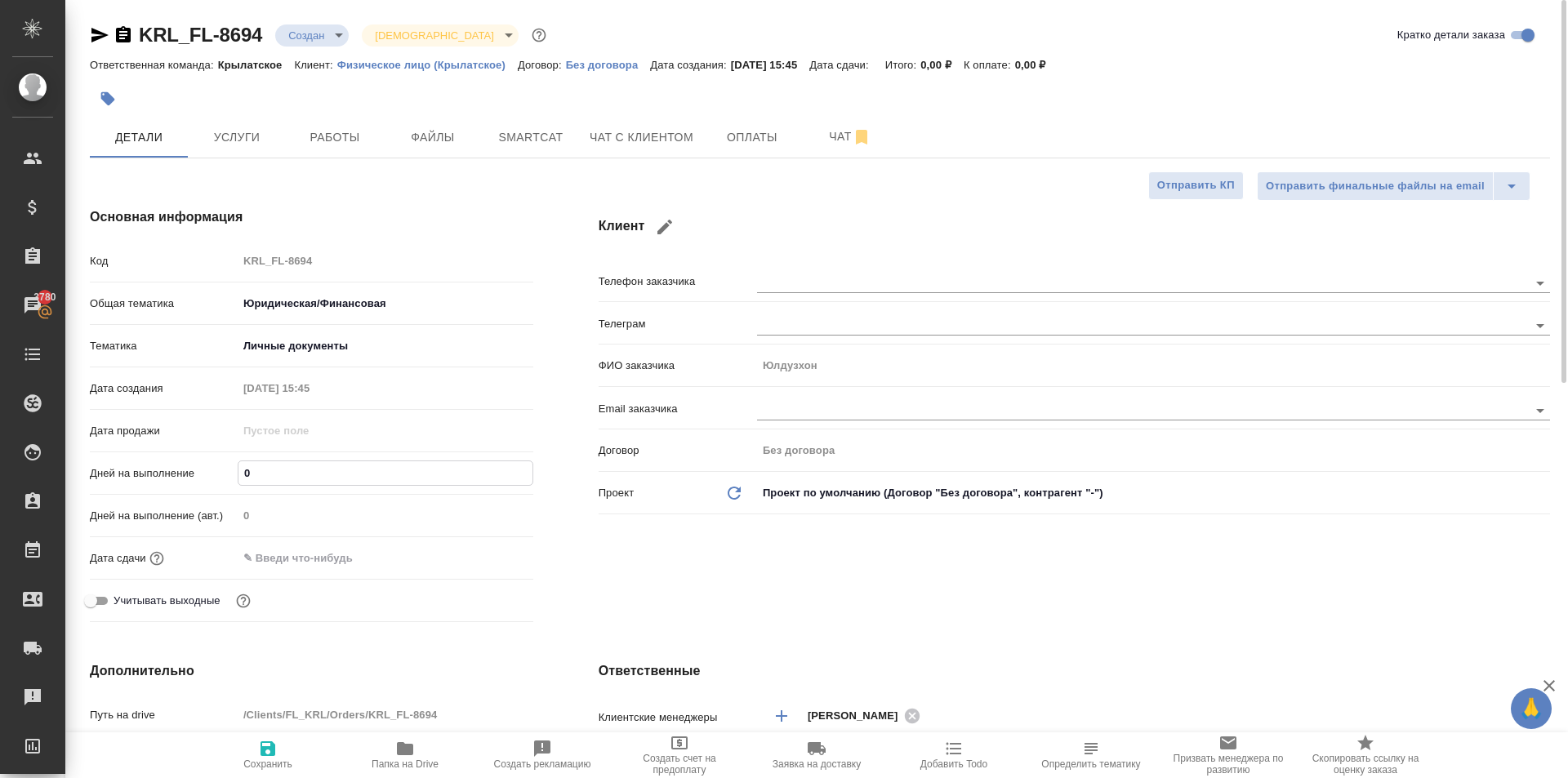
type textarea "x"
type input "1"
drag, startPoint x: 267, startPoint y: 559, endPoint x: 321, endPoint y: 555, distance: 54.1
click at [267, 558] on input "text" at bounding box center [309, 558] width 143 height 24
click at [483, 554] on icon "button" at bounding box center [486, 557] width 19 height 19
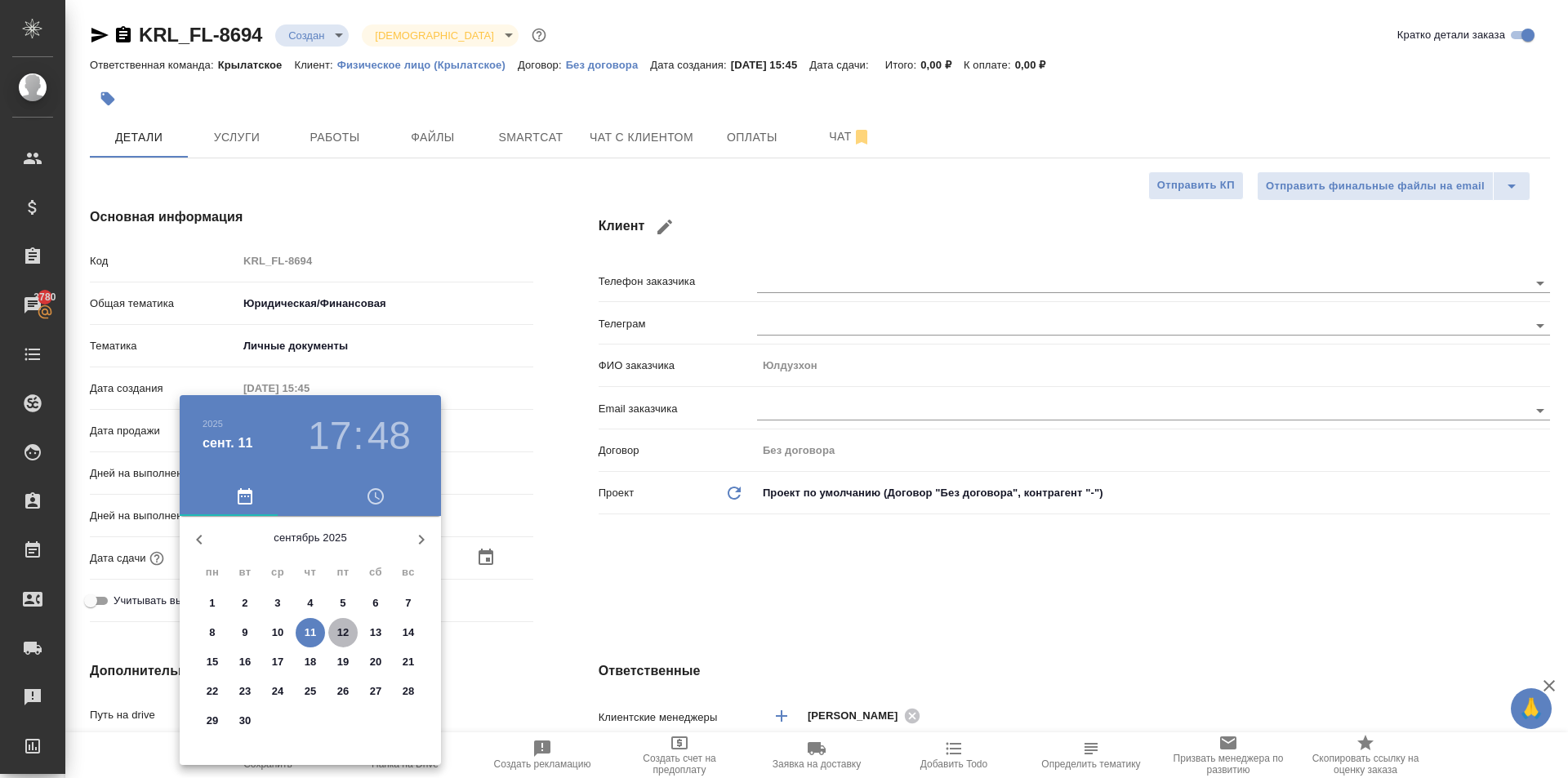
click at [338, 630] on p "12" at bounding box center [343, 632] width 13 height 16
type input "12.09.2025 17:48"
type textarea "x"
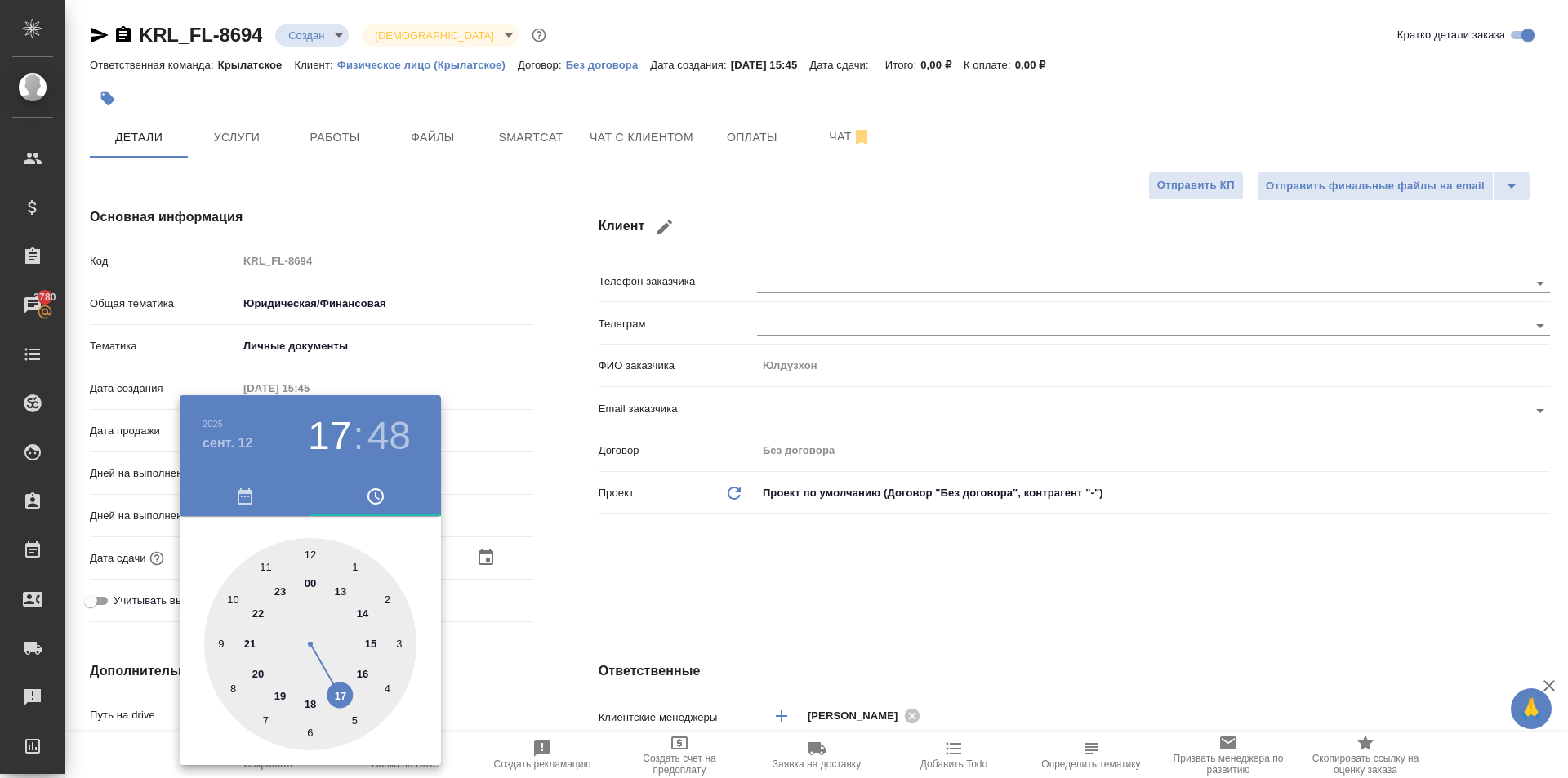
drag, startPoint x: 235, startPoint y: 596, endPoint x: 278, endPoint y: 580, distance: 45.9
click at [235, 597] on div at bounding box center [310, 643] width 213 height 213
type input "12.09.2025 10:48"
type textarea "x"
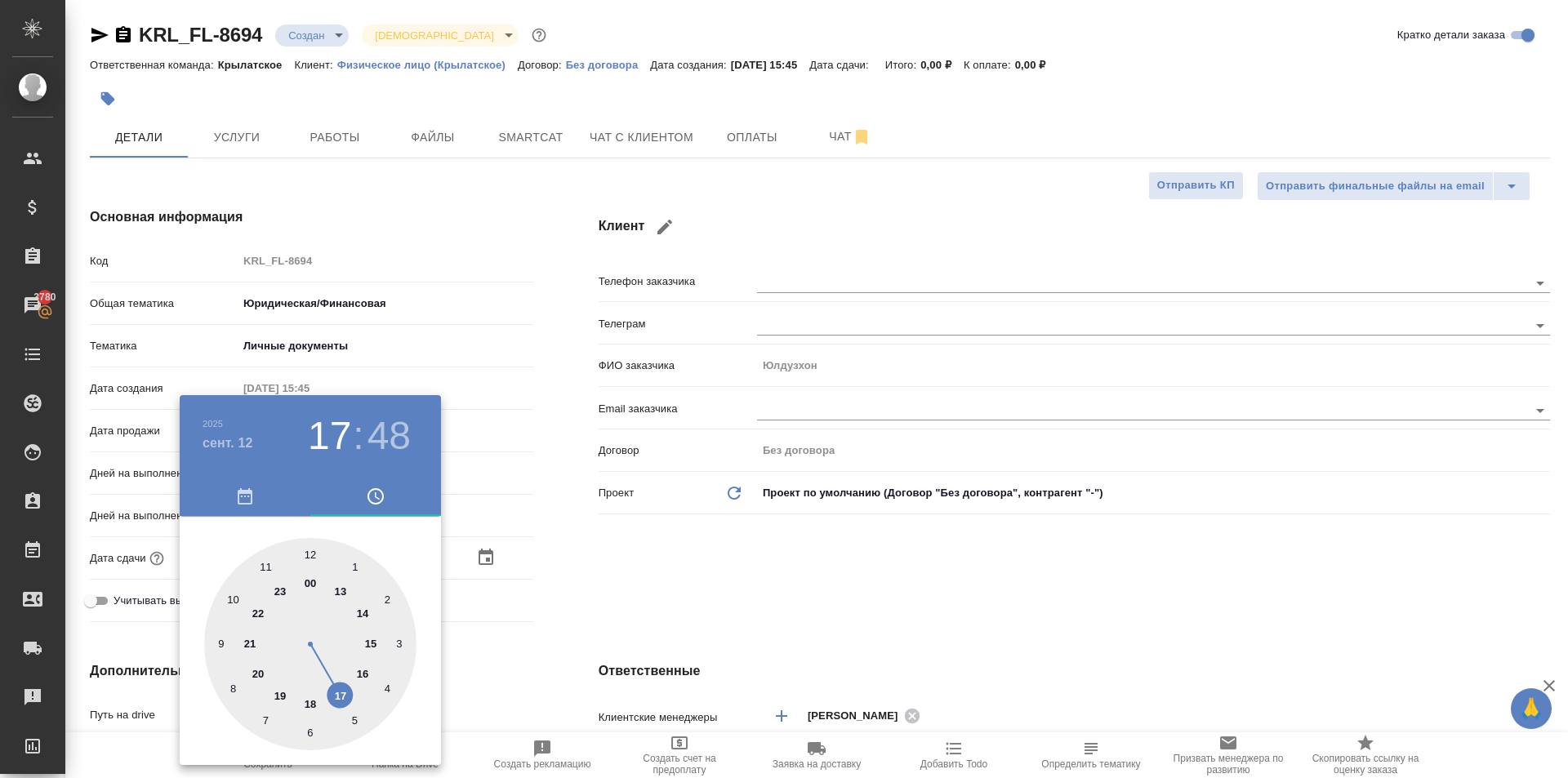
type textarea "x"
click at [307, 551] on div at bounding box center [310, 643] width 213 height 213
type input "12.09.2025 10:00"
type textarea "x"
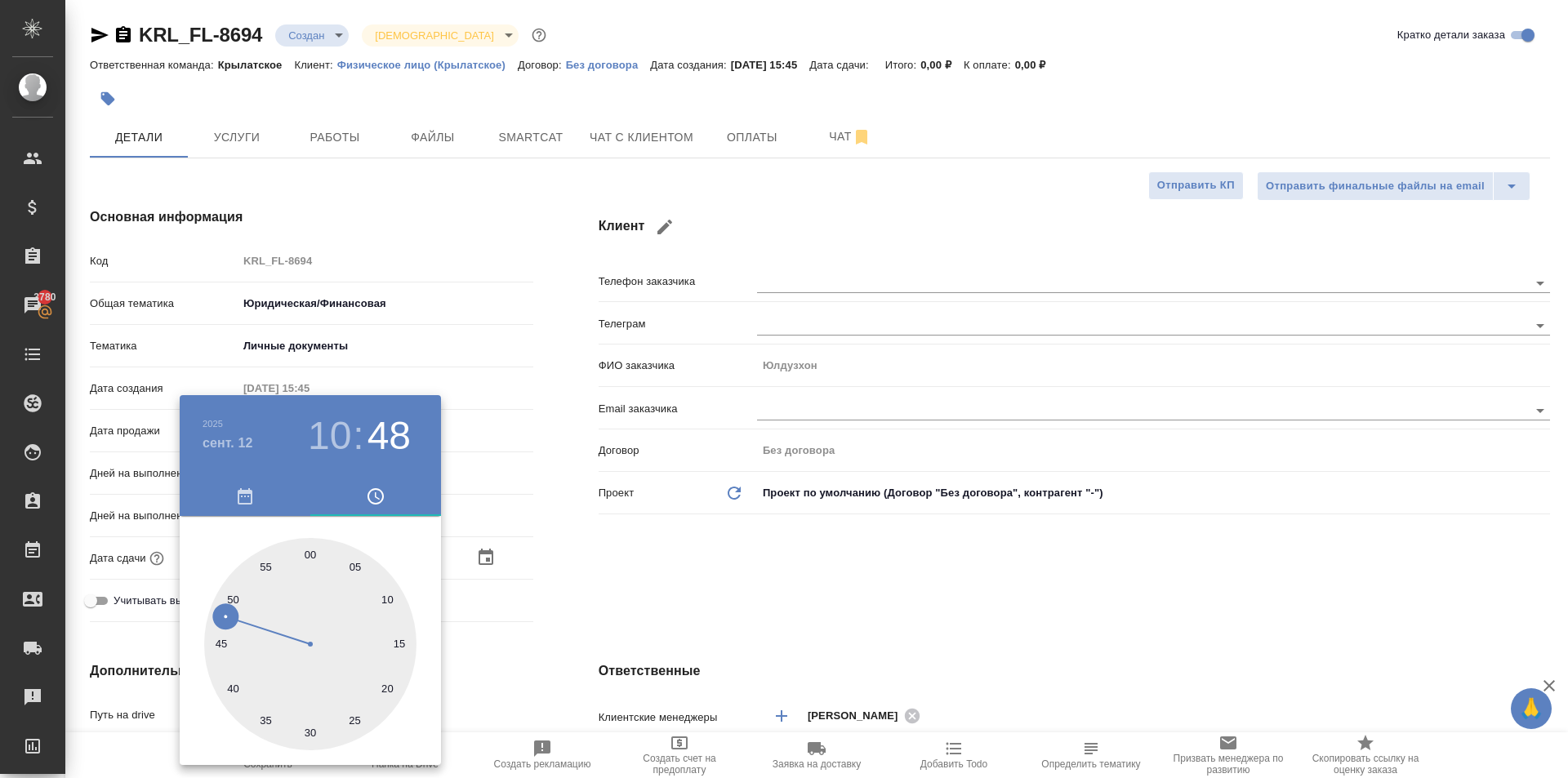
type textarea "x"
drag, startPoint x: 789, startPoint y: 607, endPoint x: 708, endPoint y: 607, distance: 81.0
click at [775, 605] on div at bounding box center [784, 389] width 1568 height 778
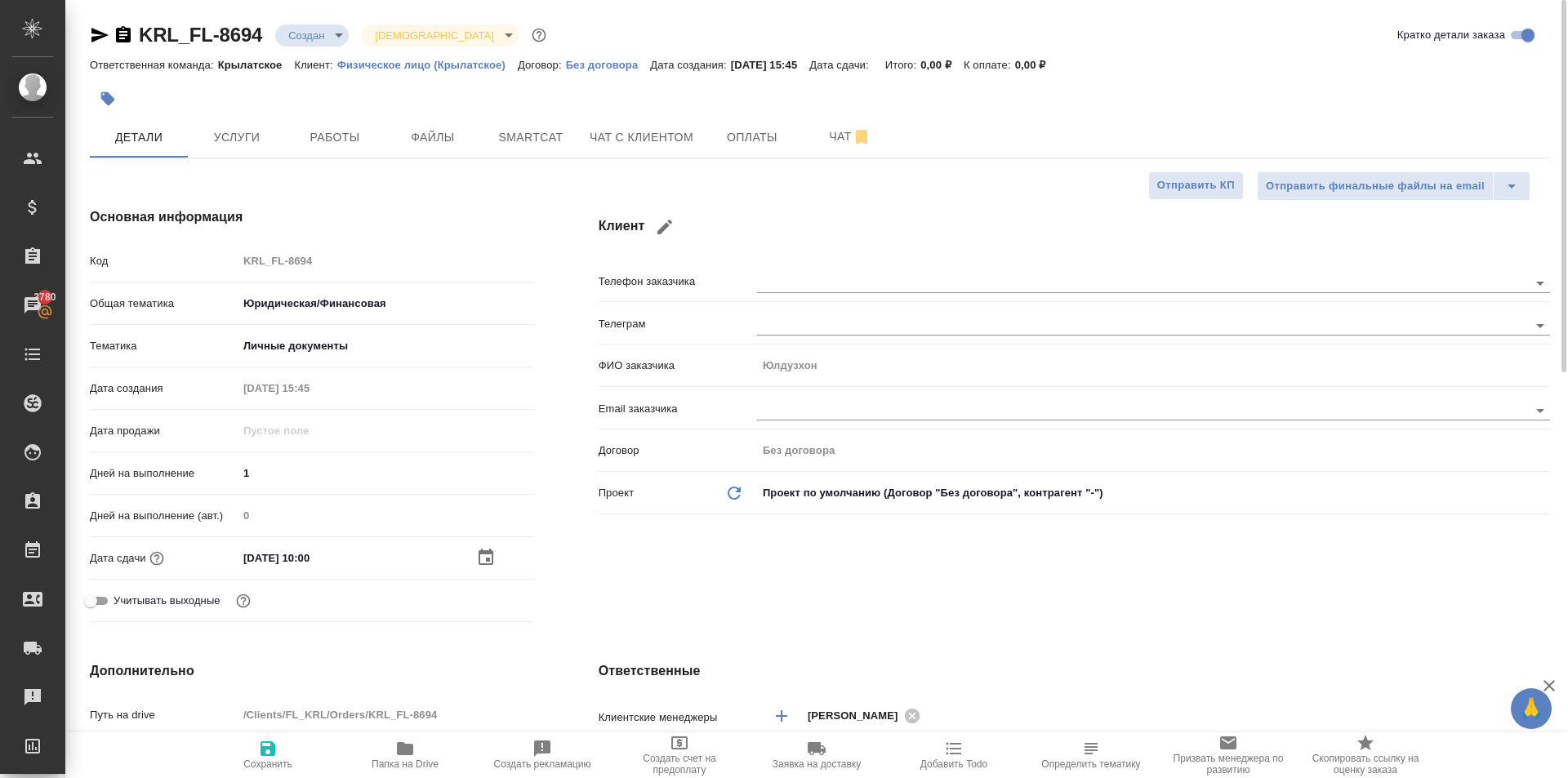
drag, startPoint x: 256, startPoint y: 743, endPoint x: 272, endPoint y: 718, distance: 29.7
click at [254, 742] on span "Сохранить" at bounding box center [267, 754] width 117 height 31
type textarea "x"
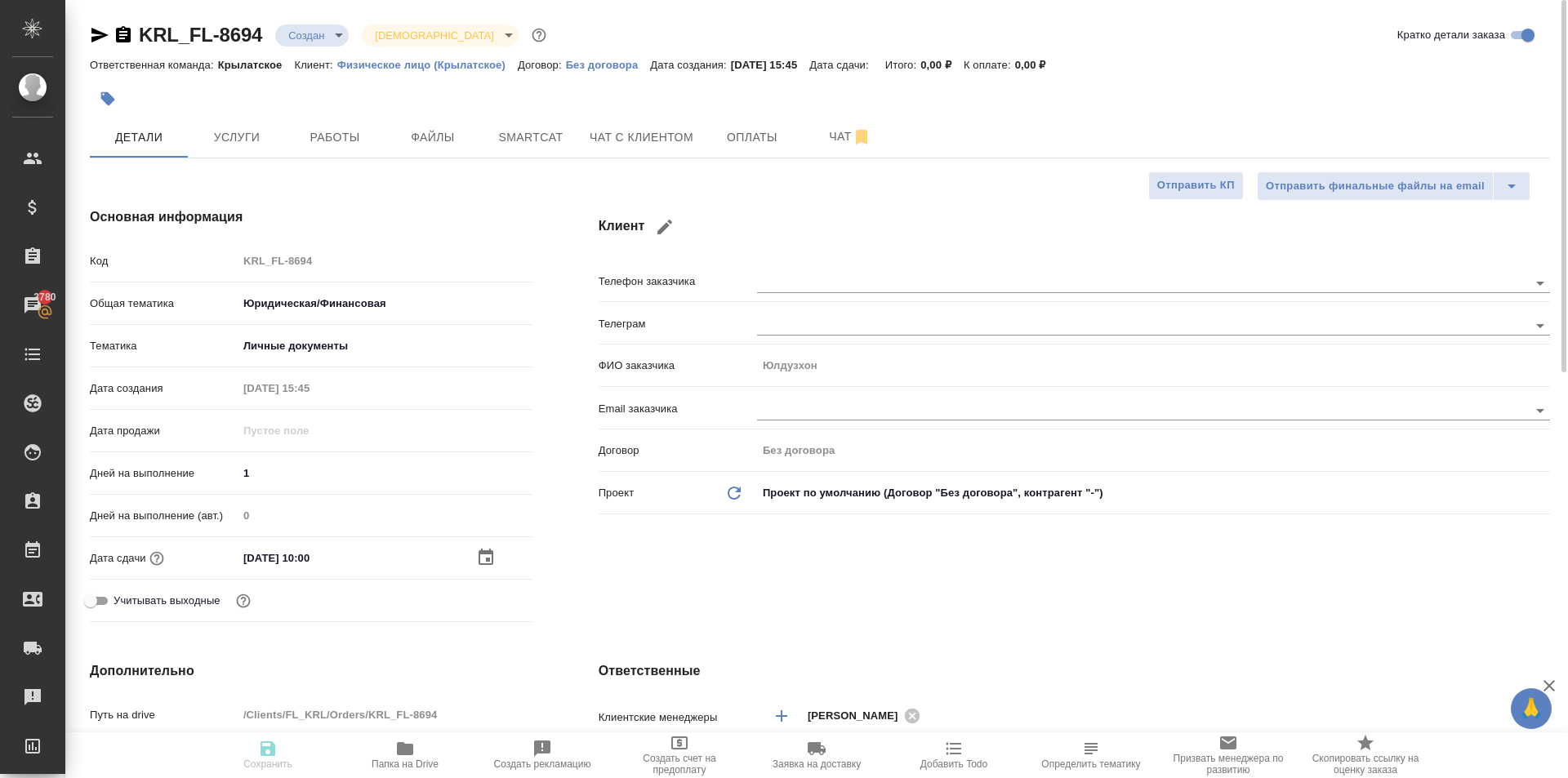
type textarea "x"
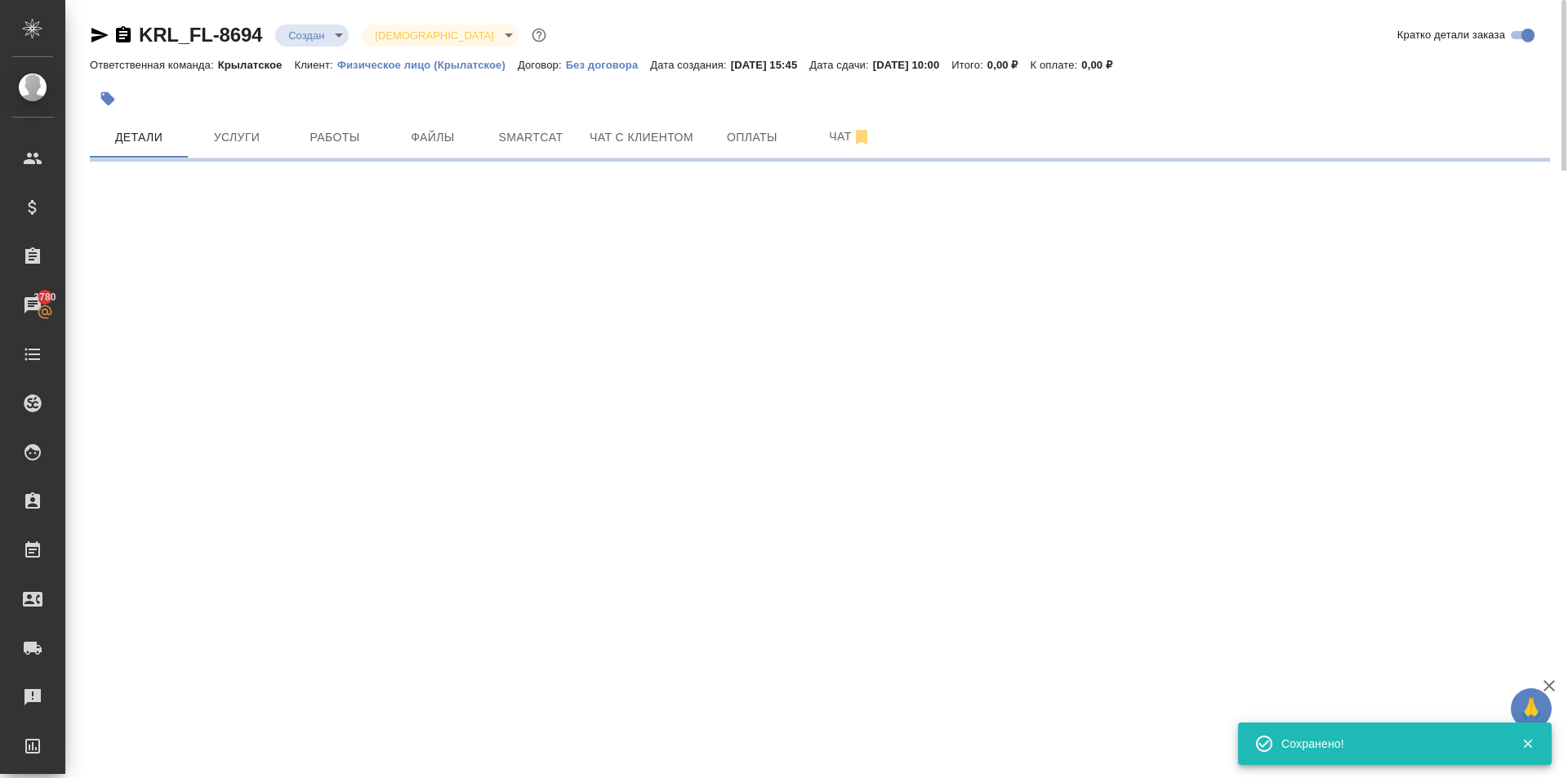
select select "RU"
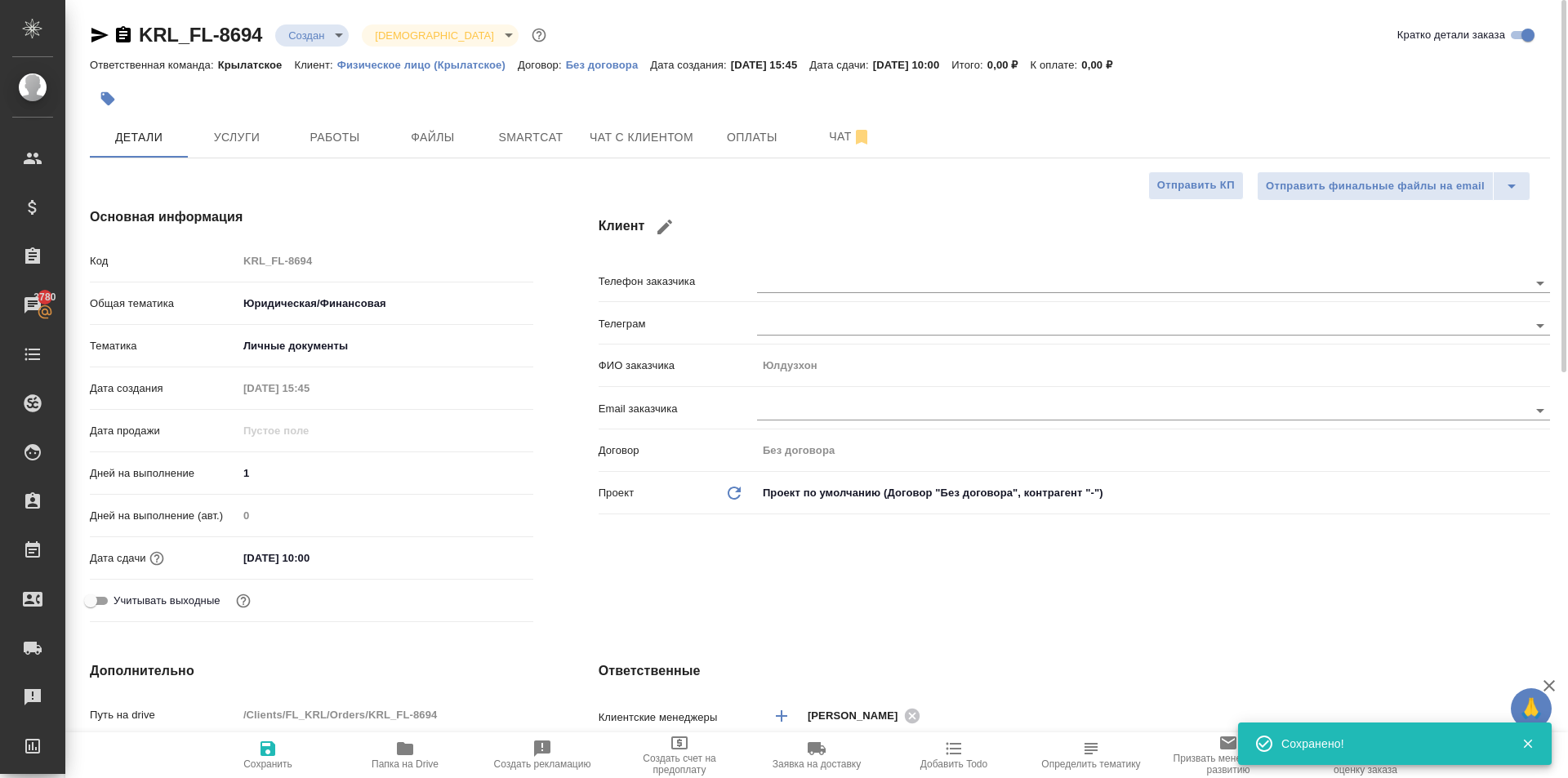
type textarea "x"
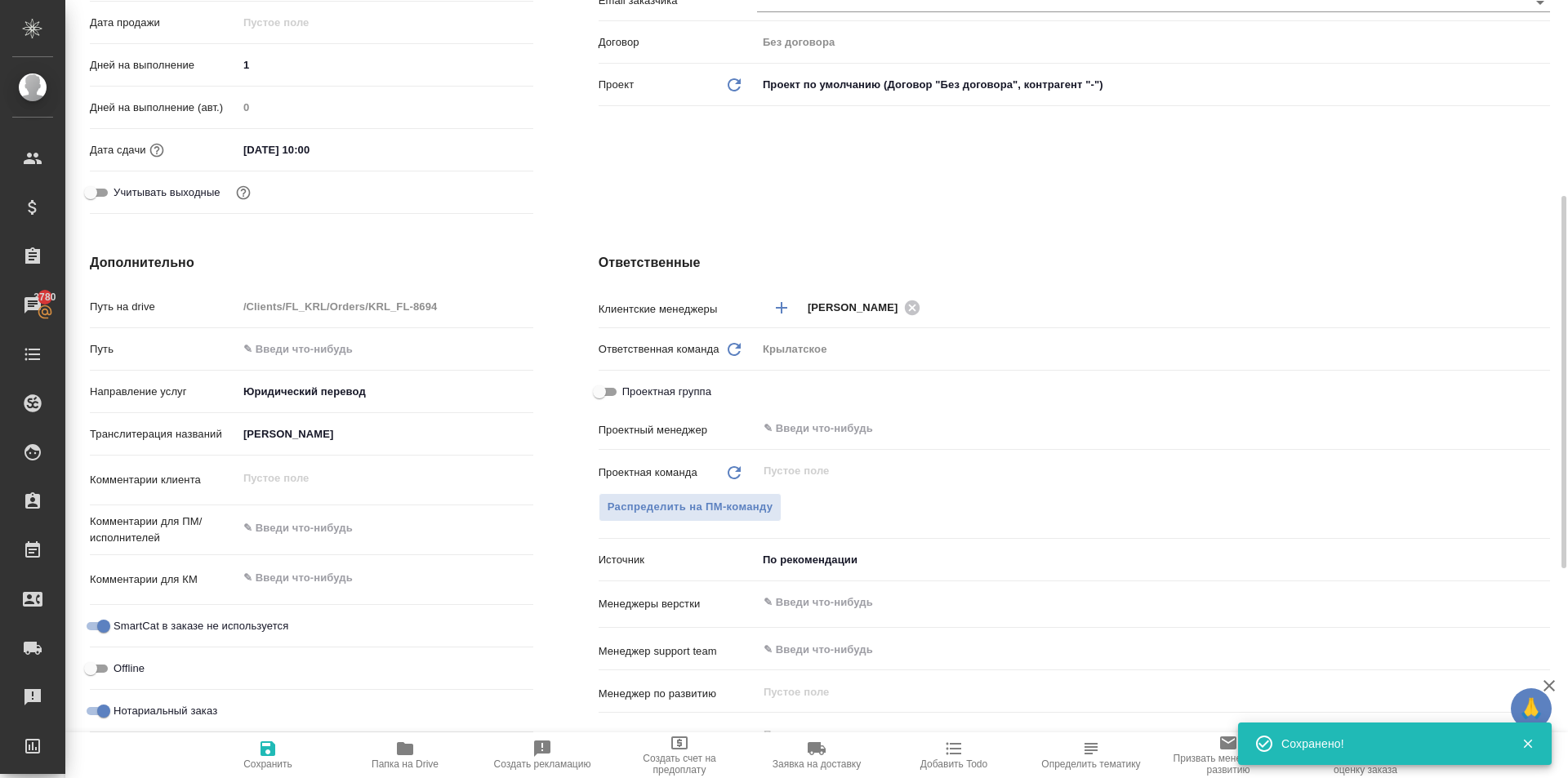
click at [425, 445] on input "АБДУЛЛАЕВА ЮЛДУЗХОН БЕРДИБАЕВНА" at bounding box center [385, 434] width 295 height 24
click at [418, 433] on input "АБДУЛЛАЕВА ЮЛДУЗХОН БЕРДИБАЕВНА" at bounding box center [386, 434] width 294 height 24
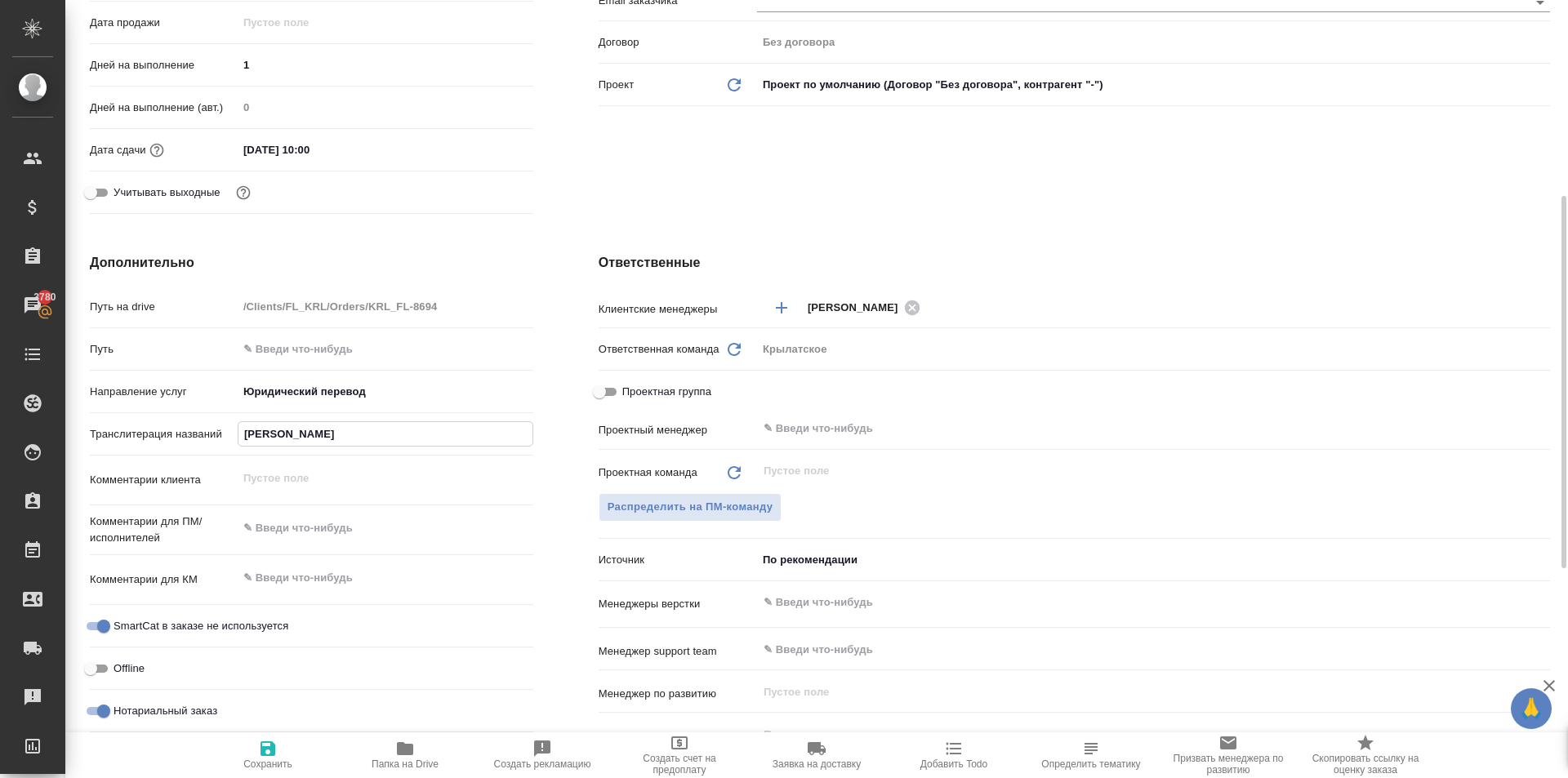
click at [418, 433] on input "АБДУЛЛАЕВА ЮЛДУЗХОН БЕРДИБАЕВНА" at bounding box center [386, 434] width 294 height 24
type textarea "x"
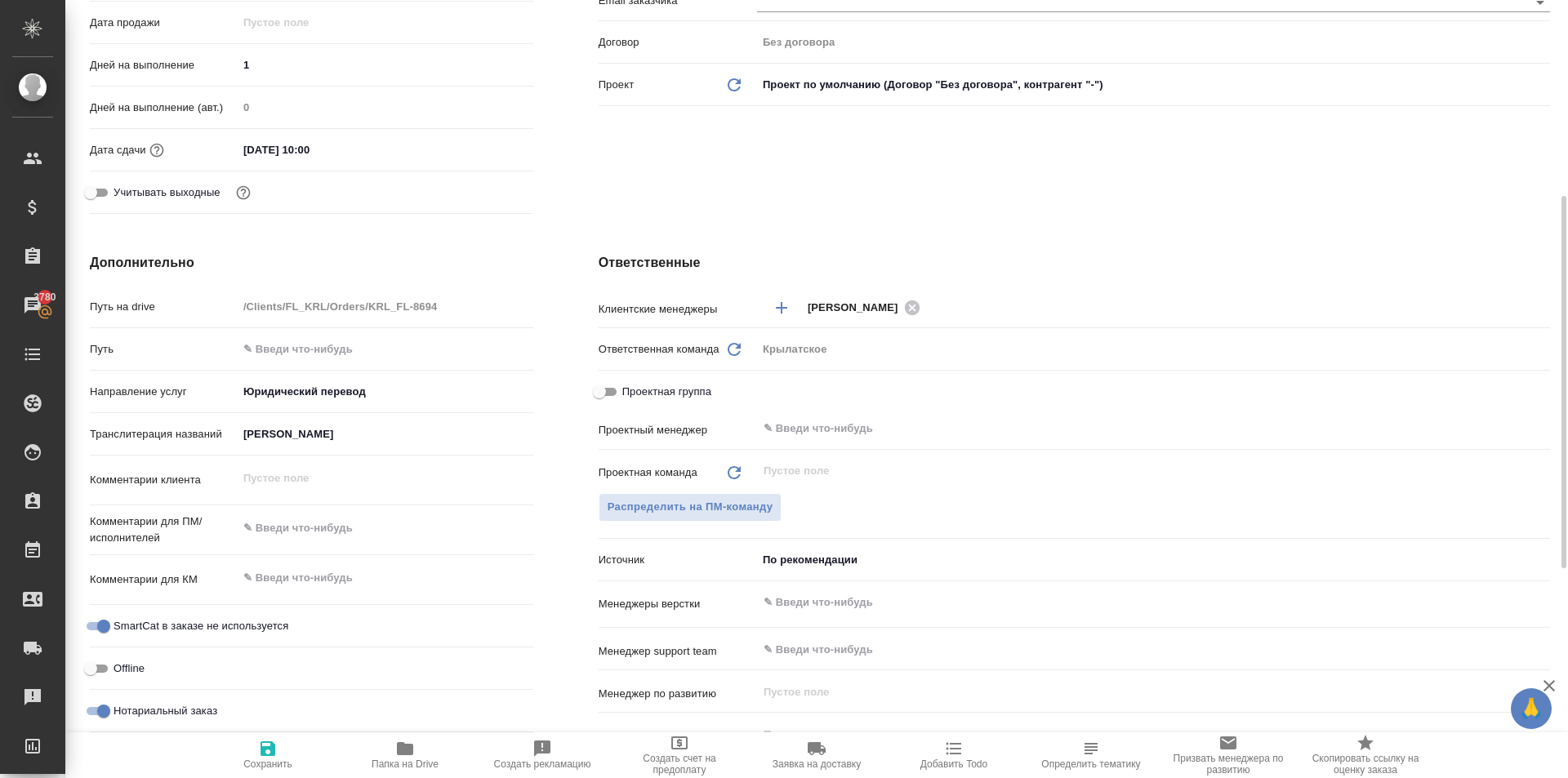
type textarea "x"
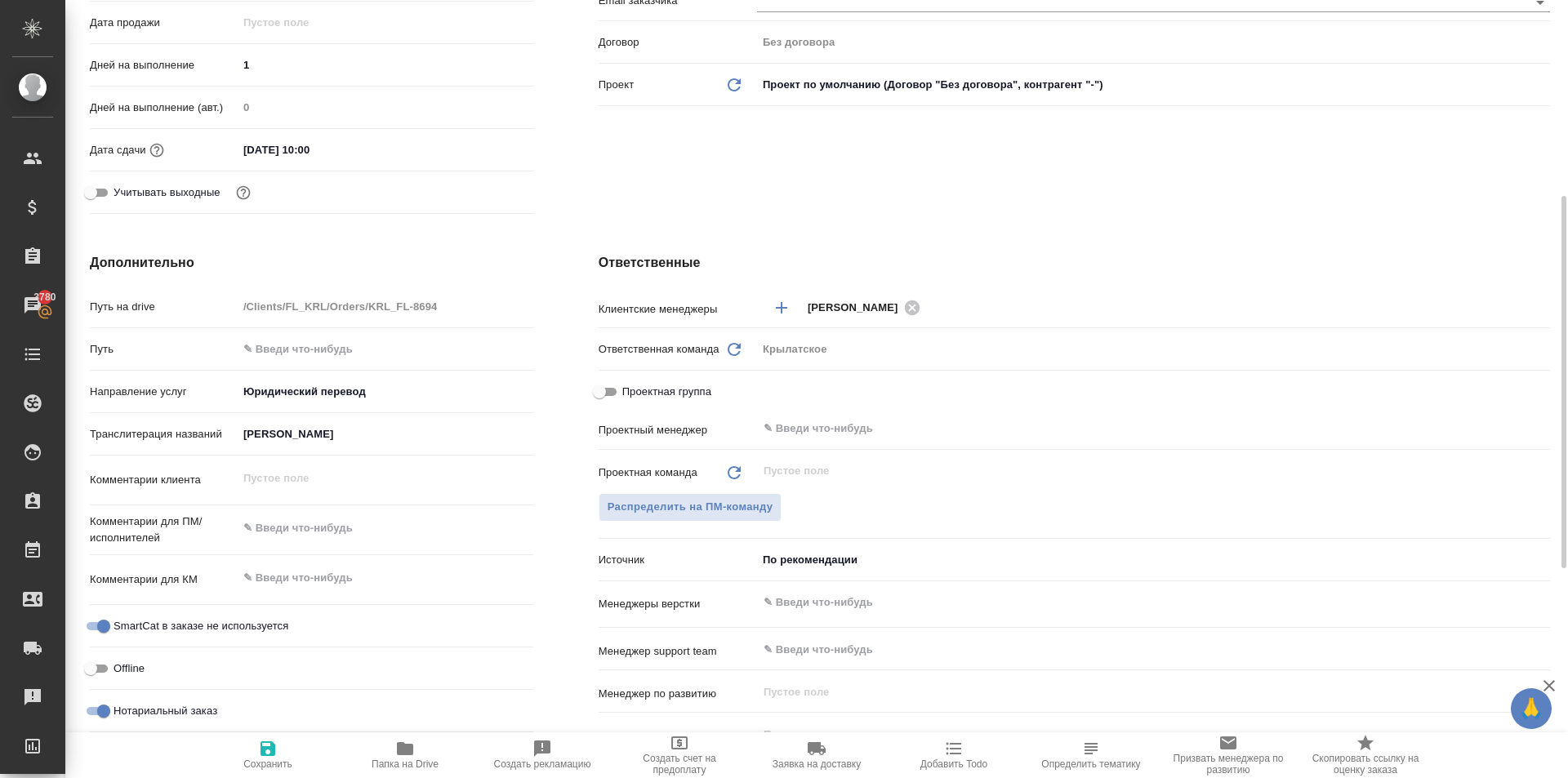
type textarea "x"
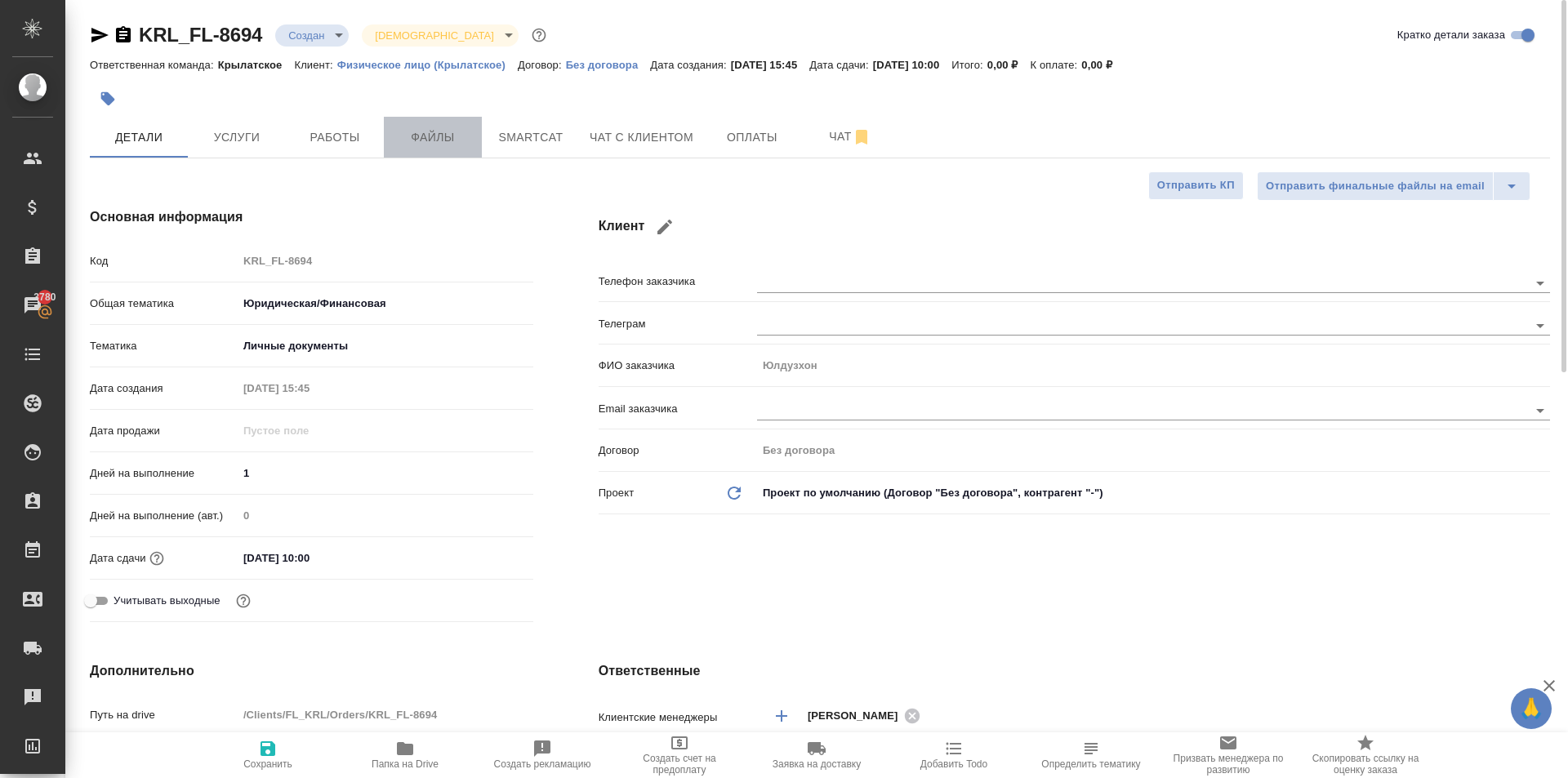
click at [444, 147] on span "Файлы" at bounding box center [432, 137] width 78 height 20
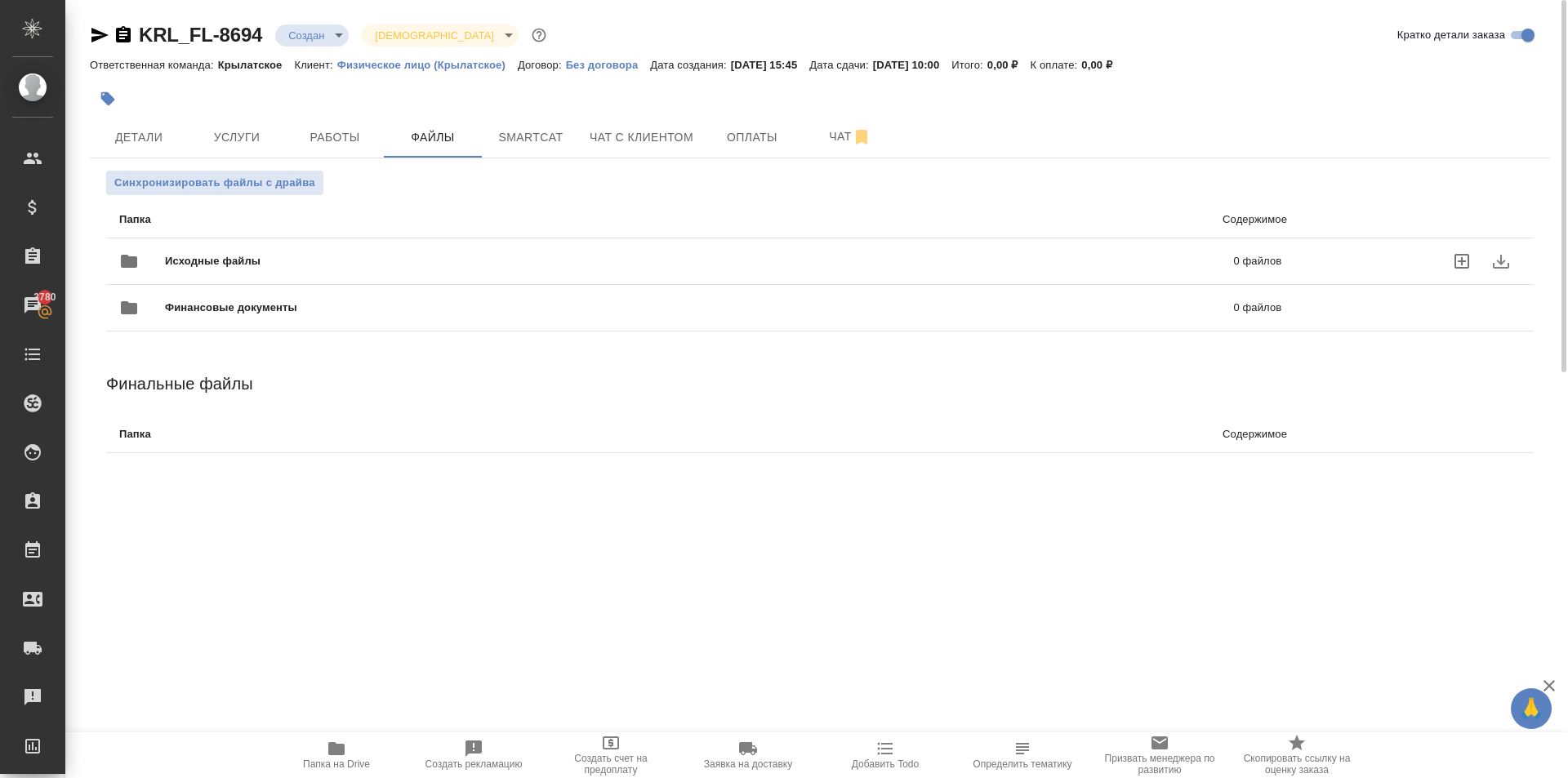
click at [229, 256] on span "Исходные файлы" at bounding box center [455, 261] width 582 height 16
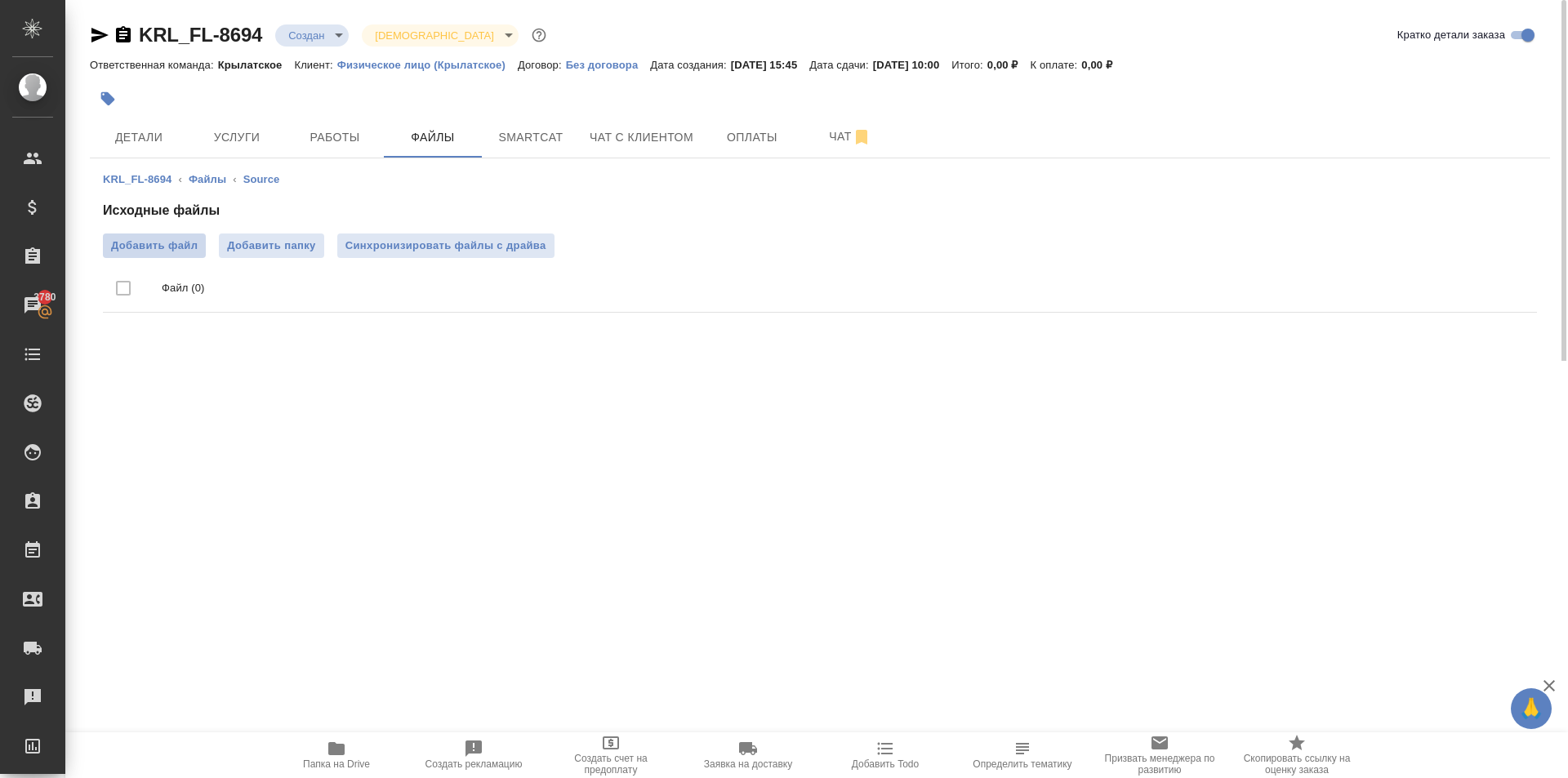
click at [190, 240] on span "Добавить файл" at bounding box center [154, 245] width 87 height 16
click at [0, 0] on input "Добавить файл" at bounding box center [0, 0] width 0 height 0
click at [356, 134] on span "Работы" at bounding box center [334, 137] width 78 height 20
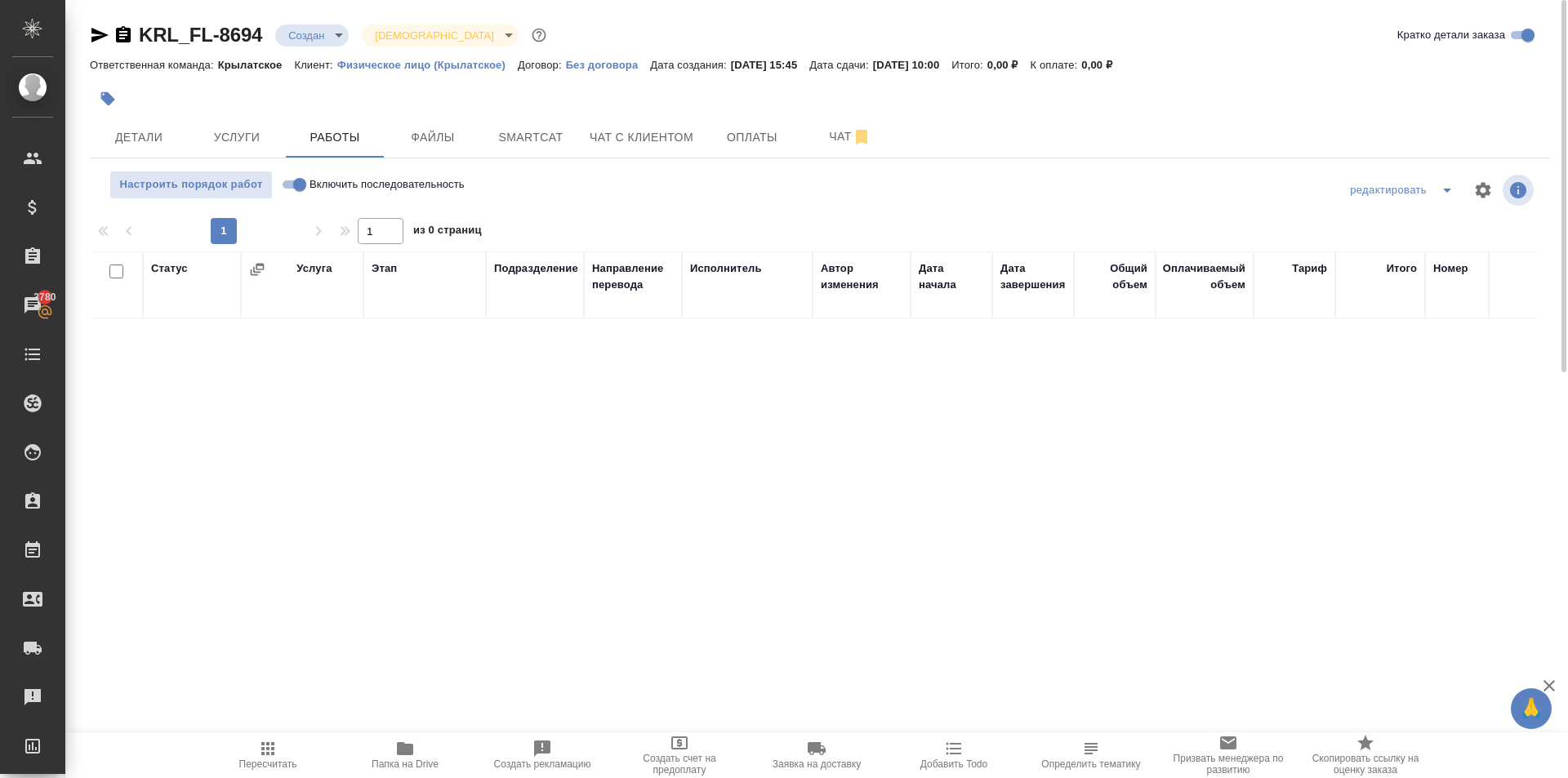
click at [293, 189] on input "Включить последовательность" at bounding box center [299, 185] width 59 height 19
checkbox input "true"
click at [251, 137] on span "Услуги" at bounding box center [236, 137] width 78 height 20
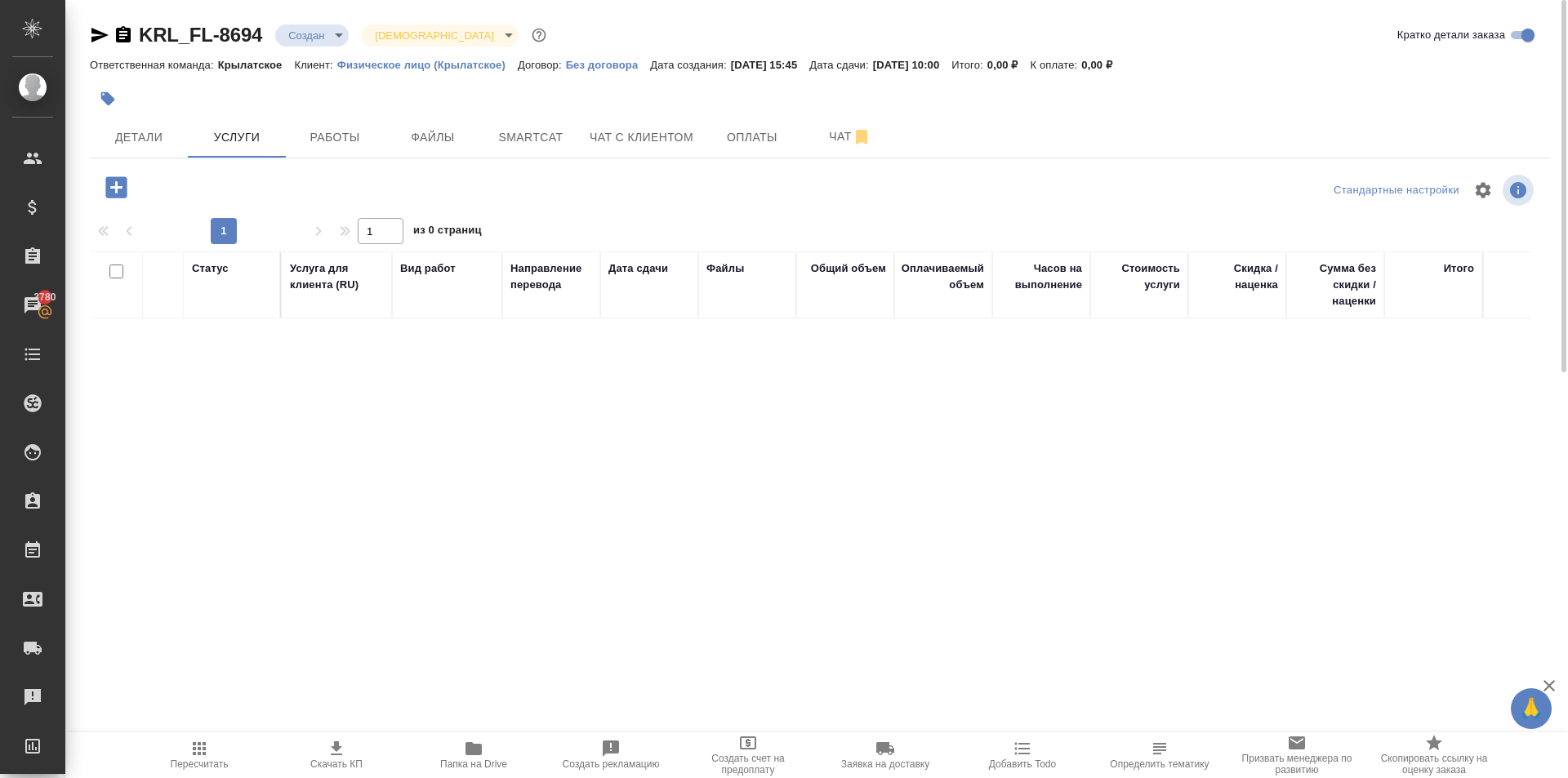
click at [112, 184] on icon "button" at bounding box center [115, 187] width 21 height 21
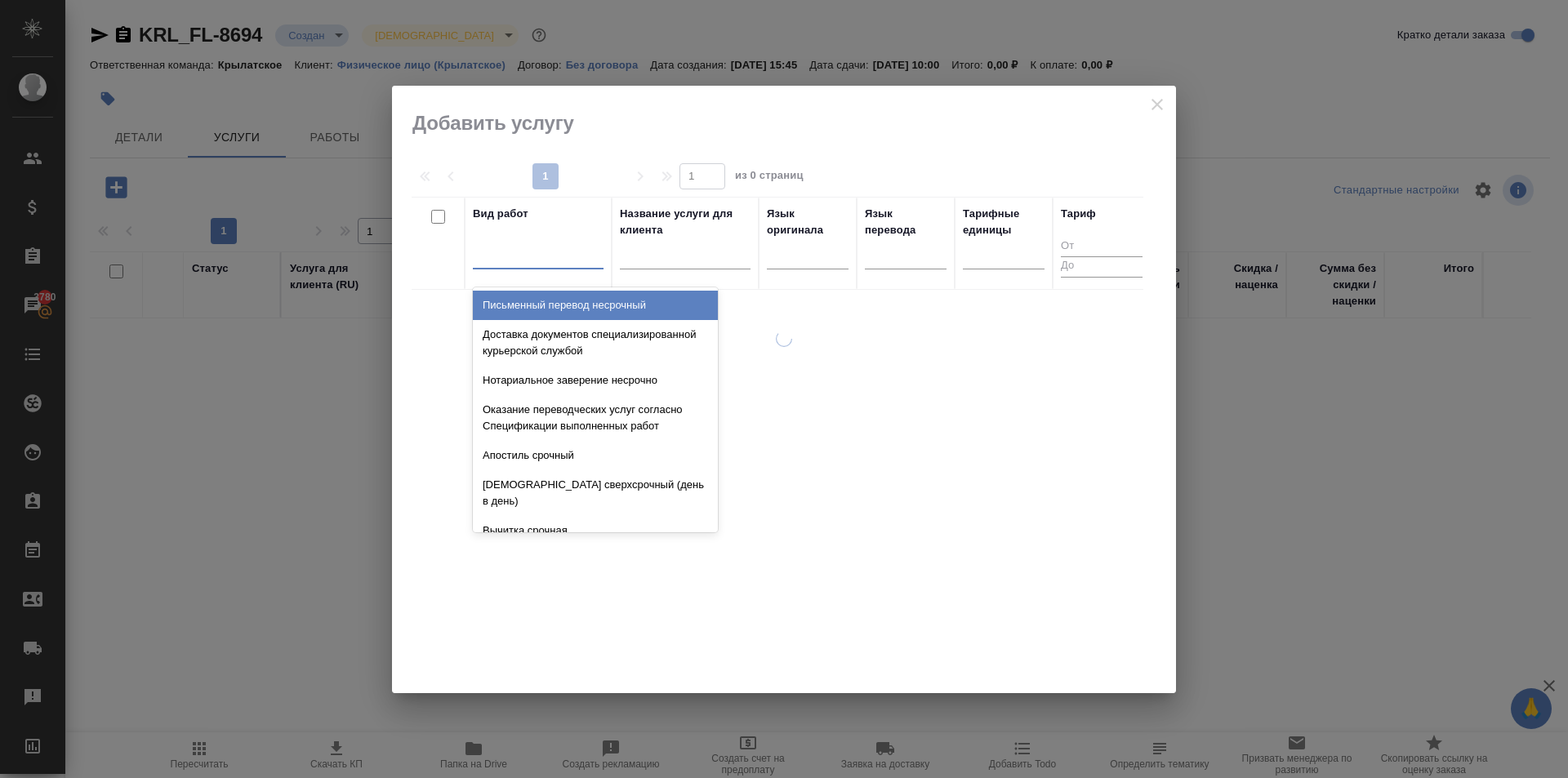
click at [567, 261] on div at bounding box center [538, 252] width 131 height 24
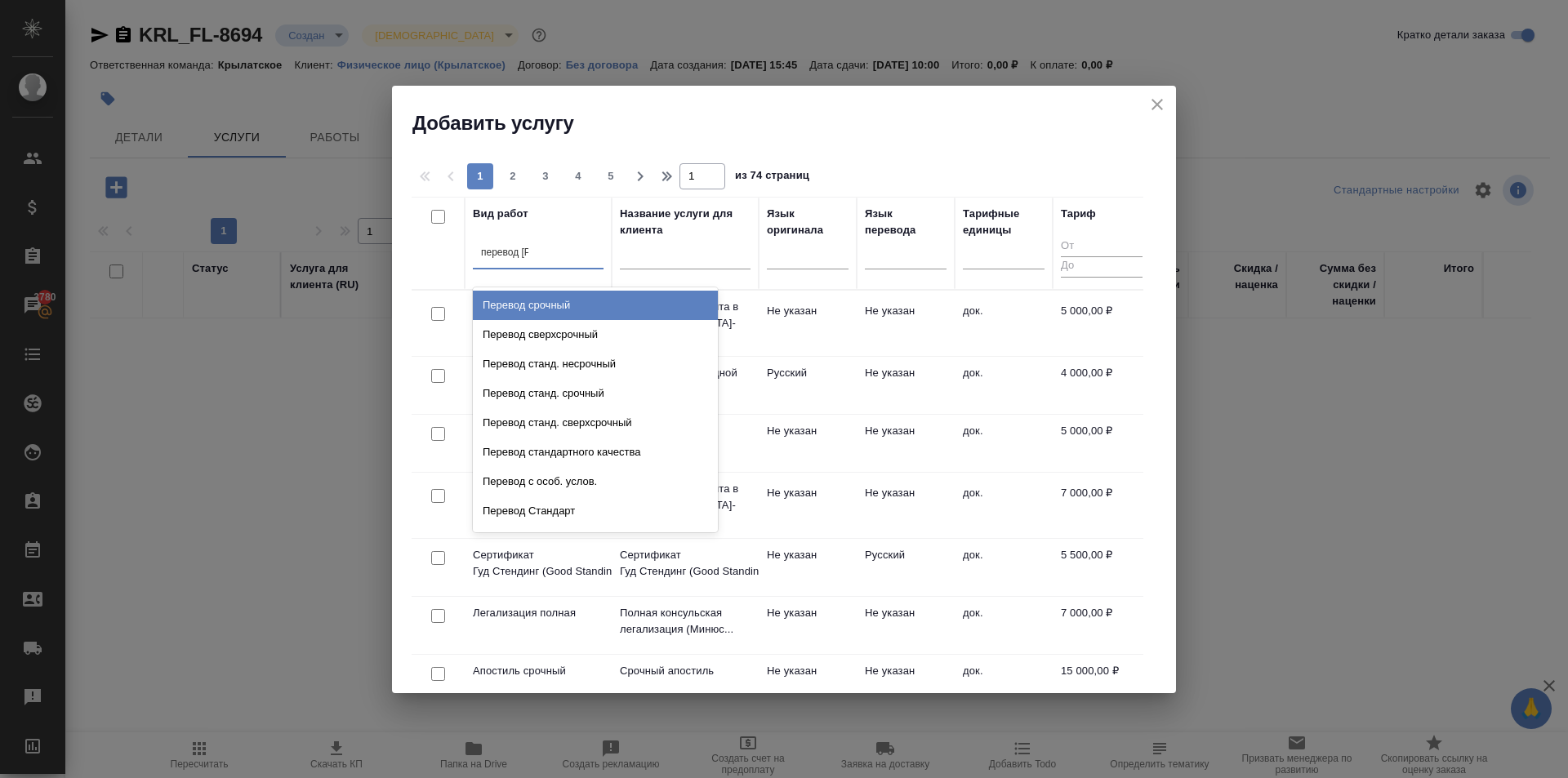
type input "перевод ст"
drag, startPoint x: 613, startPoint y: 305, endPoint x: 623, endPoint y: 291, distance: 17.2
click at [611, 305] on div "Перевод станд. несрочный" at bounding box center [594, 305] width 245 height 30
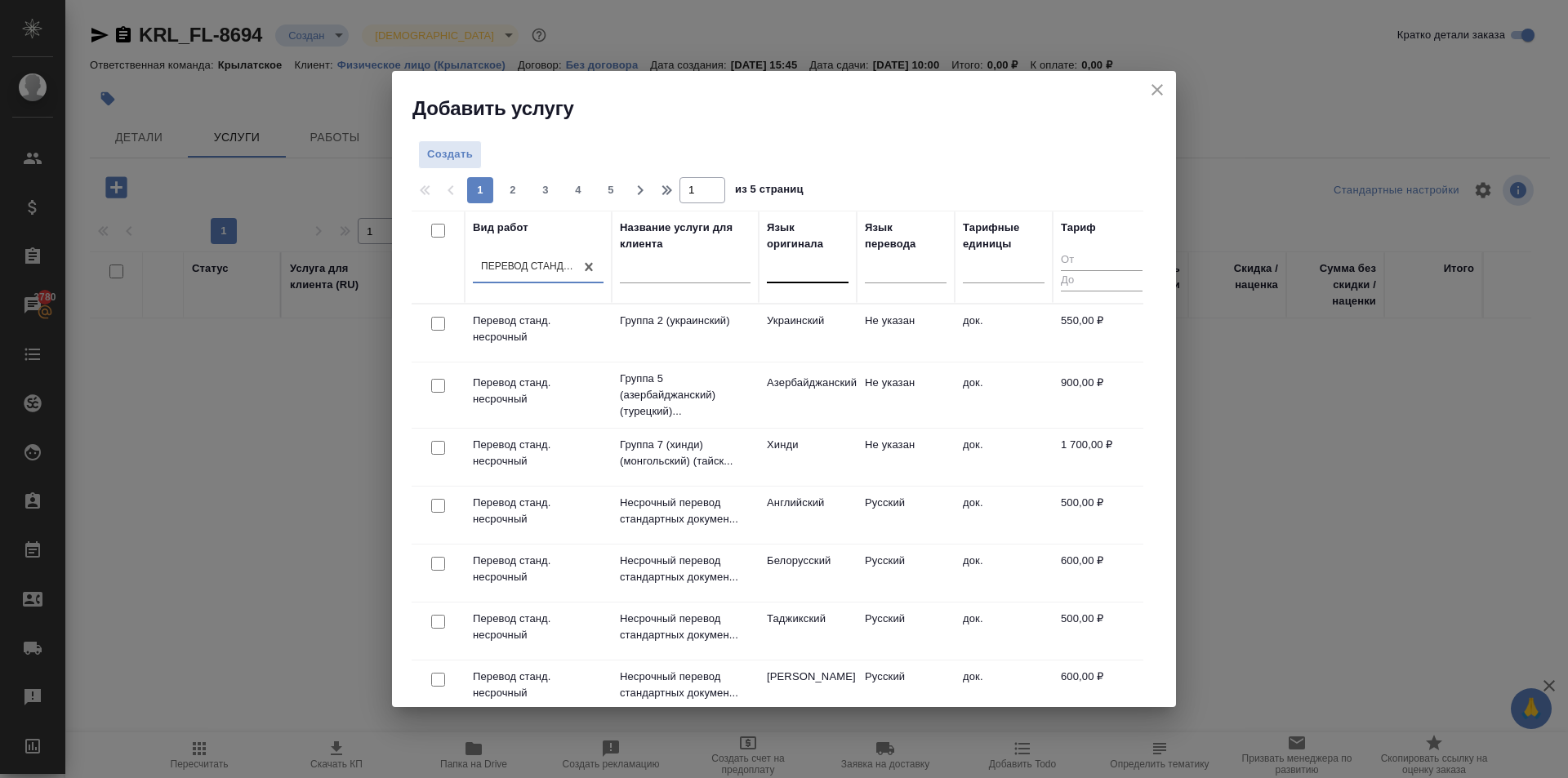
click at [808, 267] on div at bounding box center [807, 266] width 82 height 24
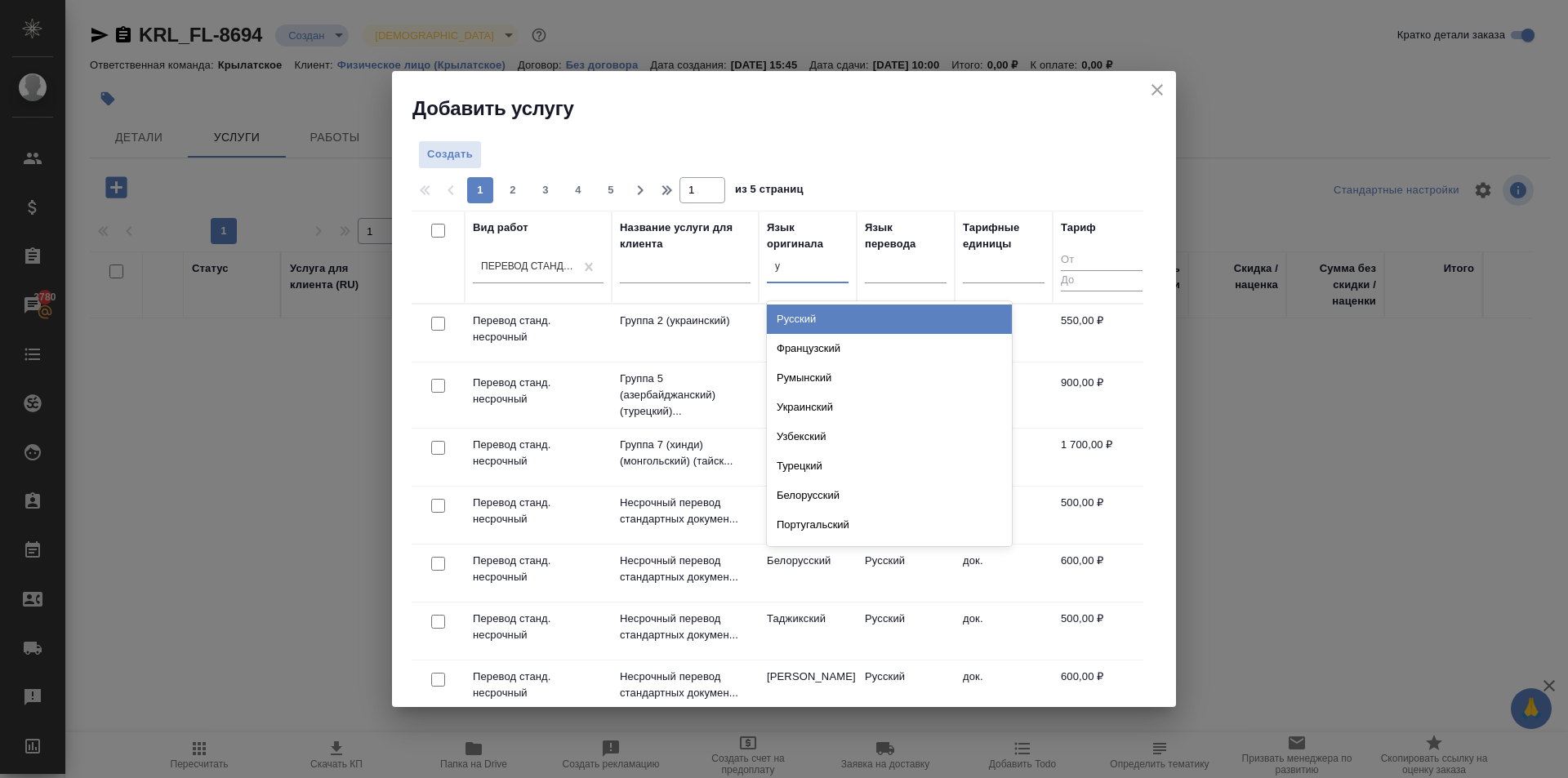
type input "уз"
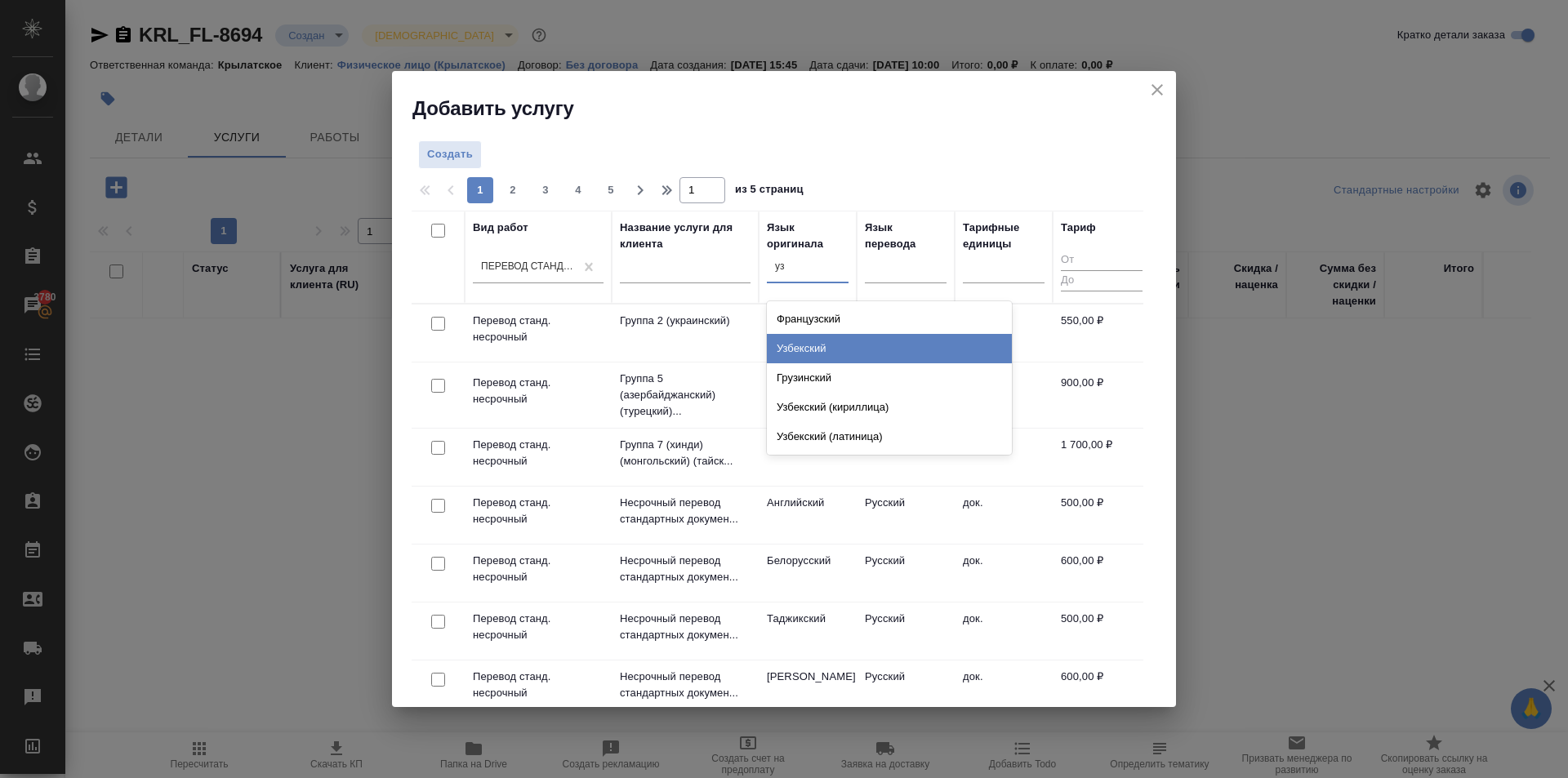
click at [824, 351] on div "Узбекский" at bounding box center [889, 348] width 245 height 30
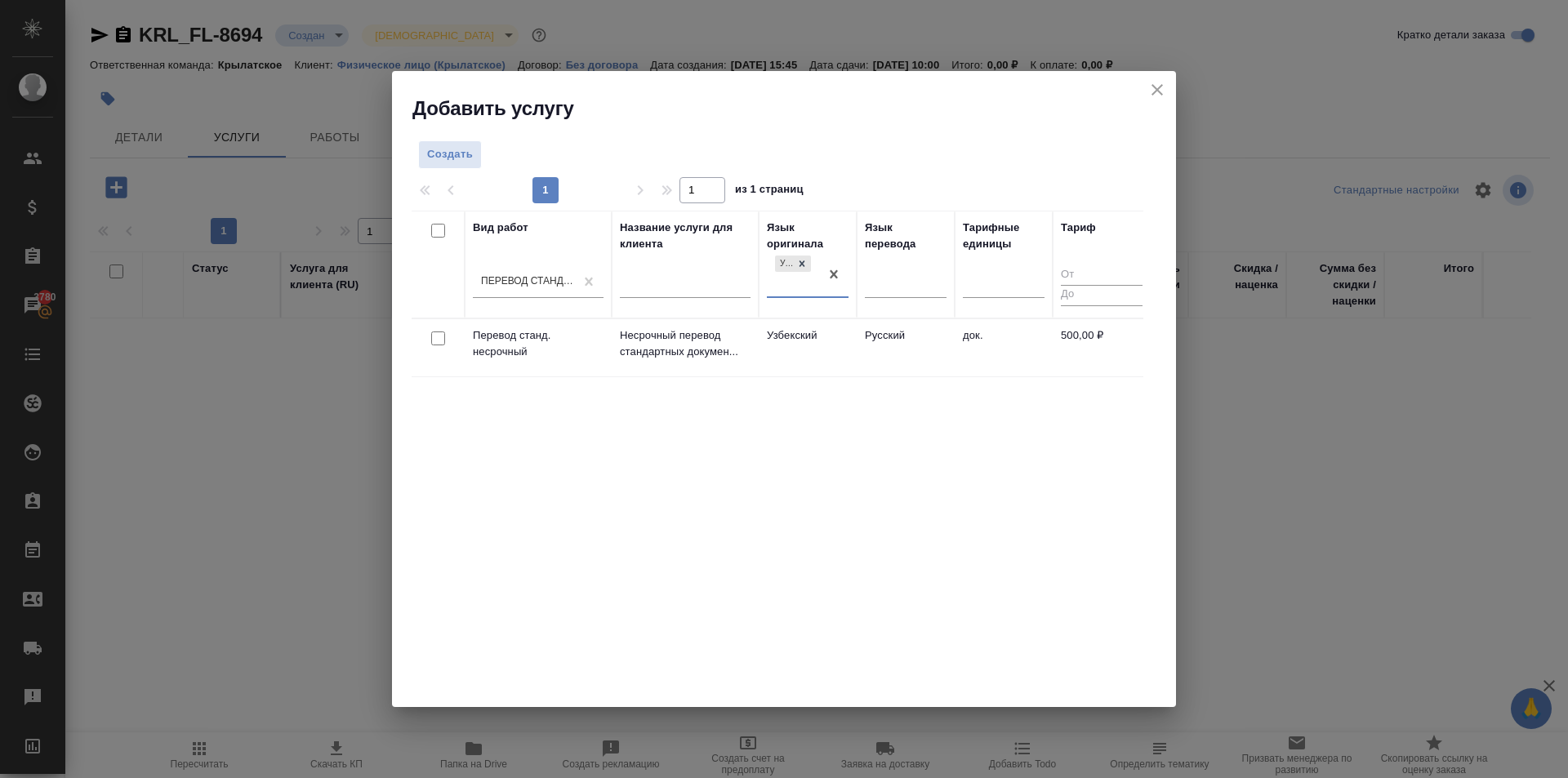
click at [811, 348] on td "Узбекский" at bounding box center [807, 347] width 98 height 57
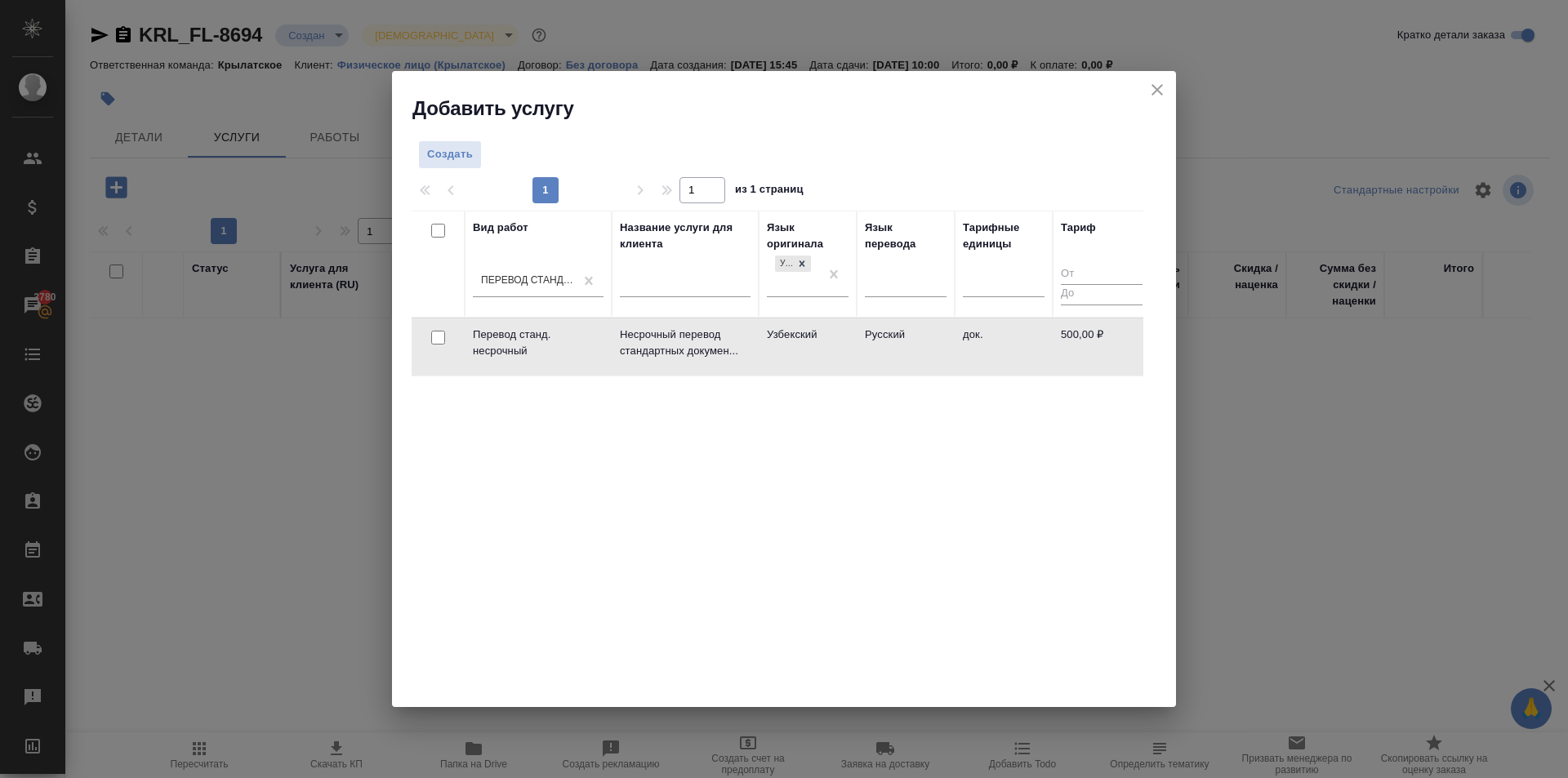
click at [812, 348] on td "Узбекский" at bounding box center [807, 346] width 98 height 57
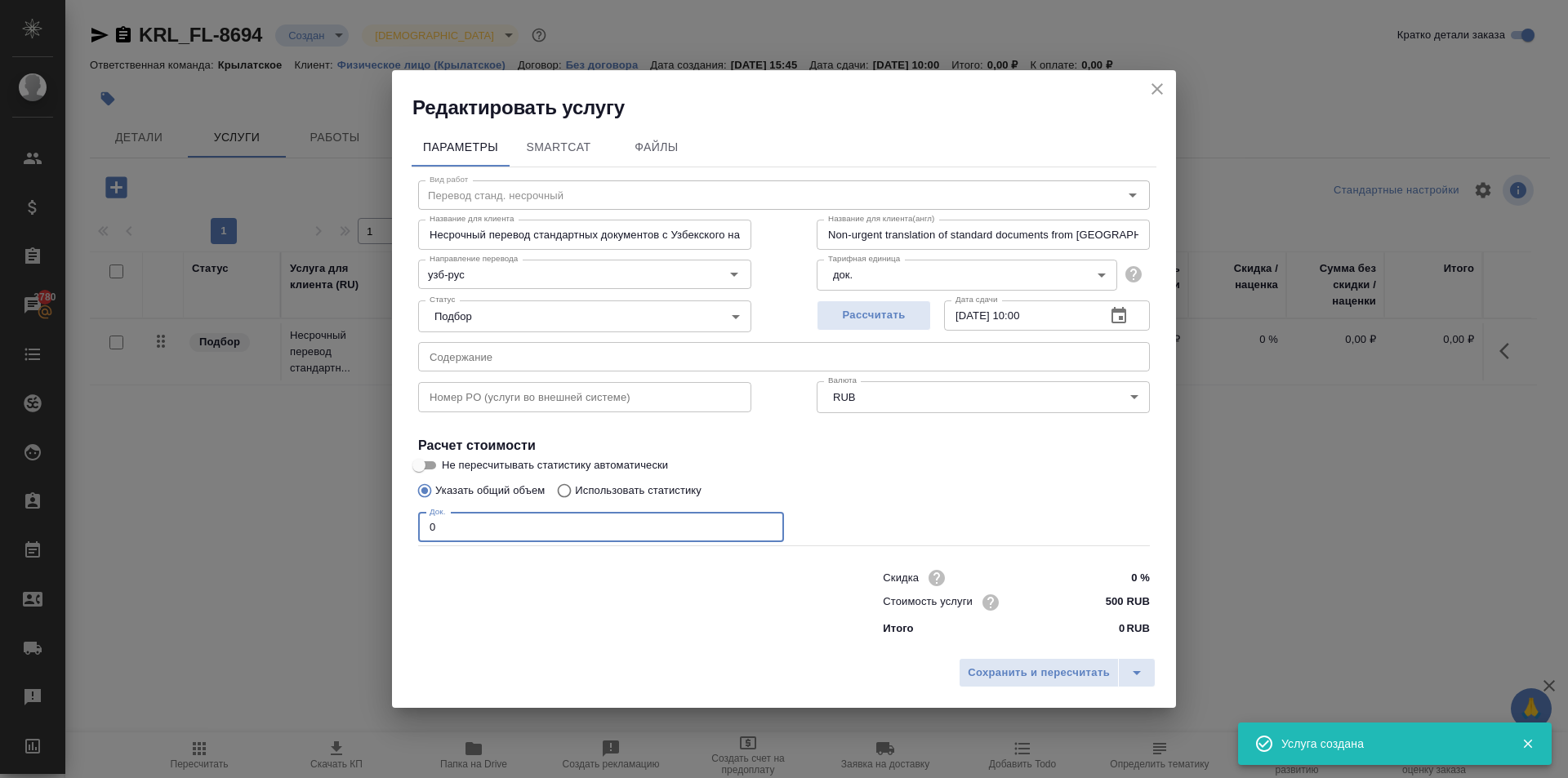
drag, startPoint x: 444, startPoint y: 528, endPoint x: 376, endPoint y: 520, distance: 68.5
click at [376, 520] on div "Редактировать услугу Параметры SmartCat Файлы Вид работ Перевод станд. несрочны…" at bounding box center [784, 389] width 1568 height 778
type input "1"
click at [986, 690] on div "Сохранить и пересчитать" at bounding box center [783, 679] width 784 height 58
click at [971, 671] on span "Сохранить и пересчитать" at bounding box center [1039, 673] width 142 height 19
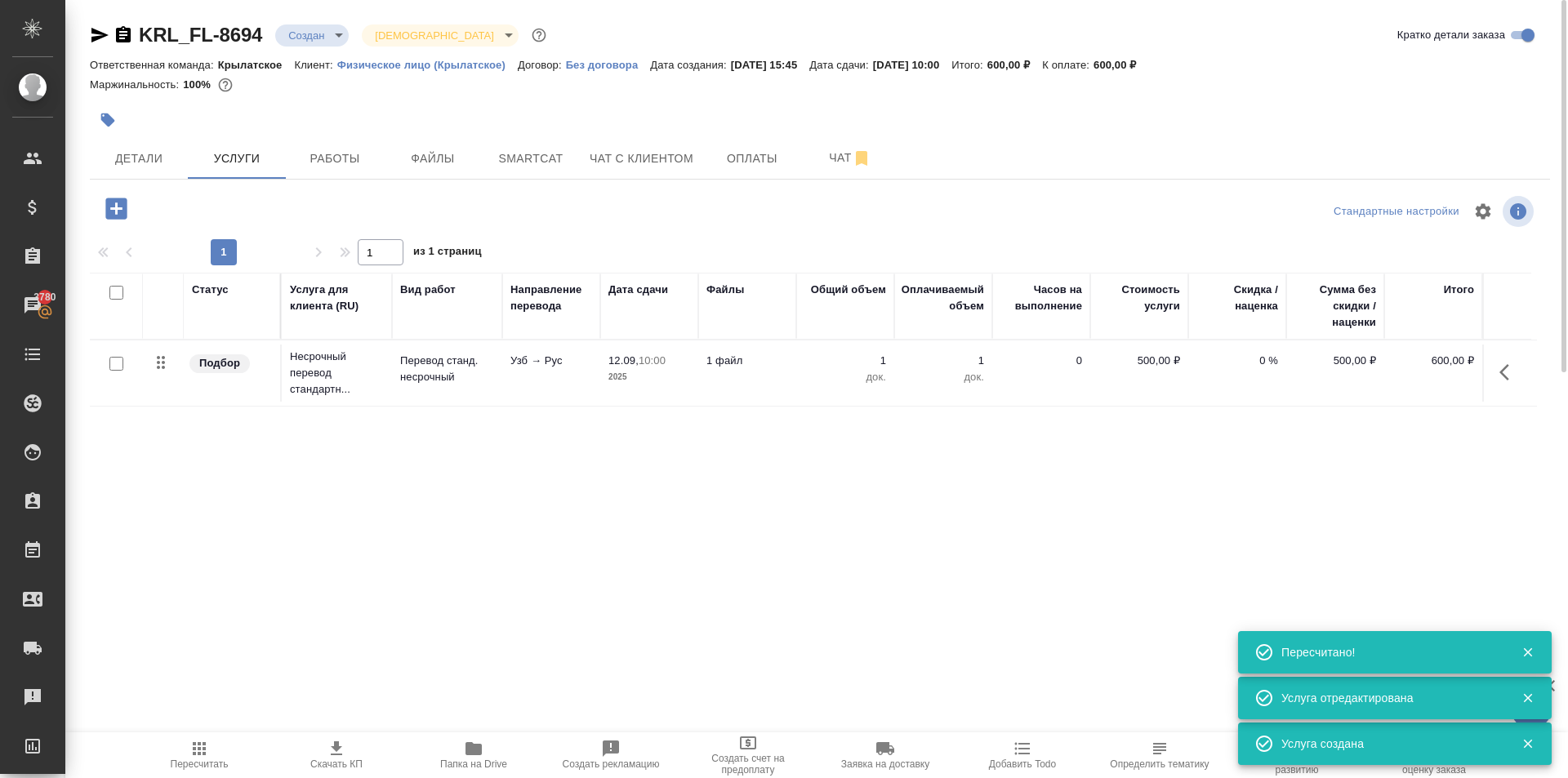
click at [122, 202] on icon "button" at bounding box center [115, 208] width 21 height 21
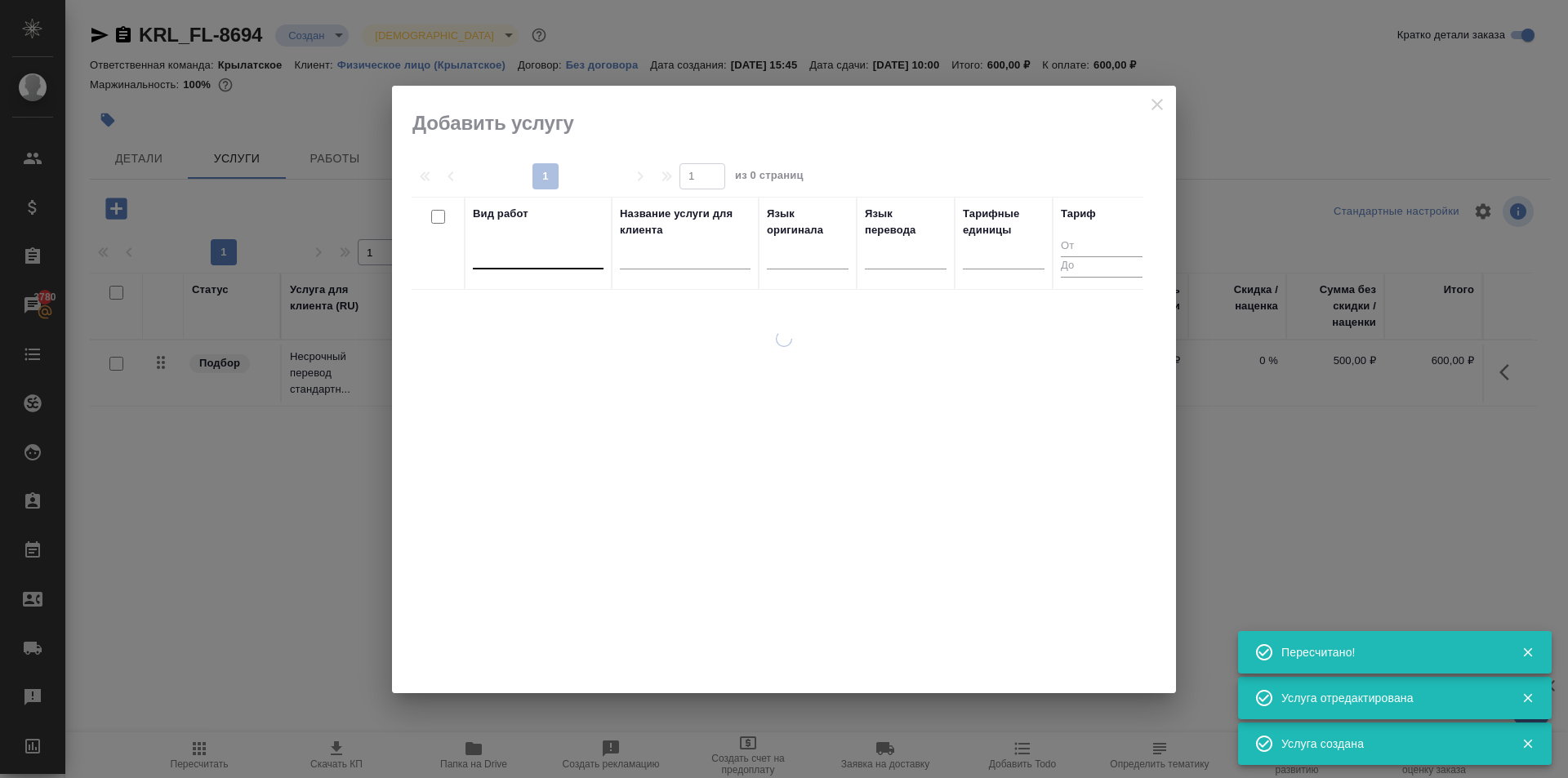
click at [553, 245] on div at bounding box center [538, 252] width 131 height 24
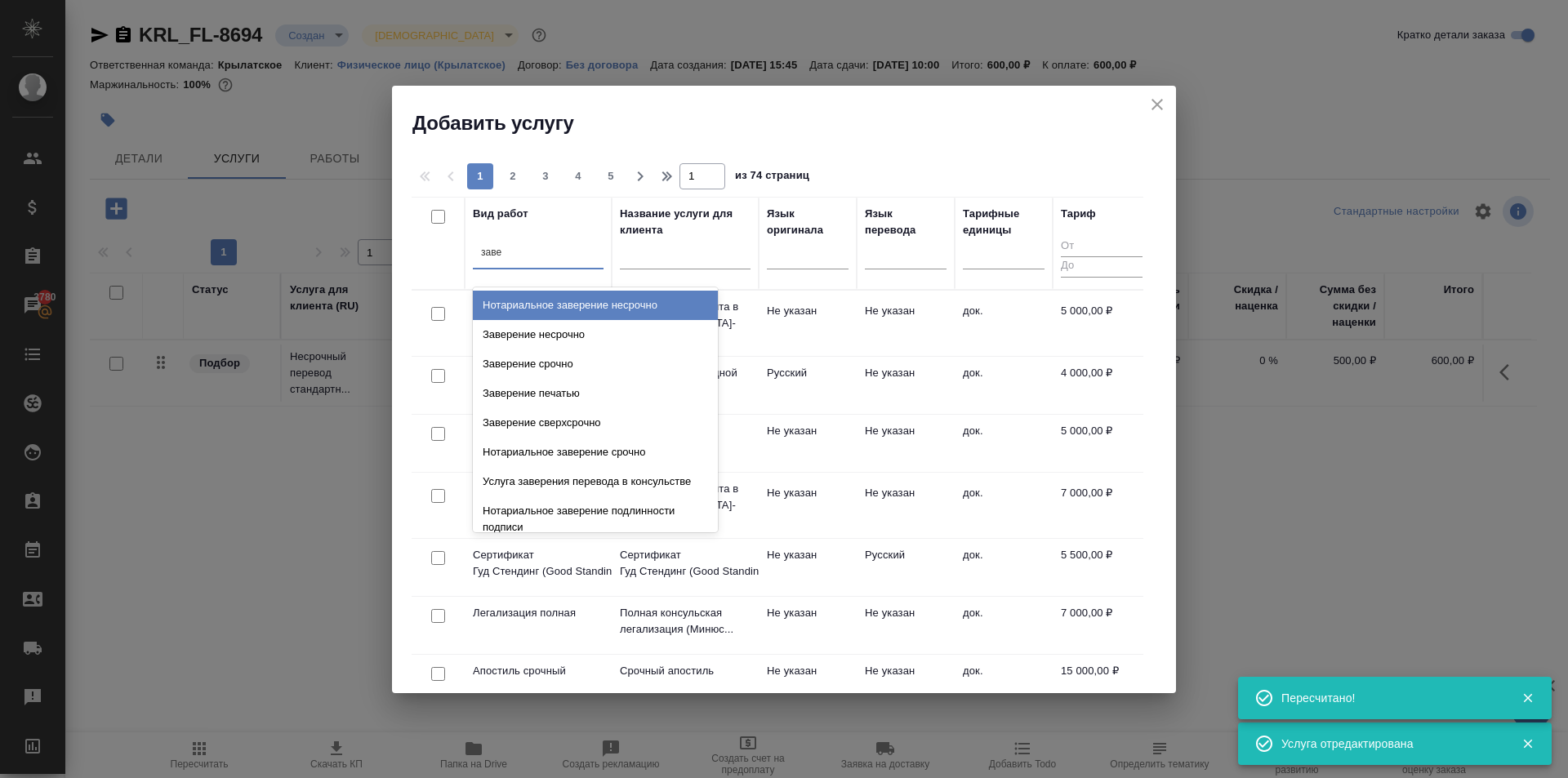
type input "завер"
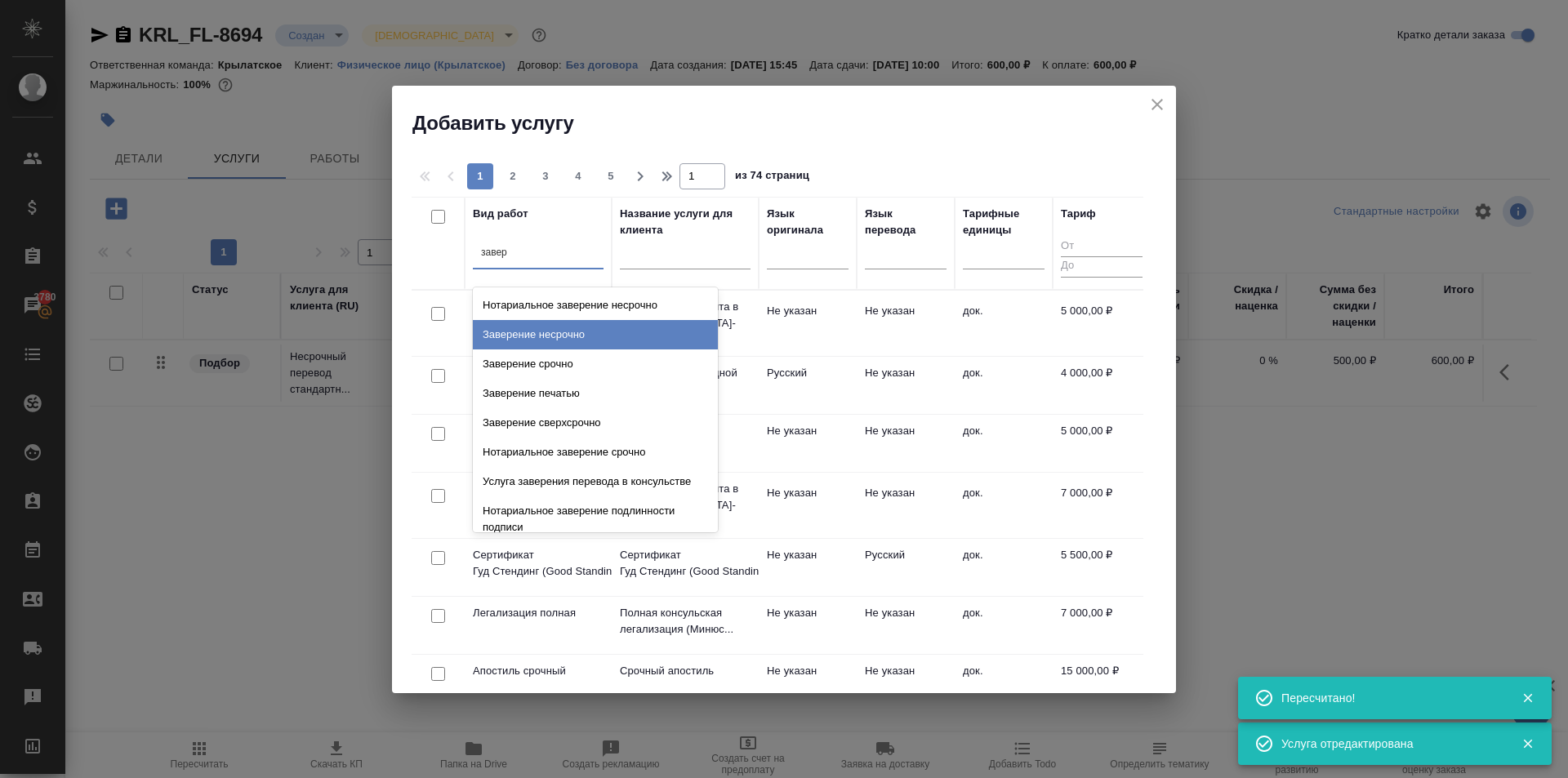
drag, startPoint x: 599, startPoint y: 333, endPoint x: 696, endPoint y: 332, distance: 97.0
click at [603, 331] on div "Заверение несрочно" at bounding box center [594, 335] width 245 height 30
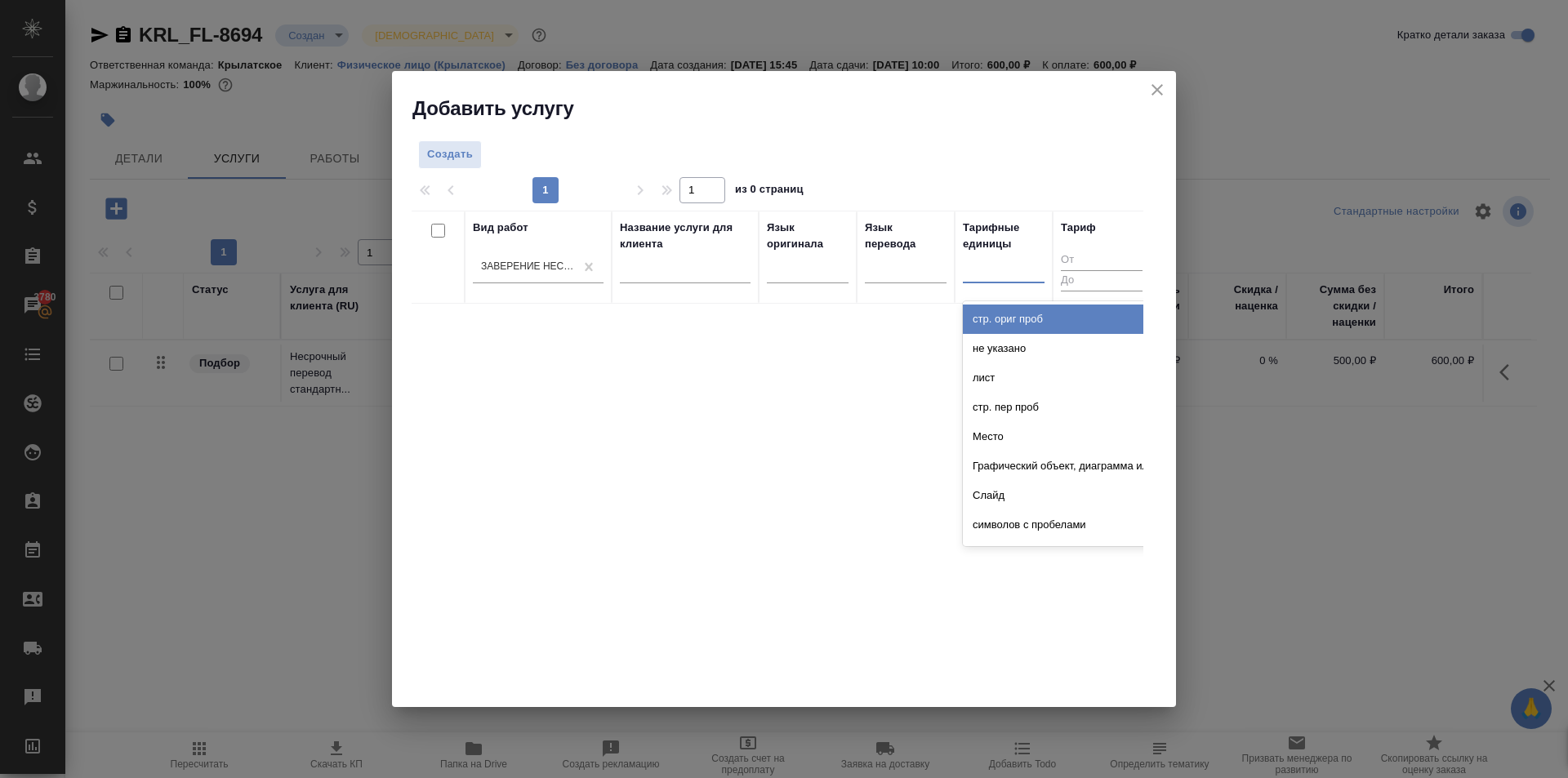
click at [1021, 278] on div at bounding box center [1003, 266] width 82 height 24
type input "до"
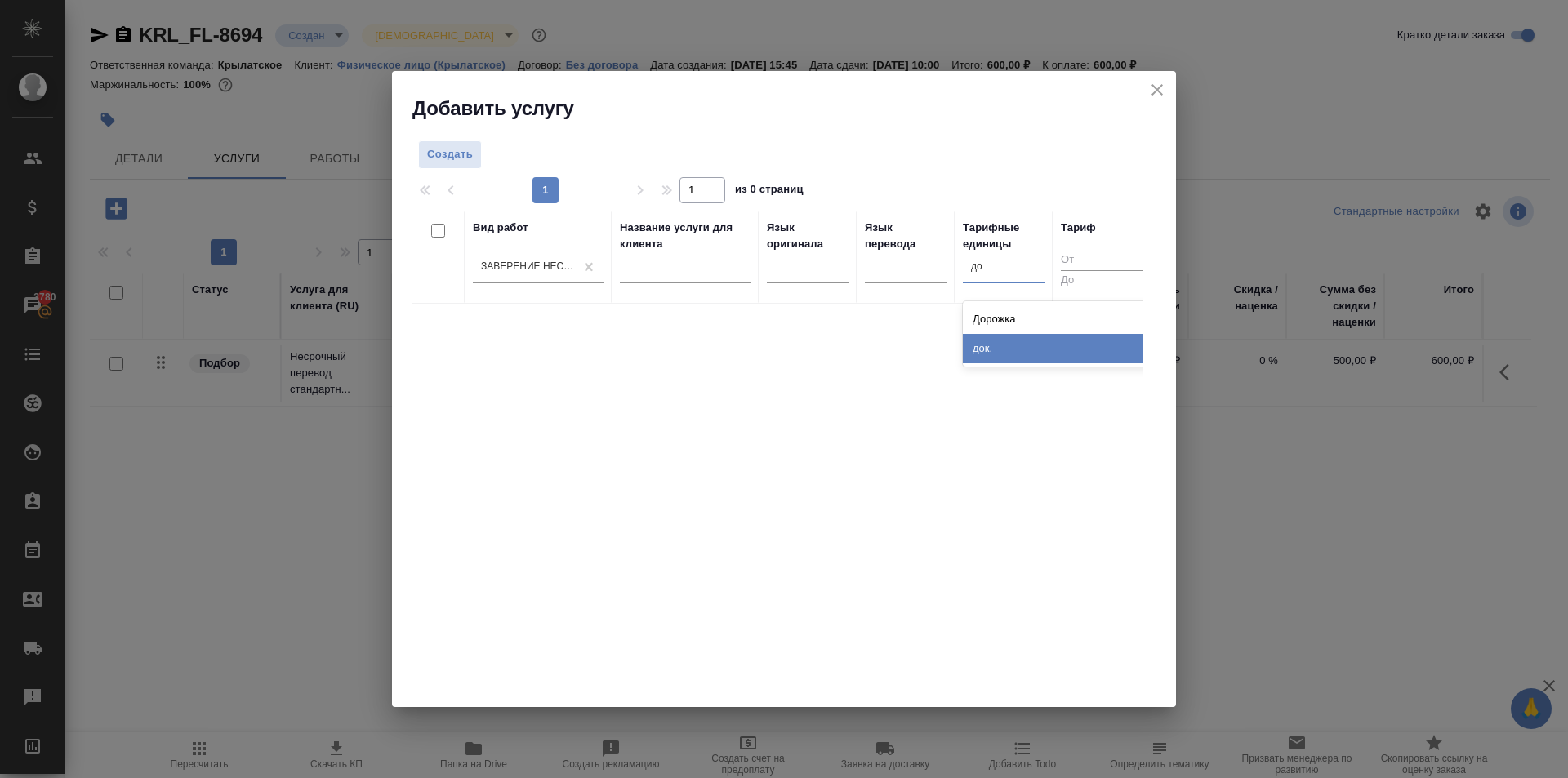
drag, startPoint x: 1016, startPoint y: 333, endPoint x: 1006, endPoint y: 341, distance: 12.8
click at [1012, 336] on div "док." at bounding box center [1085, 348] width 245 height 30
click at [469, 157] on span "Создать" at bounding box center [450, 155] width 46 height 19
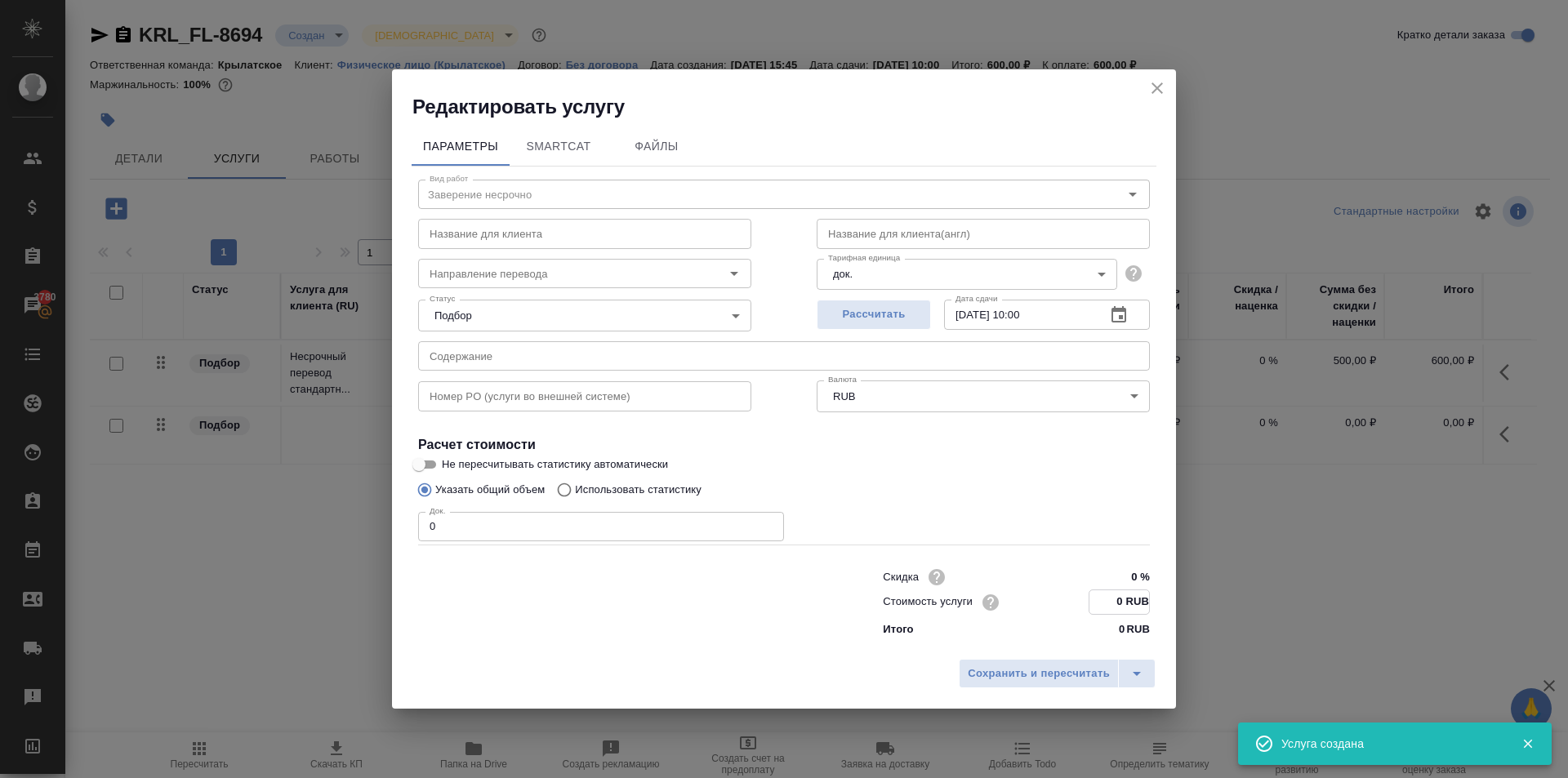
click at [1107, 604] on input "0 RUB" at bounding box center [1119, 602] width 60 height 24
type input "700 RUB"
drag, startPoint x: 529, startPoint y: 526, endPoint x: 341, endPoint y: 537, distance: 188.3
click at [341, 537] on div "Редактировать услугу Параметры SmartCat Файлы Вид работ Заверение несрочно Вид …" at bounding box center [784, 389] width 1568 height 778
type input "1"
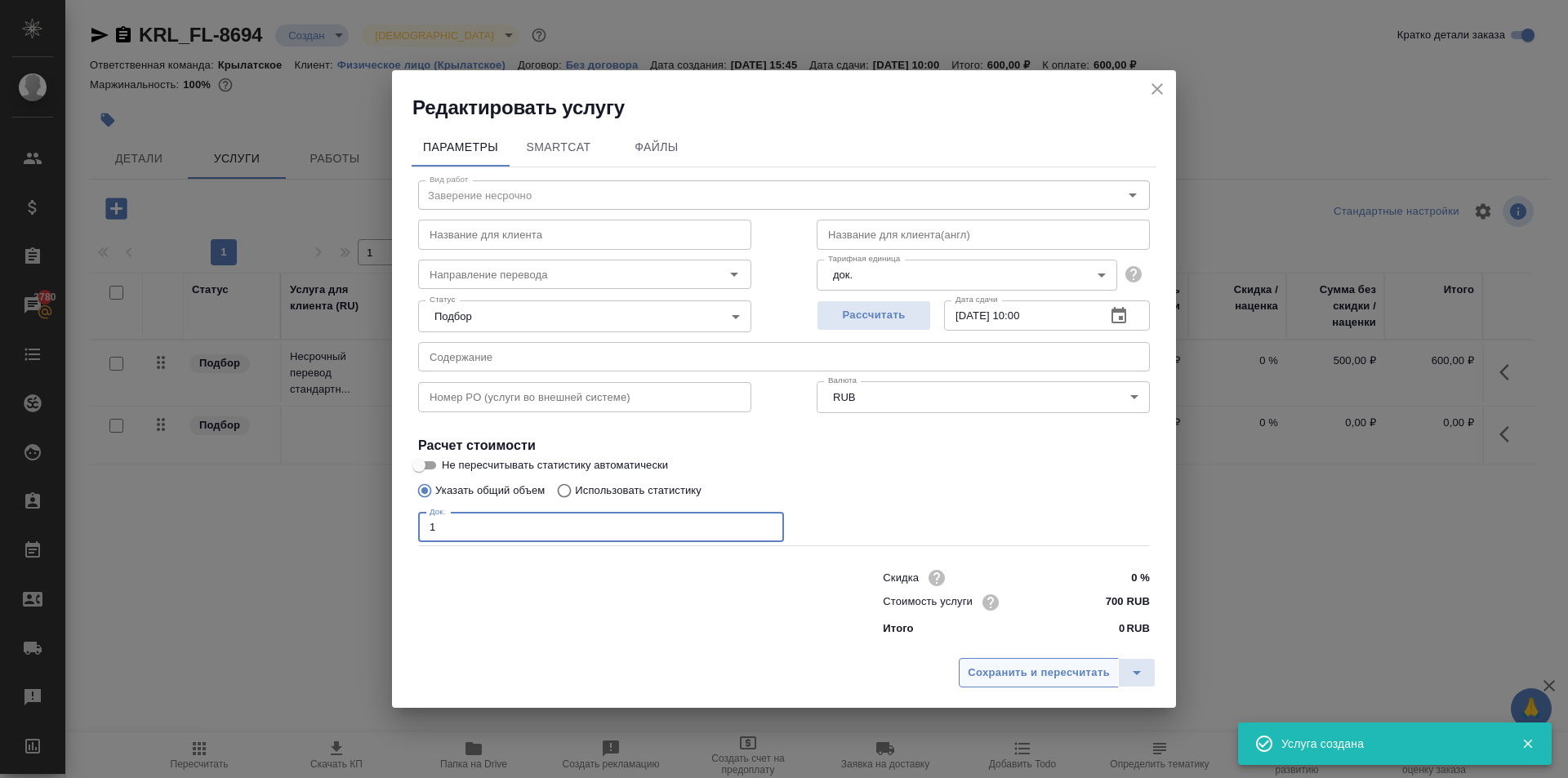
click at [989, 669] on span "Сохранить и пересчитать" at bounding box center [1039, 673] width 142 height 19
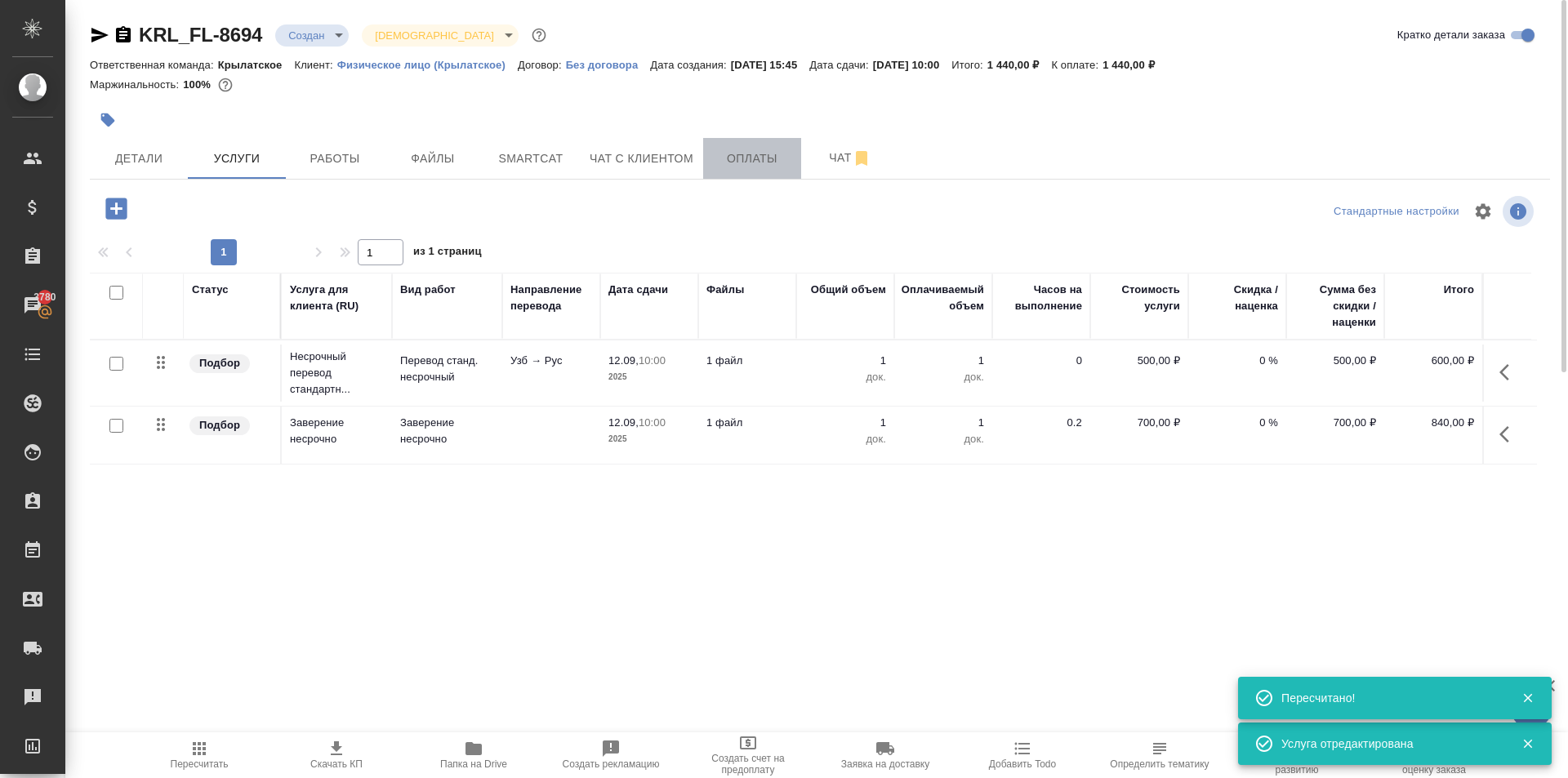
click at [739, 162] on span "Оплаты" at bounding box center [751, 158] width 78 height 20
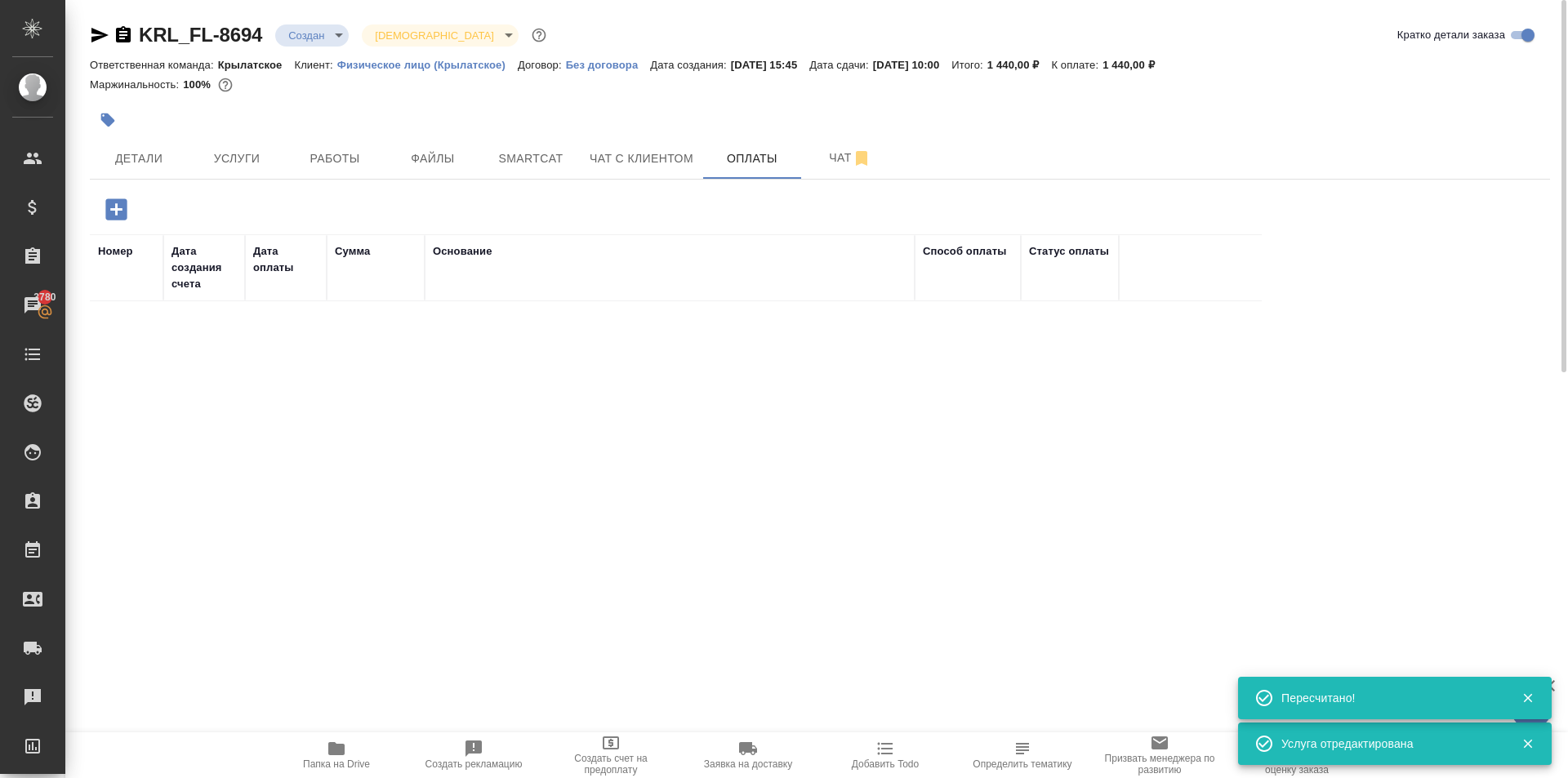
click at [115, 204] on icon "button" at bounding box center [116, 210] width 29 height 29
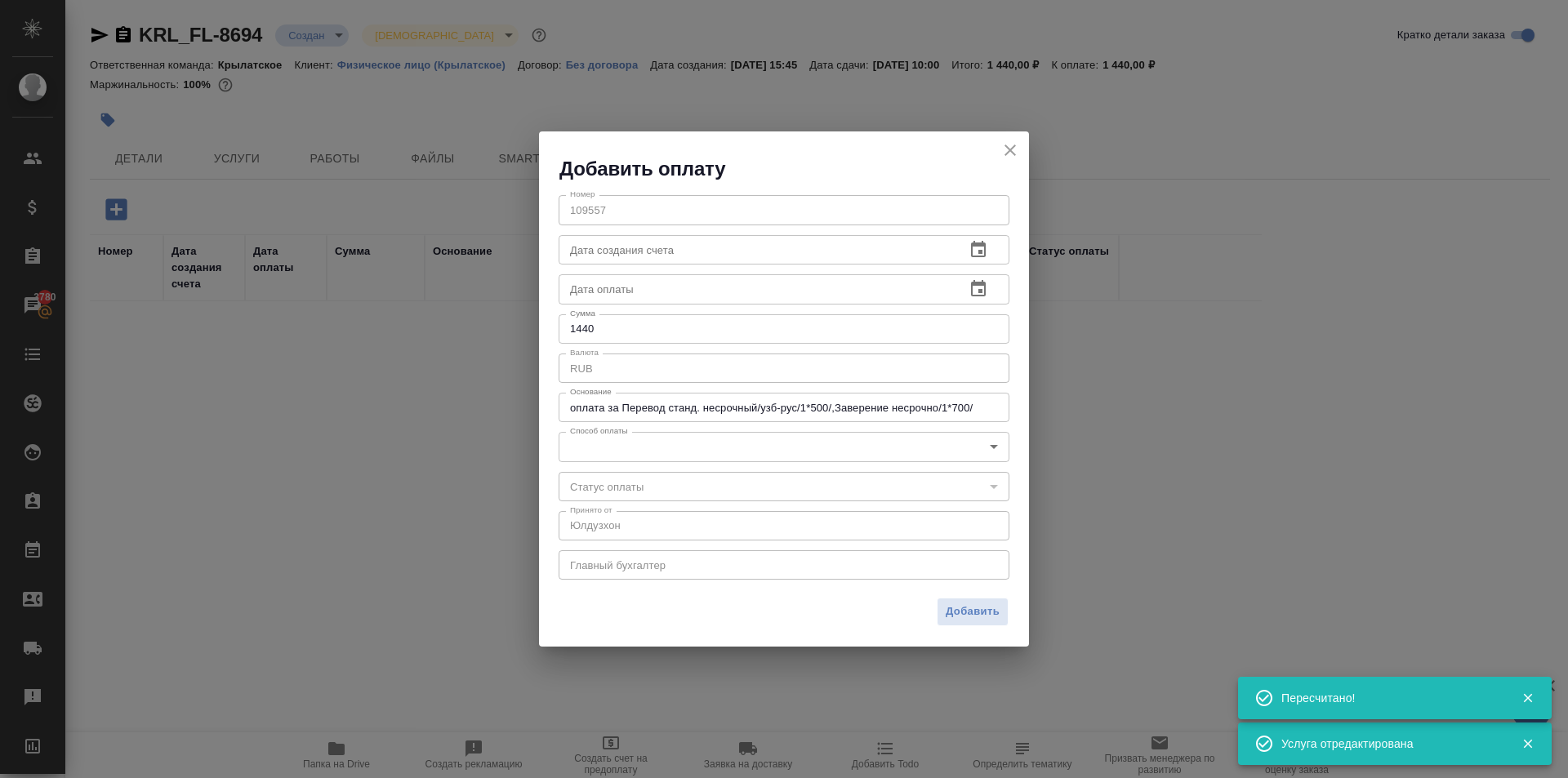
click at [715, 462] on div "Номер 109557 Номер Дата создания счета Дата создания счета Дата оплаты Дата опл…" at bounding box center [783, 386] width 490 height 408
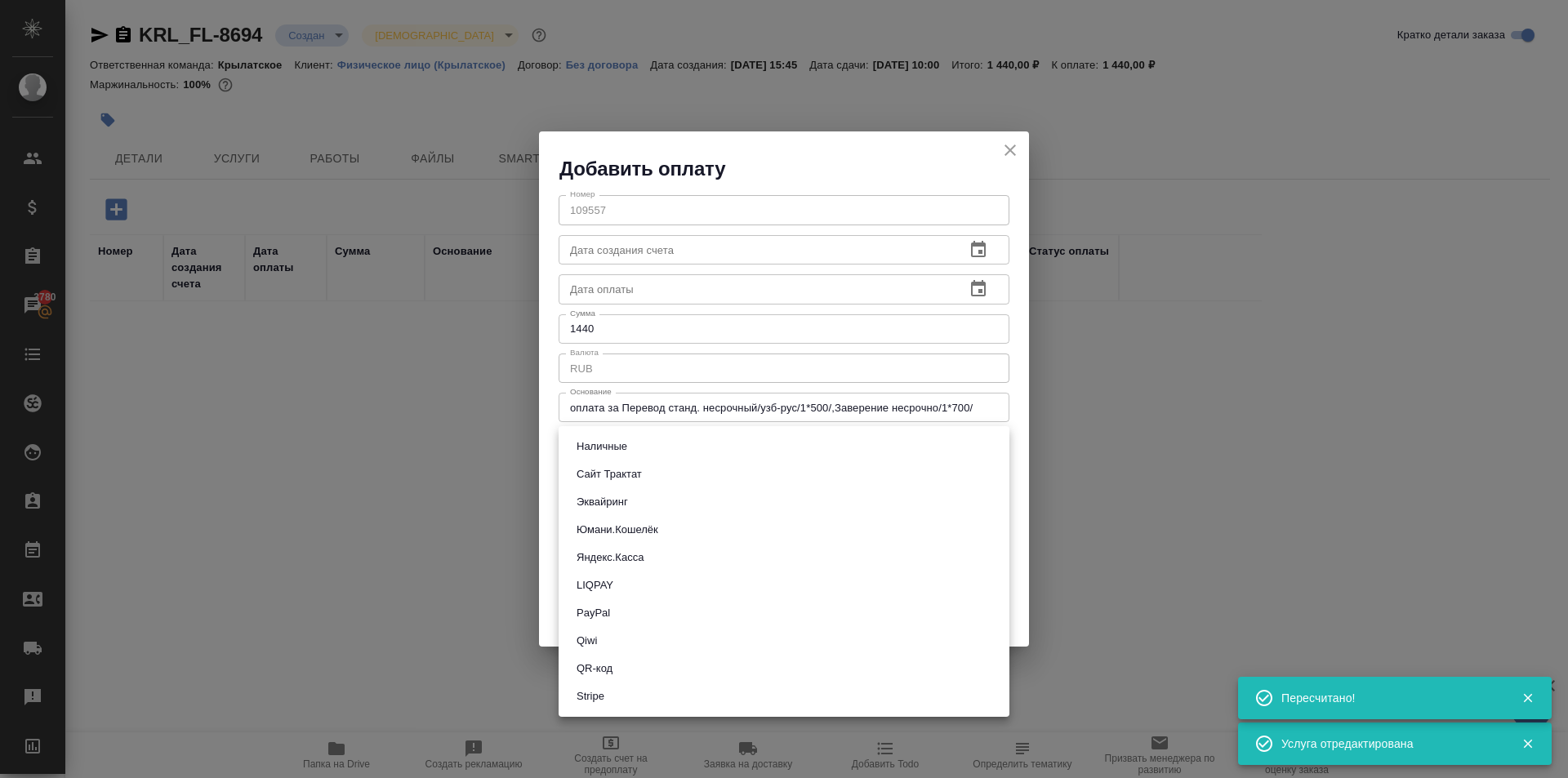
click at [703, 451] on body "🙏 .cls-1 fill:#fff; AWATERA Kasymov Timur Клиенты Спецификации Заказы 3780 Чаты…" at bounding box center [784, 389] width 1568 height 778
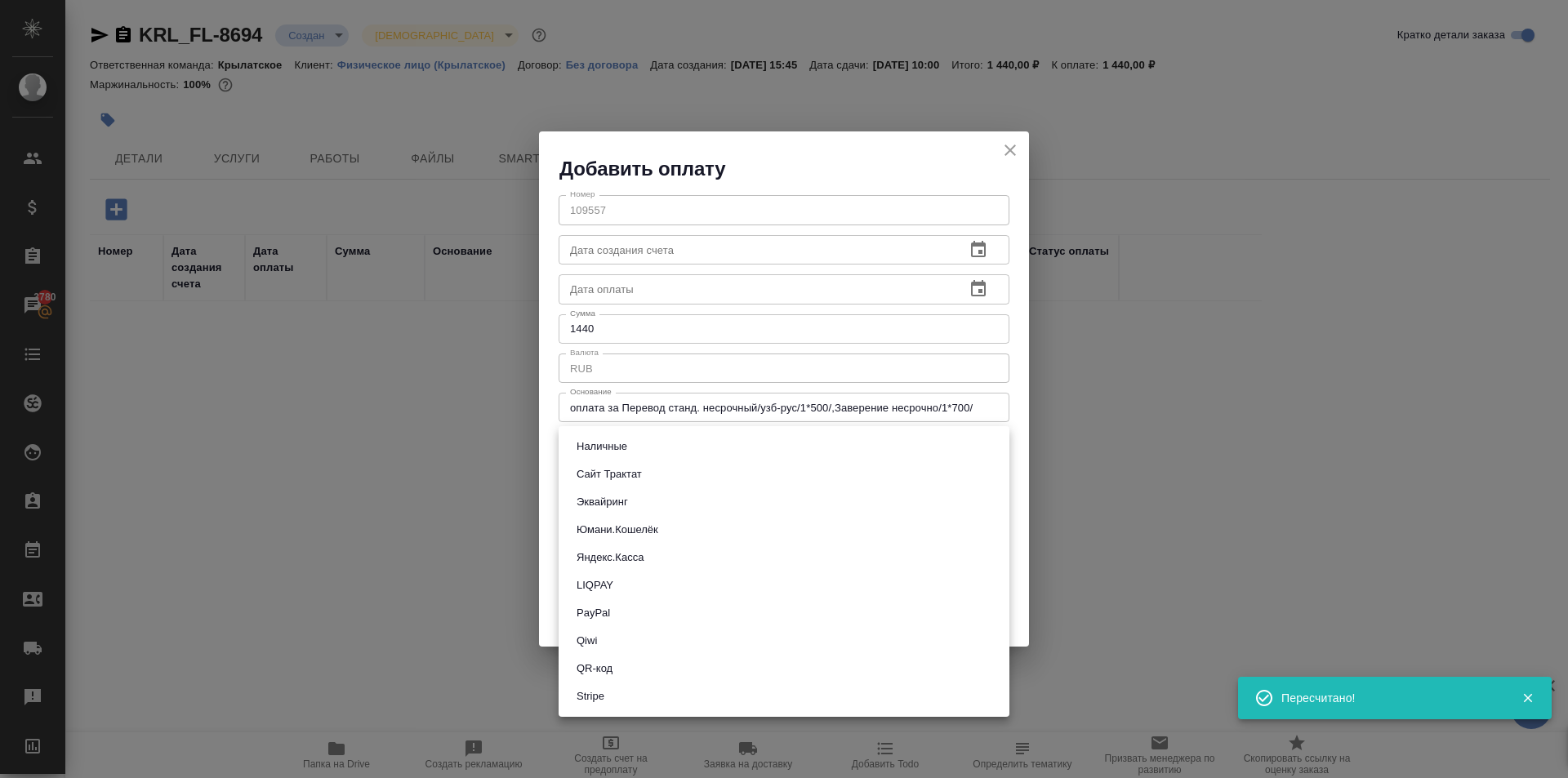
drag, startPoint x: 647, startPoint y: 488, endPoint x: 622, endPoint y: 508, distance: 32.0
click at [623, 508] on ul "Наличные Сайт Трактат Эквайринг Юмани.Кошелёк Яндекс.Касса LIQPAY PayPal Qiwi Q…" at bounding box center [784, 571] width 450 height 290
click at [622, 508] on button "Эквайринг" at bounding box center [602, 502] width 62 height 18
type input "acquiring"
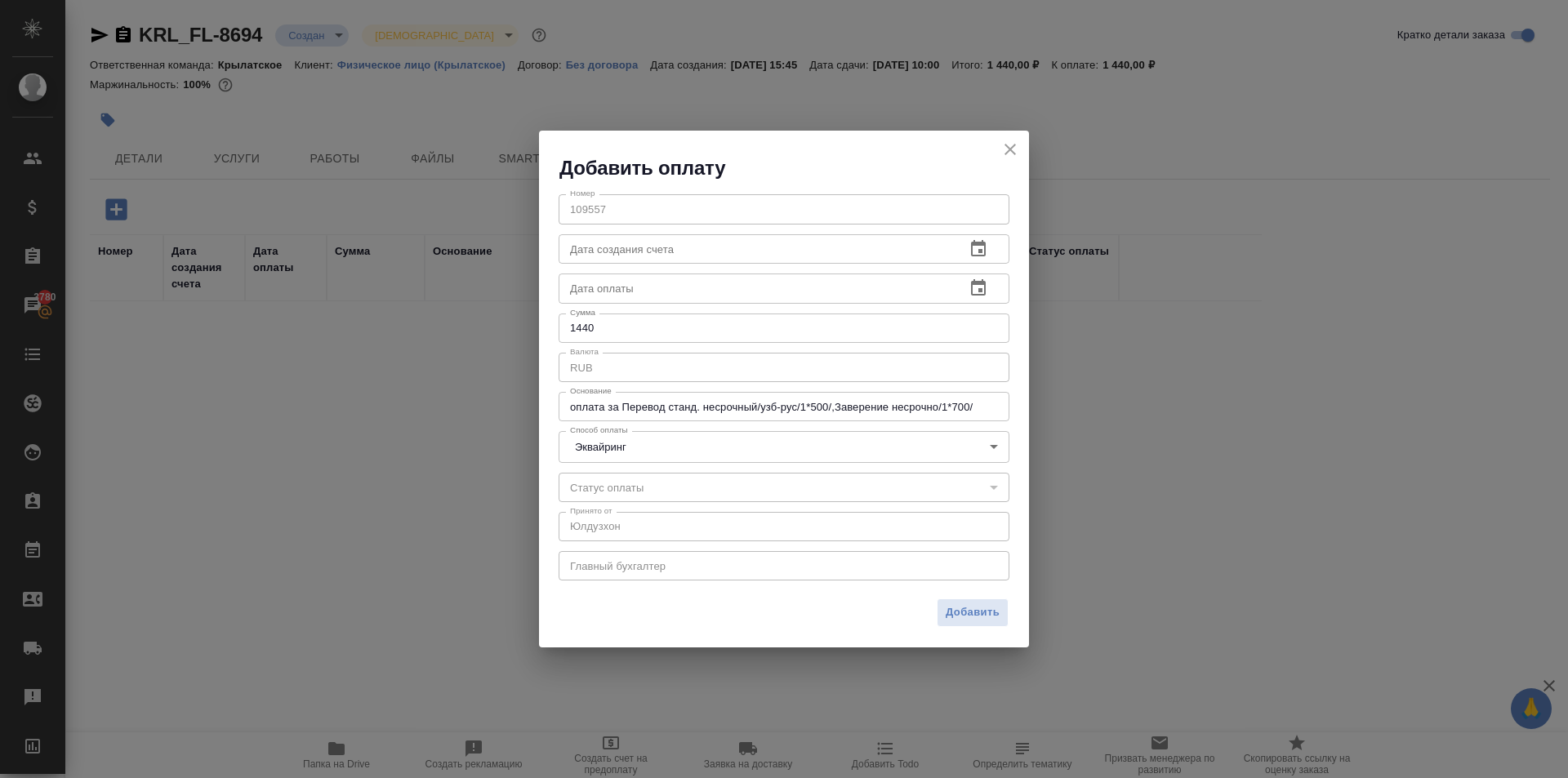
click at [952, 628] on div "Добавить" at bounding box center [783, 618] width 490 height 57
click at [951, 623] on button "Добавить" at bounding box center [972, 613] width 72 height 29
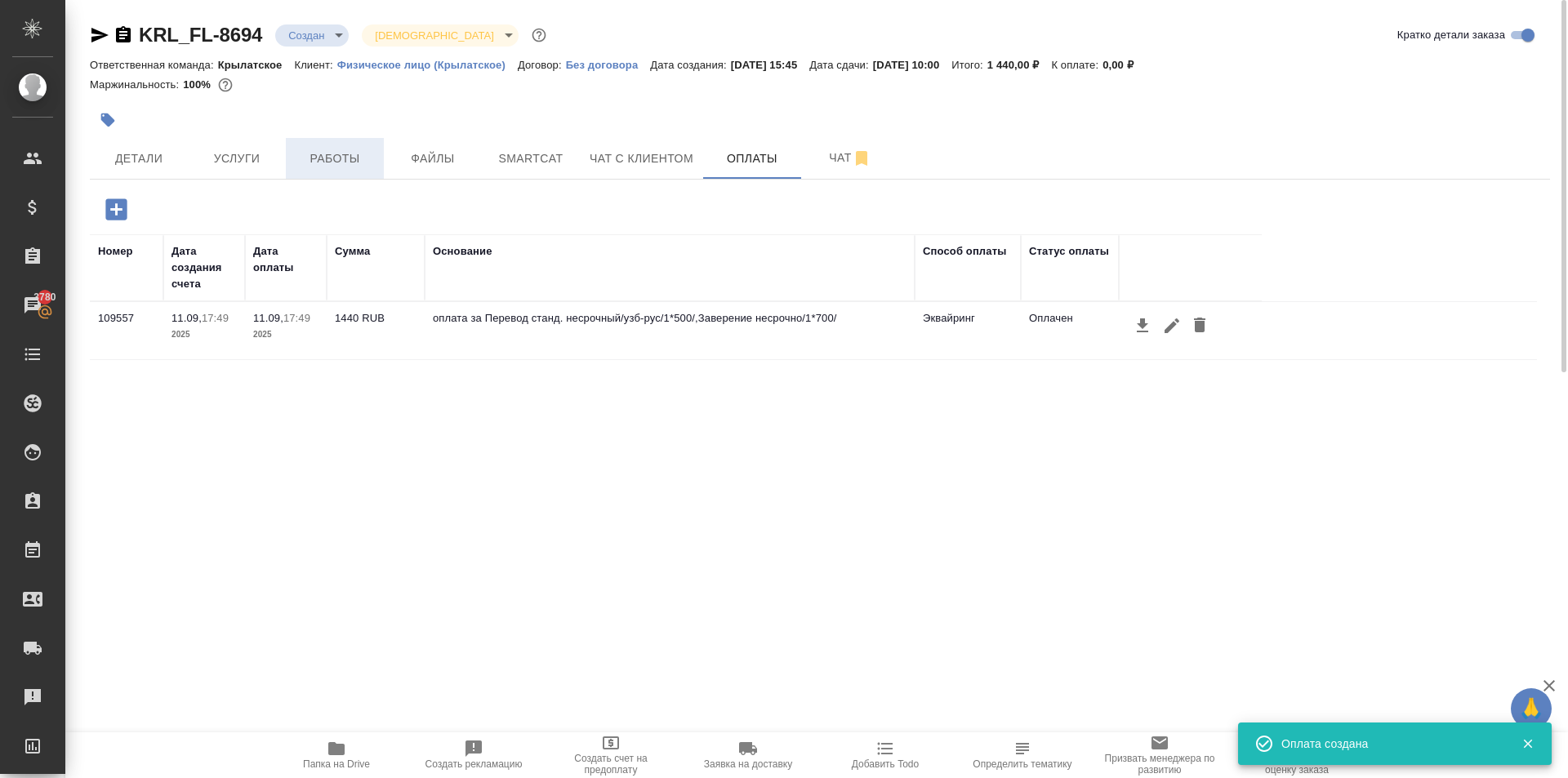
click at [344, 148] on span "Работы" at bounding box center [334, 158] width 78 height 20
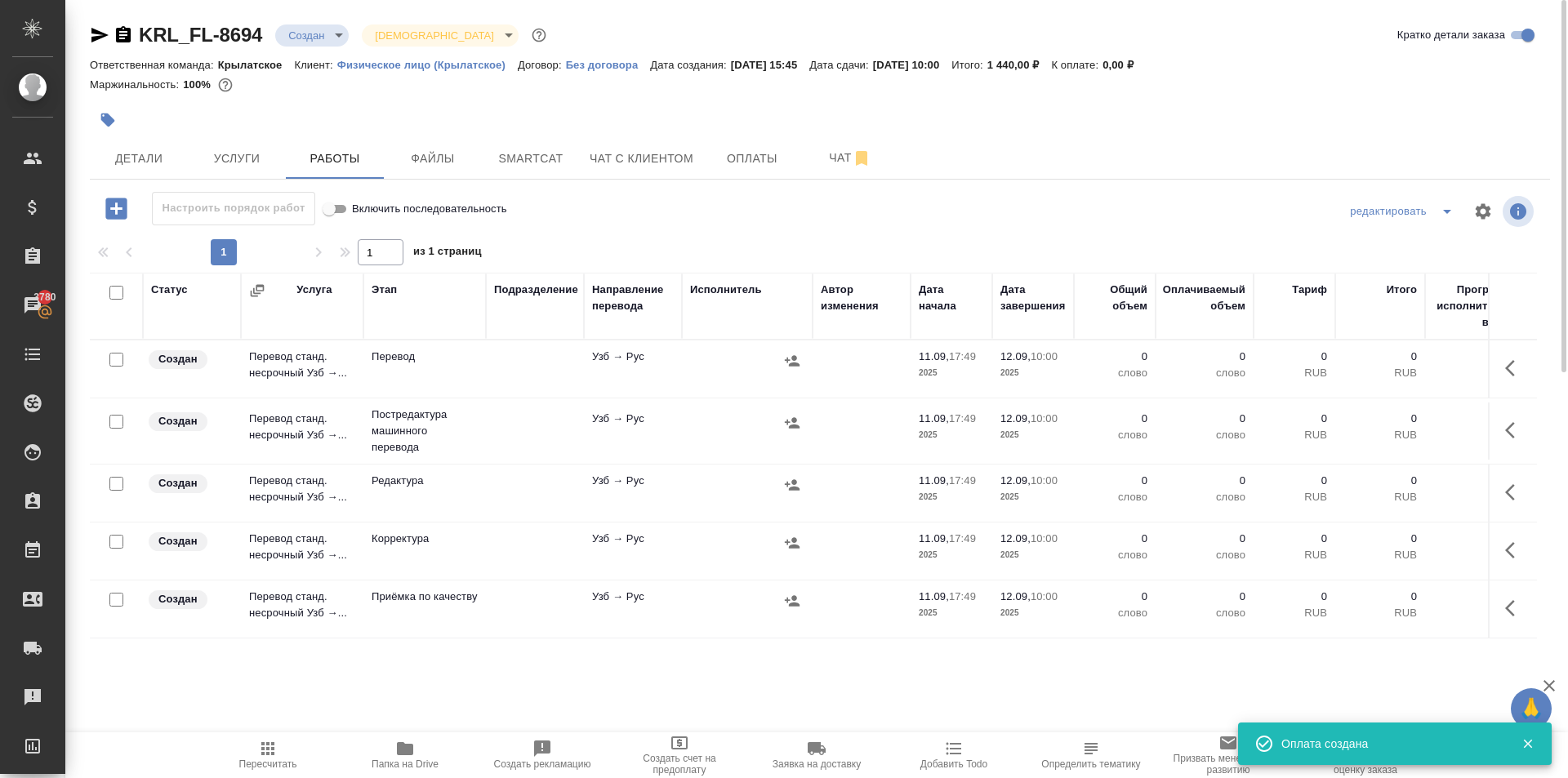
click at [114, 289] on input "checkbox" at bounding box center [116, 292] width 13 height 13
checkbox input "true"
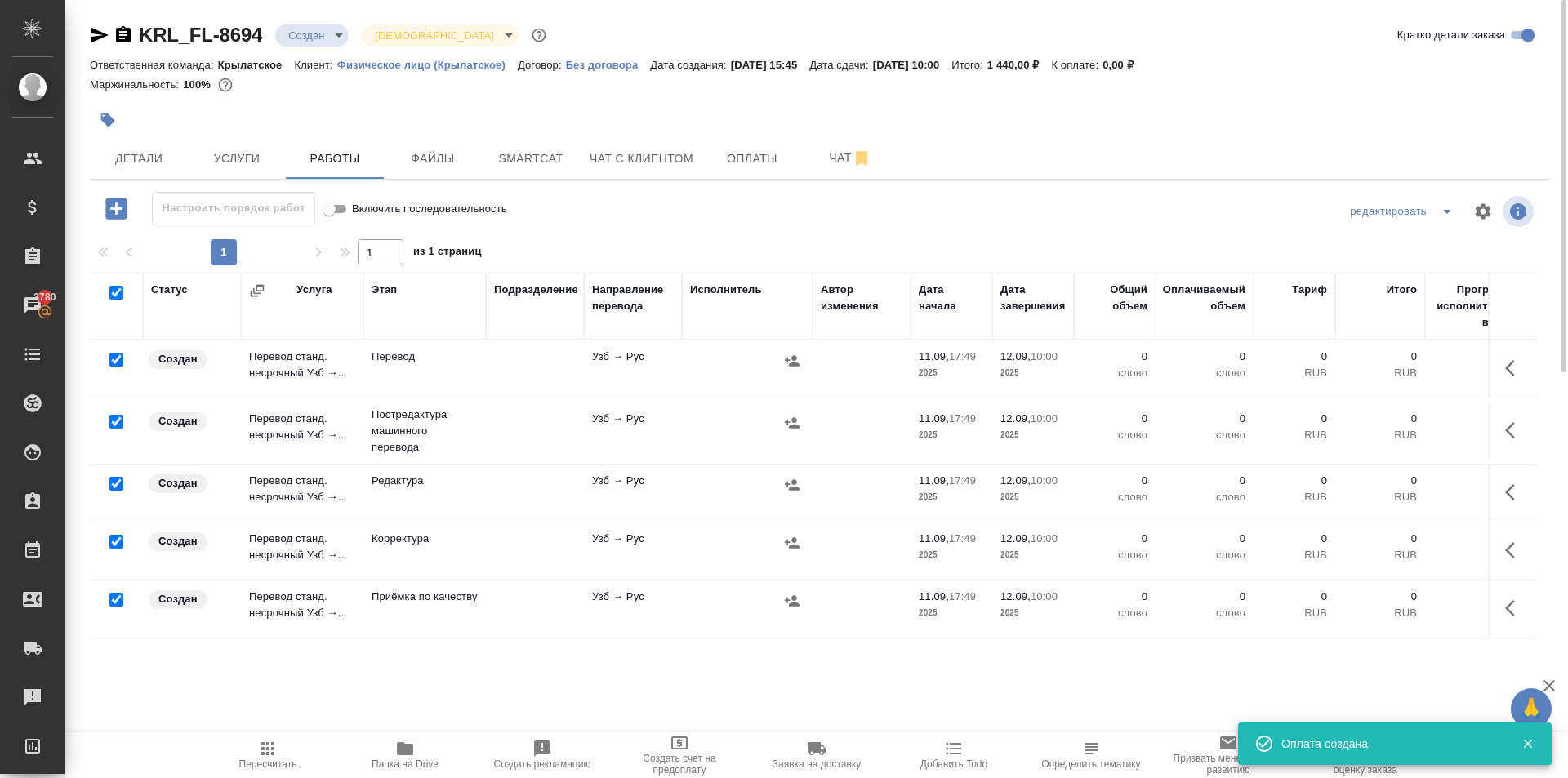
checkbox input "true"
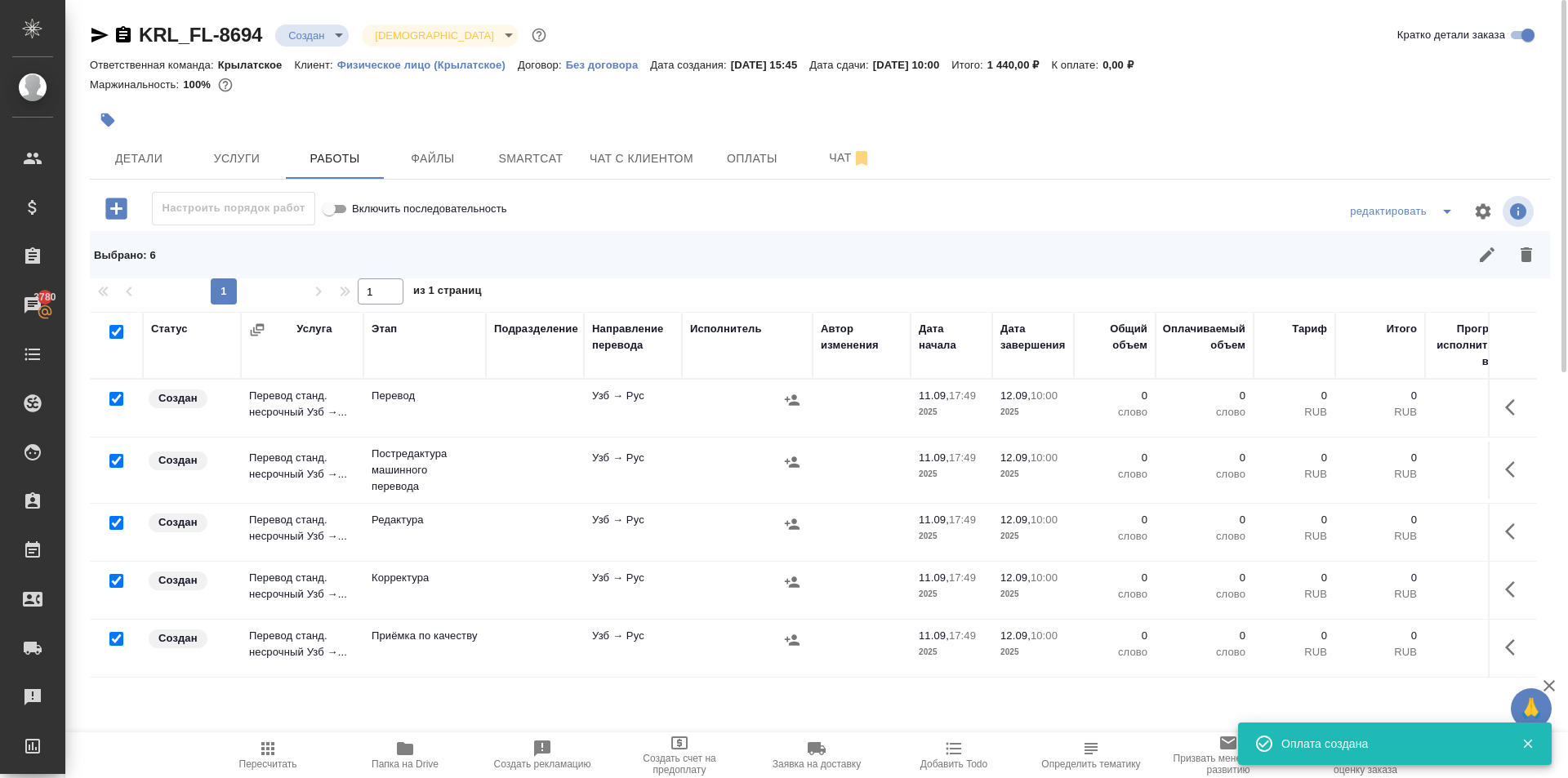
click at [116, 398] on input "checkbox" at bounding box center [116, 398] width 13 height 13
checkbox input "false"
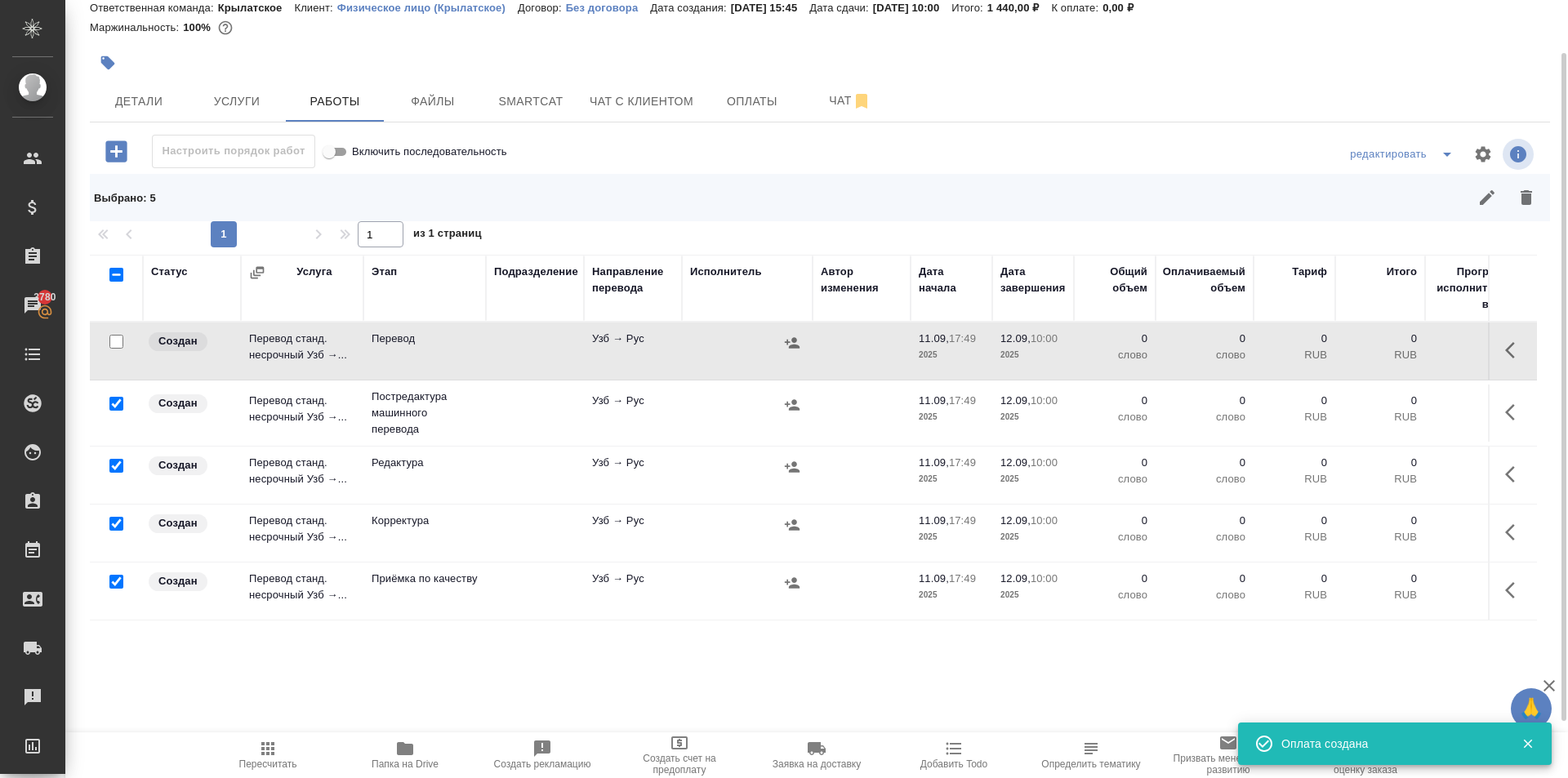
scroll to position [77, 0]
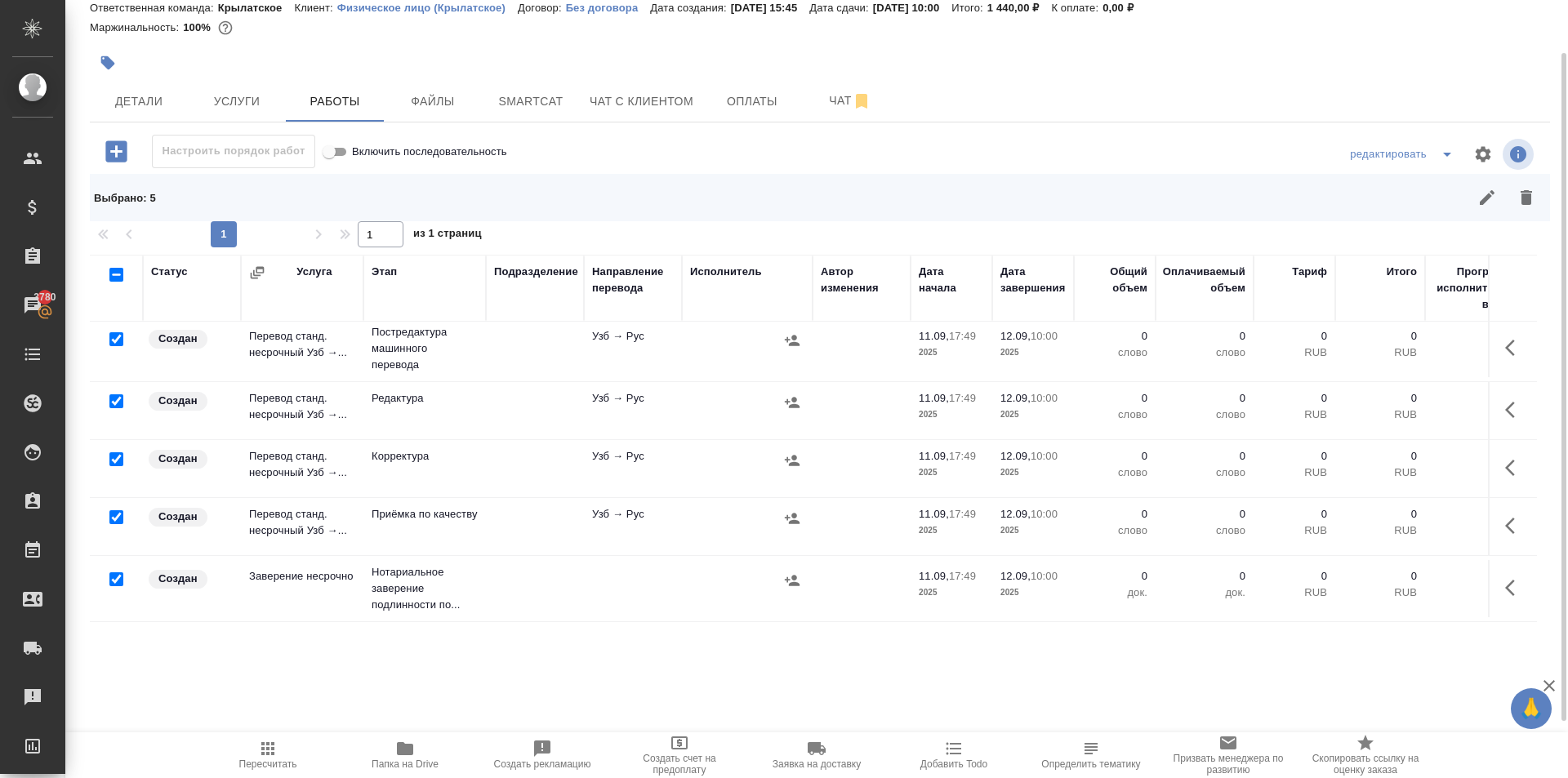
click at [117, 572] on input "checkbox" at bounding box center [116, 579] width 13 height 13
checkbox input "false"
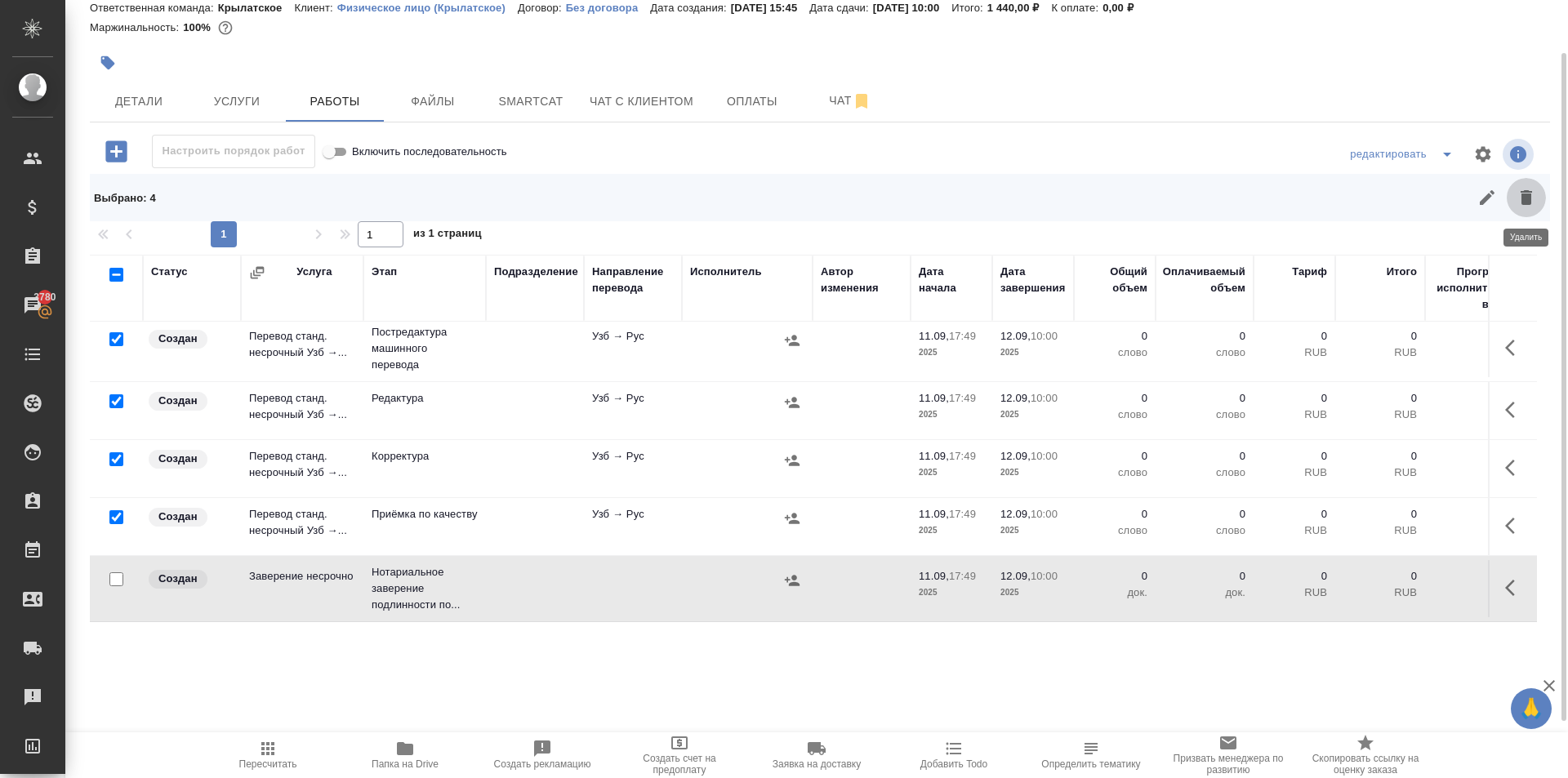
click at [1533, 186] on button "button" at bounding box center [1526, 197] width 39 height 39
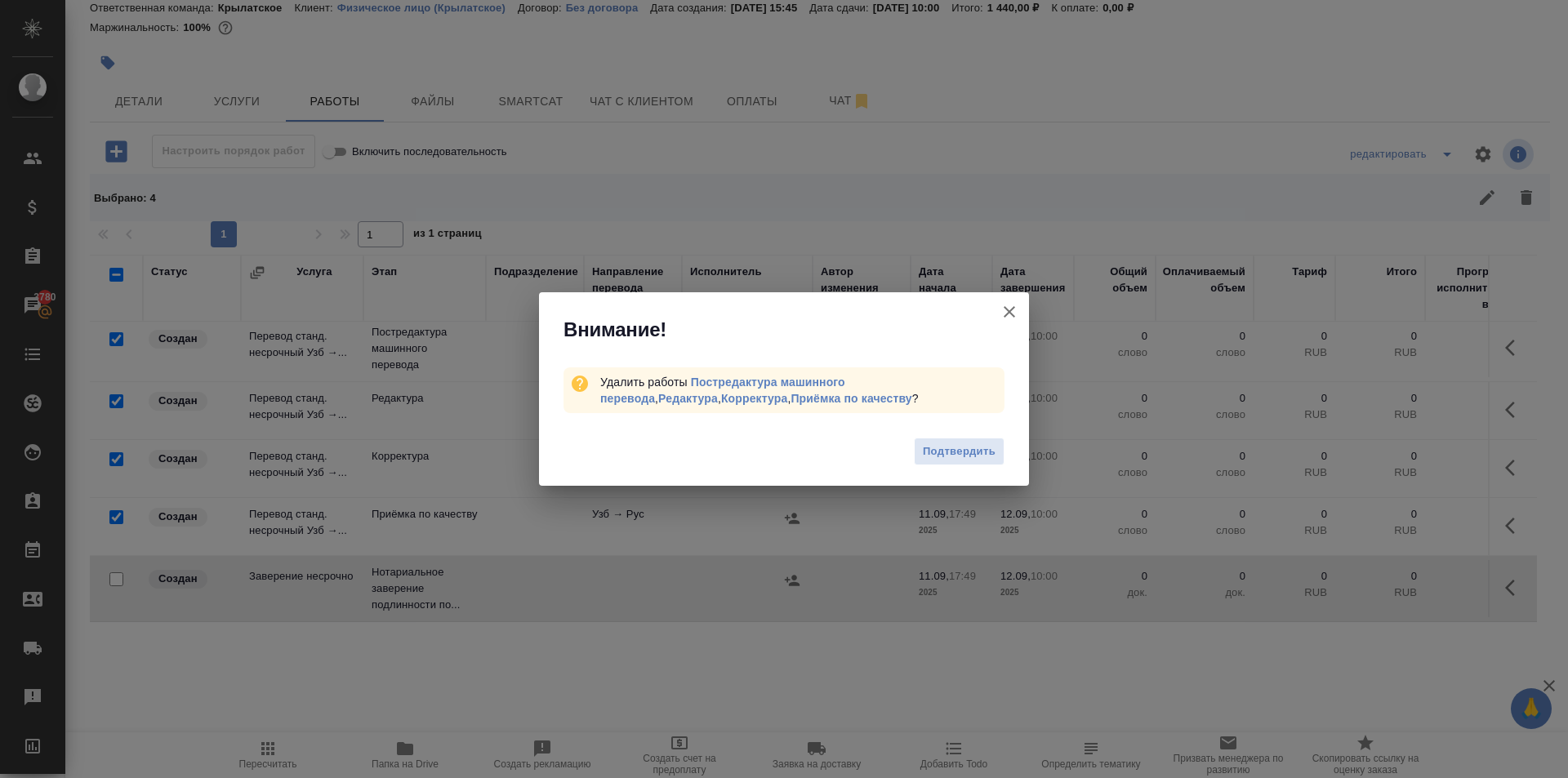
click at [979, 460] on span "Подтвердить" at bounding box center [959, 452] width 73 height 19
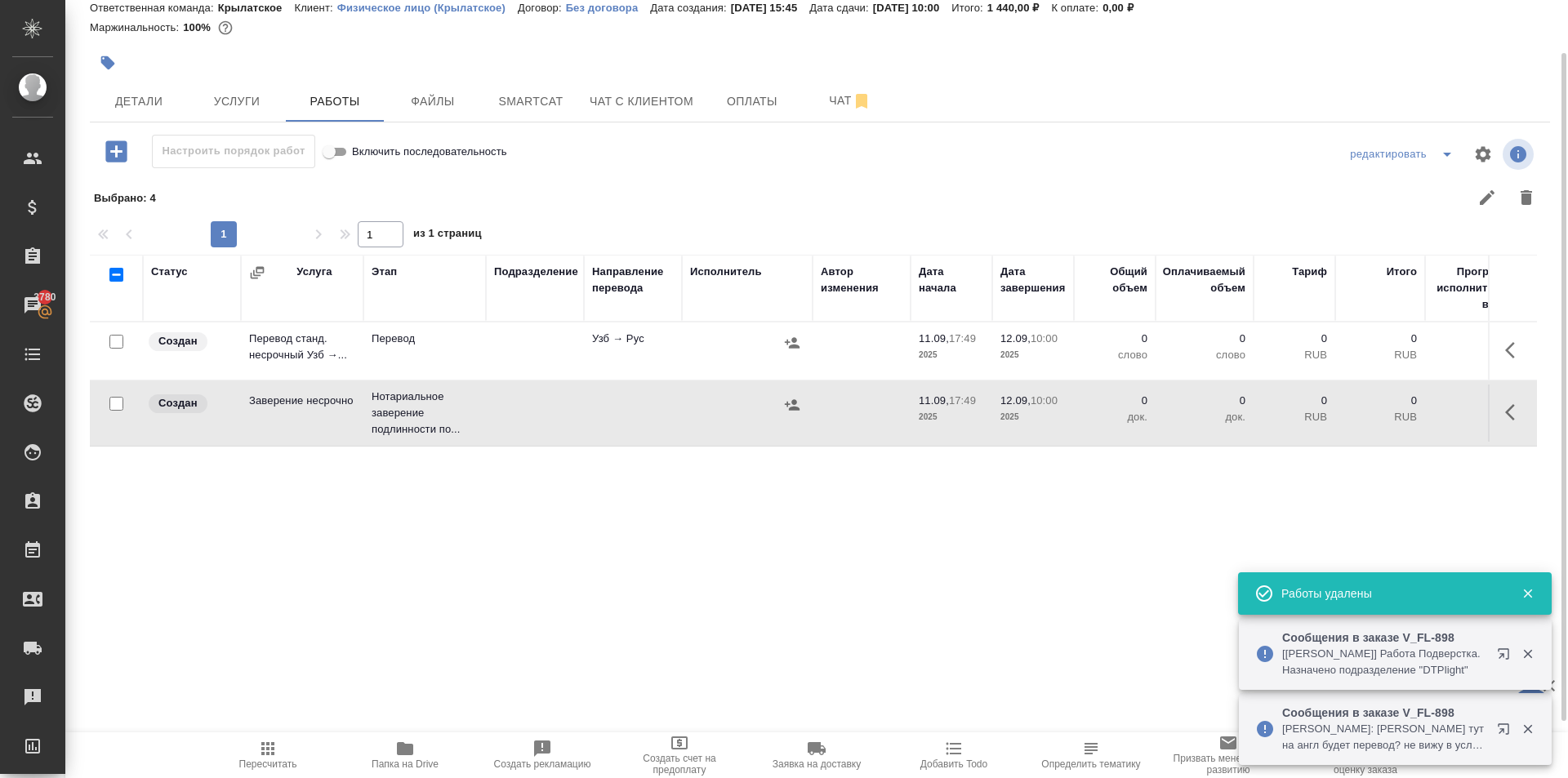
scroll to position [0, 0]
click at [1505, 356] on icon "button" at bounding box center [1514, 350] width 19 height 19
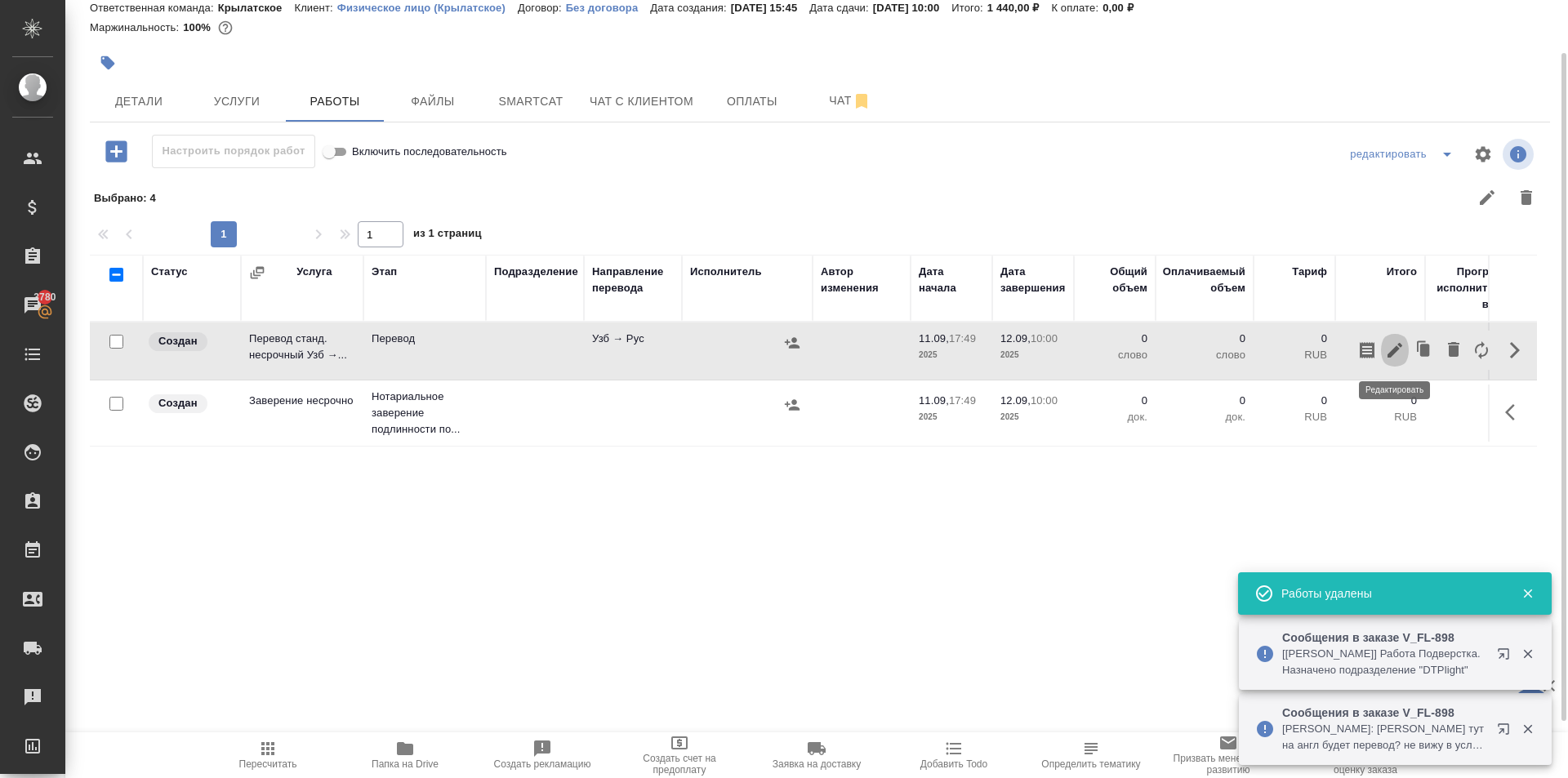
click at [1396, 351] on icon "button" at bounding box center [1394, 349] width 14 height 14
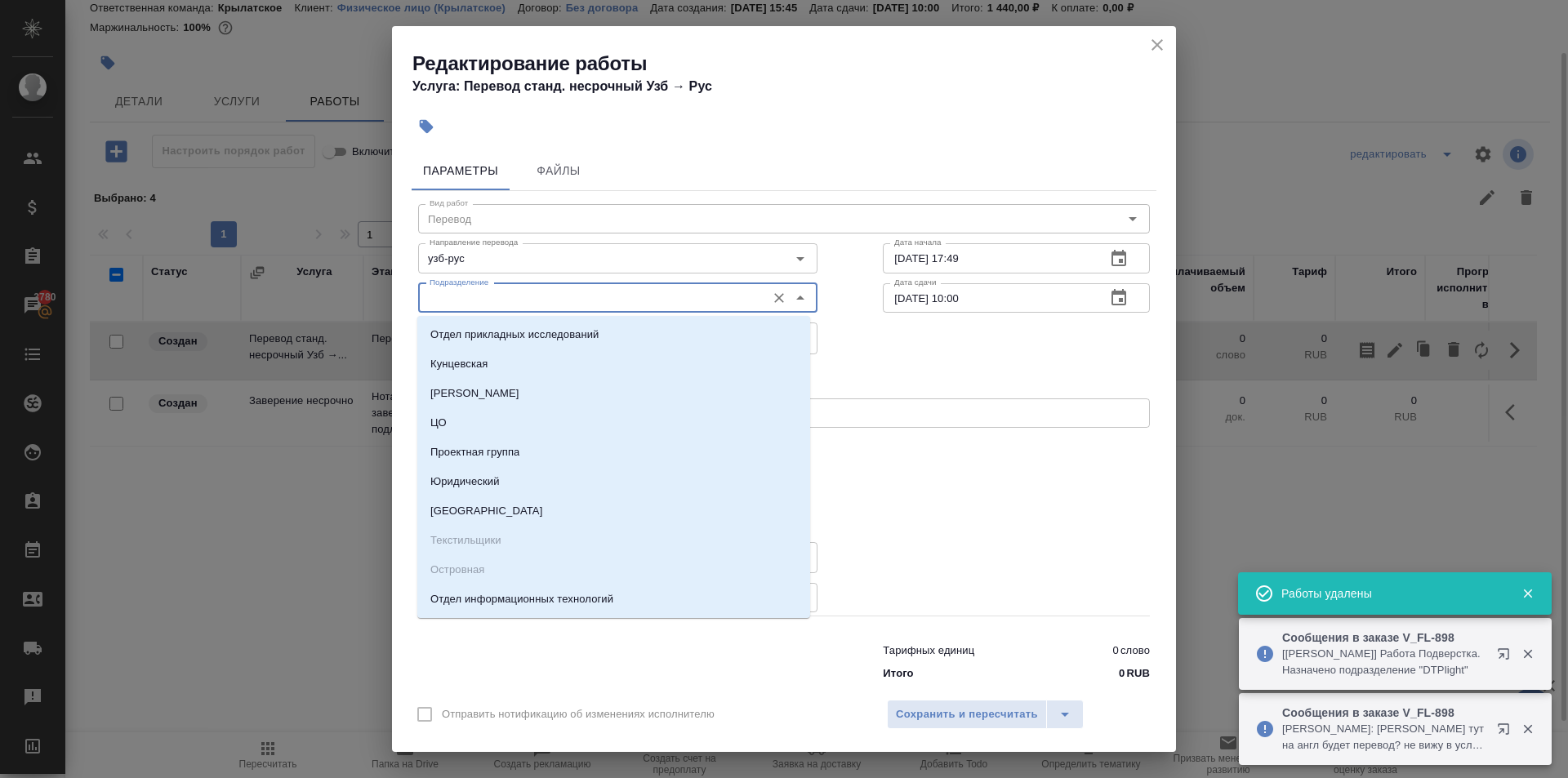
click at [613, 301] on input "Подразделение" at bounding box center [591, 298] width 335 height 19
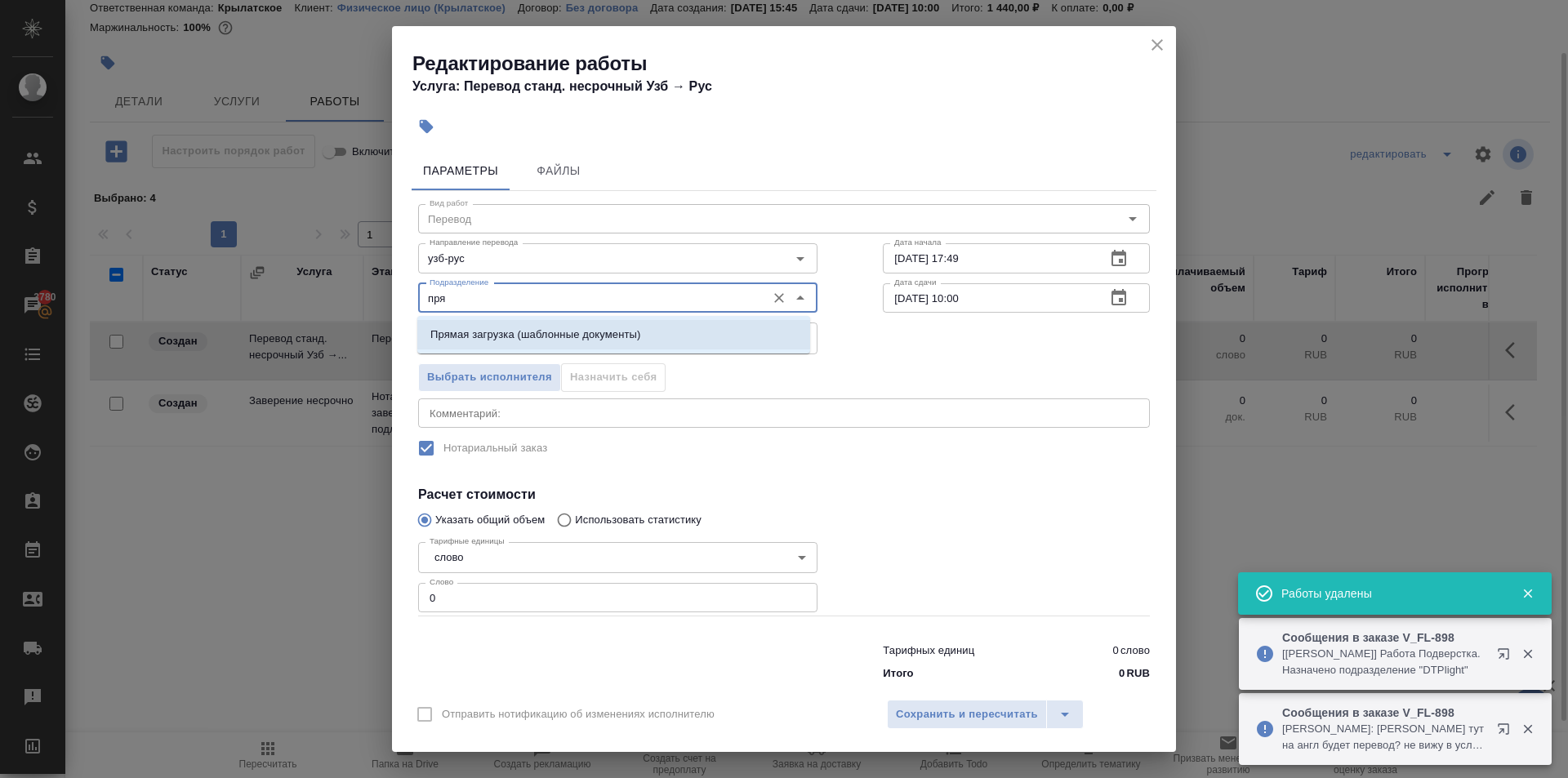
click at [609, 333] on p "Прямая загрузка (шаблонные документы)" at bounding box center [535, 334] width 210 height 16
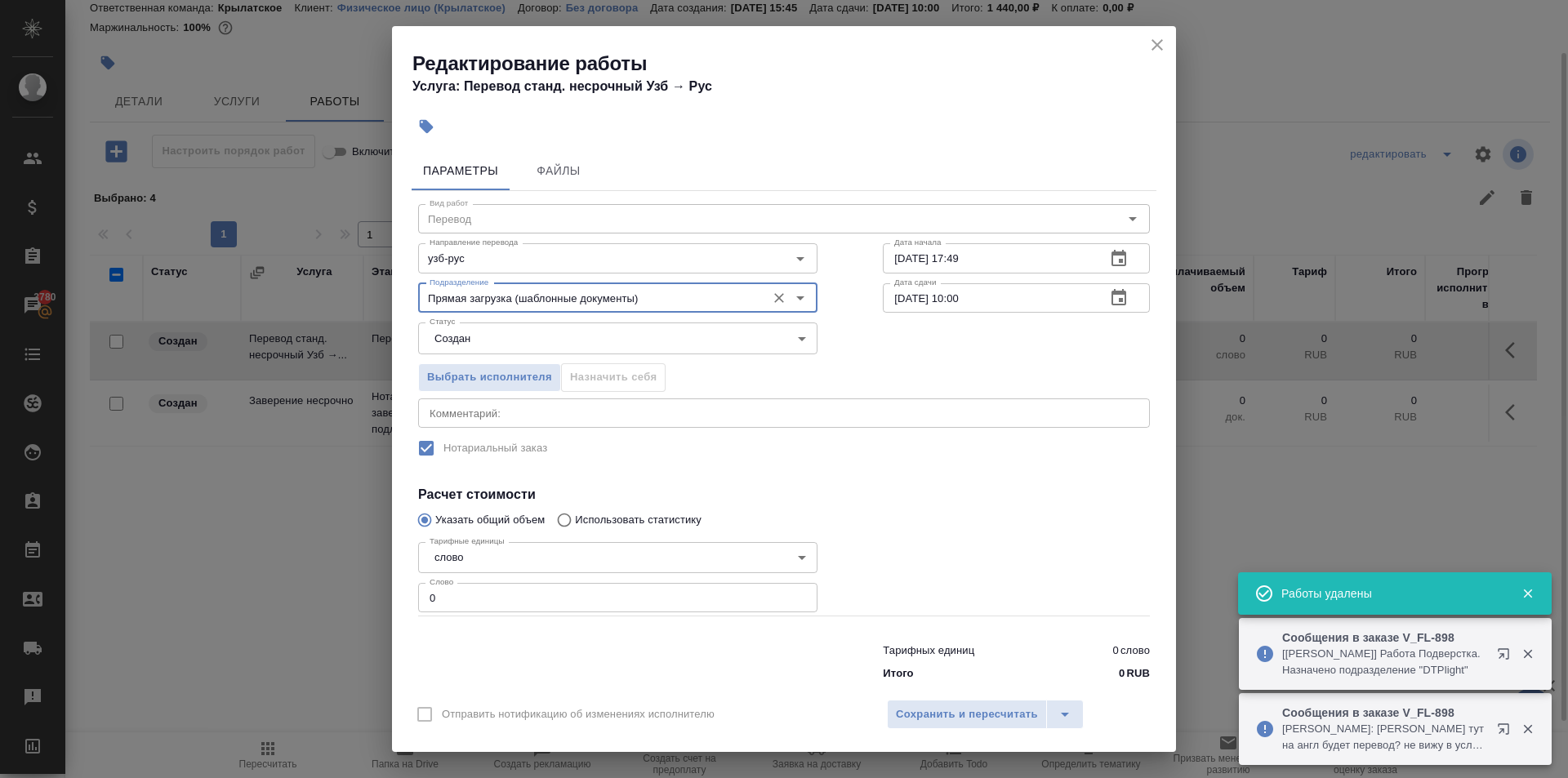
type input "Прямая загрузка (шаблонные документы)"
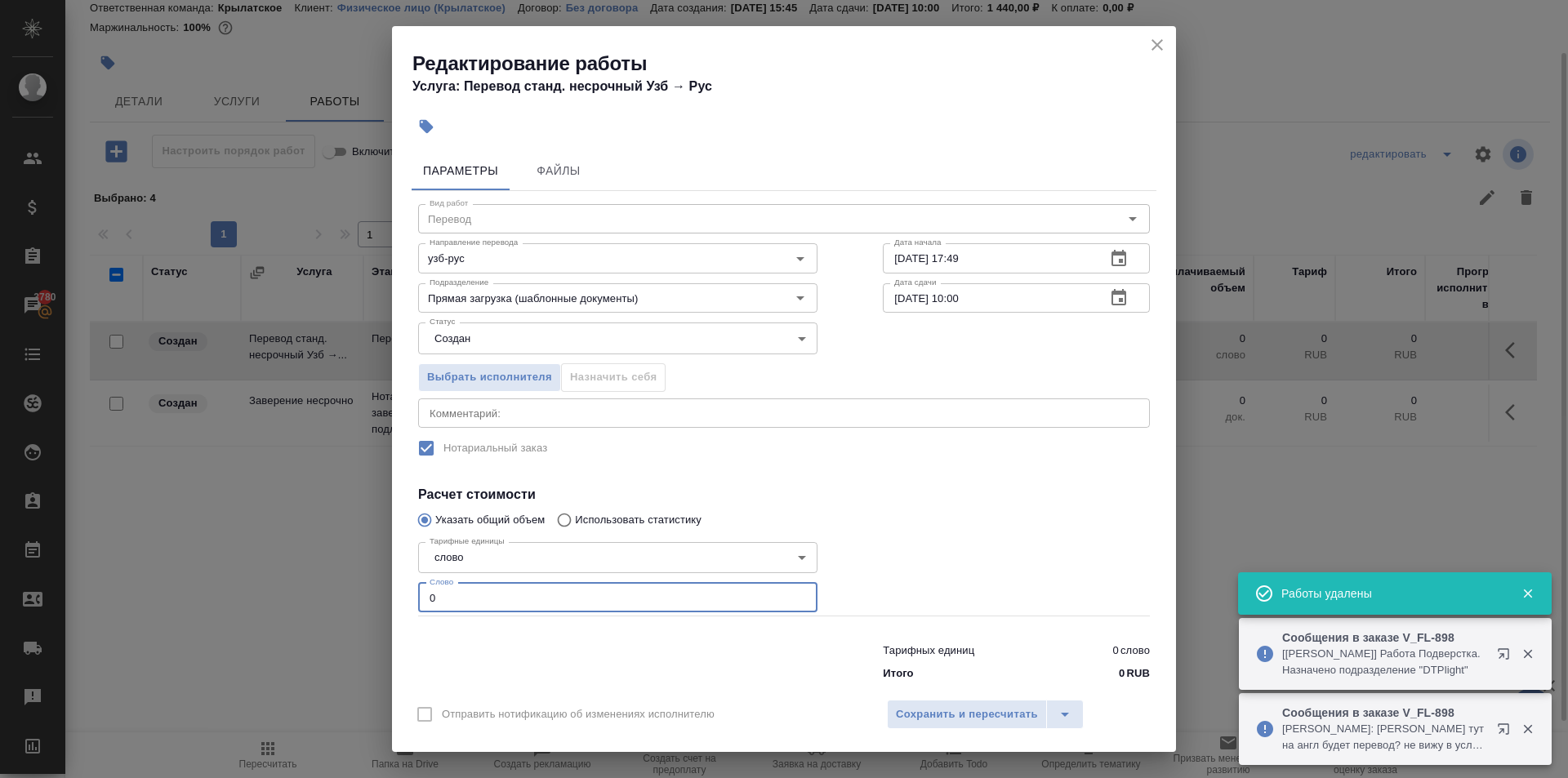
drag, startPoint x: 471, startPoint y: 585, endPoint x: 405, endPoint y: 591, distance: 66.3
click at [405, 591] on div "Параметры Файлы Вид работ Перевод Вид работ Направление перевода узб-рус Направ…" at bounding box center [783, 416] width 784 height 544
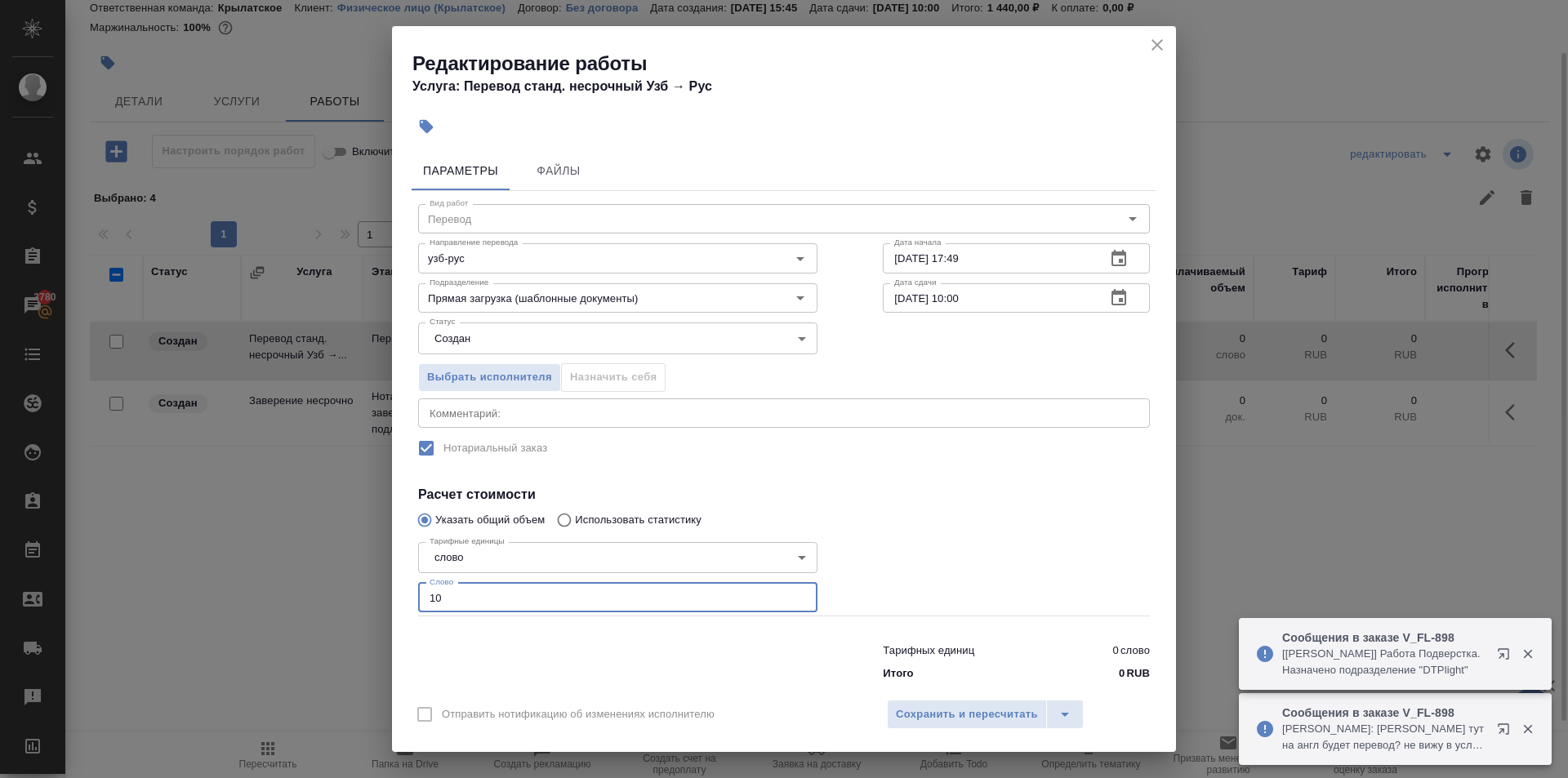
type input "10"
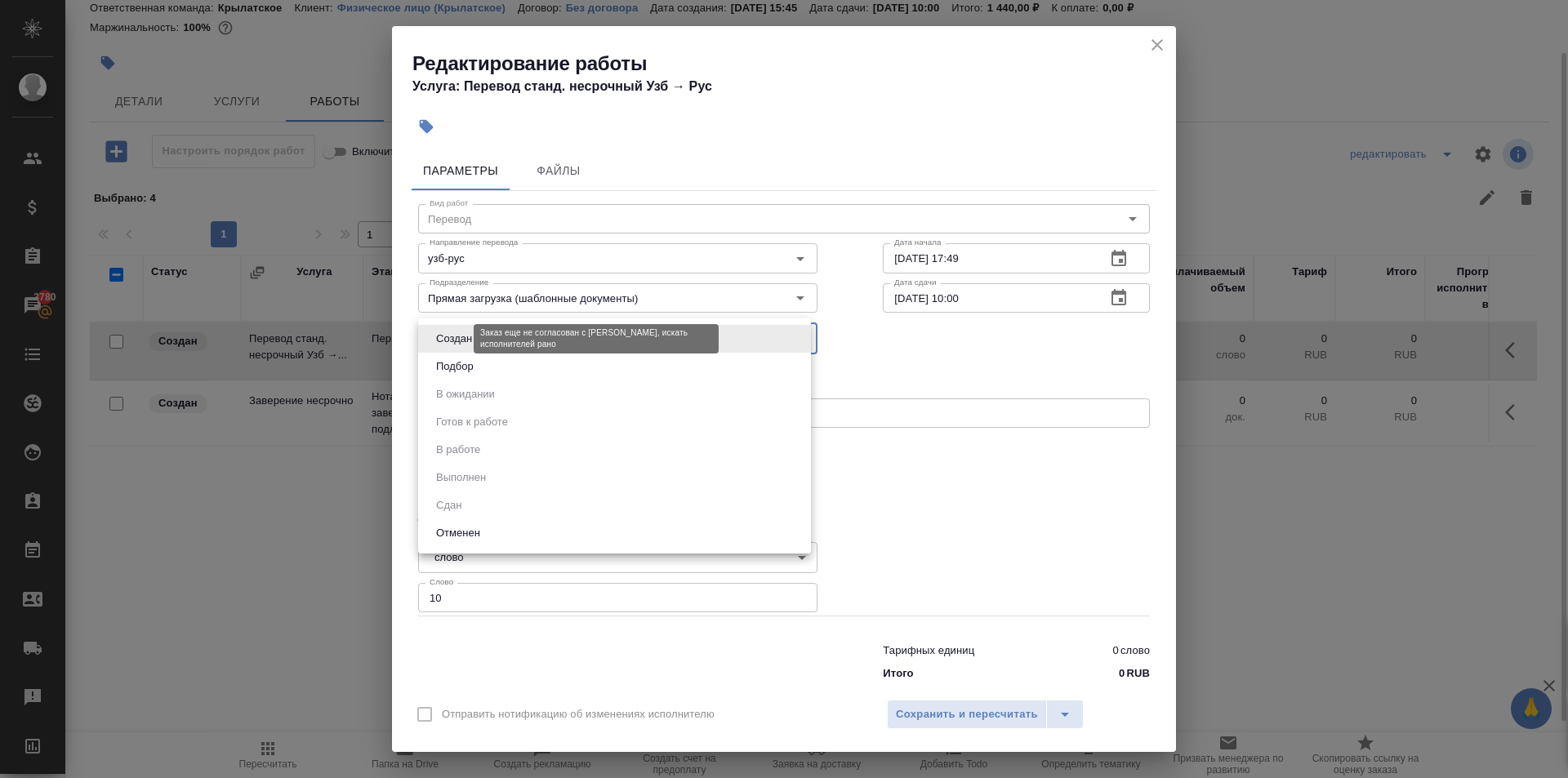
click at [456, 340] on body "🙏 .cls-1 fill:#fff; AWATERA Kasymov Timur Клиенты Спецификации Заказы 3780 Чаты…" at bounding box center [784, 389] width 1568 height 778
click at [462, 383] on ul "Создан Подбор В ожидании Готов к работе В работе Выполнен Сдан Отменен" at bounding box center [615, 436] width 392 height 235
click at [460, 372] on button "Подбор" at bounding box center [454, 366] width 47 height 18
type input "recruiting"
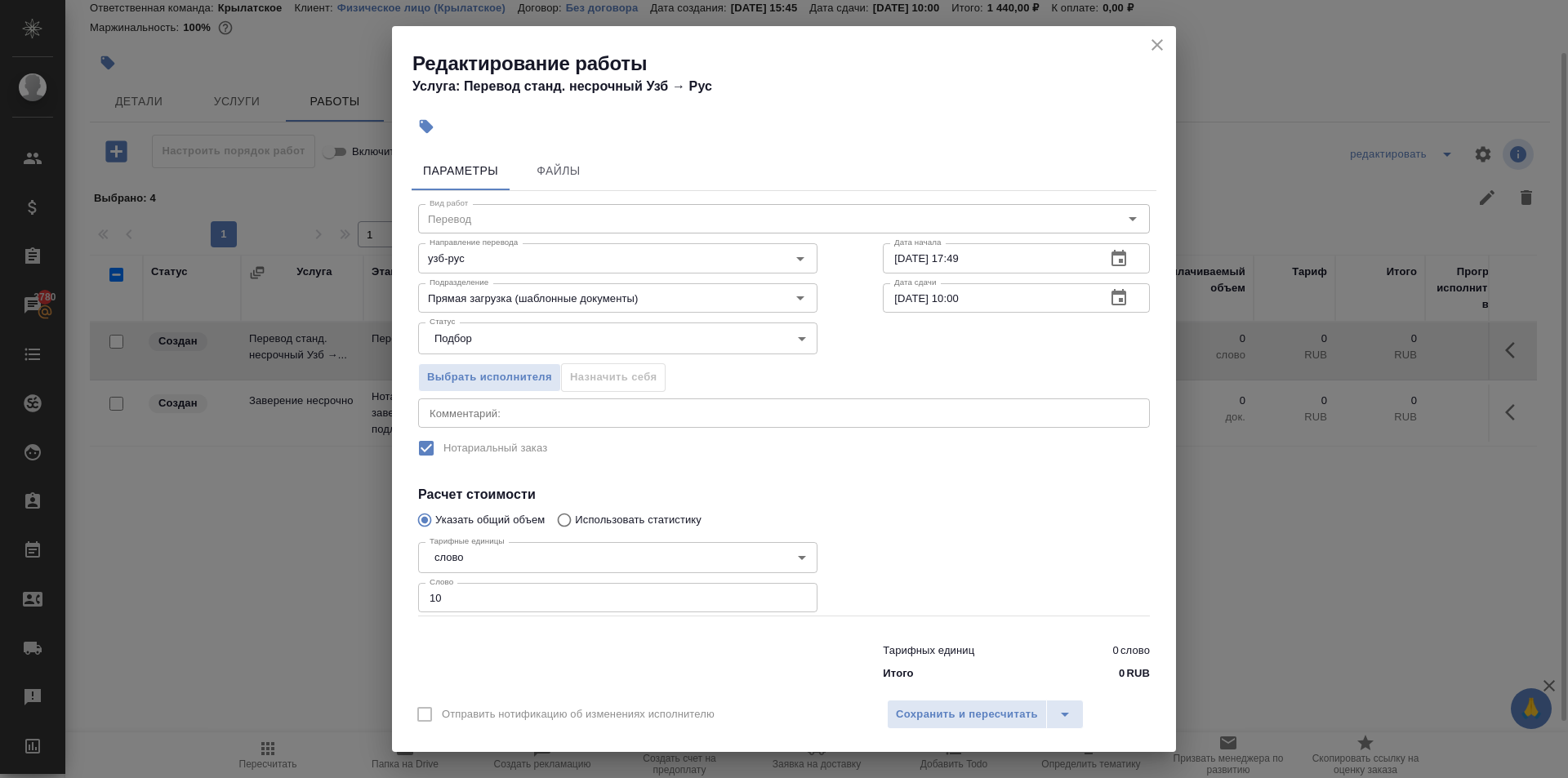
click at [960, 698] on div "Отправить нотификацию об изменениях исполнителю Сохранить и пересчитать" at bounding box center [783, 719] width 784 height 63
click at [974, 711] on span "Сохранить и пересчитать" at bounding box center [967, 715] width 142 height 19
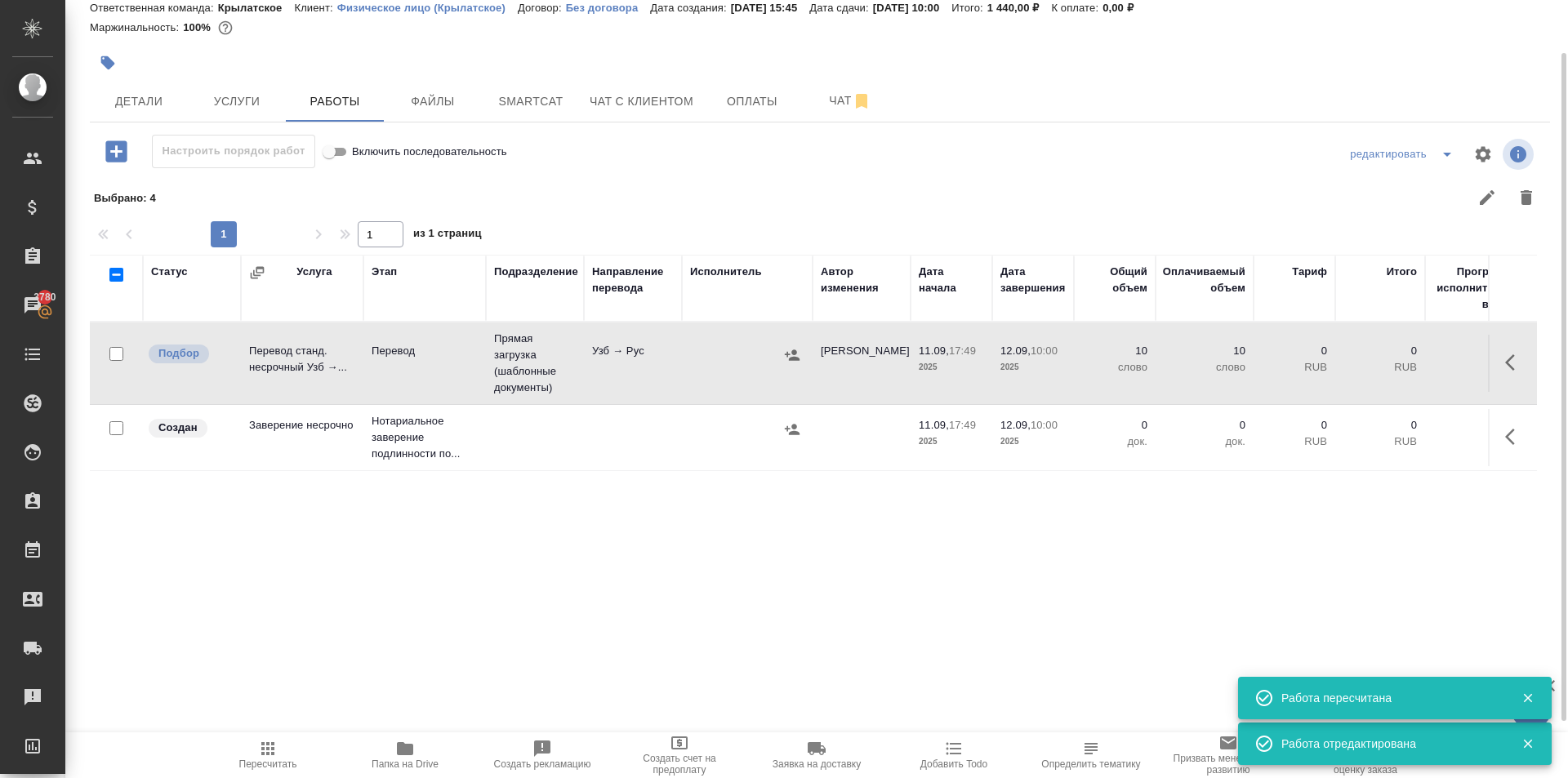
click at [272, 752] on icon "button" at bounding box center [268, 748] width 13 height 13
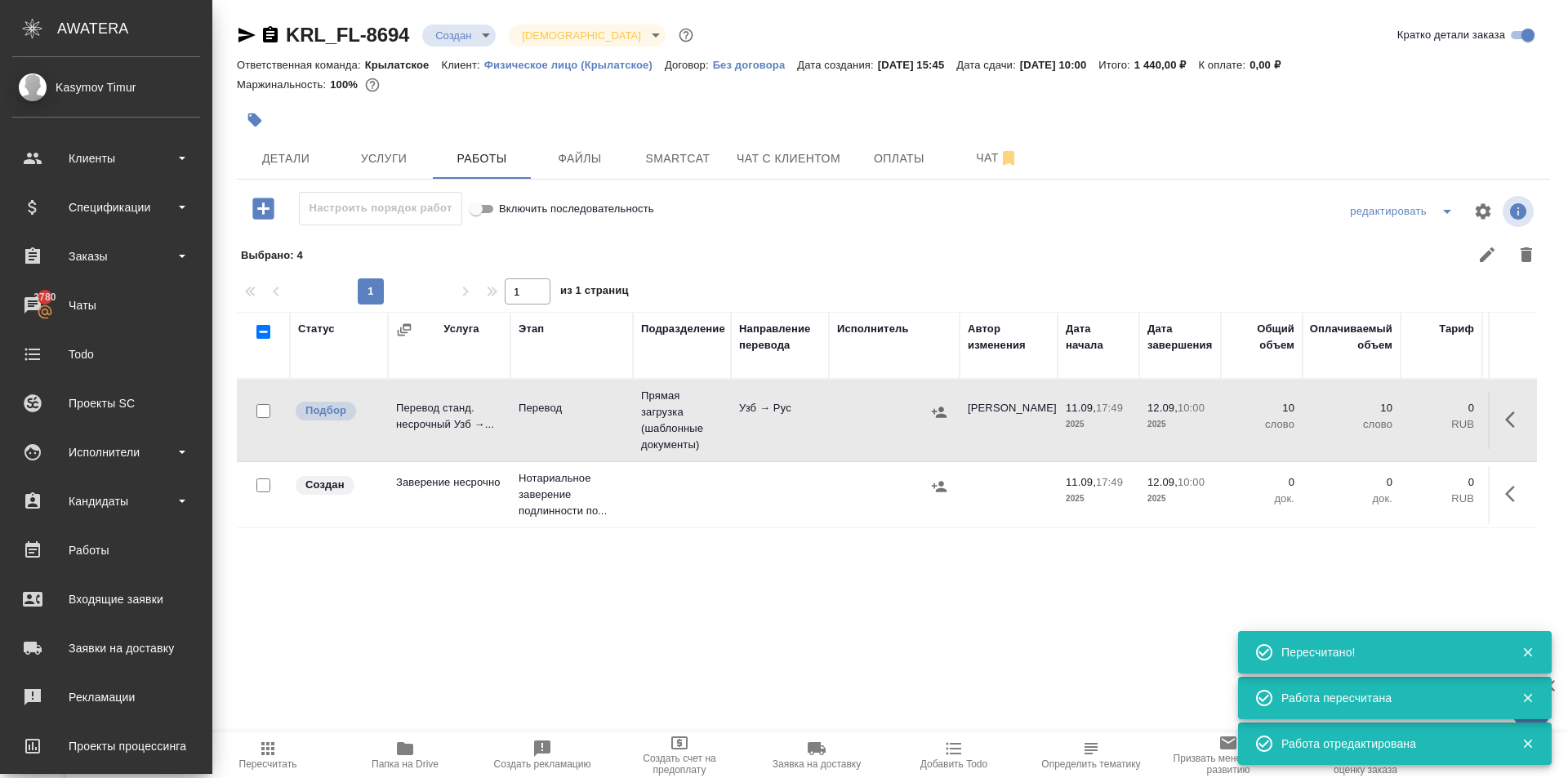
drag, startPoint x: 267, startPoint y: 725, endPoint x: 278, endPoint y: 735, distance: 14.9
click at [267, 722] on div ".cls-1 fill:#fff; AWATERA Kasymov Timur Клиенты Спецификации Заказы 3780 Чаты T…" at bounding box center [784, 389] width 1568 height 778
click at [284, 763] on span "Пересчитать" at bounding box center [268, 764] width 58 height 12
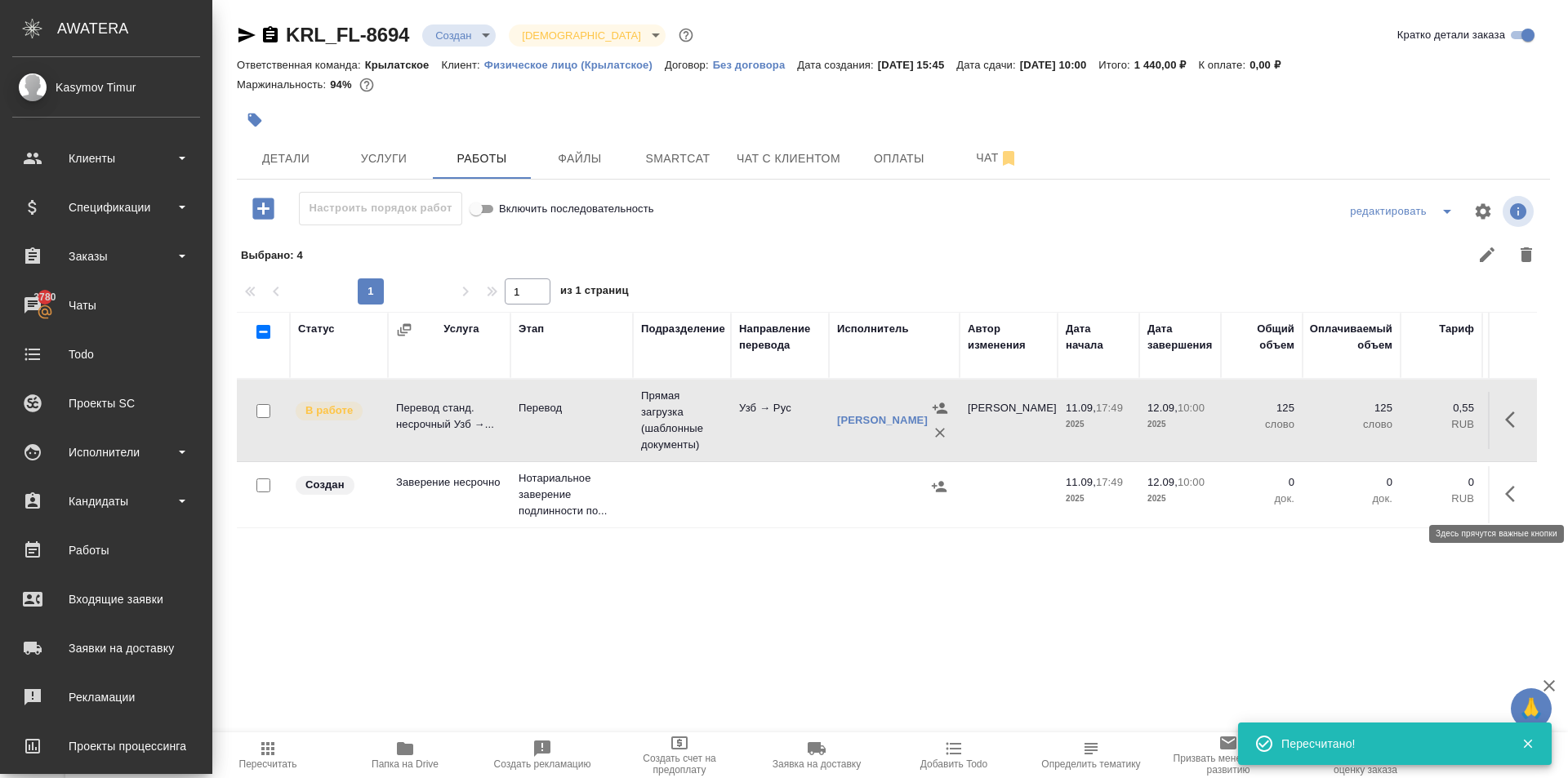
drag, startPoint x: 1522, startPoint y: 490, endPoint x: 1503, endPoint y: 489, distance: 19.0
click at [1517, 490] on icon "button" at bounding box center [1514, 493] width 19 height 19
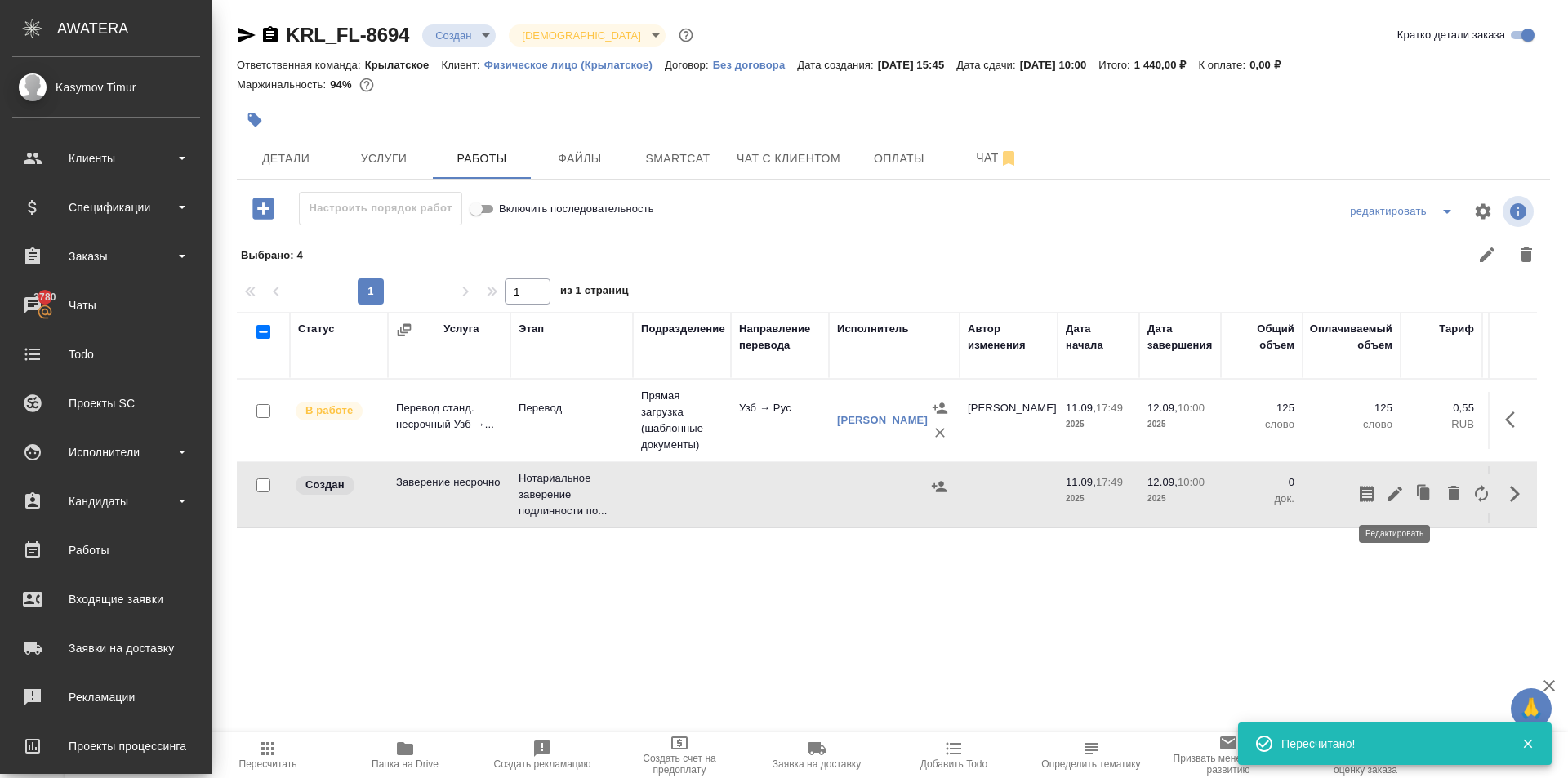
click at [1392, 493] on icon "button" at bounding box center [1394, 493] width 19 height 19
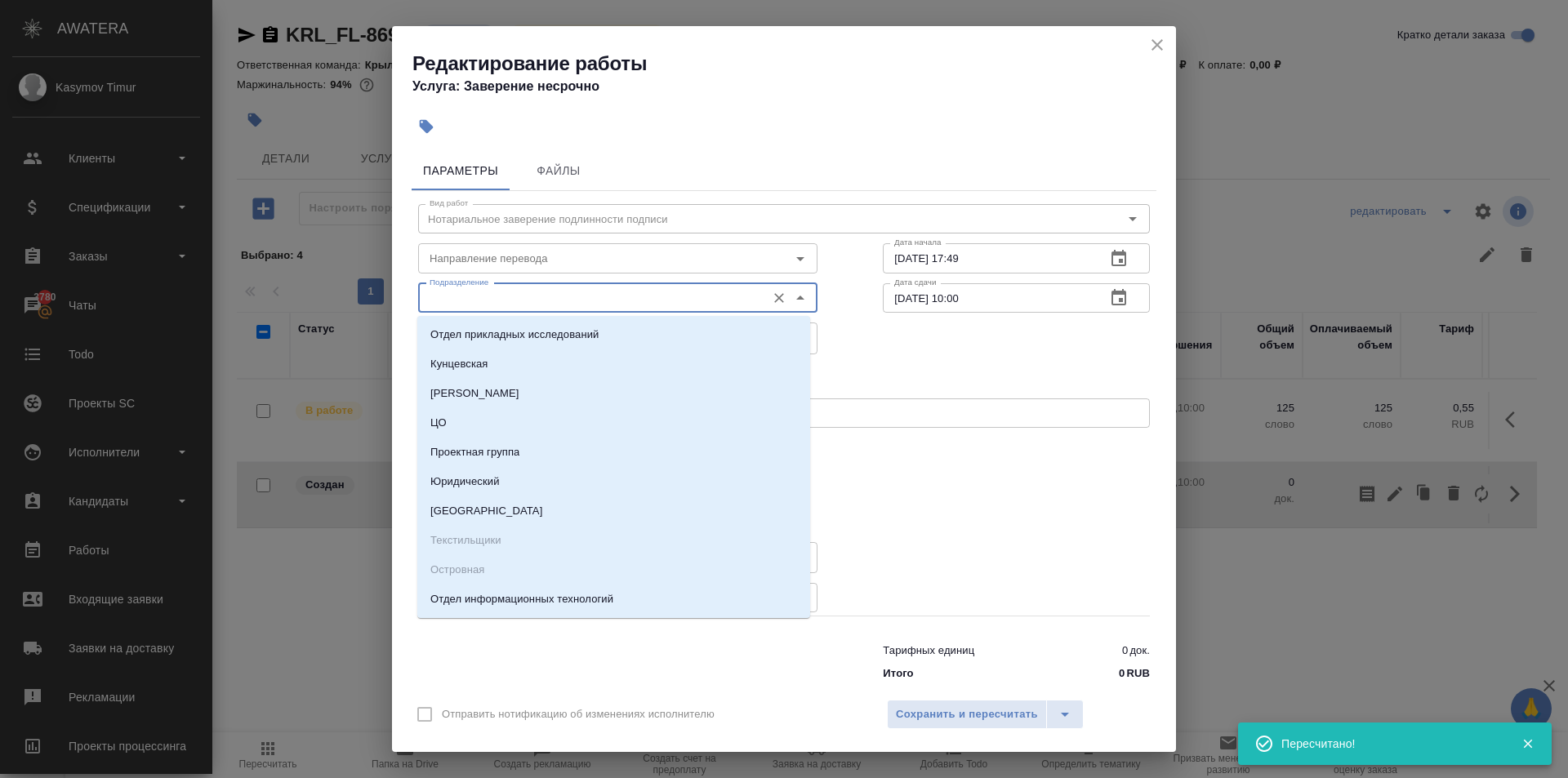
click at [518, 306] on input "Подразделение" at bounding box center [591, 298] width 335 height 19
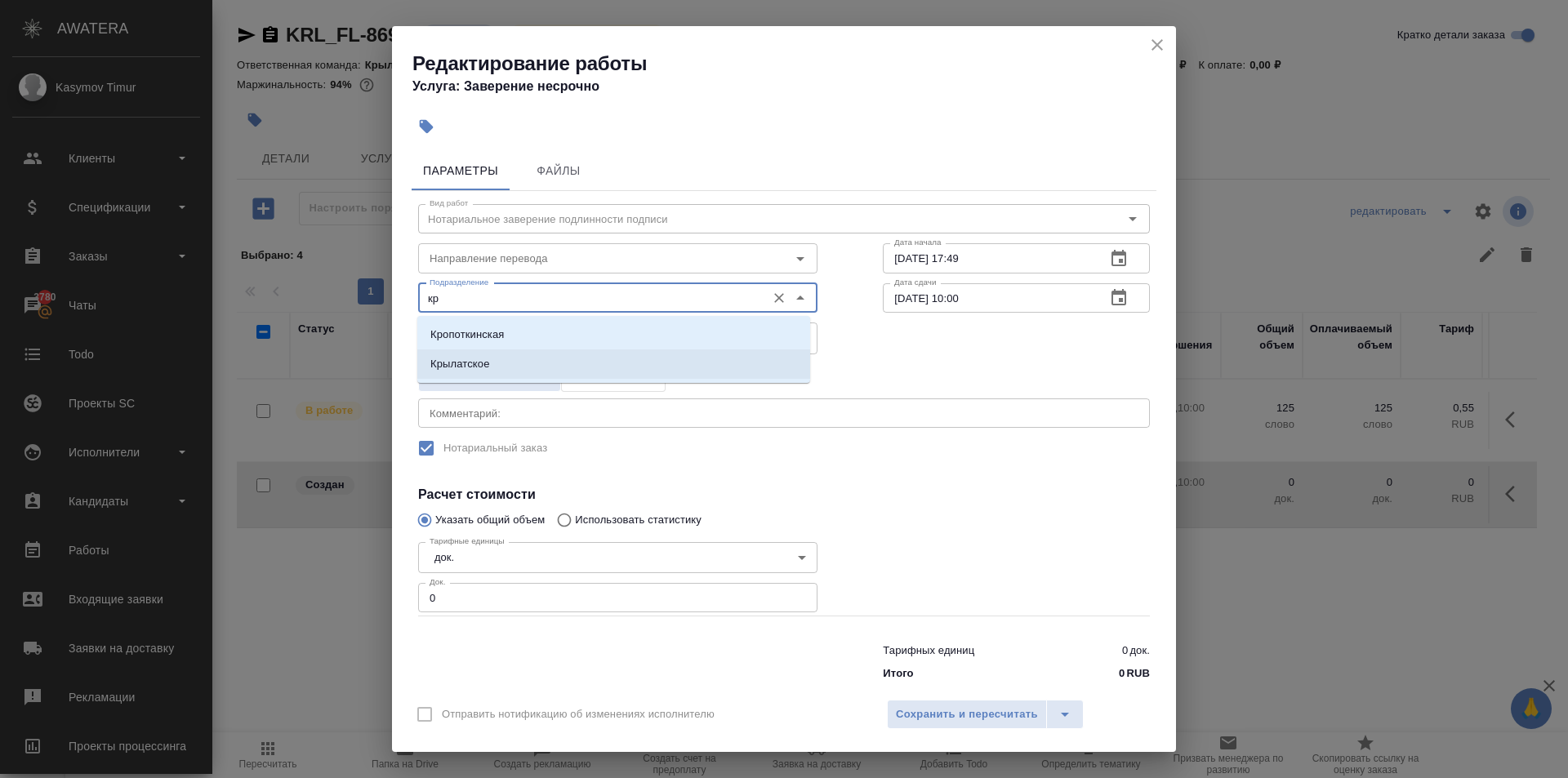
click at [509, 364] on li "Крылатское" at bounding box center [614, 364] width 392 height 30
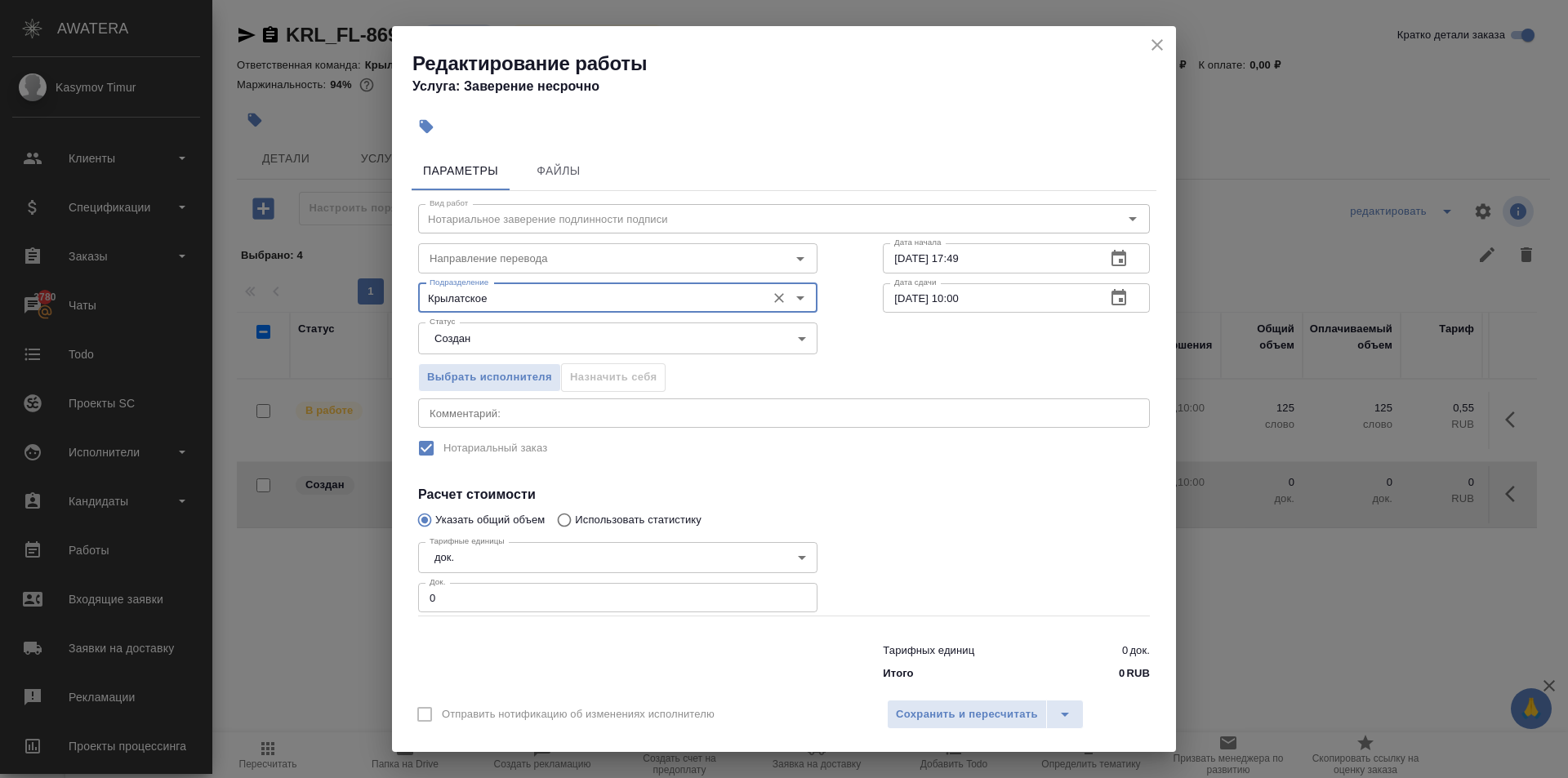
type input "Крылатское"
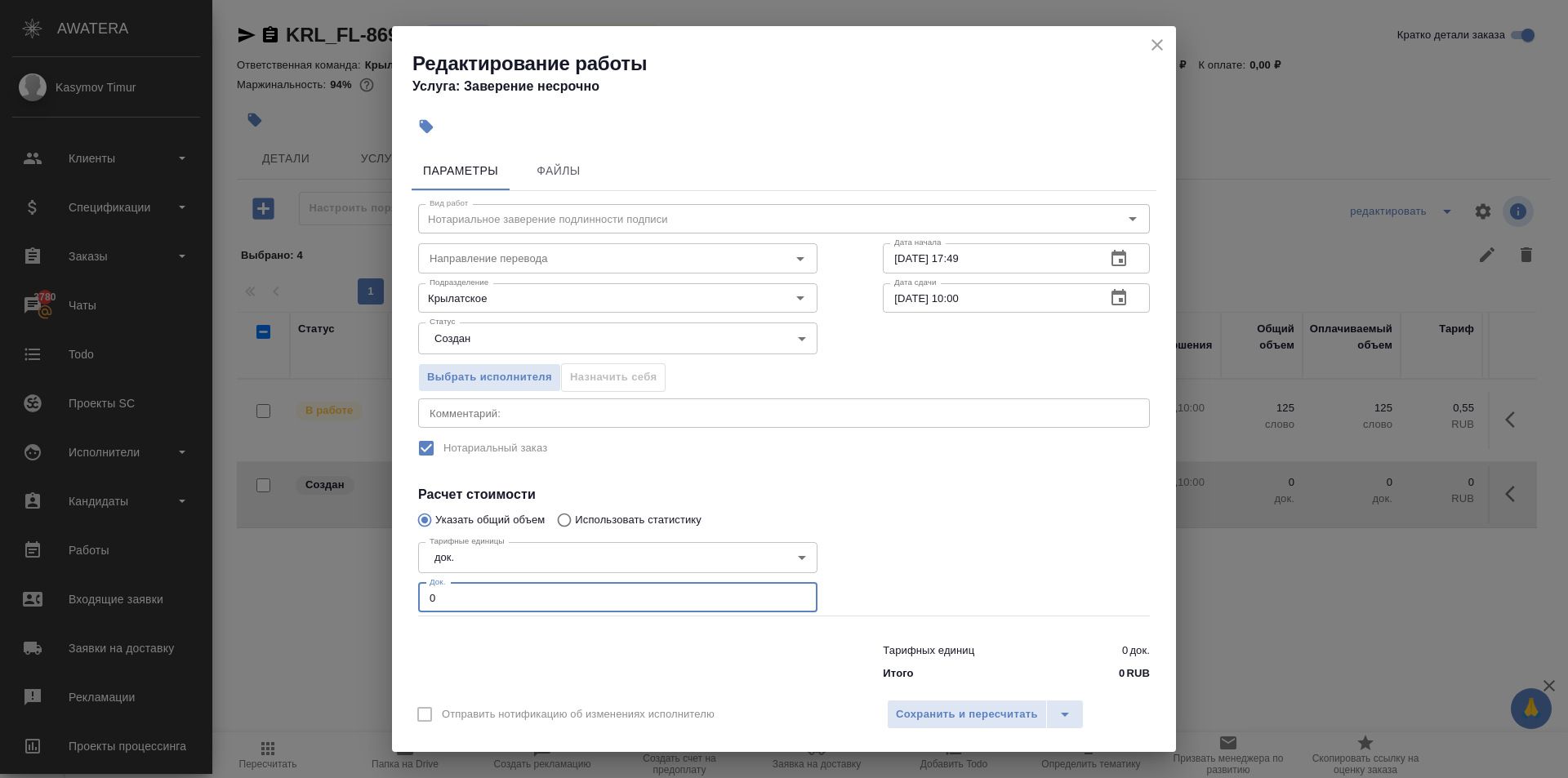
drag, startPoint x: 445, startPoint y: 607, endPoint x: 387, endPoint y: 587, distance: 61.4
click at [387, 587] on div "Редактирование работы Услуга: Заверение несрочно Параметры Файлы Вид работ Нота…" at bounding box center [784, 389] width 1568 height 778
type input "1"
click at [920, 709] on span "Сохранить и пересчитать" at bounding box center [967, 715] width 142 height 19
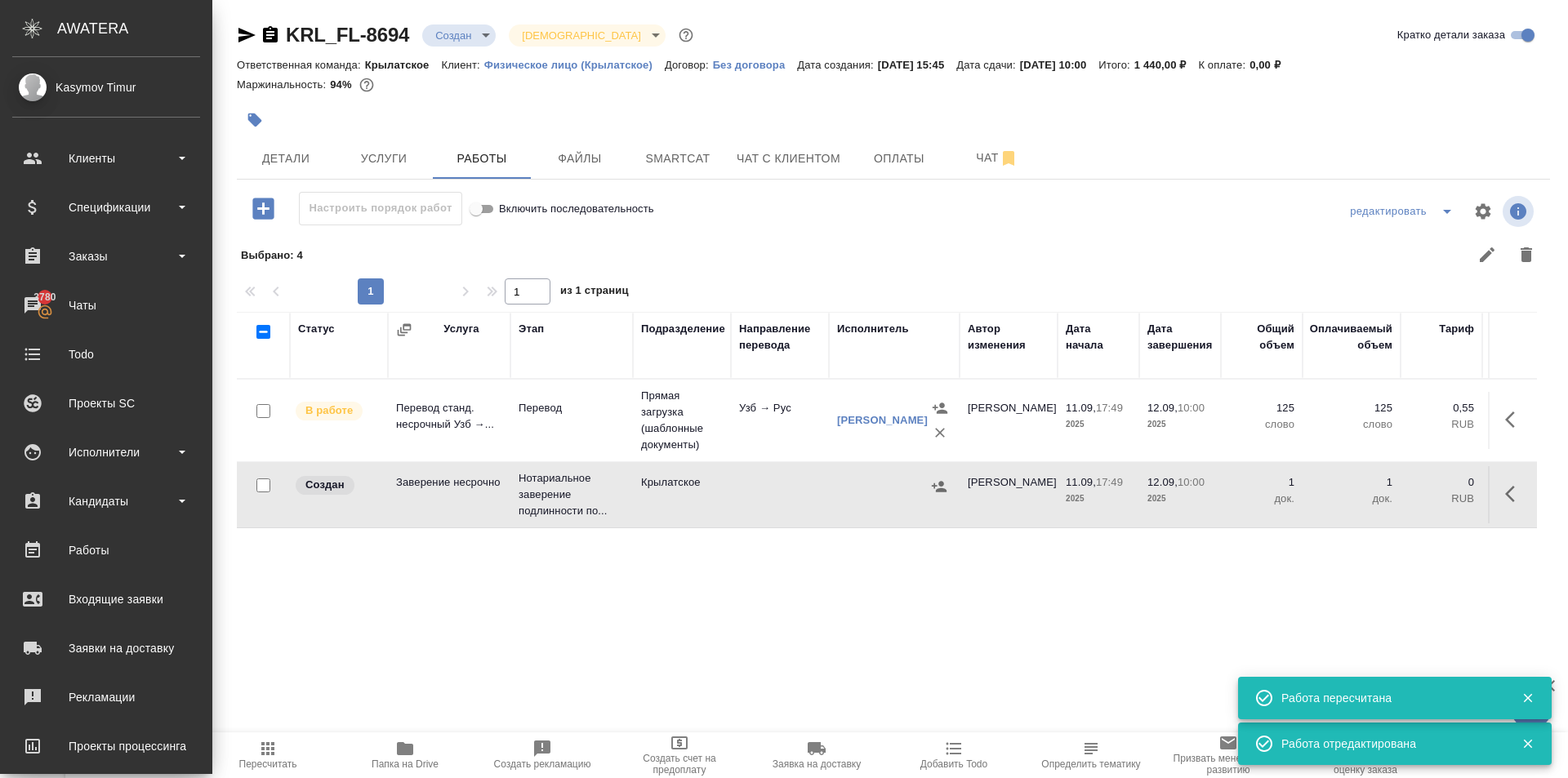
click at [942, 487] on icon "button" at bounding box center [939, 486] width 16 height 16
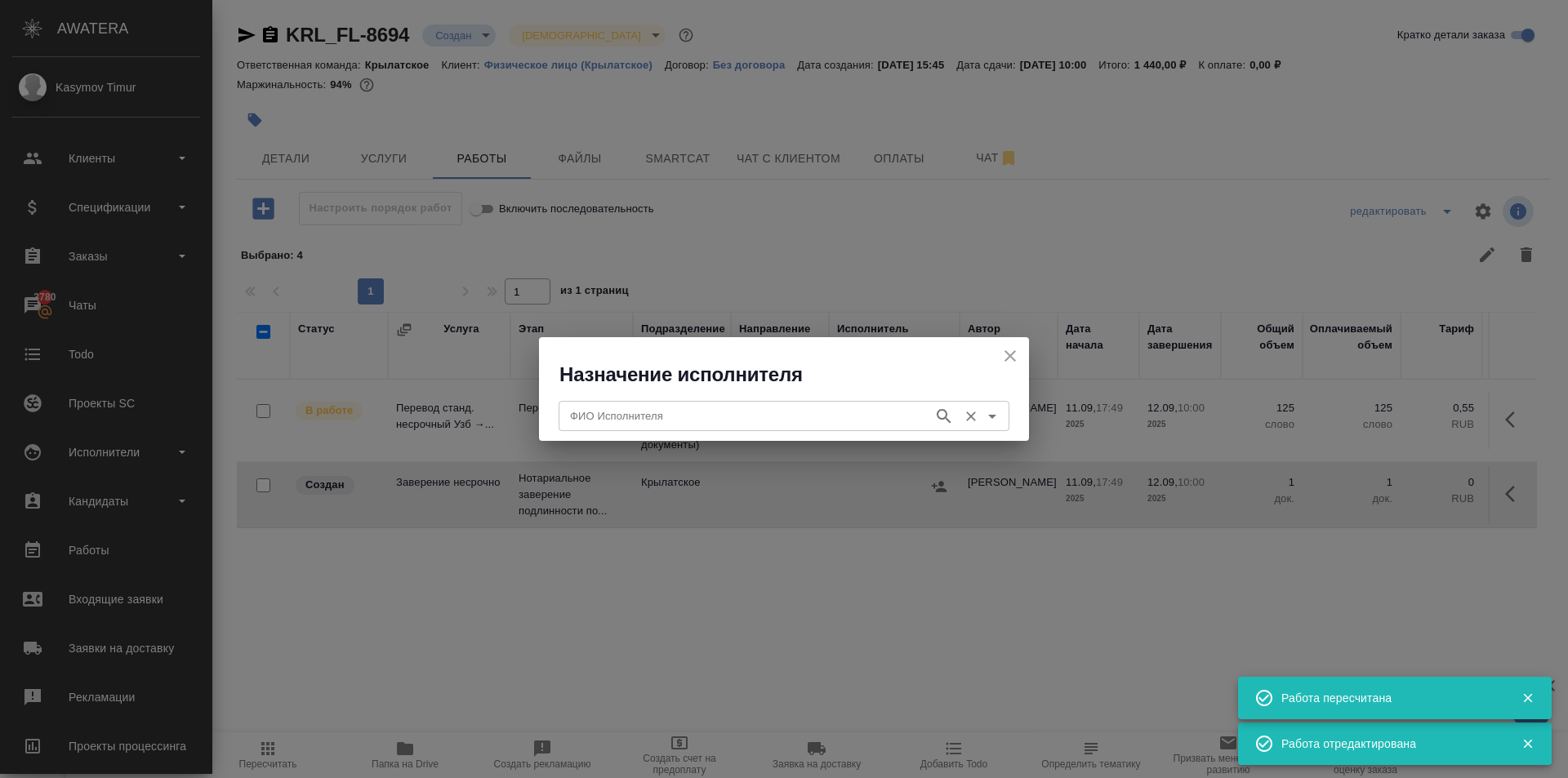
click at [764, 404] on div "ФИО Исполнителя" at bounding box center [784, 415] width 450 height 30
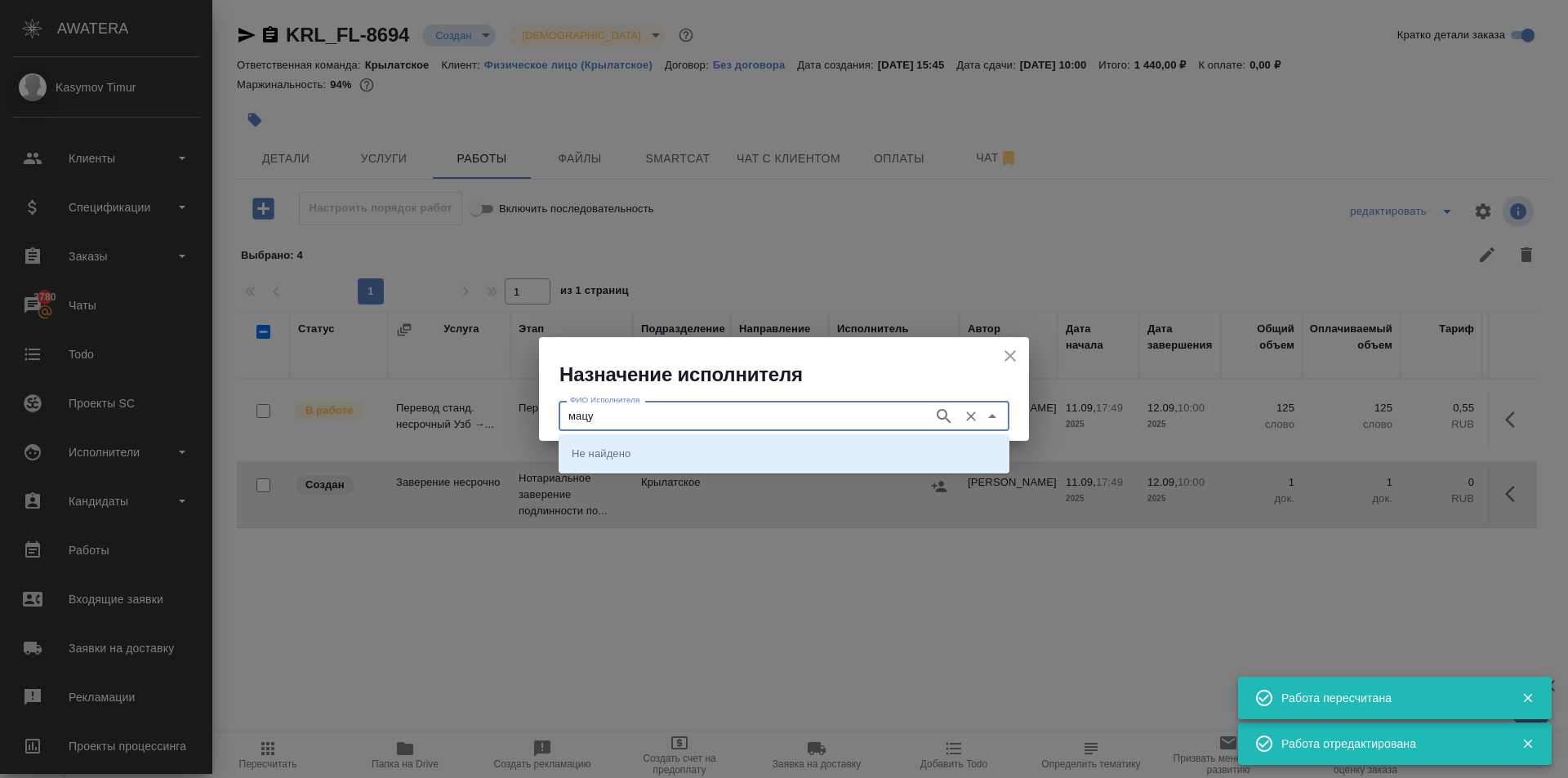
type input "мацу"
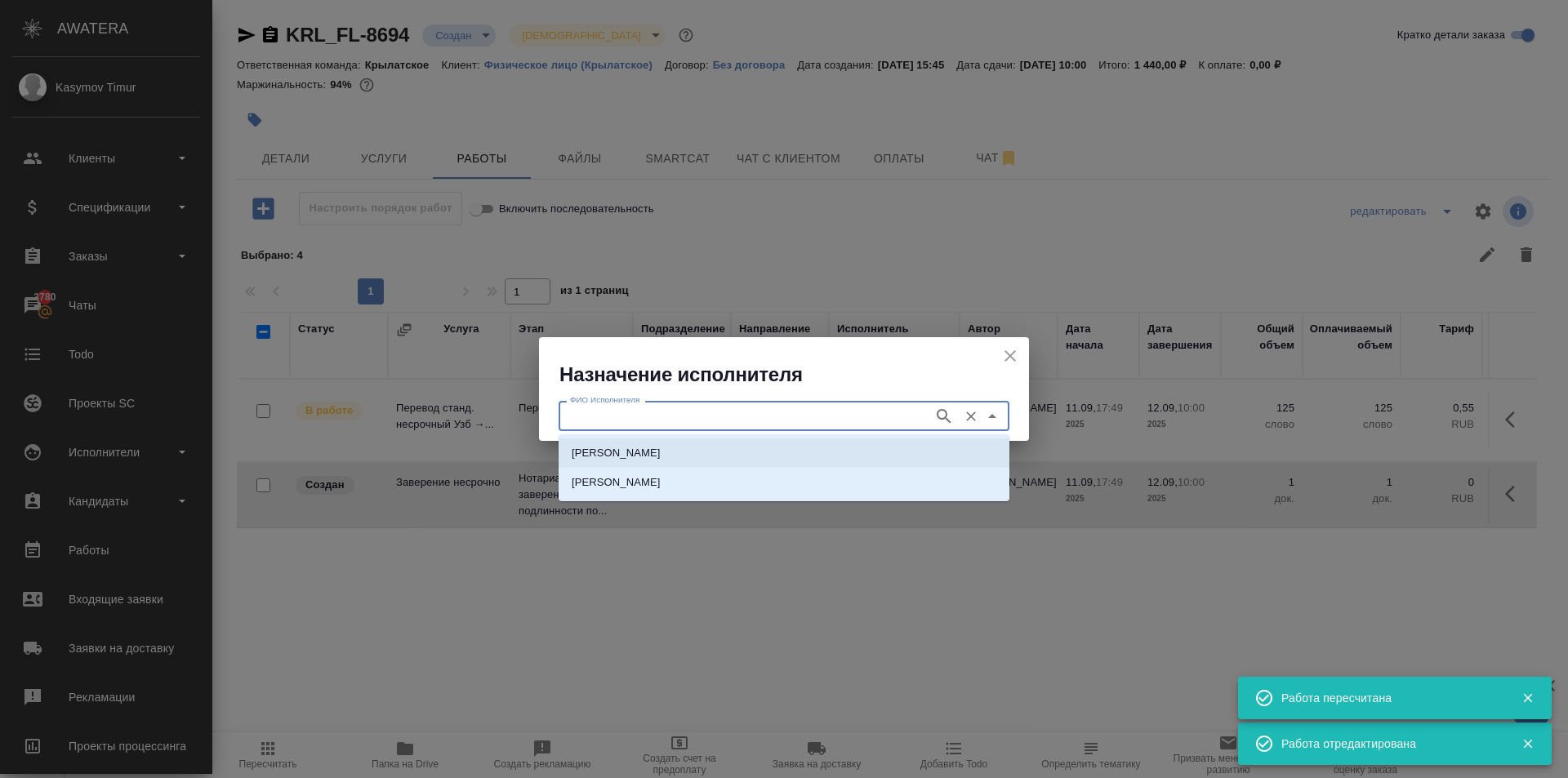
click at [775, 436] on div "НОТАРИУС Мацуленко Юлия Юрьевна Мацук Диана" at bounding box center [784, 468] width 450 height 67
click at [774, 439] on div "НОТАРИУС Мацуленко Юлия Юрьевна Мацук Диана" at bounding box center [784, 468] width 450 height 67
click at [774, 441] on li "НОТАРИУС Мацуленко Юлия Юрьевна" at bounding box center [784, 453] width 450 height 30
type input "НОТАРИУС Мацуленко Юлия Юрьевна"
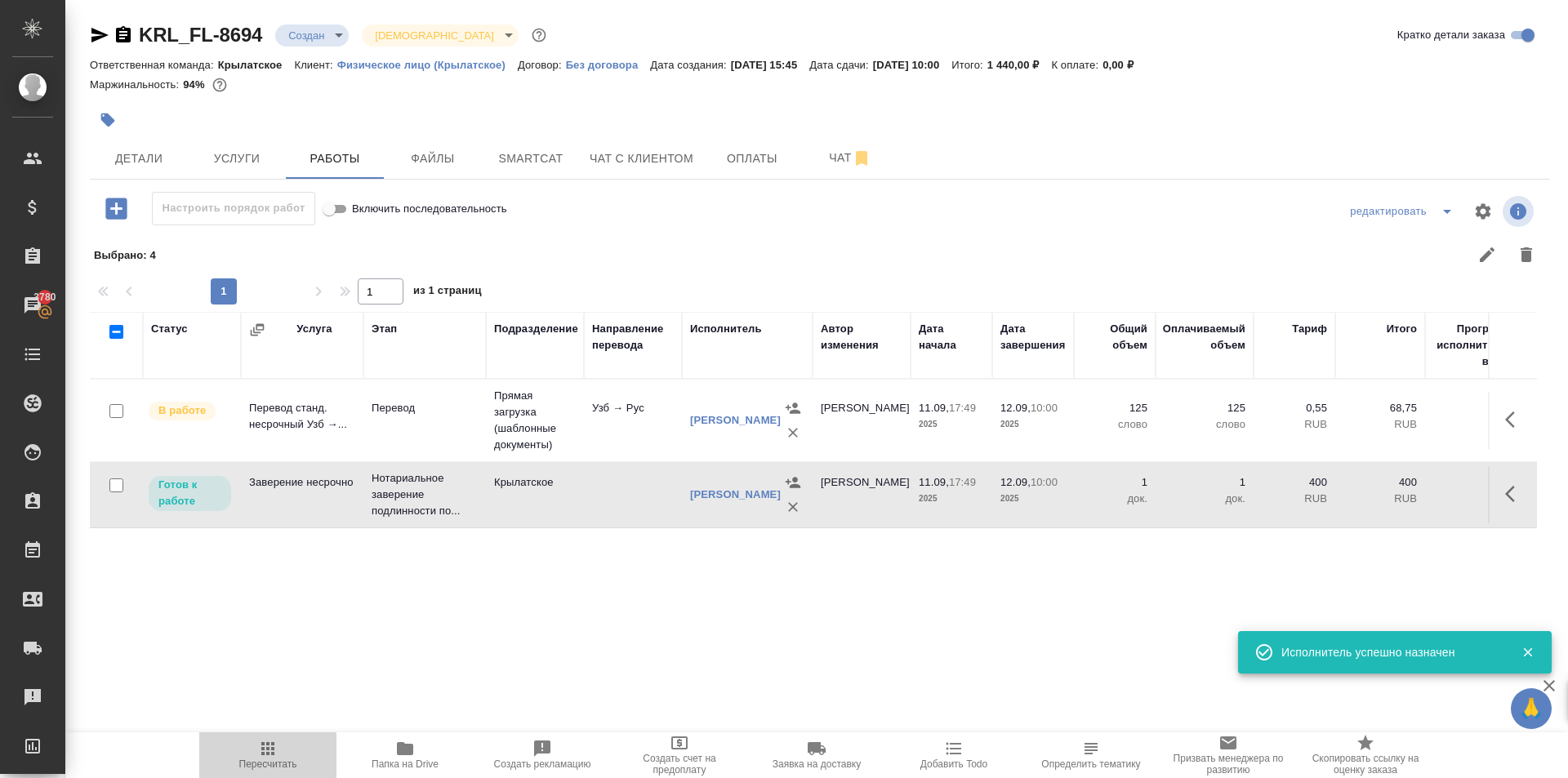
click at [282, 739] on span "Пересчитать" at bounding box center [267, 754] width 117 height 31
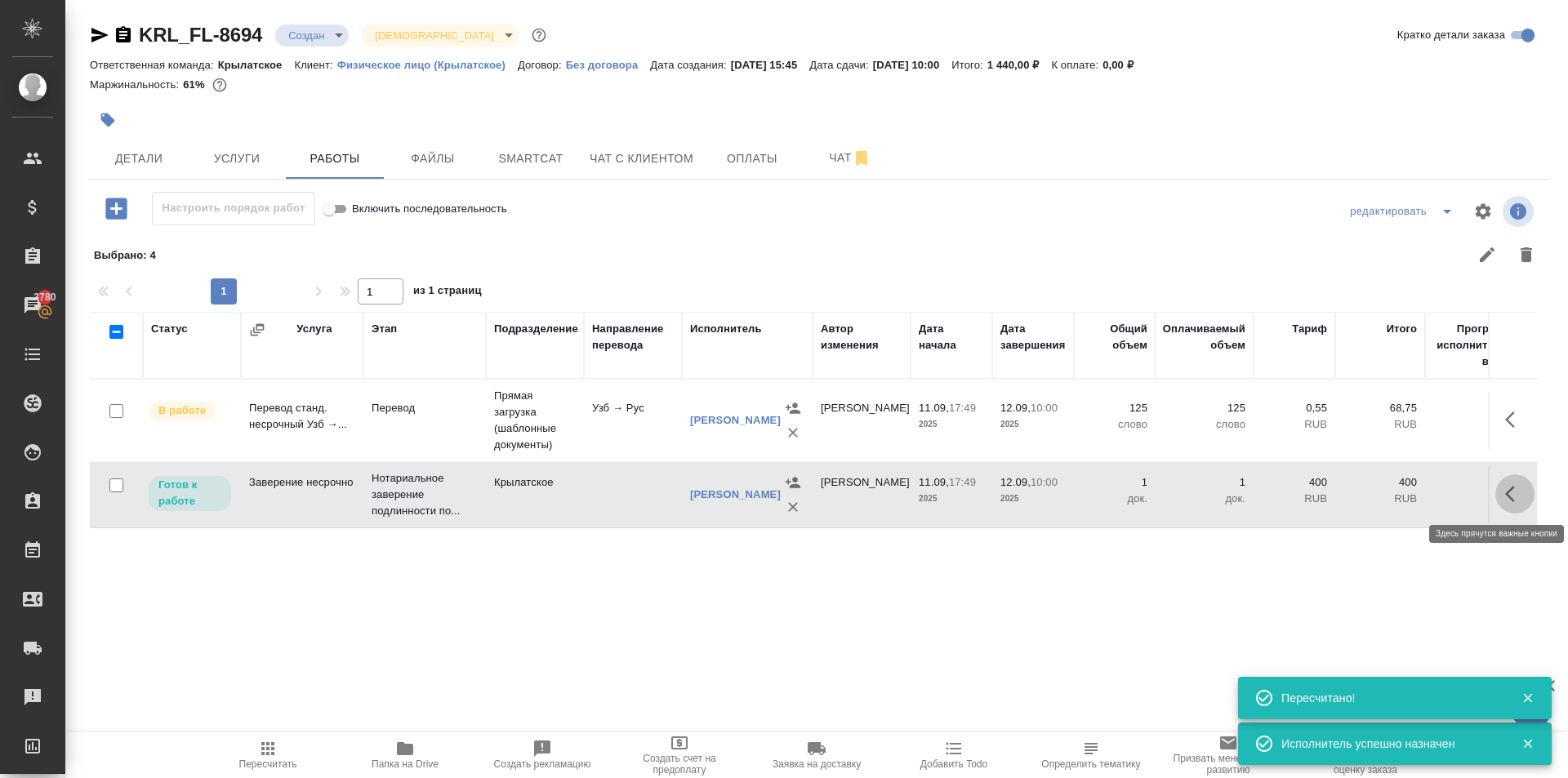
click at [1522, 489] on icon "button" at bounding box center [1514, 493] width 19 height 19
click at [1400, 492] on icon "button" at bounding box center [1394, 493] width 19 height 19
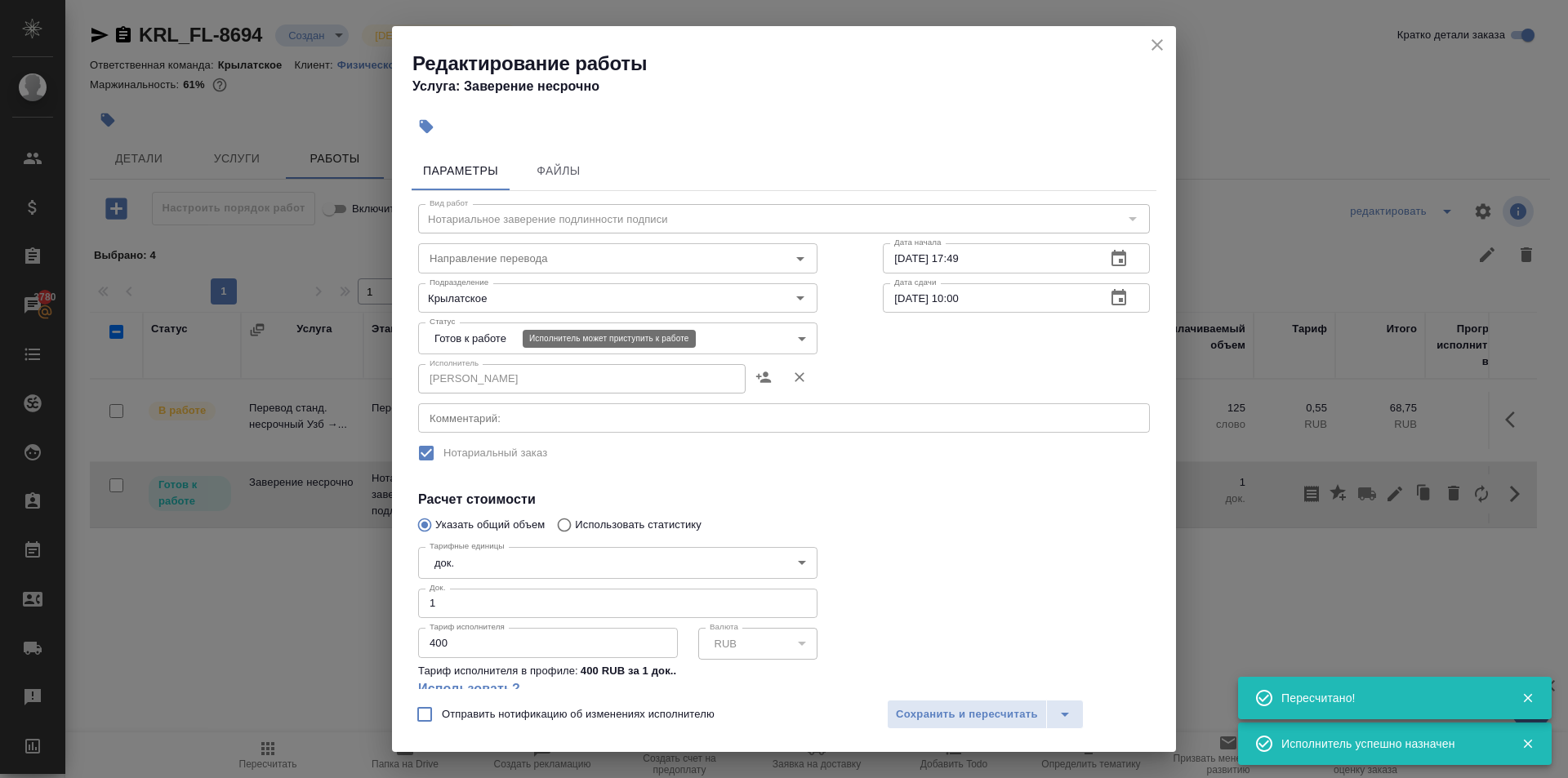
click at [479, 339] on body "🙏 .cls-1 fill:#fff; AWATERA Kasymov Timur Клиенты Спецификации Заказы 3780 Чаты…" at bounding box center [784, 389] width 1568 height 778
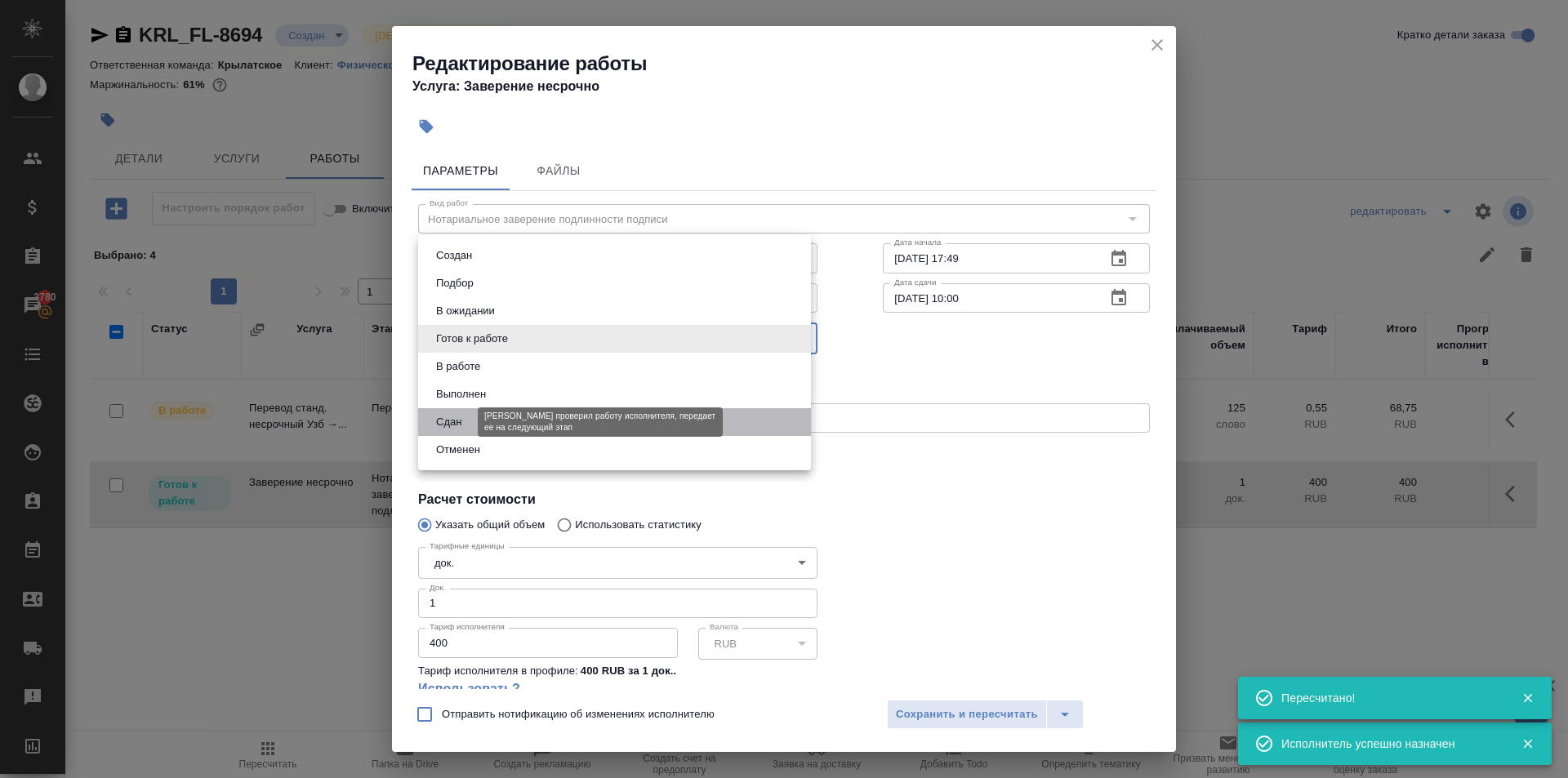
click at [452, 429] on button "Сдан" at bounding box center [448, 421] width 35 height 18
type input "closed"
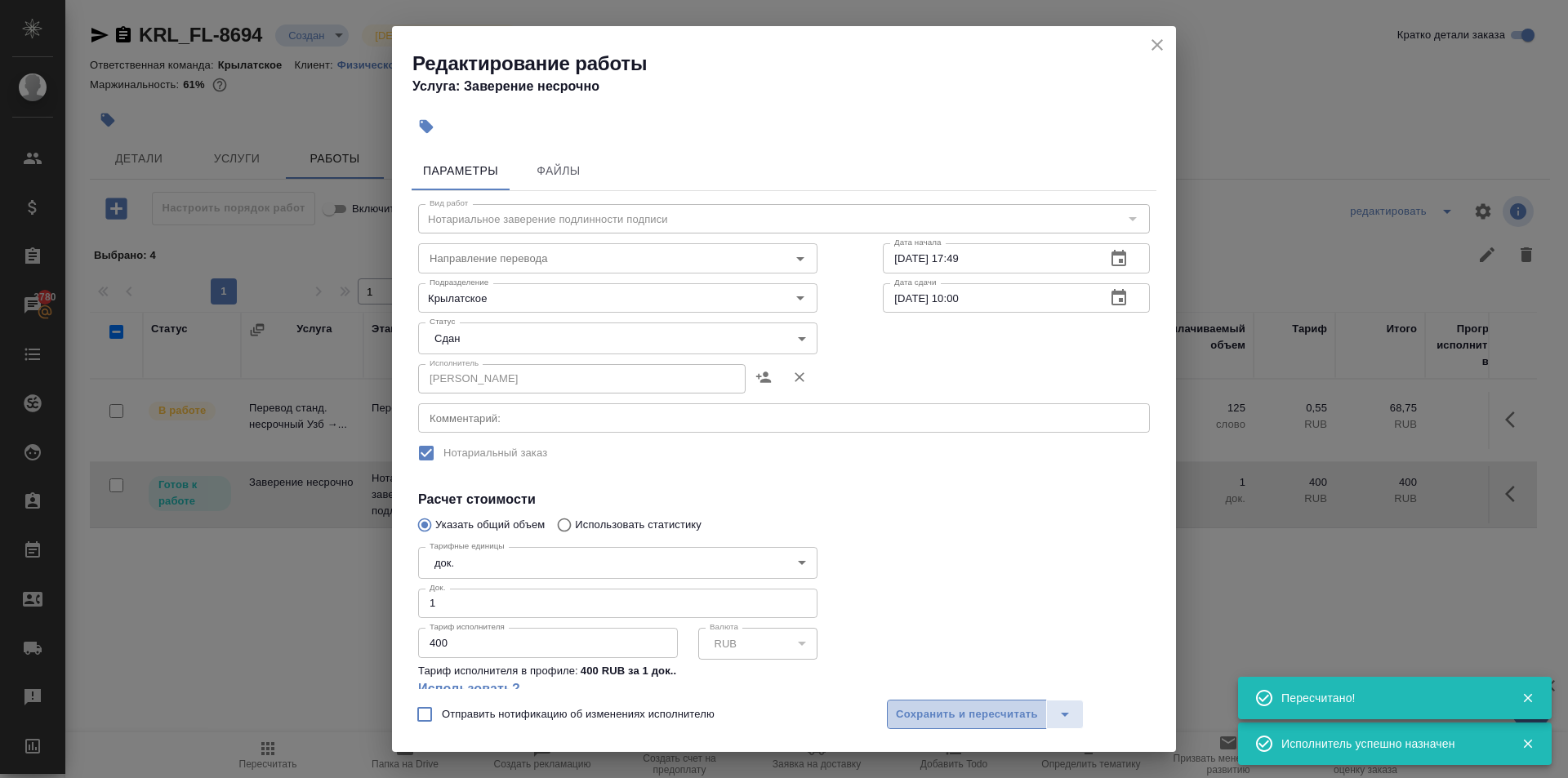
click at [1014, 715] on span "Сохранить и пересчитать" at bounding box center [967, 715] width 142 height 19
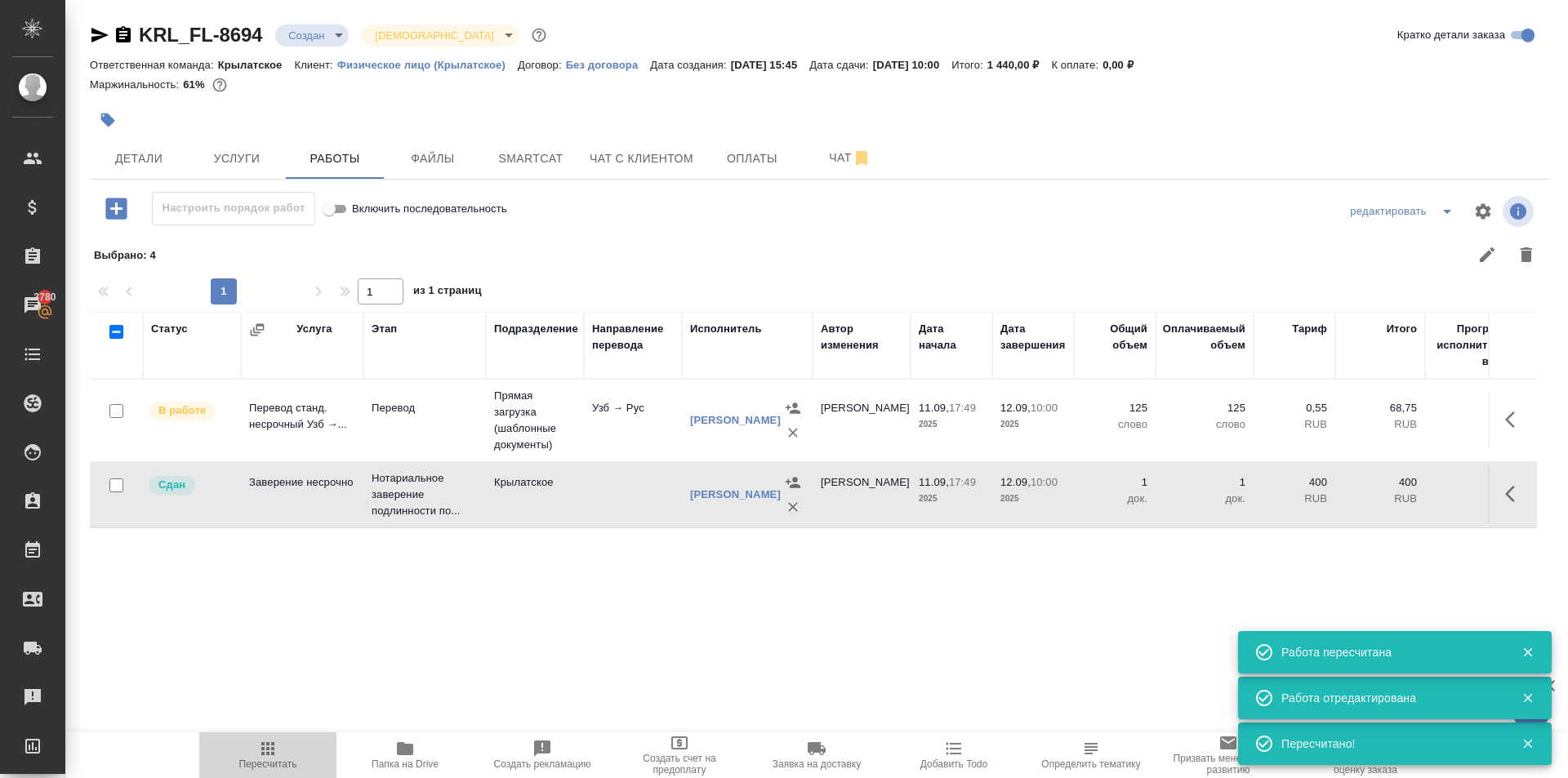
click at [287, 748] on span "Пересчитать" at bounding box center [267, 754] width 117 height 31
drag, startPoint x: 147, startPoint y: 149, endPoint x: 161, endPoint y: 156, distance: 15.7
click at [159, 154] on span "Детали" at bounding box center [139, 158] width 78 height 20
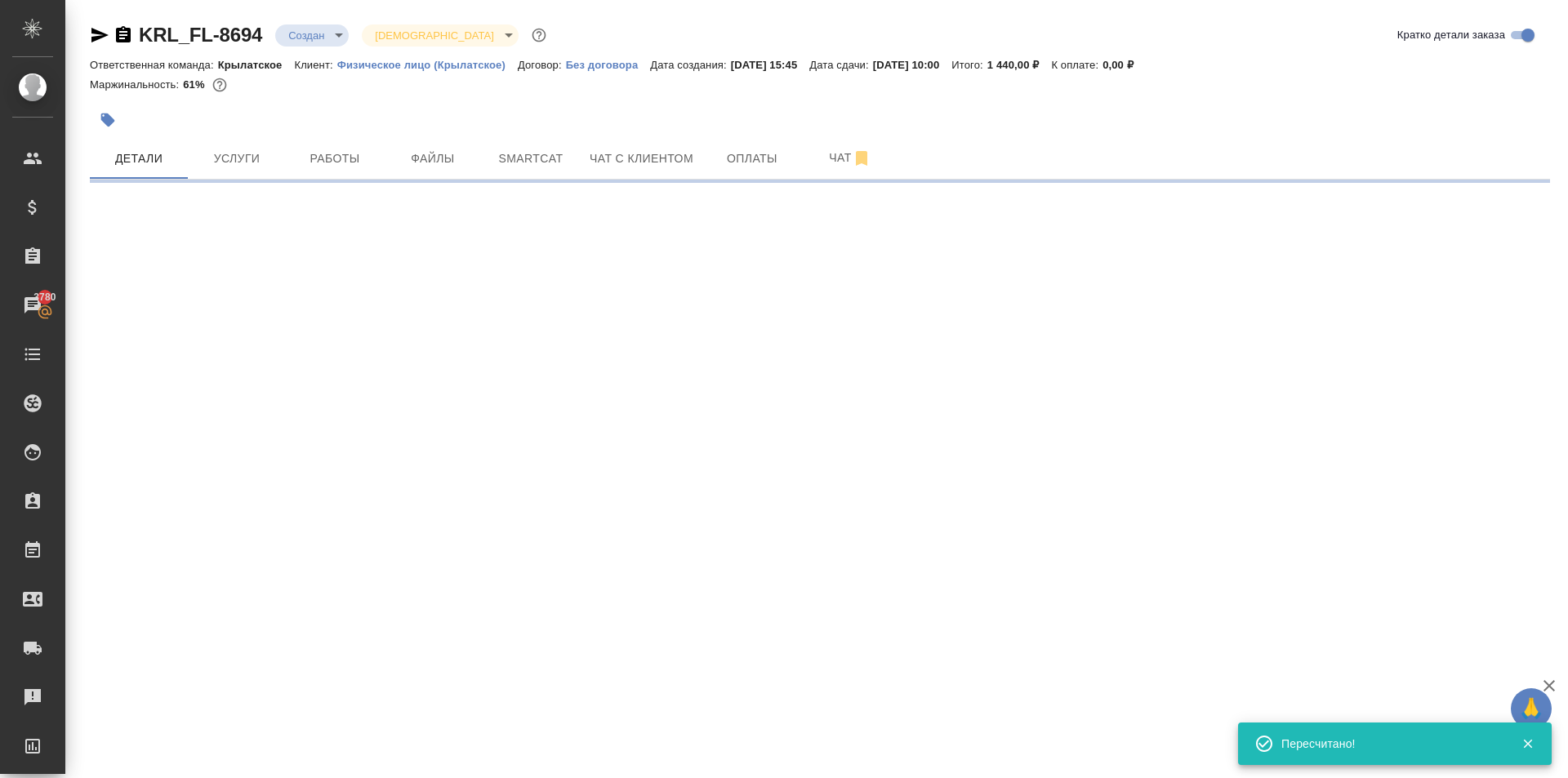
select select "RU"
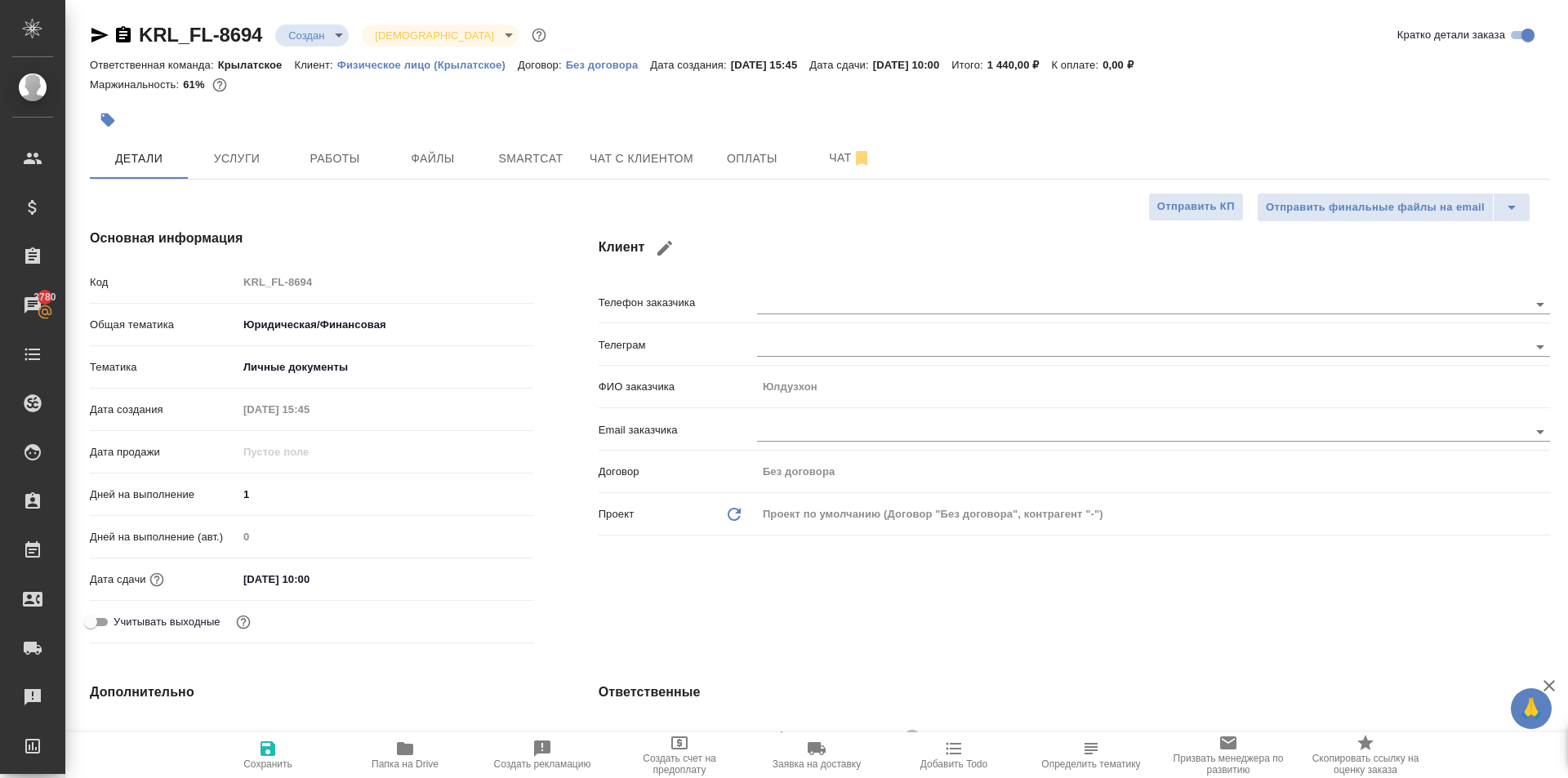
type textarea "x"
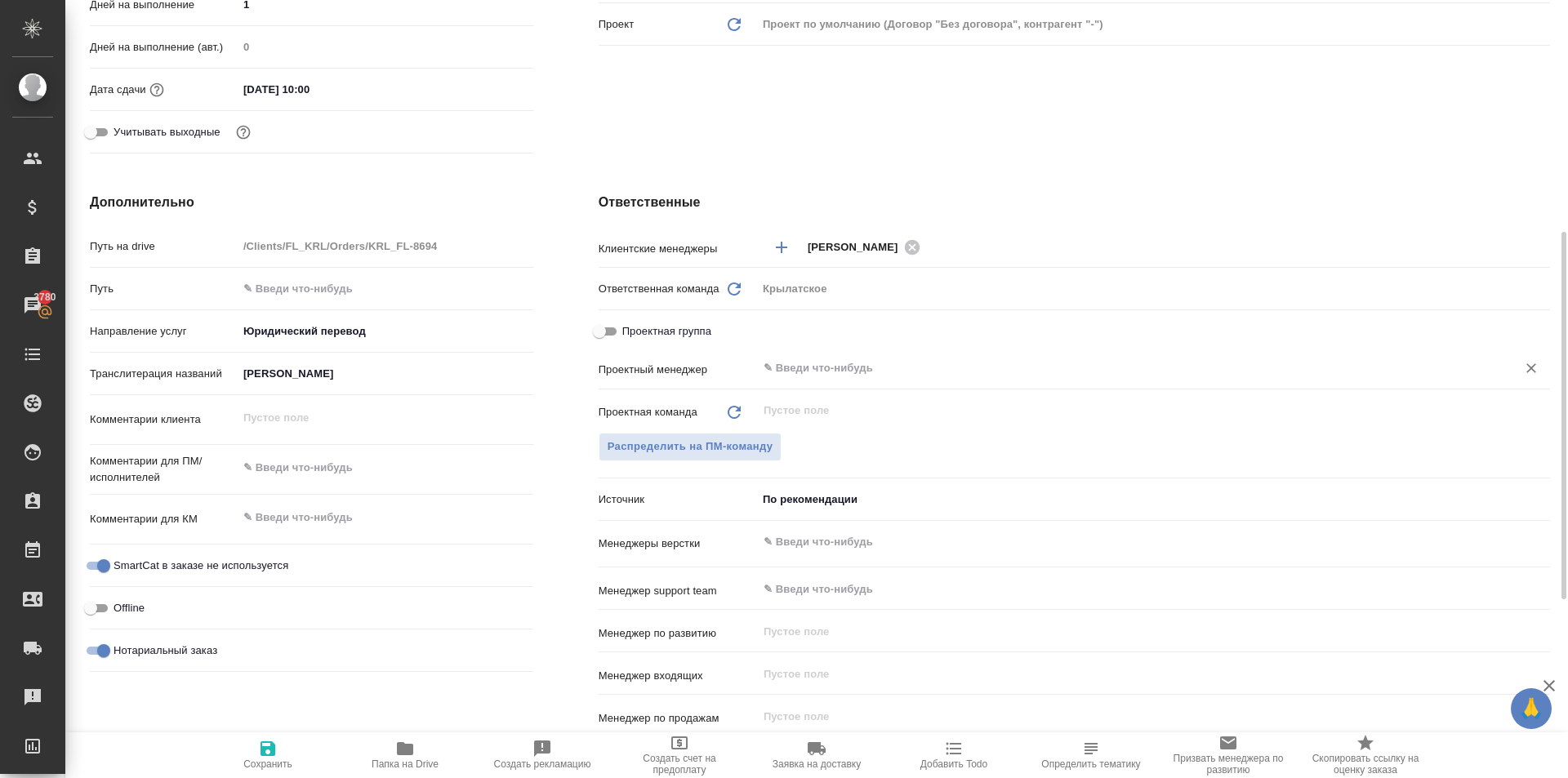
click at [847, 361] on input "text" at bounding box center [1125, 368] width 728 height 19
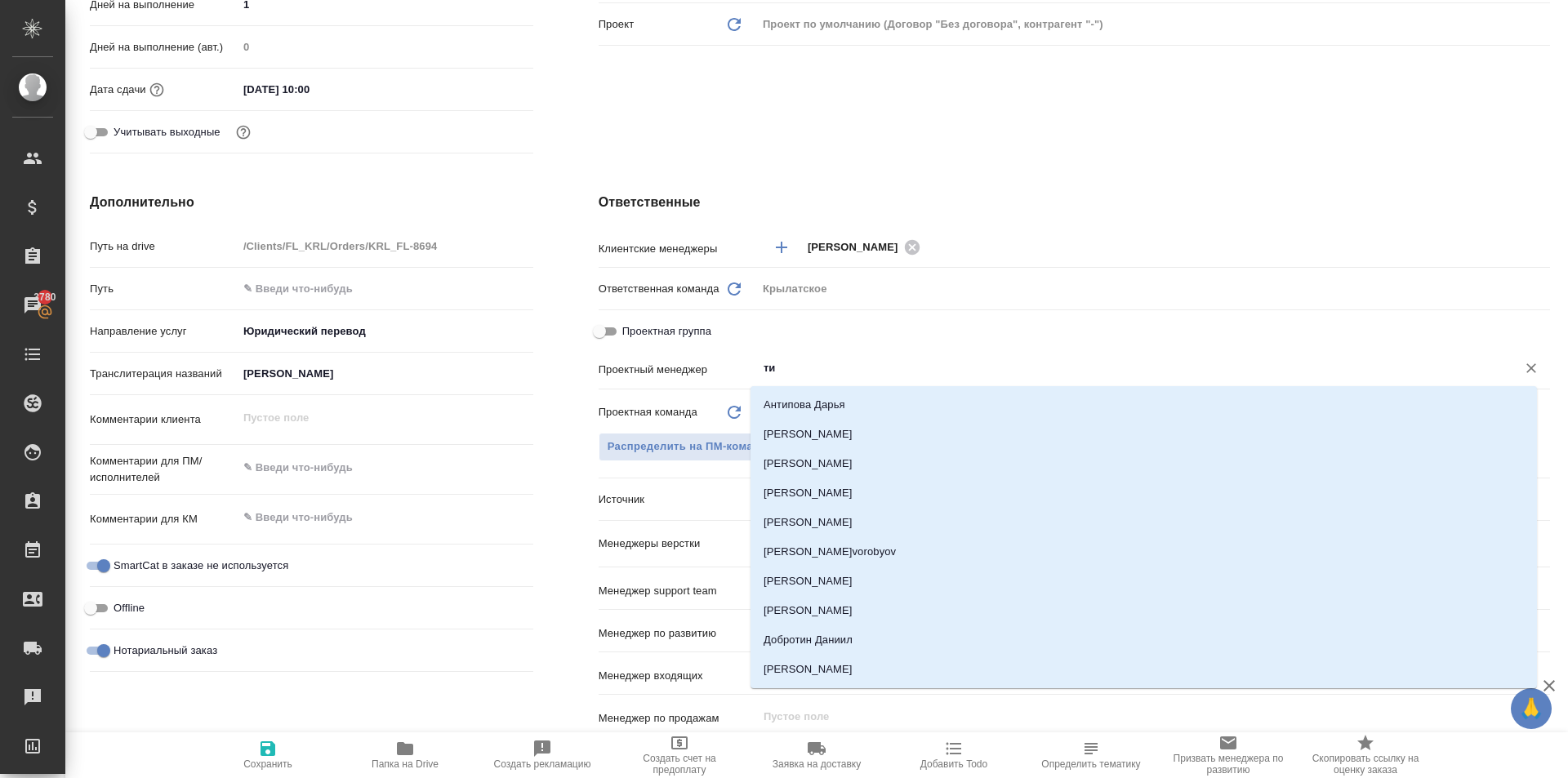
type input "тим"
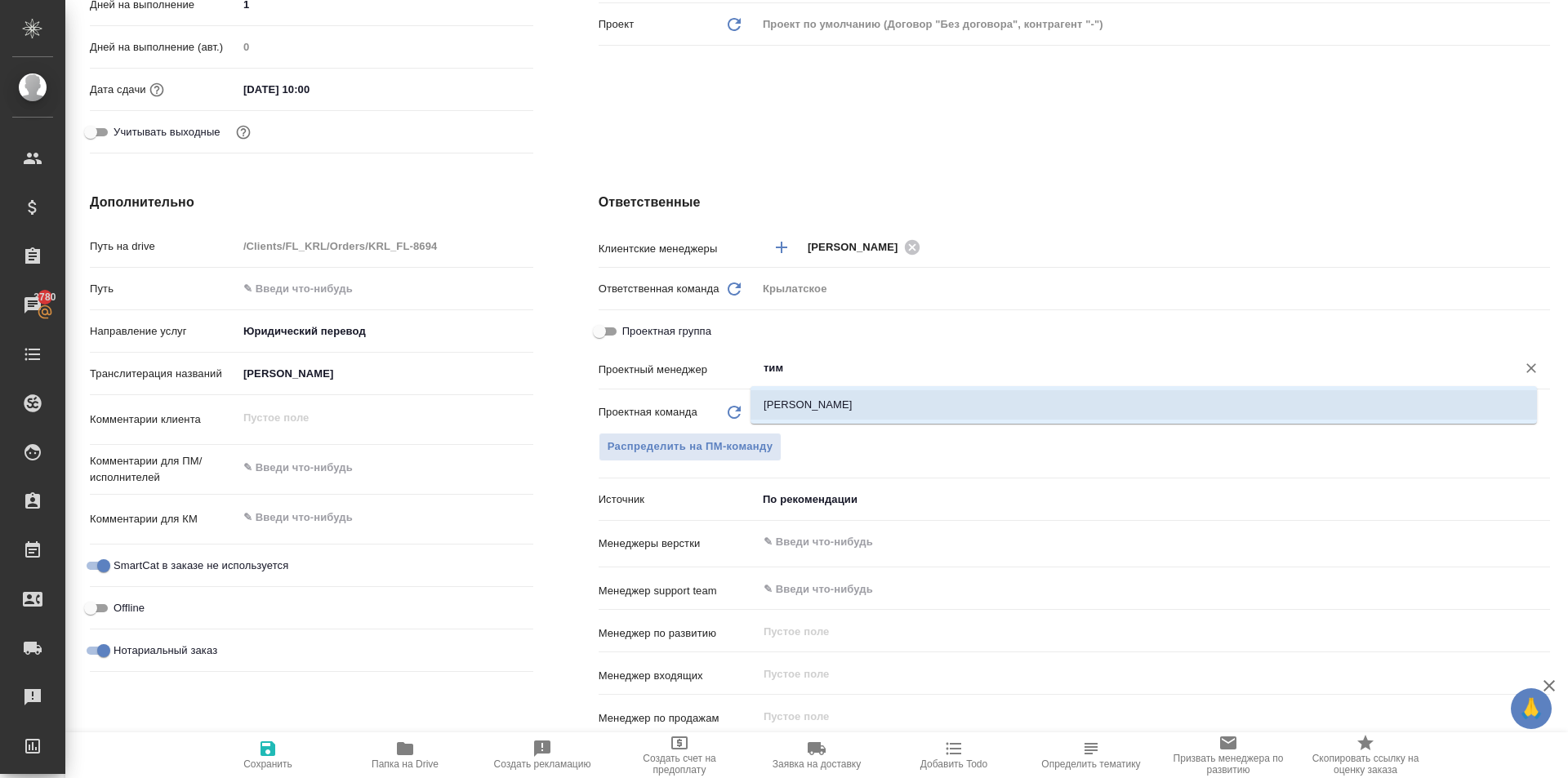
click at [866, 404] on li "Касымов Тимур" at bounding box center [1143, 405] width 786 height 30
type textarea "x"
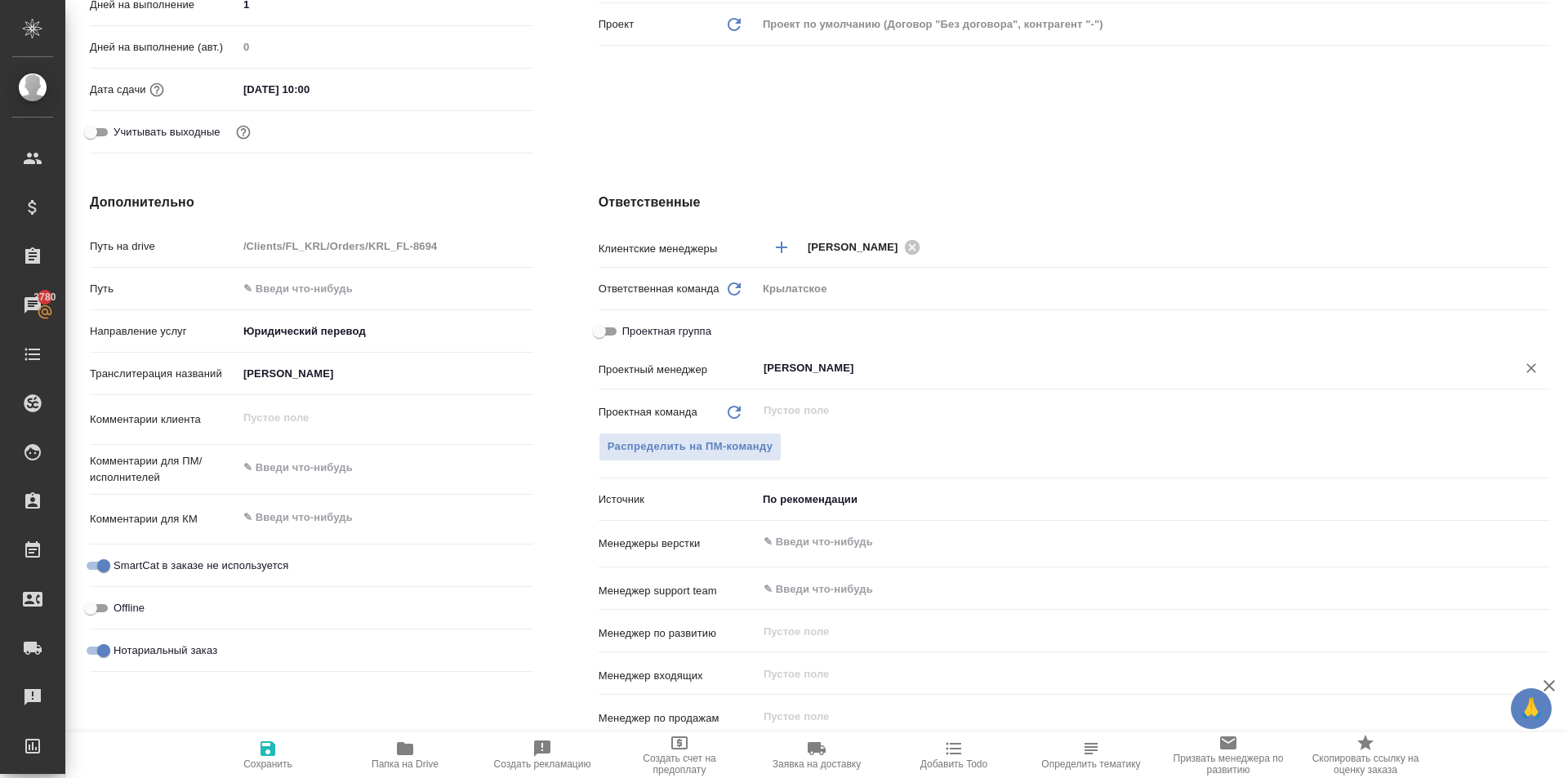
type input "Касымов Тимур"
click at [266, 725] on div "Дополнительно Путь на drive /Clients/FL_KRL/Orders/KRL_FL-8694 Путь Направление…" at bounding box center [311, 489] width 509 height 659
click at [276, 740] on icon "button" at bounding box center [267, 748] width 19 height 19
type textarea "x"
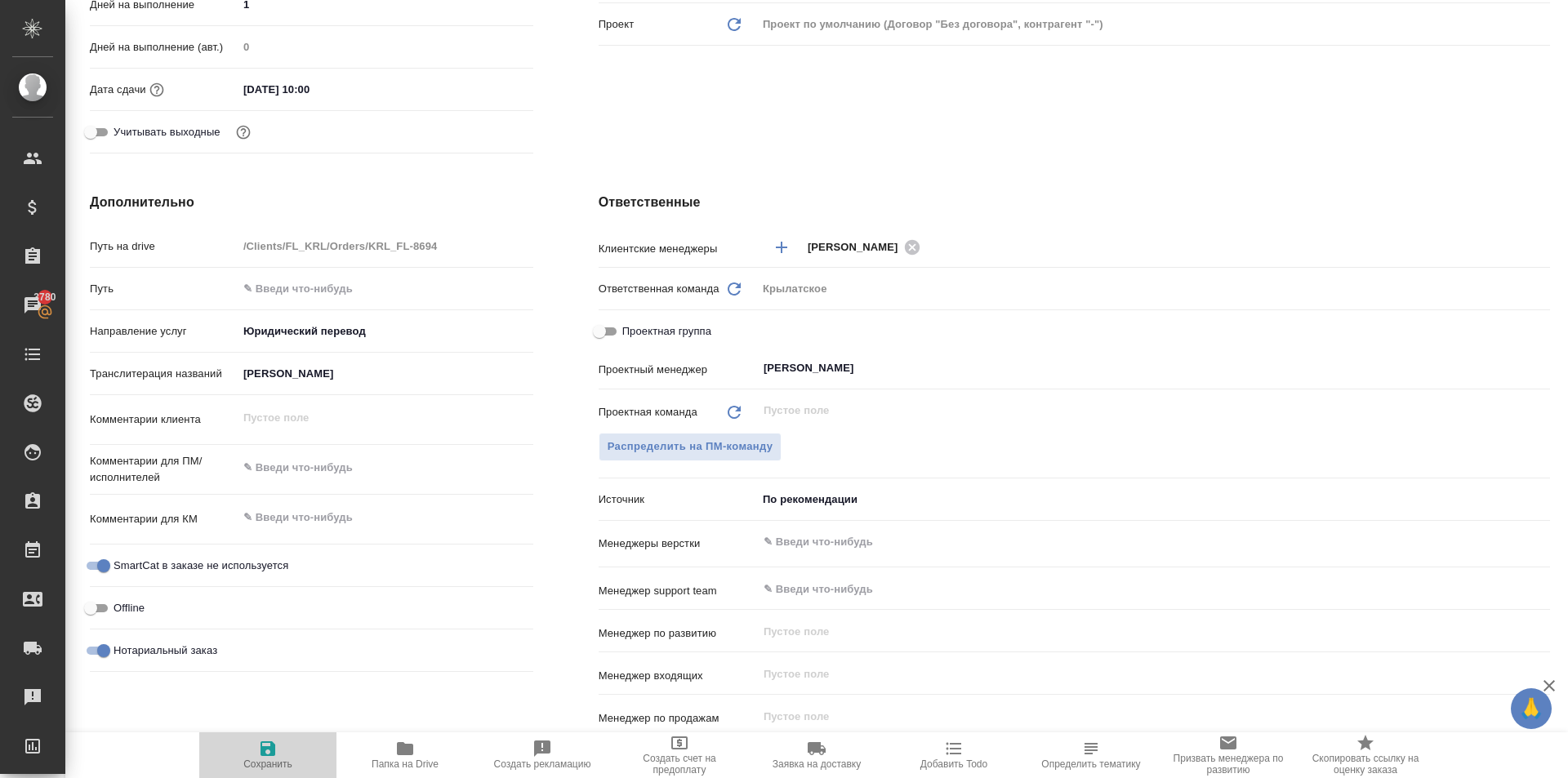
type textarea "x"
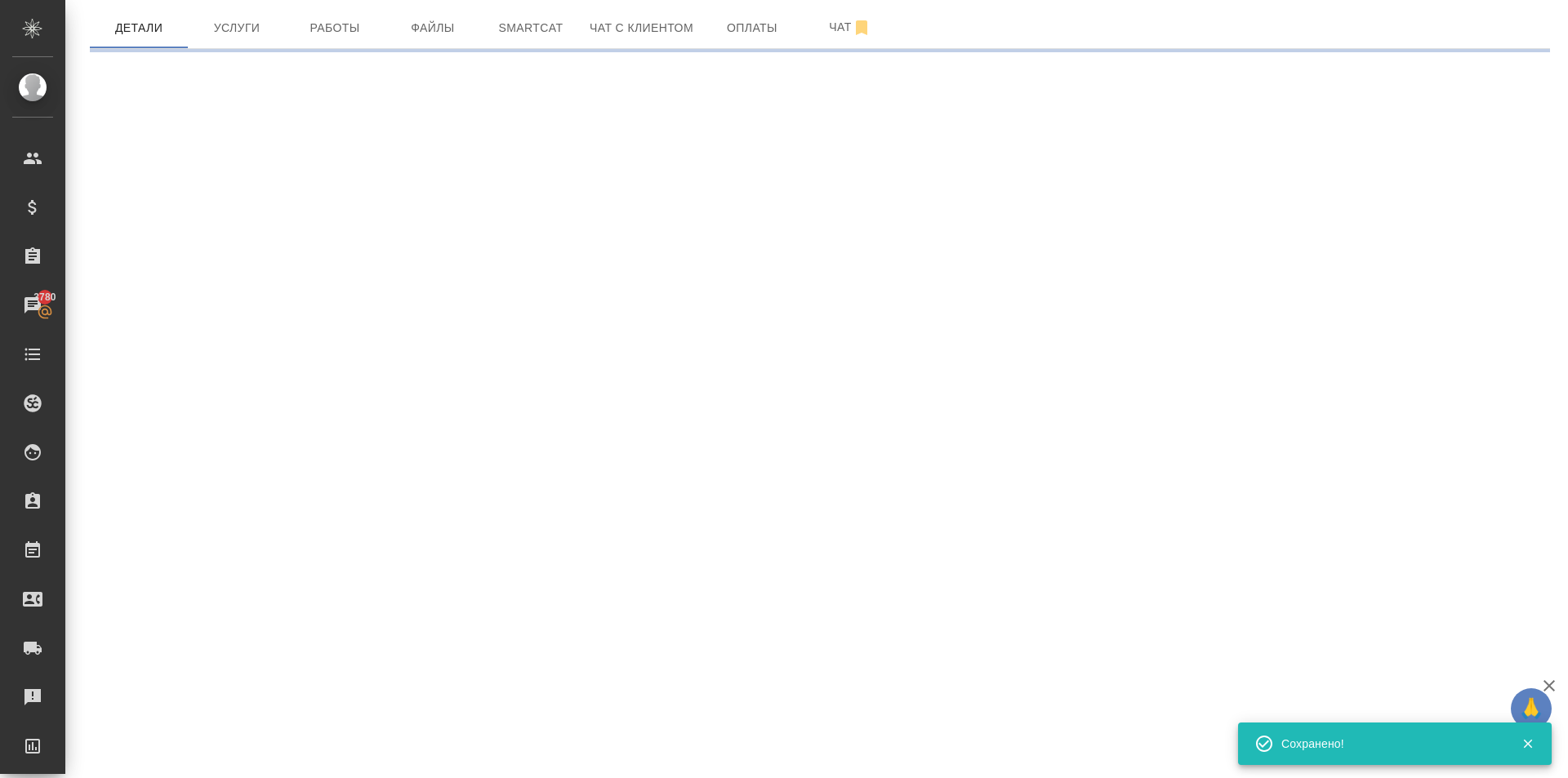
scroll to position [0, 0]
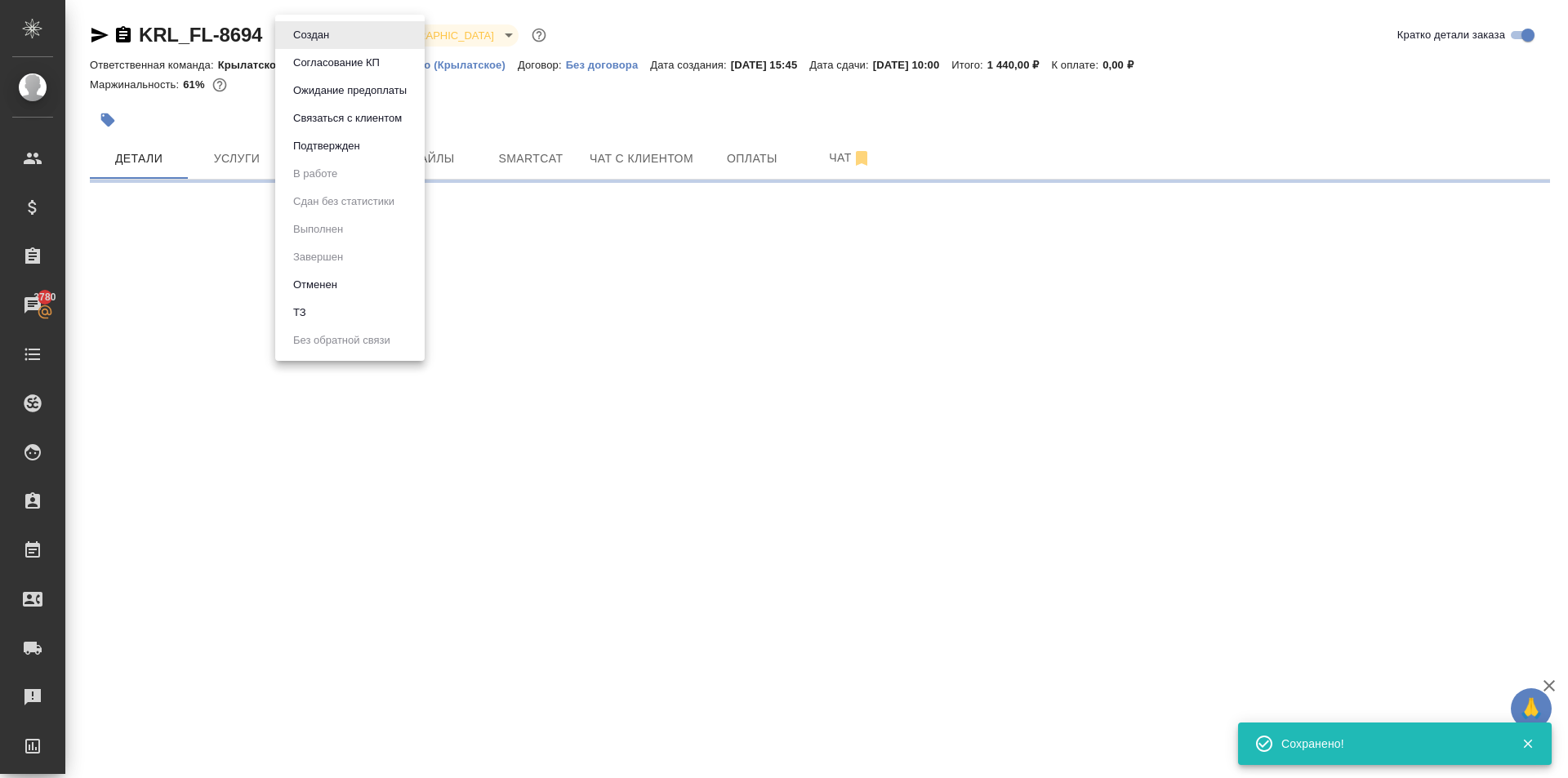
click at [318, 27] on body "🙏 .cls-1 fill:#fff; AWATERA Kasymov Timur Клиенты Спецификации Заказы 3780 Чаты…" at bounding box center [784, 389] width 1568 height 778
click at [333, 143] on button "Подтвержден" at bounding box center [327, 146] width 77 height 18
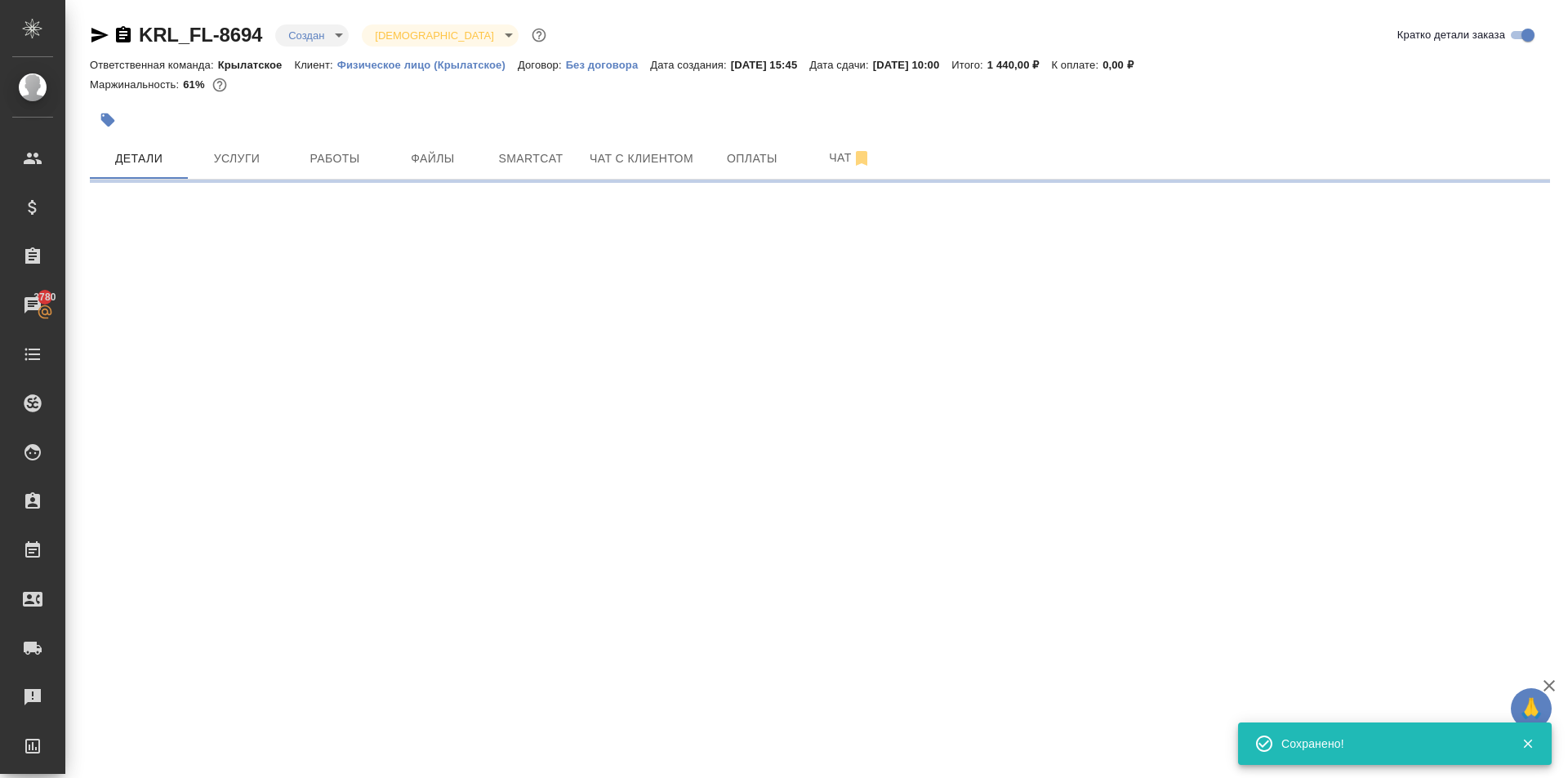
select select "RU"
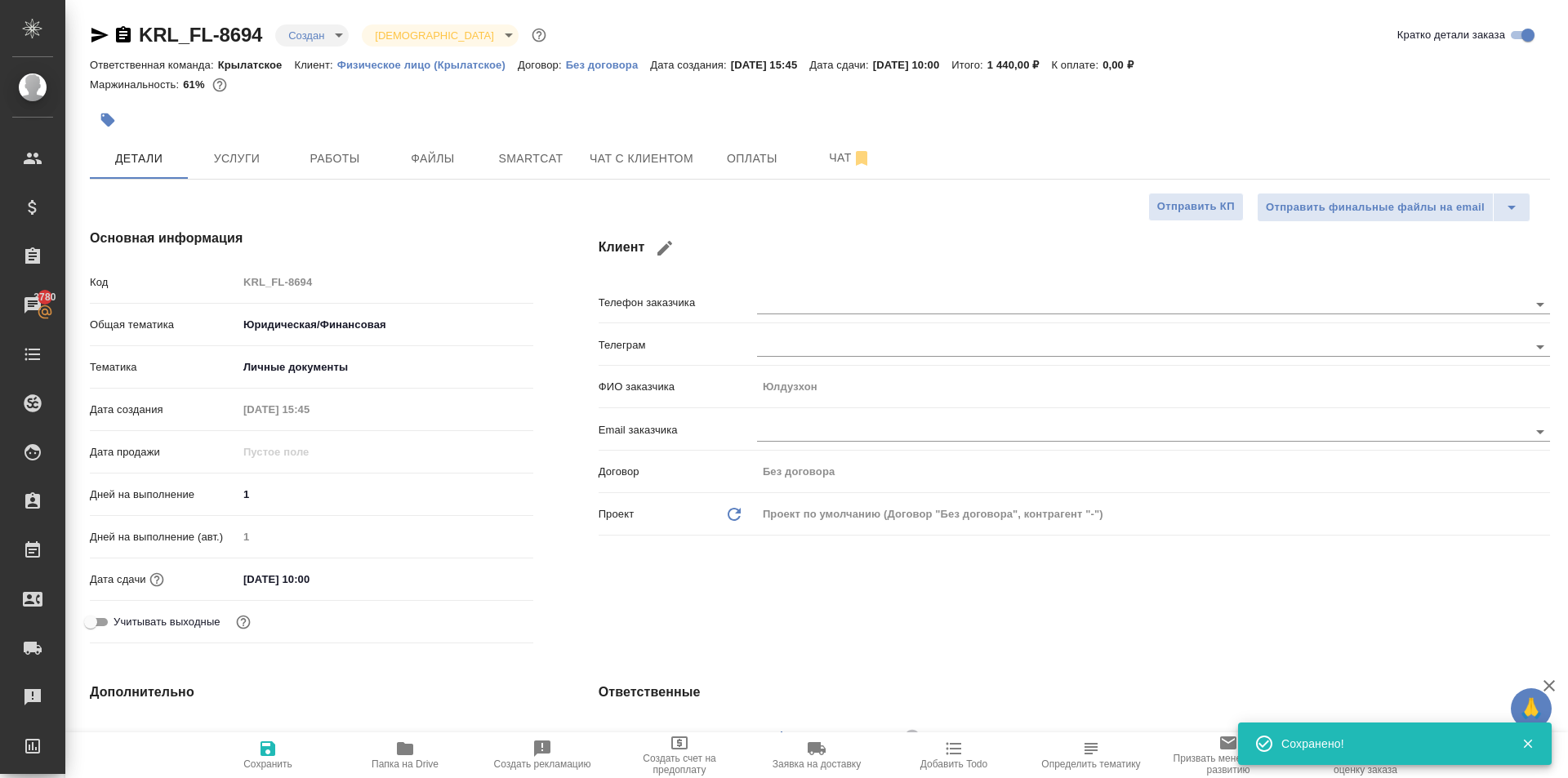
type textarea "x"
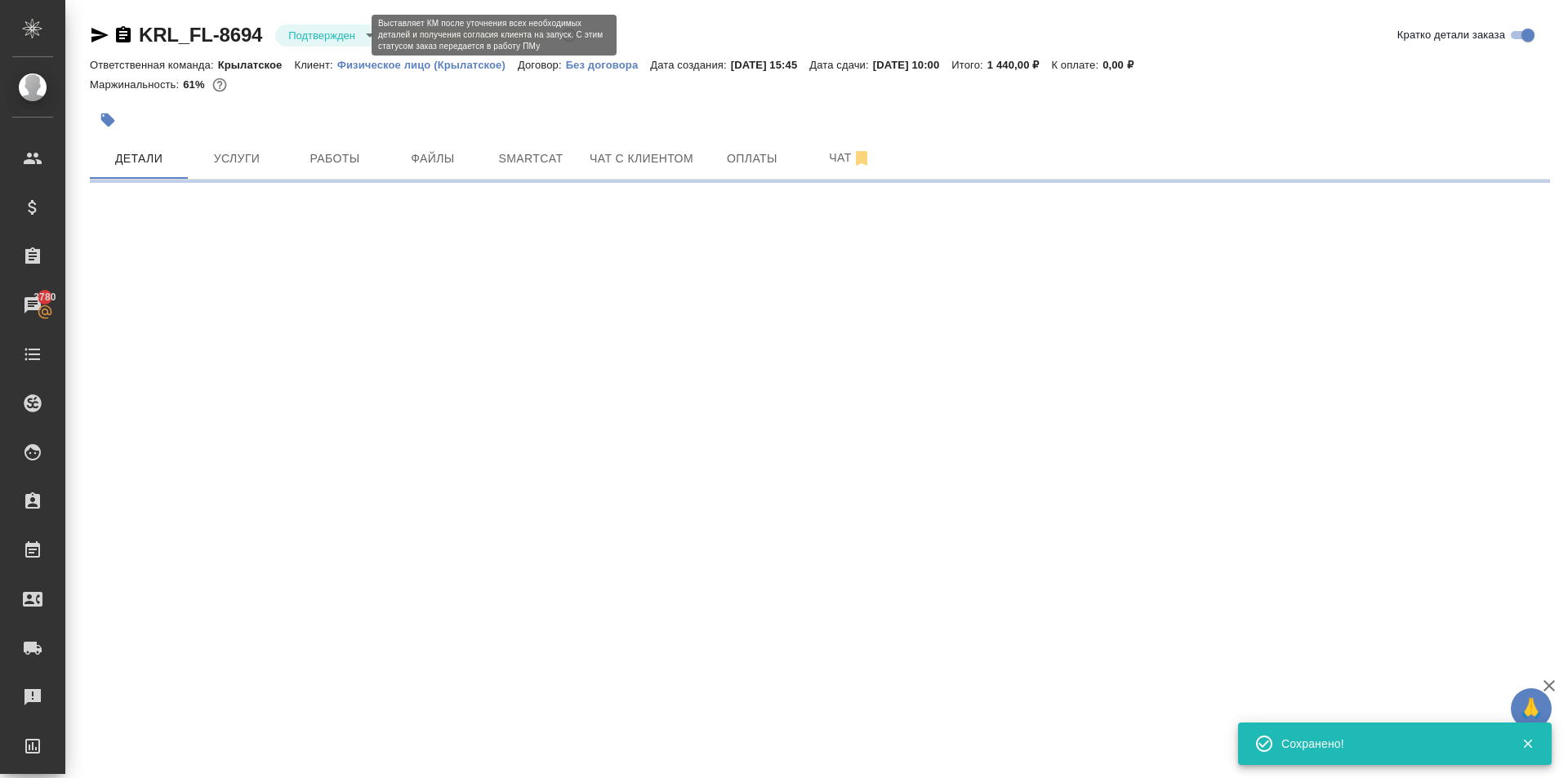
click at [323, 36] on body "🙏 .cls-1 fill:#fff; AWATERA Kasymov Timur Клиенты Спецификации Заказы 3780 Чаты…" at bounding box center [784, 389] width 1568 height 778
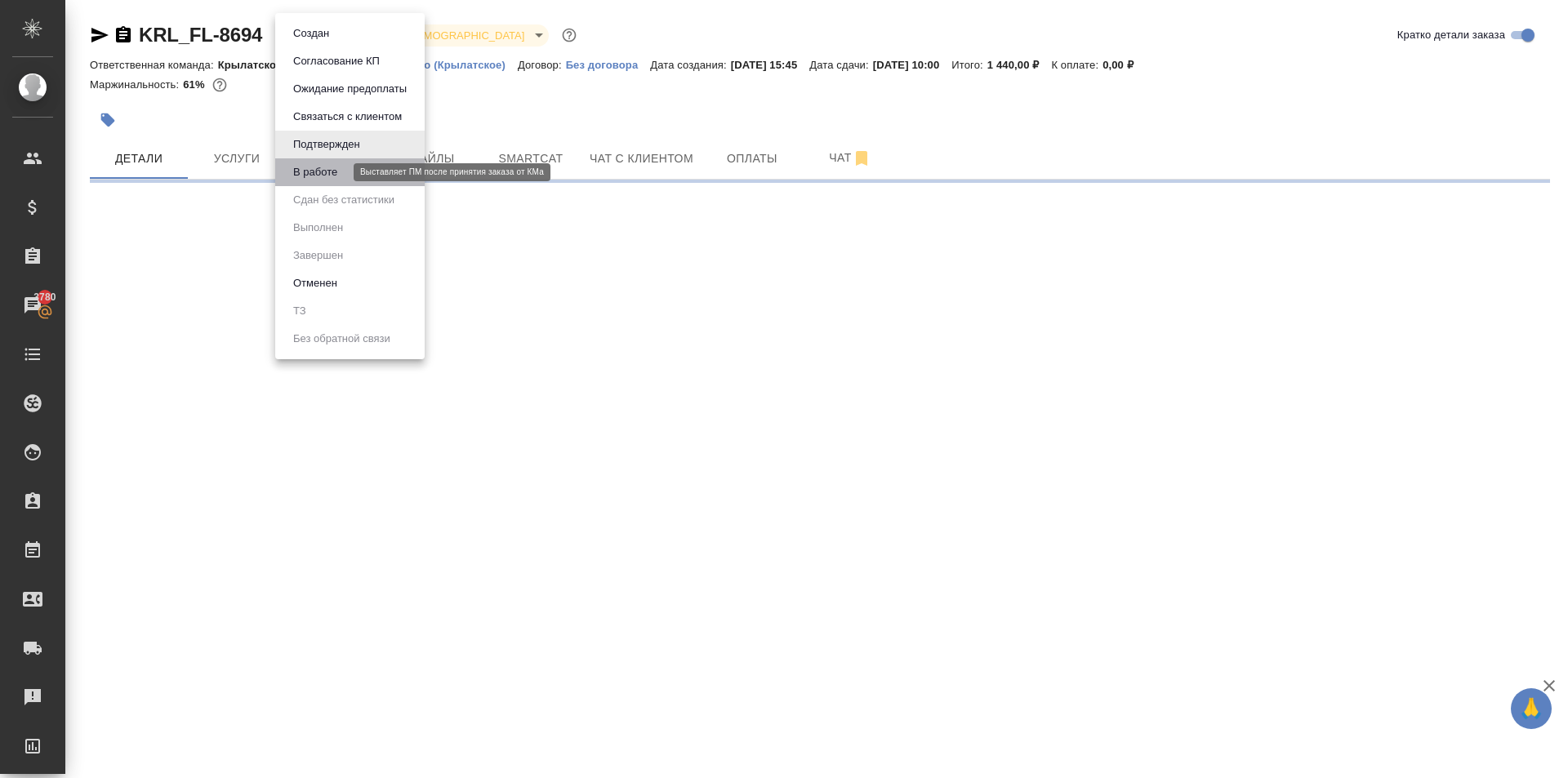
click at [327, 168] on button "В работе" at bounding box center [316, 172] width 54 height 18
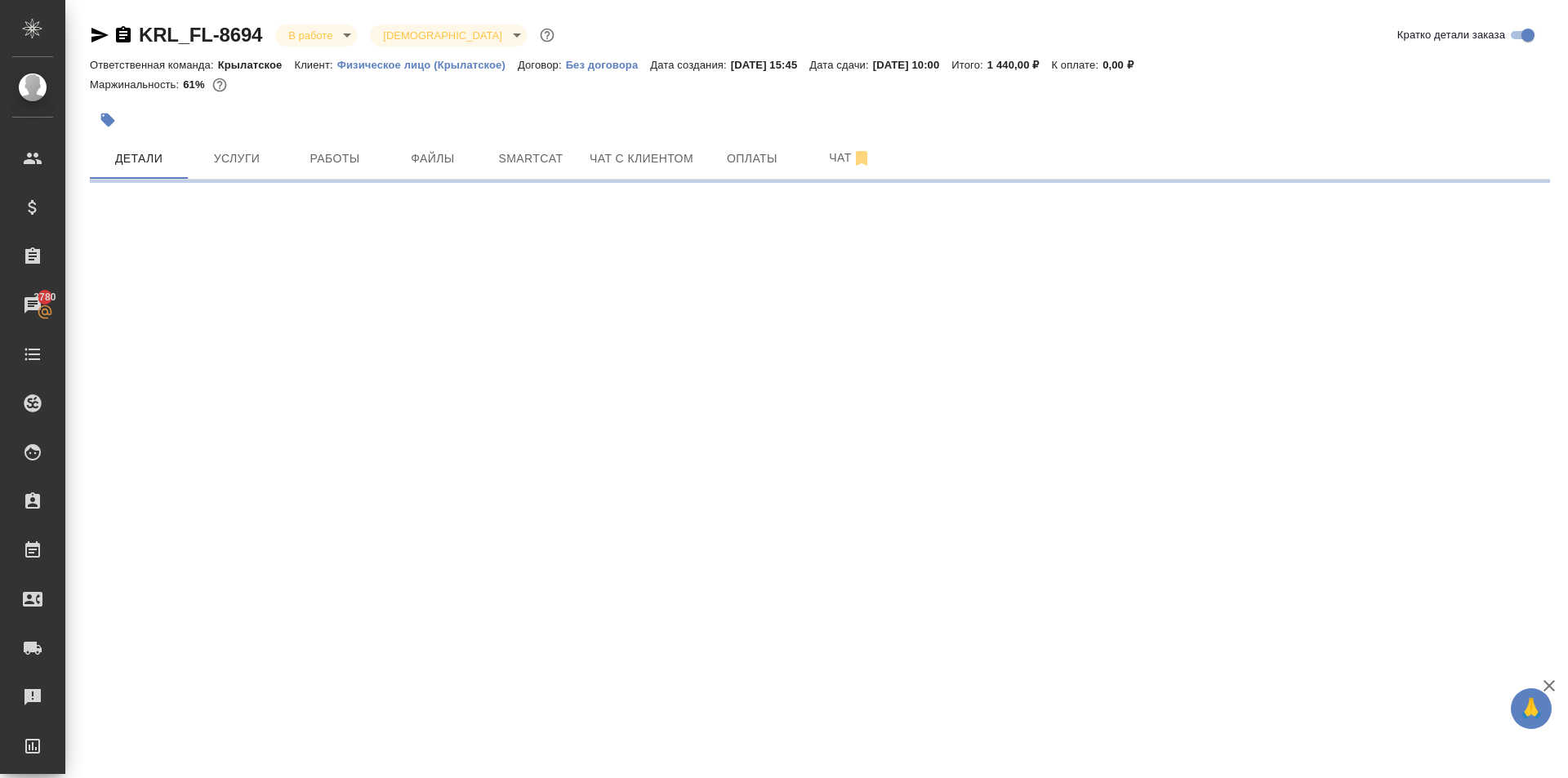
select select "RU"
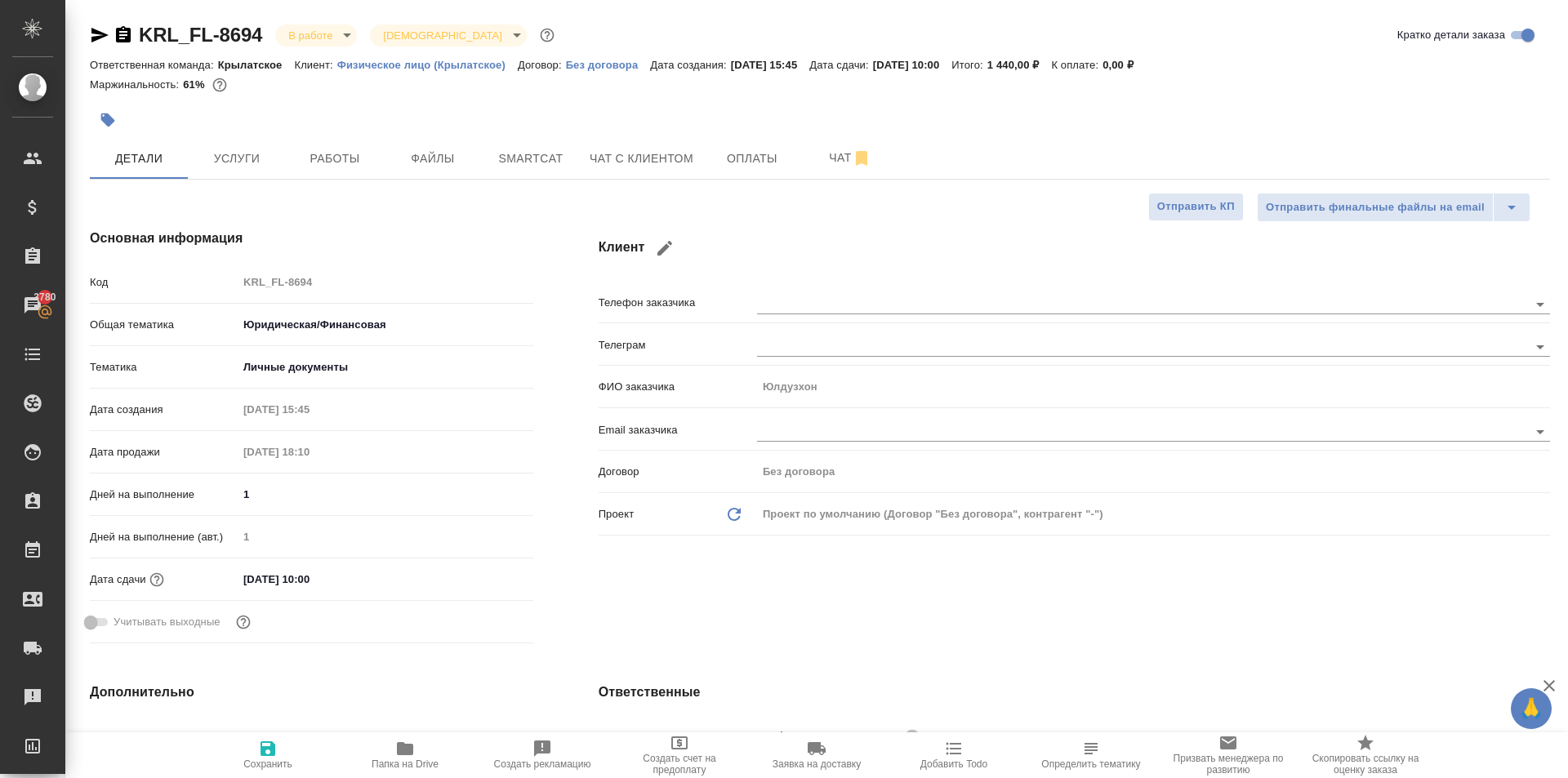
type textarea "x"
